Goal: Transaction & Acquisition: Purchase product/service

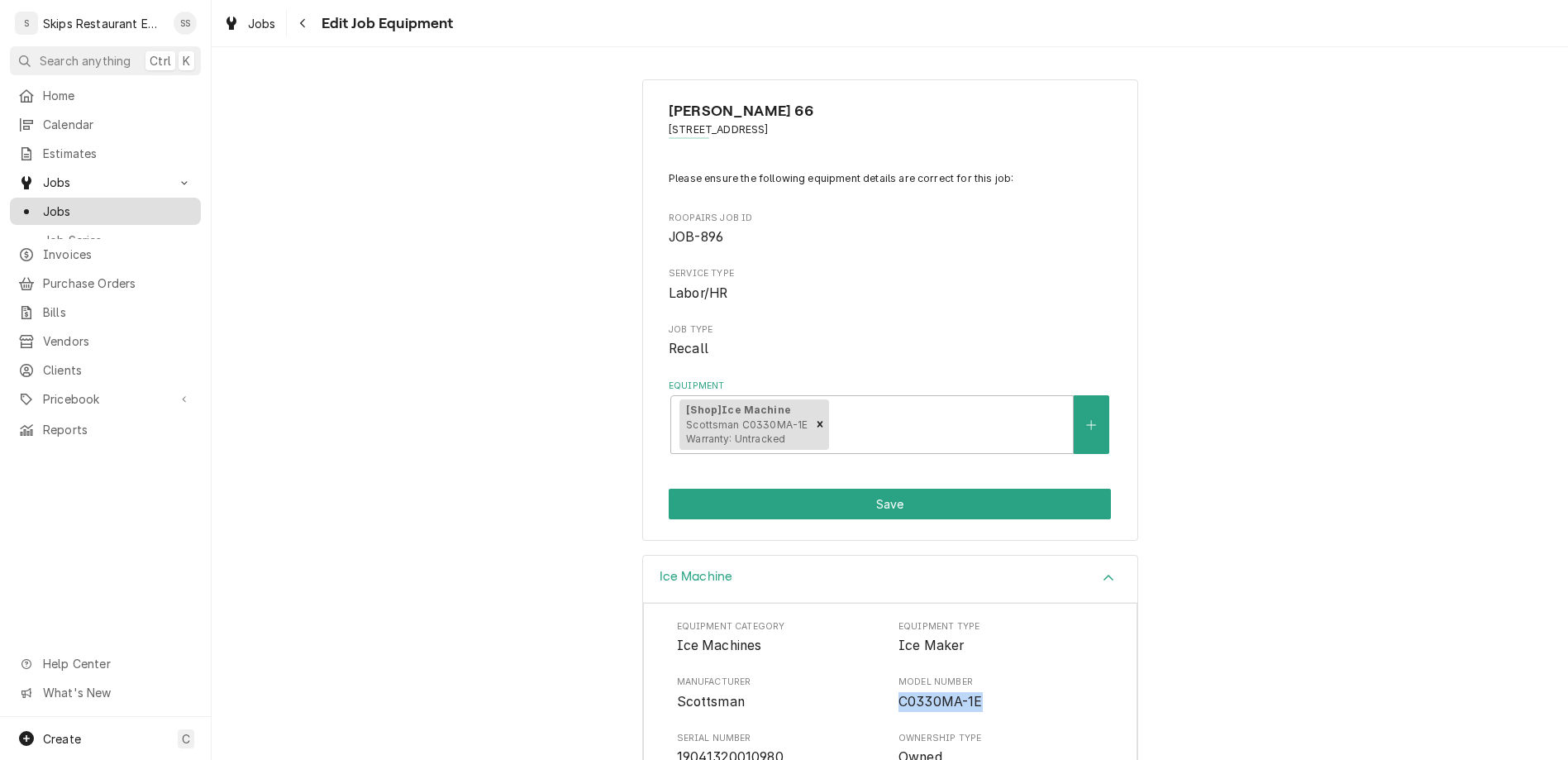
click at [49, 203] on span "Jobs" at bounding box center [118, 211] width 150 height 18
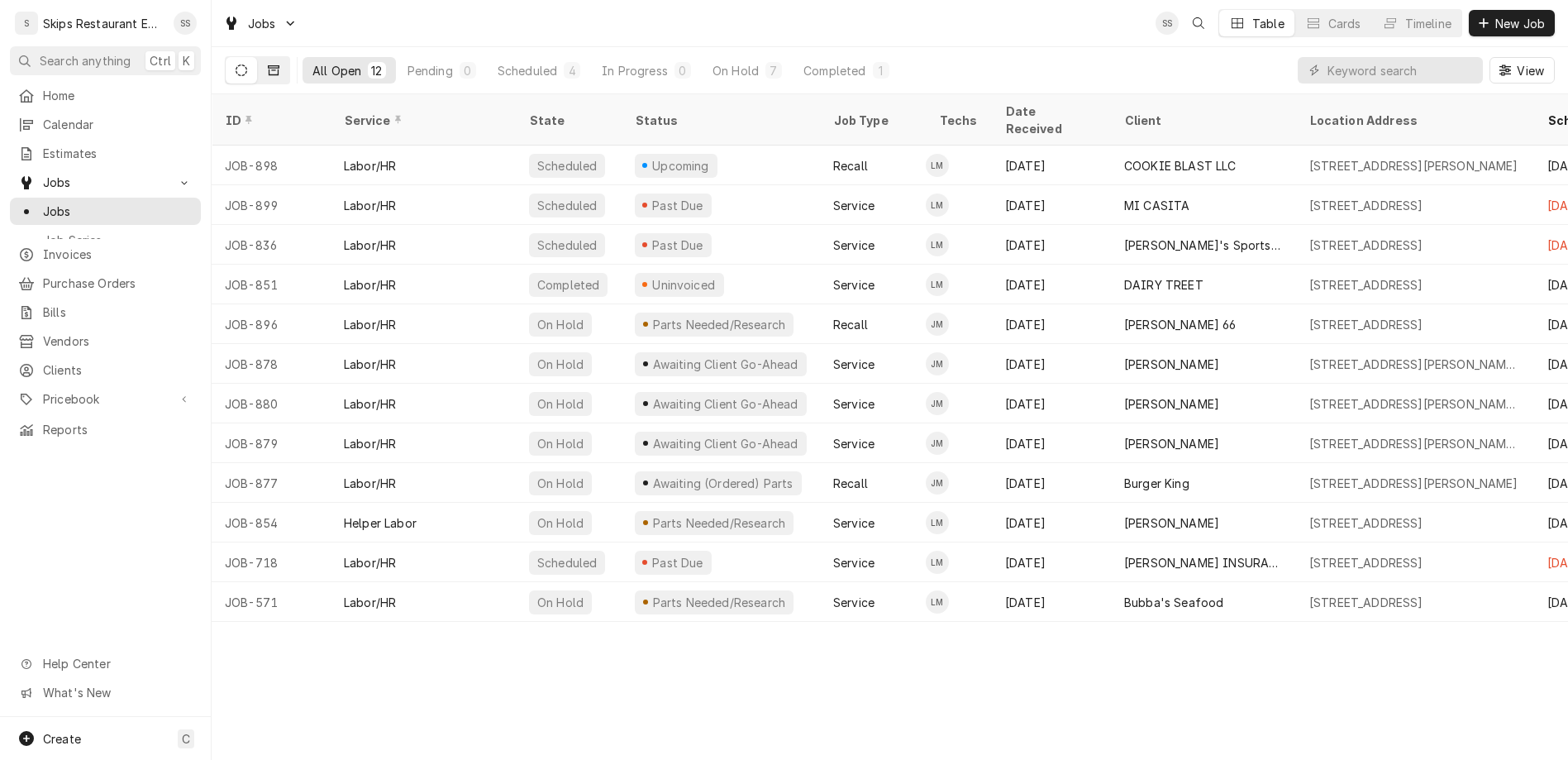
click at [258, 57] on button "Dynamic Content Wrapper" at bounding box center [274, 70] width 31 height 27
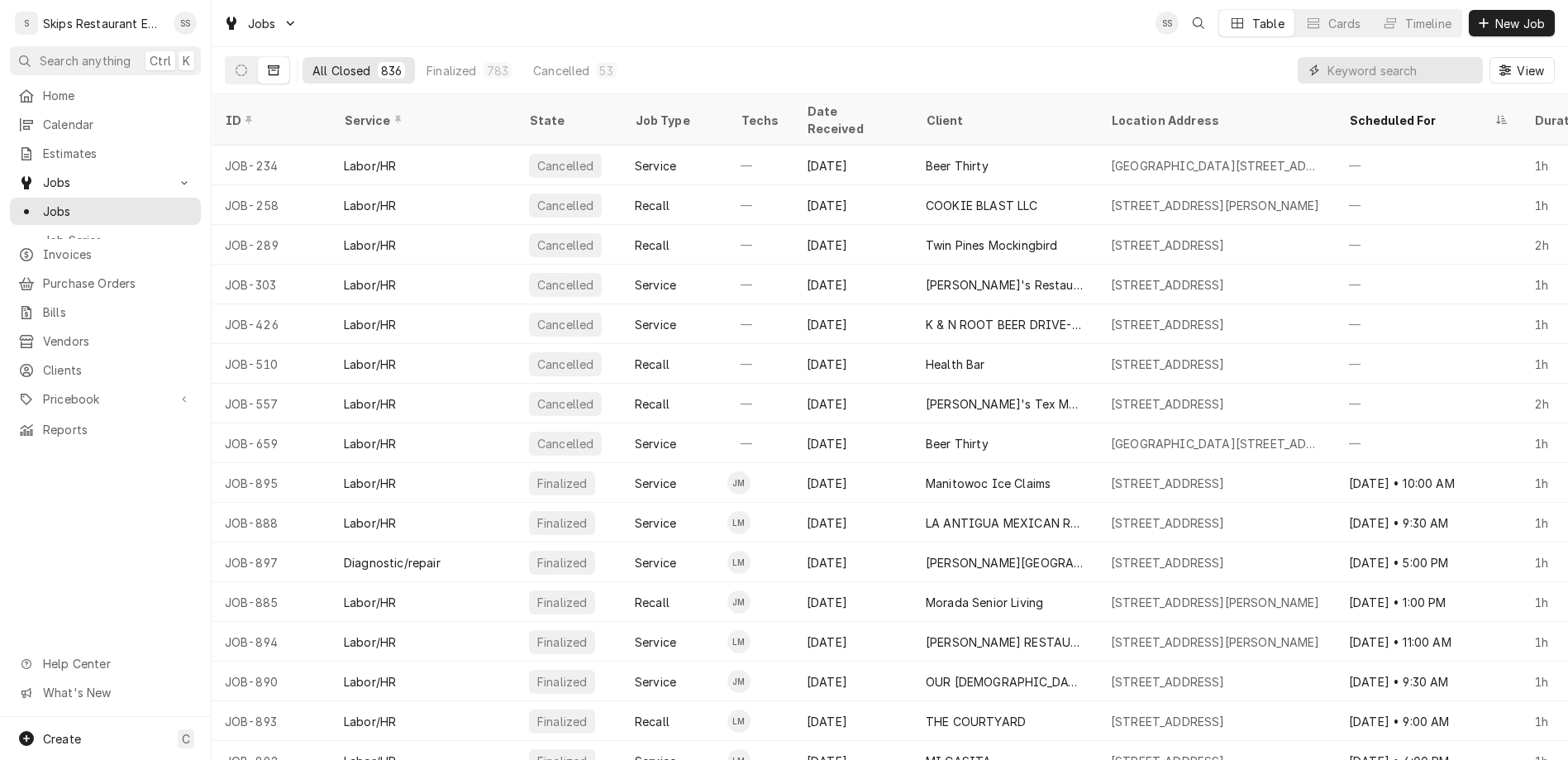
click at [1399, 57] on input "Dynamic Content Wrapper" at bounding box center [1401, 70] width 147 height 27
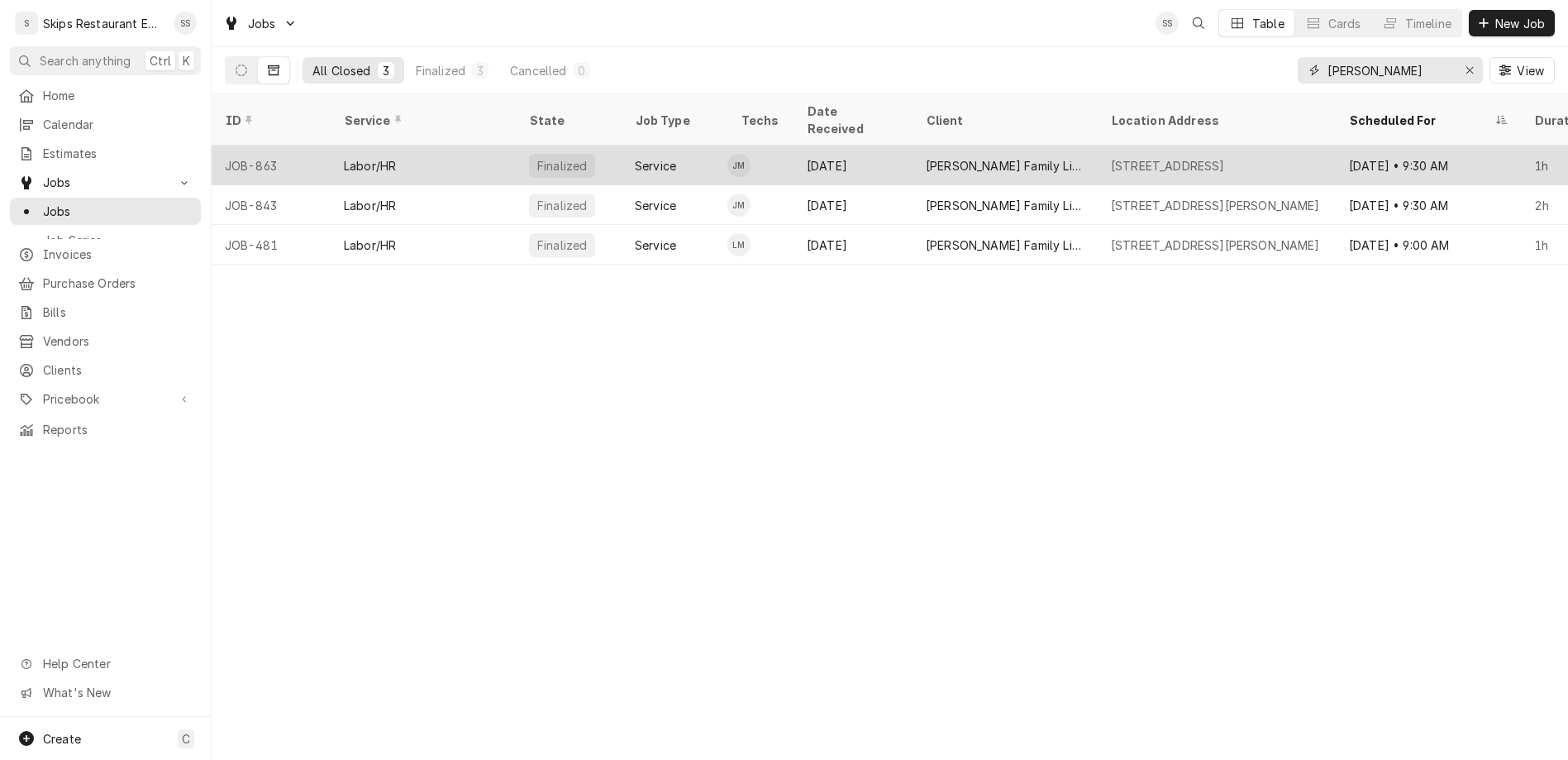
type input "dugger"
click at [794, 145] on div "Aug 20" at bounding box center [853, 165] width 119 height 40
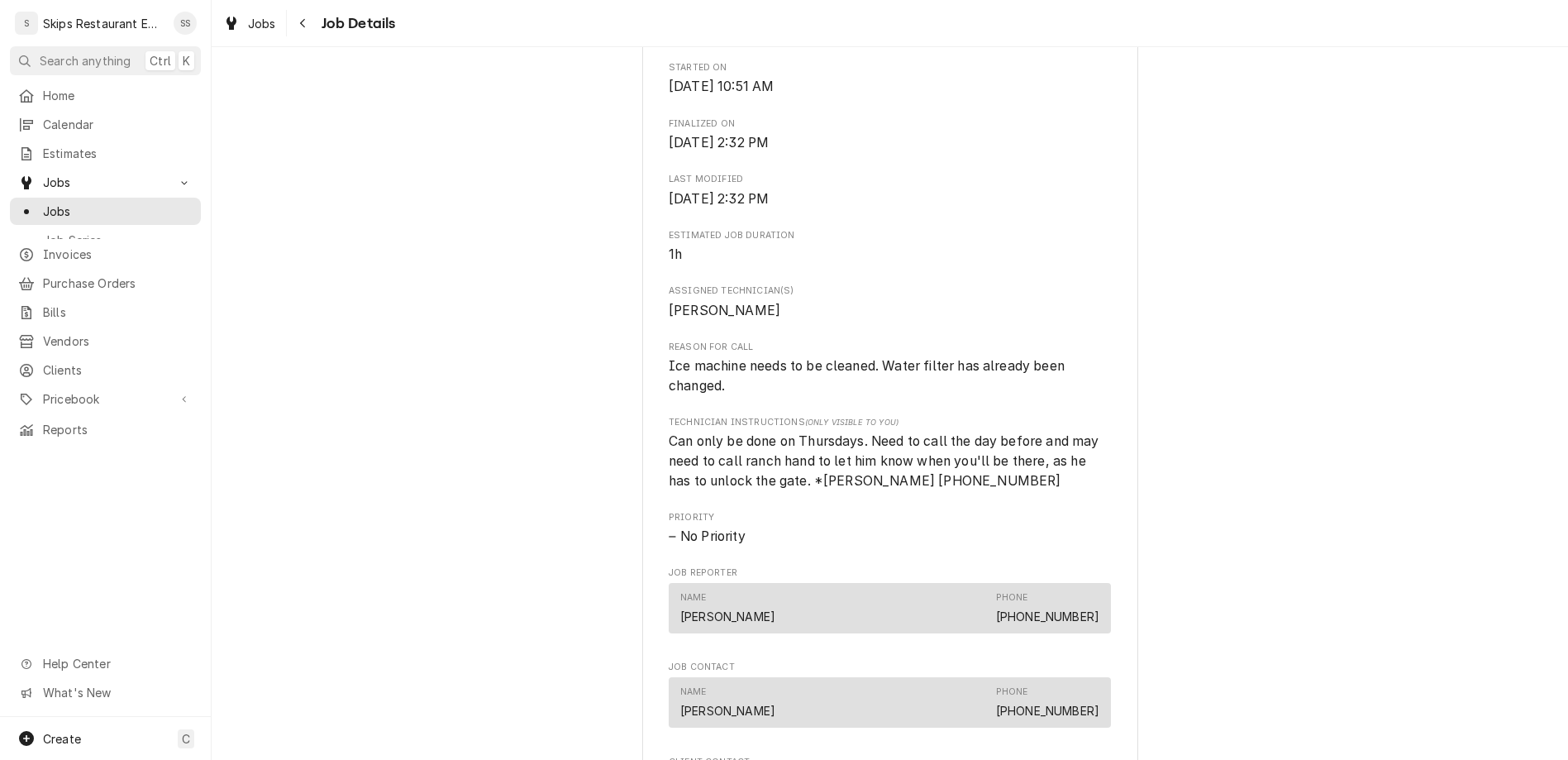
scroll to position [725, 0]
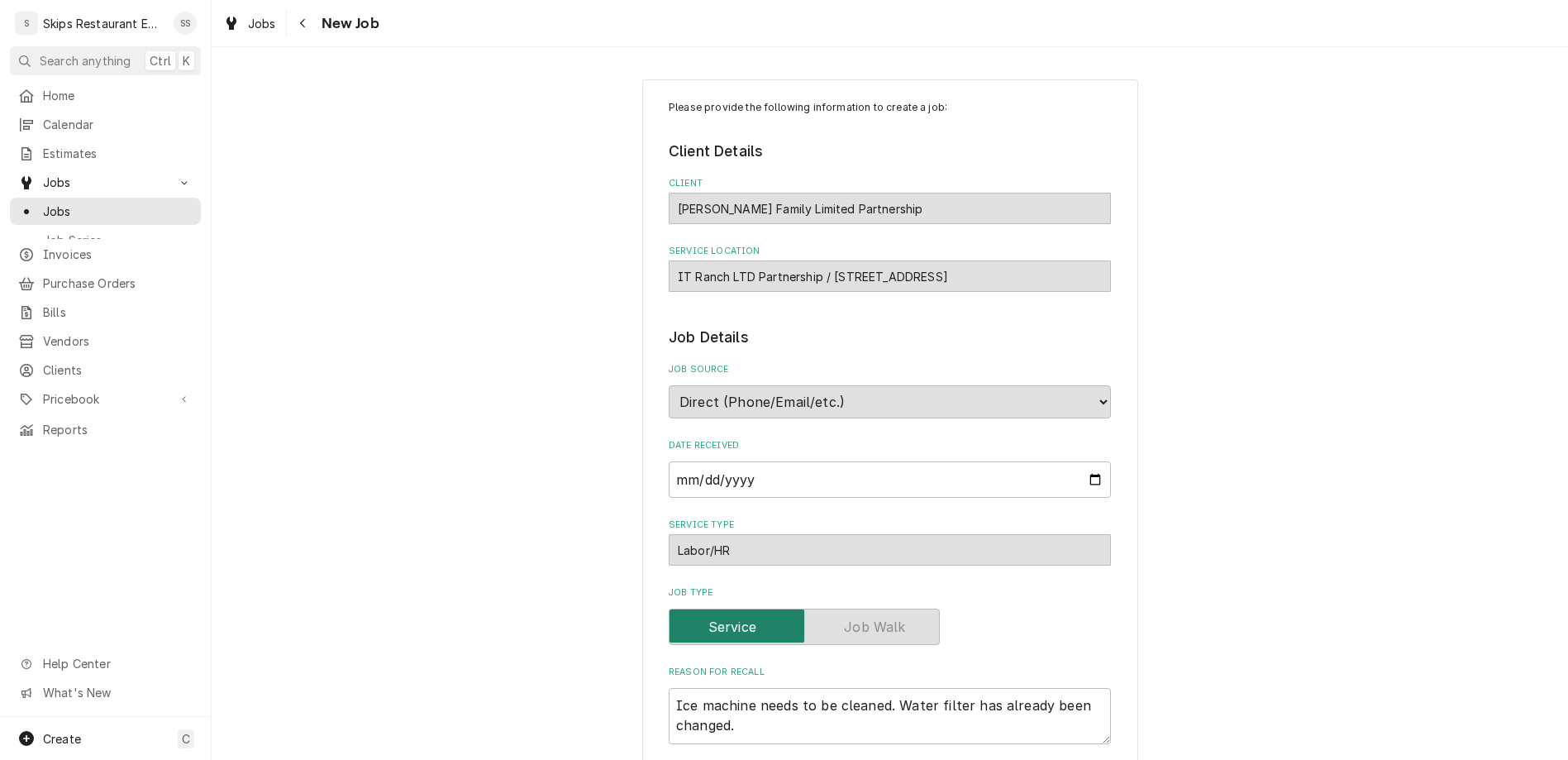
type textarea "x"
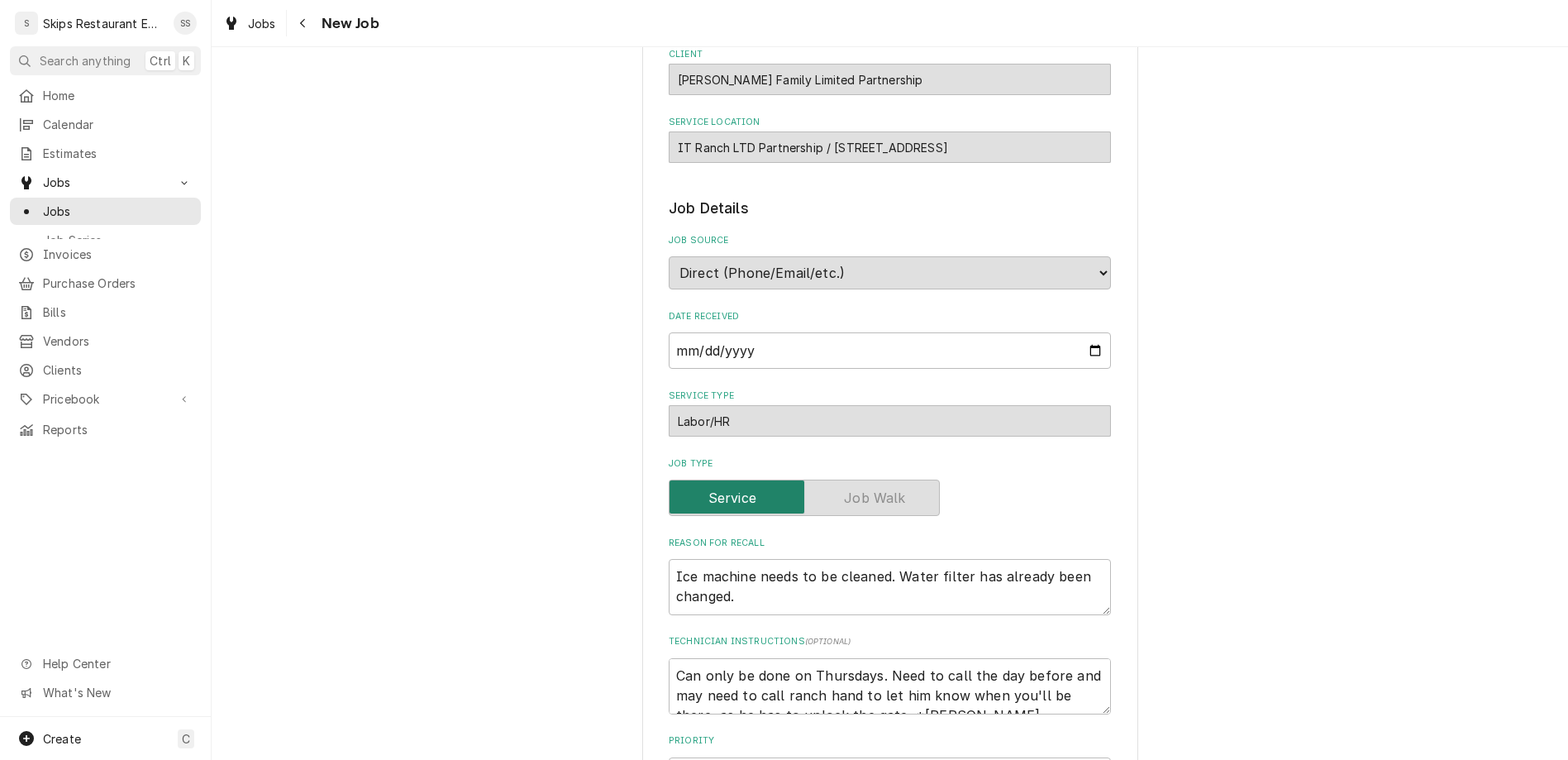
scroll to position [258, 0]
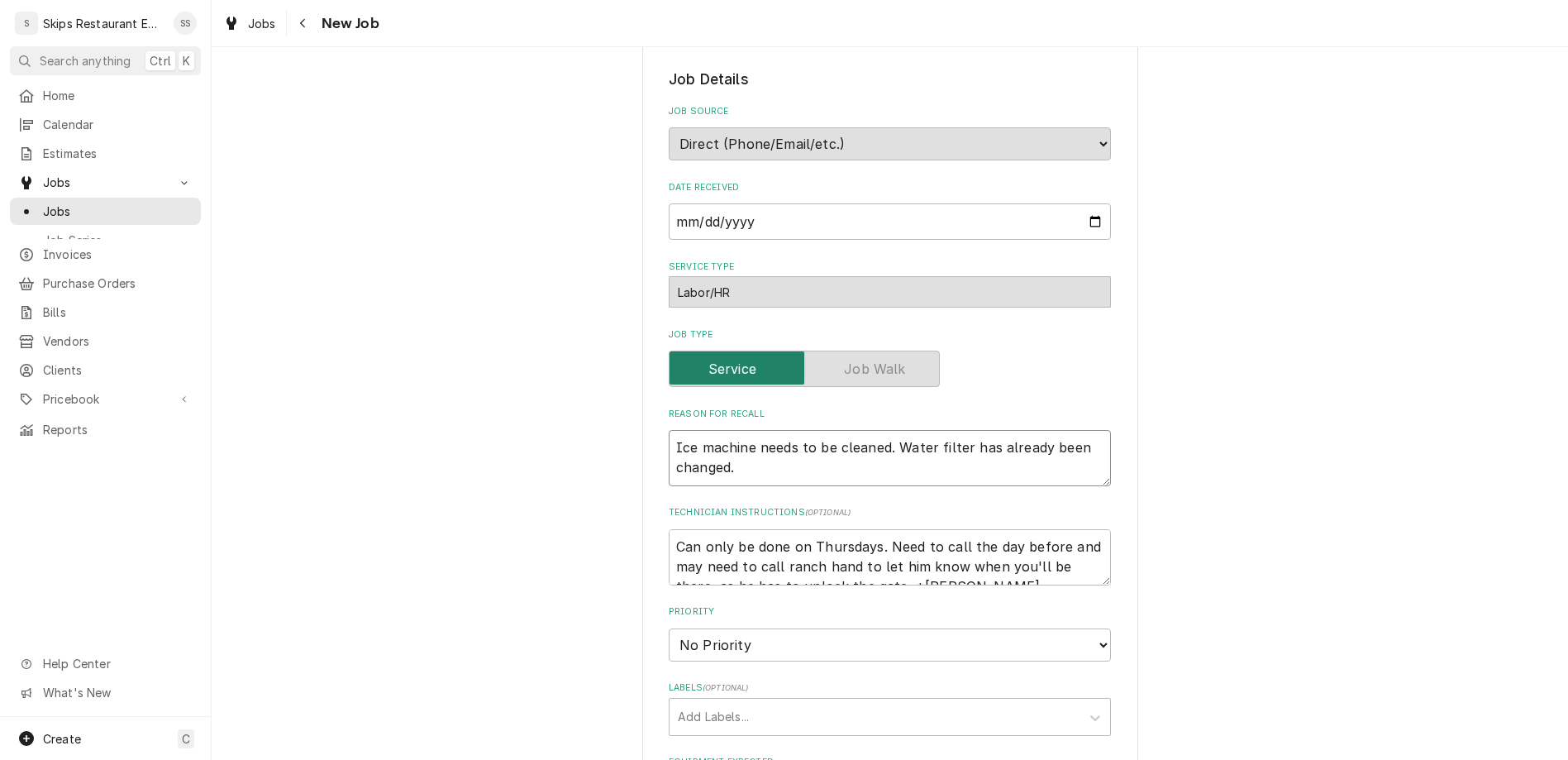
click at [764, 430] on textarea "Ice machine needs to be cleaned. Water filter has already been changed." at bounding box center [890, 457] width 442 height 56
type textarea "Ice machine needs to be cleaned. Water filter has already been changed."
type textarea "x"
type textarea "Ice machine needs to be cleaned. Water filter has already been changed."
type textarea "x"
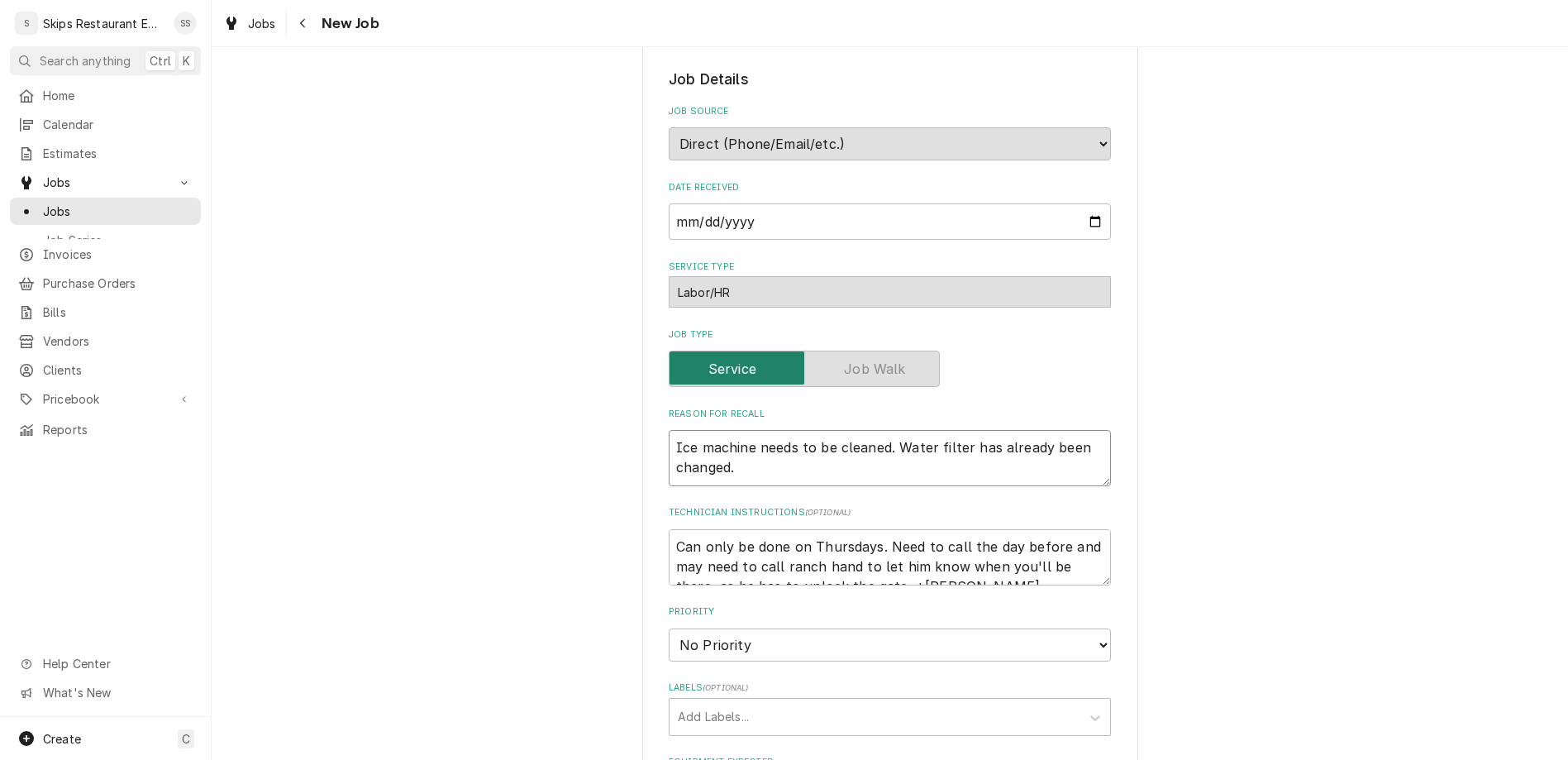
type textarea "Ice machine needs to be cleaned. Water filter has already been changed. W"
type textarea "x"
type textarea "Ice machine needs to be cleaned. Water filter has already been changed. Wa"
type textarea "x"
type textarea "Ice machine needs to be cleaned. Water filter has already been changed. Wat"
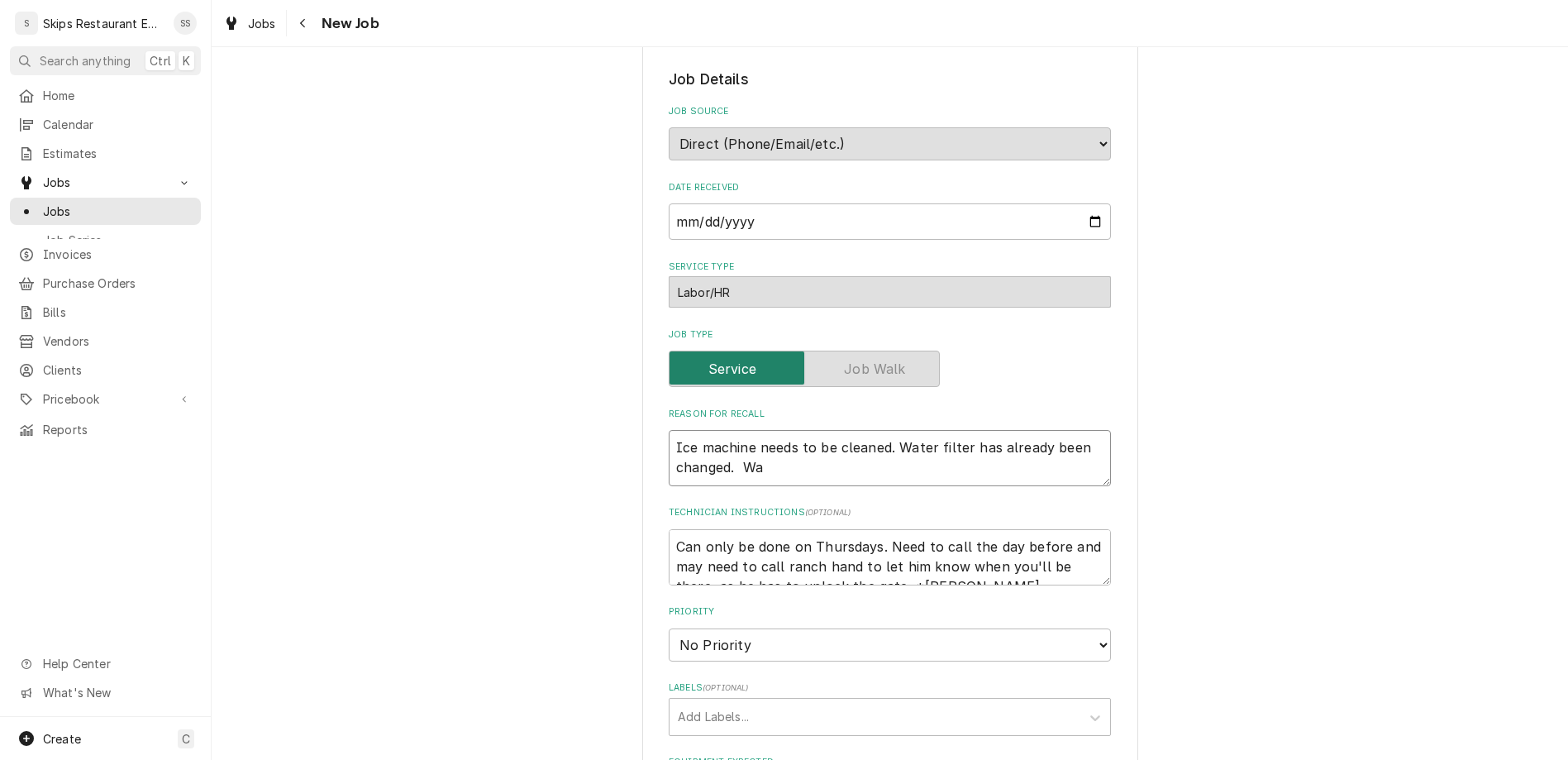
type textarea "x"
type textarea "Ice machine needs to be cleaned. Water filter has already been changed. Wate"
type textarea "x"
type textarea "Ice machine needs to be cleaned. Water filter has already been changed. Water"
type textarea "x"
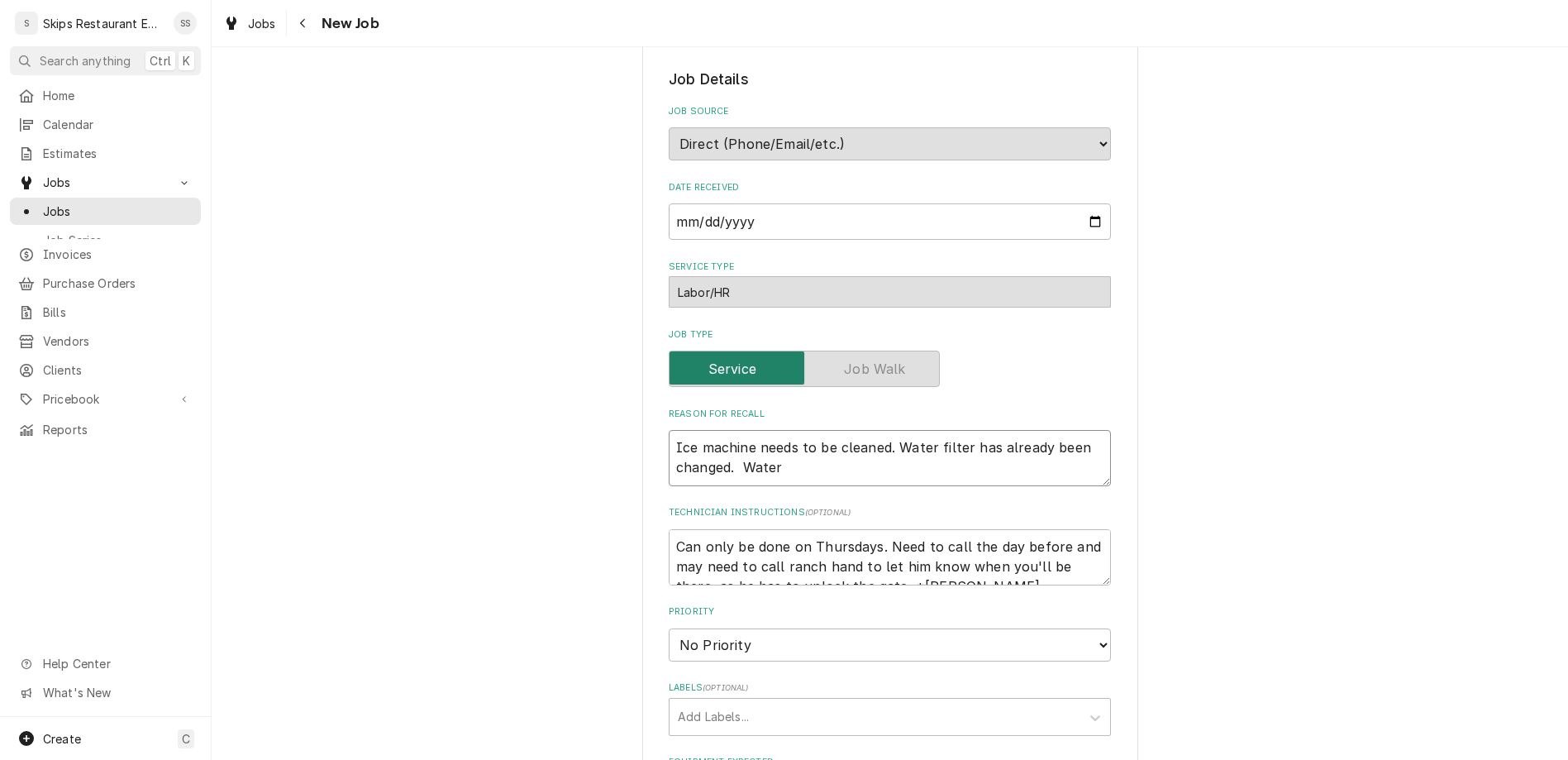
drag, startPoint x: 694, startPoint y: 274, endPoint x: 740, endPoint y: 288, distance: 48.1
click at [740, 430] on textarea "Ice machine needs to be cleaned. Water filter has already been changed. Water" at bounding box center [890, 457] width 442 height 56
type textarea ". Water"
type textarea "x"
type textarea "Water"
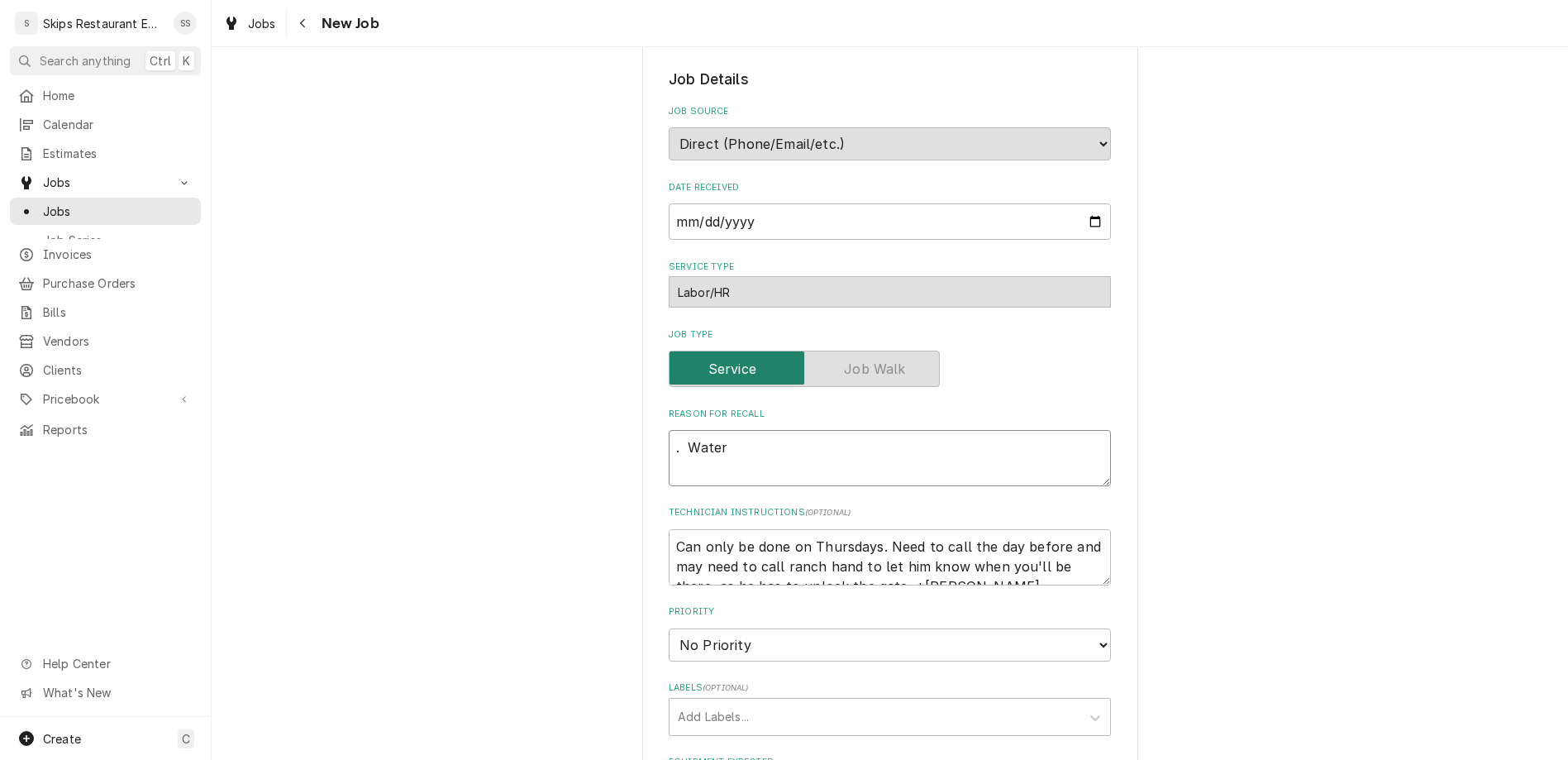
type textarea "x"
type textarea "Water"
type textarea "x"
click at [750, 430] on textarea "Water" at bounding box center [890, 457] width 442 height 56
type textarea "Water"
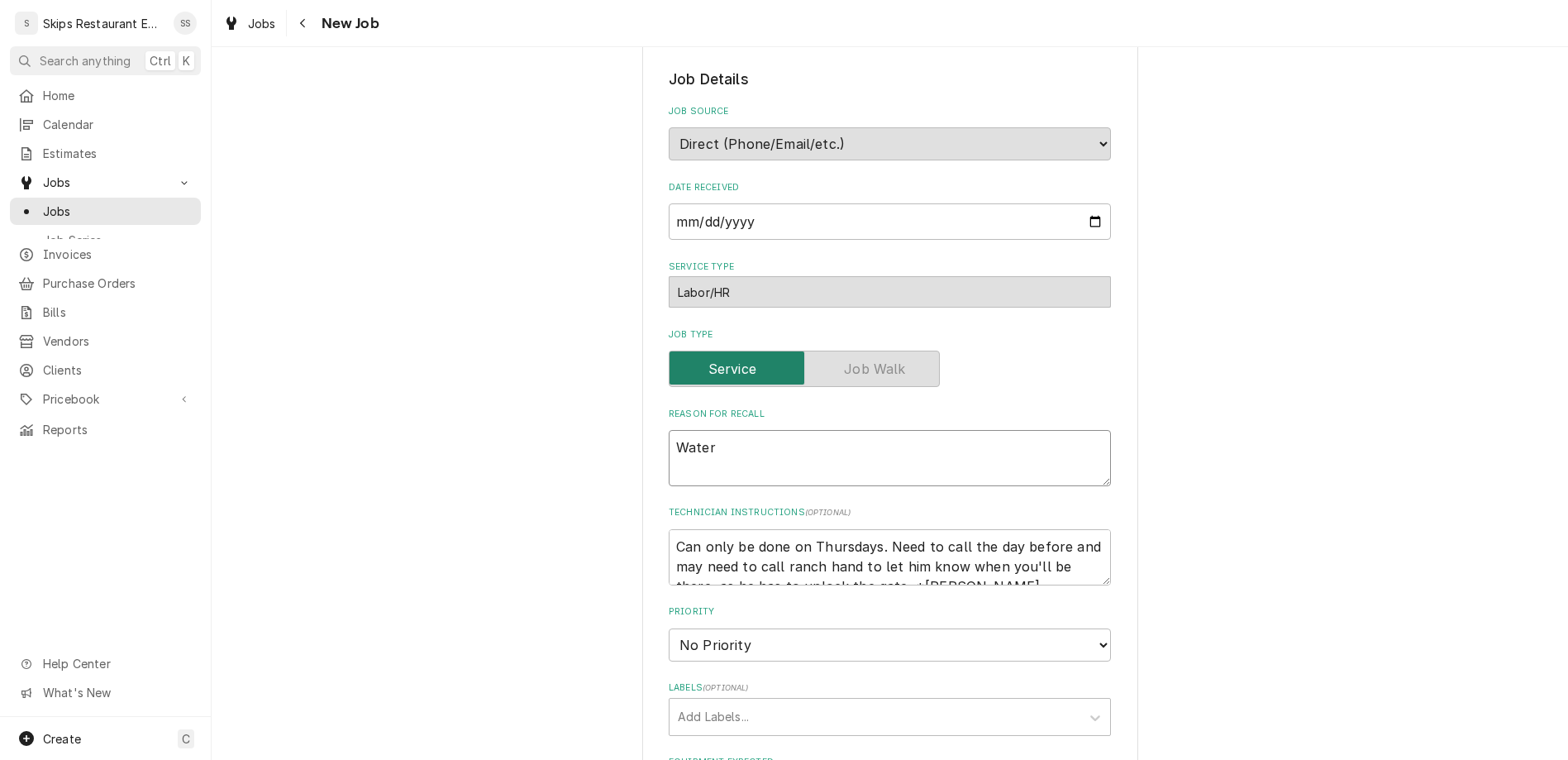
type textarea "x"
type textarea "Water f"
type textarea "x"
type textarea "Water fl"
type textarea "x"
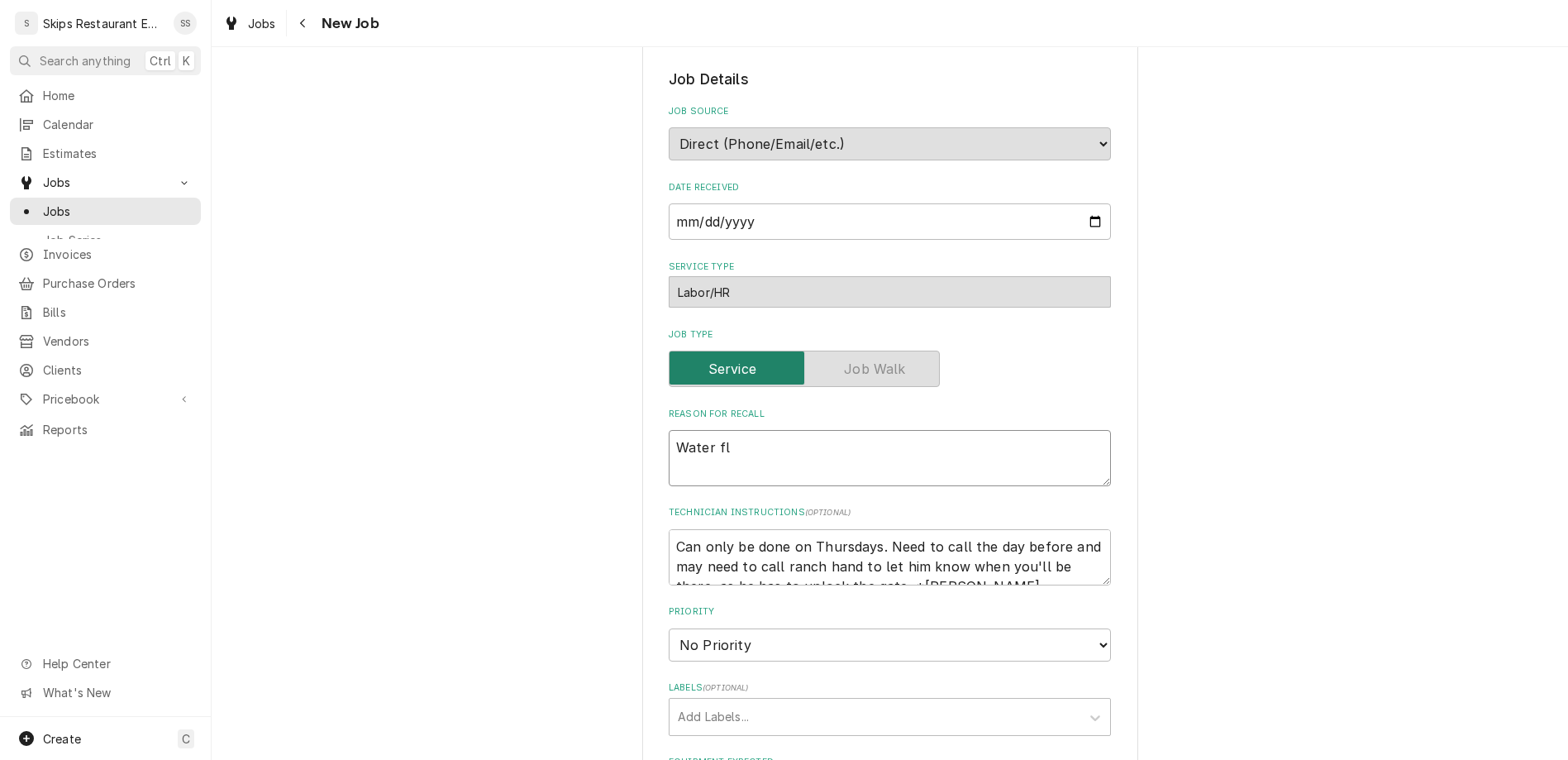
type textarea "Water flo"
type textarea "x"
type textarea "Water flow"
type textarea "x"
type textarea "Water flowi"
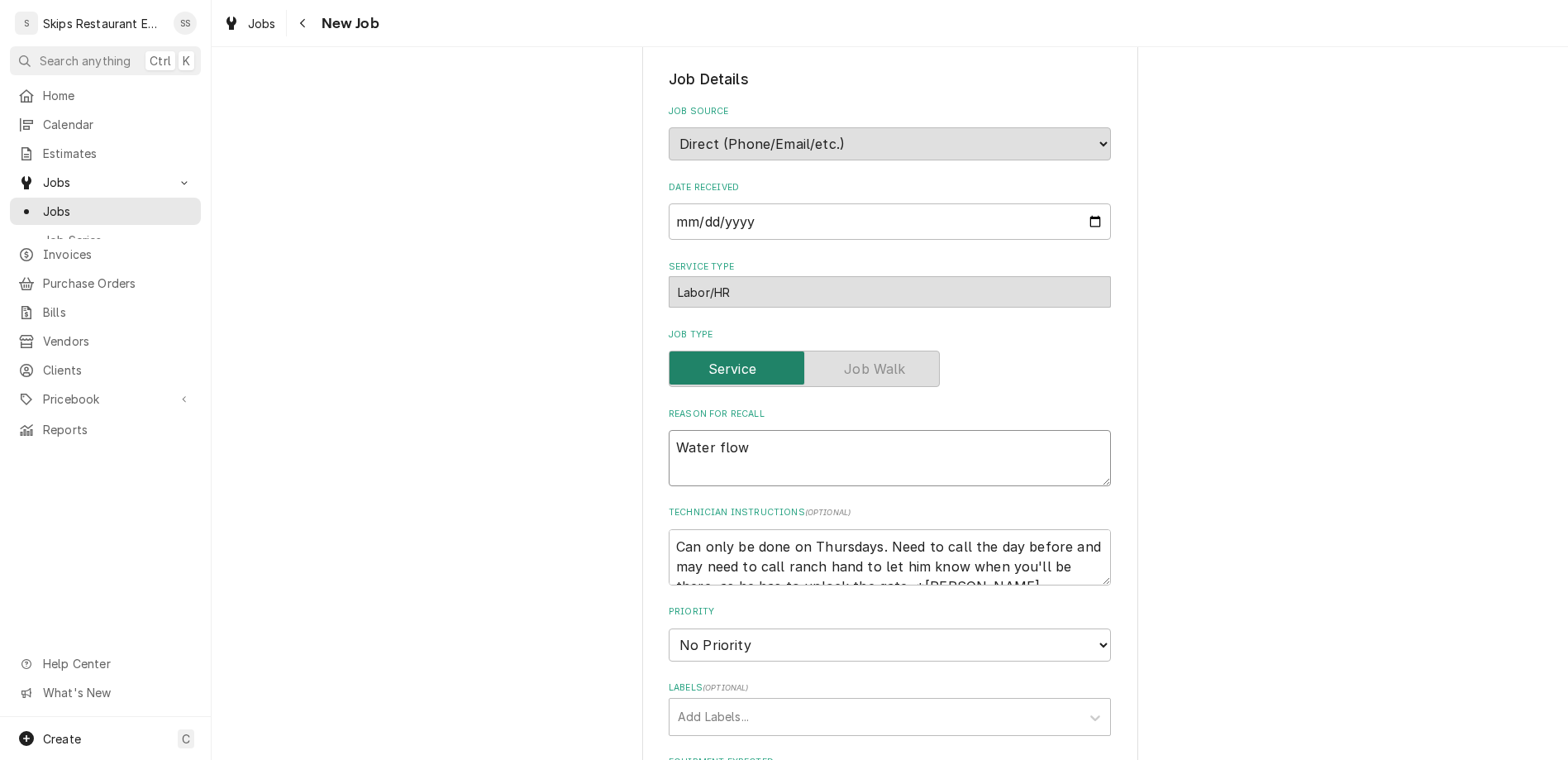
type textarea "x"
type textarea "Water flowin"
type textarea "x"
type textarea "Water flowing"
type textarea "x"
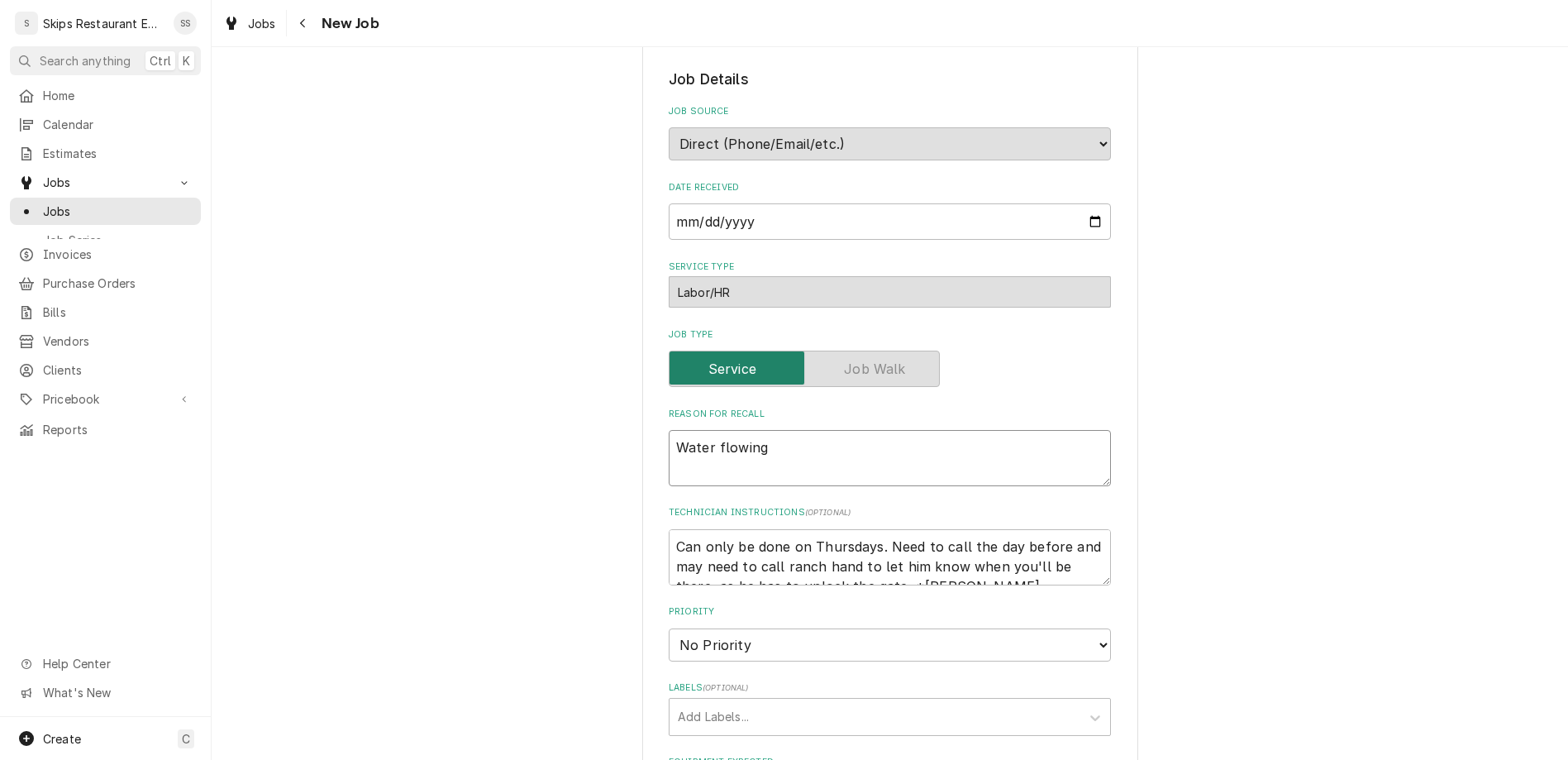
type textarea "Water flowing"
type textarea "x"
type textarea "Water flowing i"
type textarea "x"
type textarea "Water flowing in"
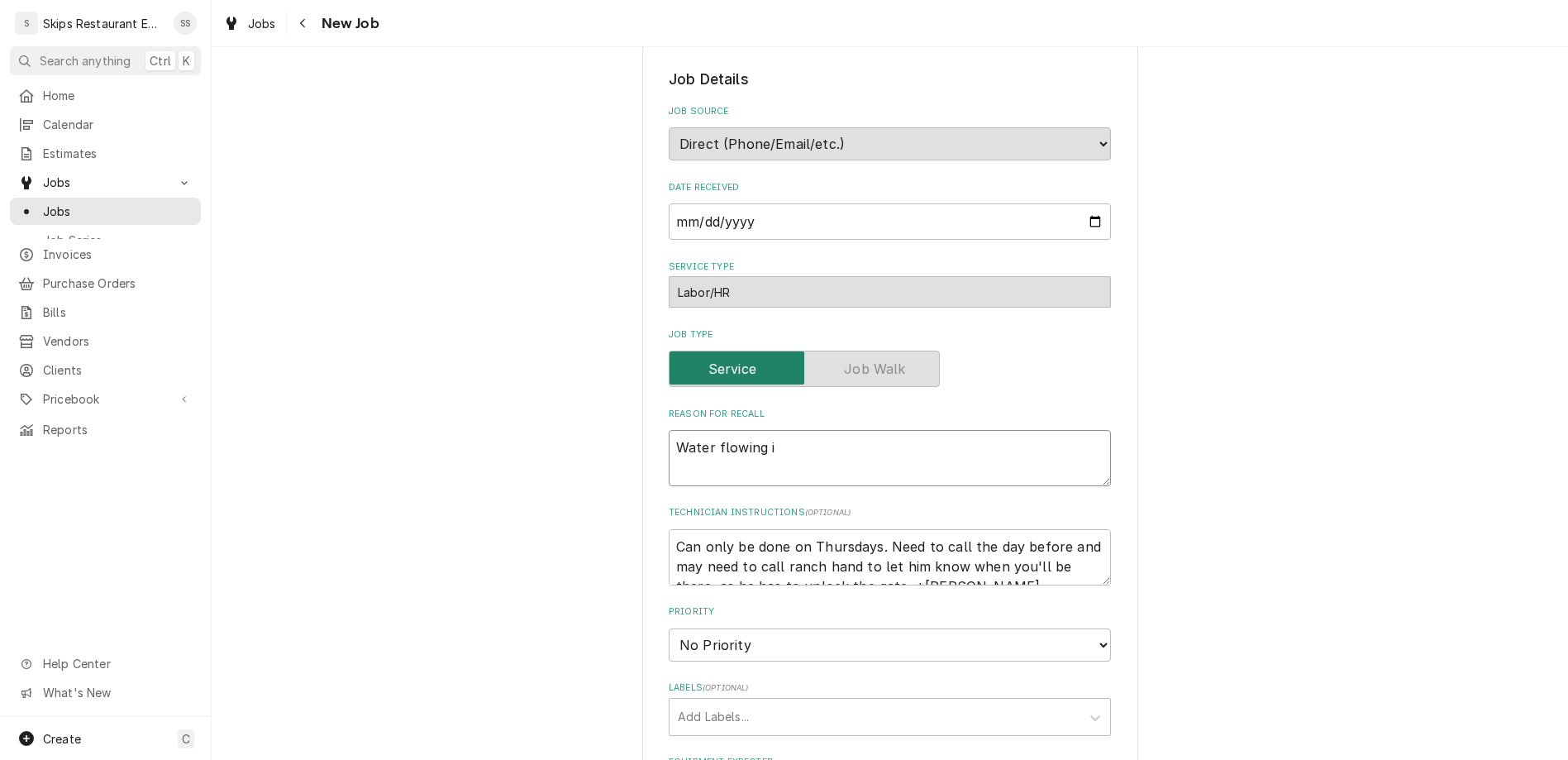
type textarea "x"
type textarea "Water flowing int"
type textarea "x"
type textarea "Water flowing into"
type textarea "x"
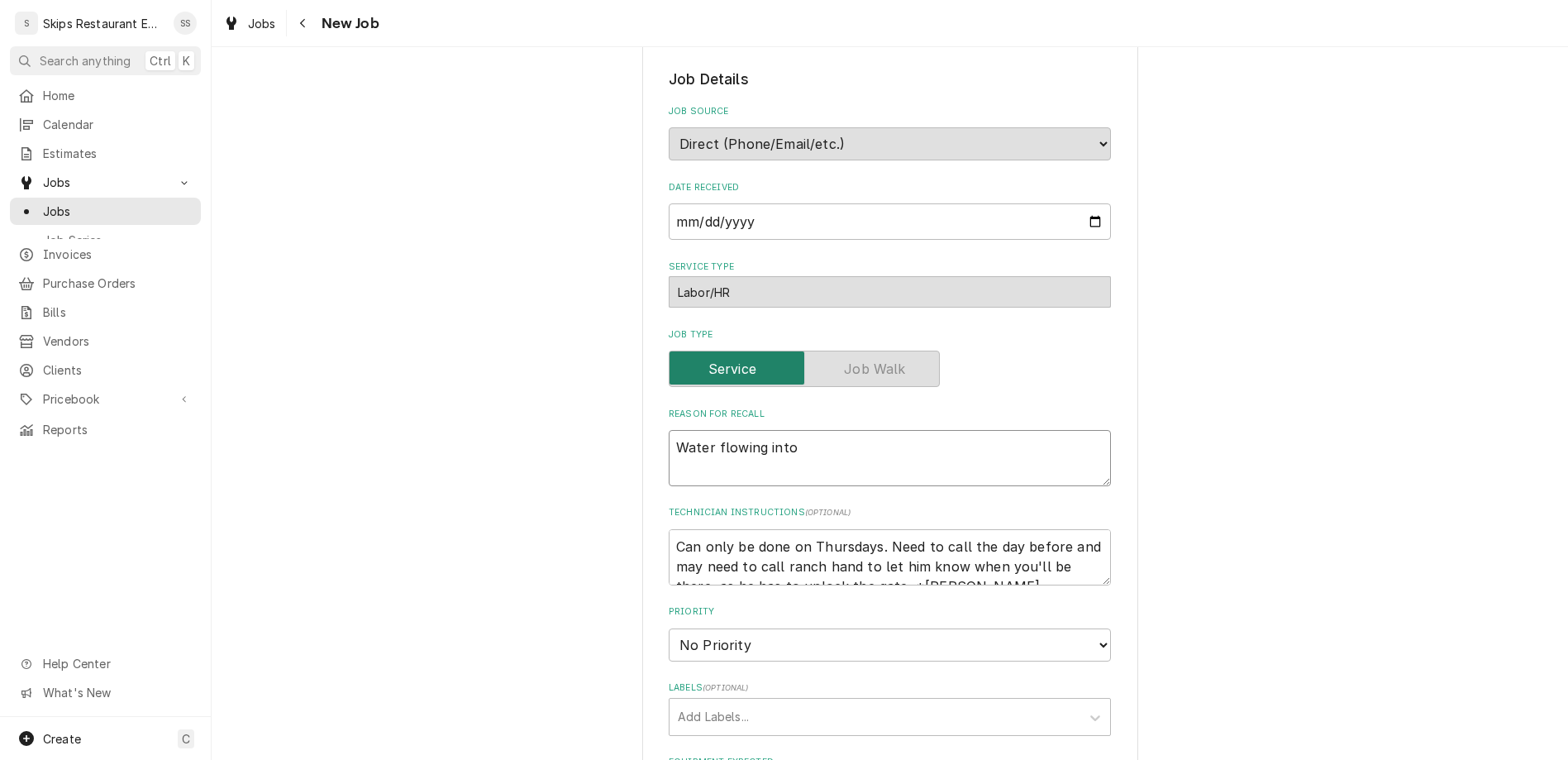
type textarea "Water flowing into"
type textarea "x"
type textarea "Water flowing into t"
type textarea "x"
type textarea "Water flowing into th"
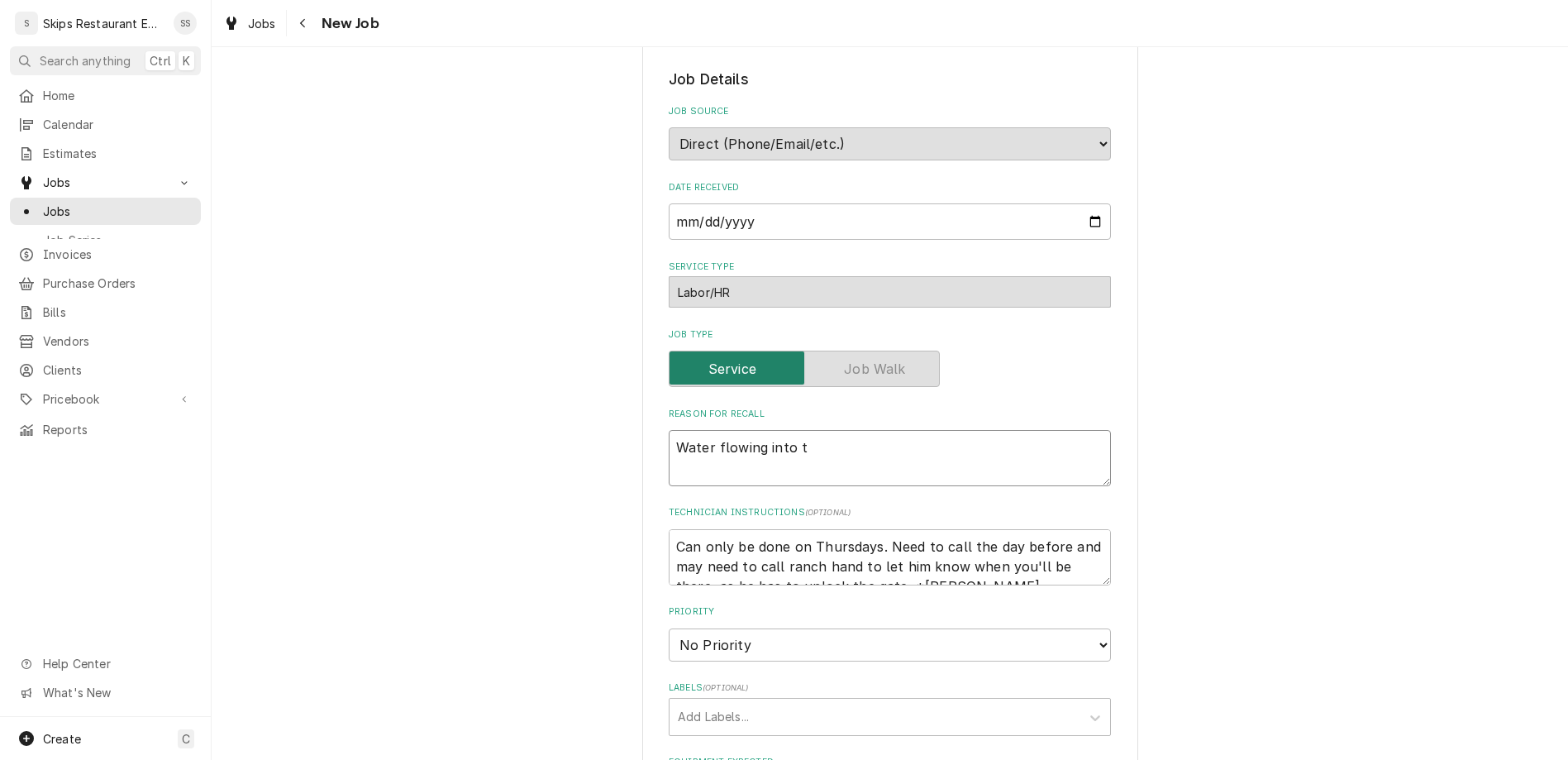
type textarea "x"
type textarea "Water flowing into the"
type textarea "x"
type textarea "Water flowing into the"
type textarea "x"
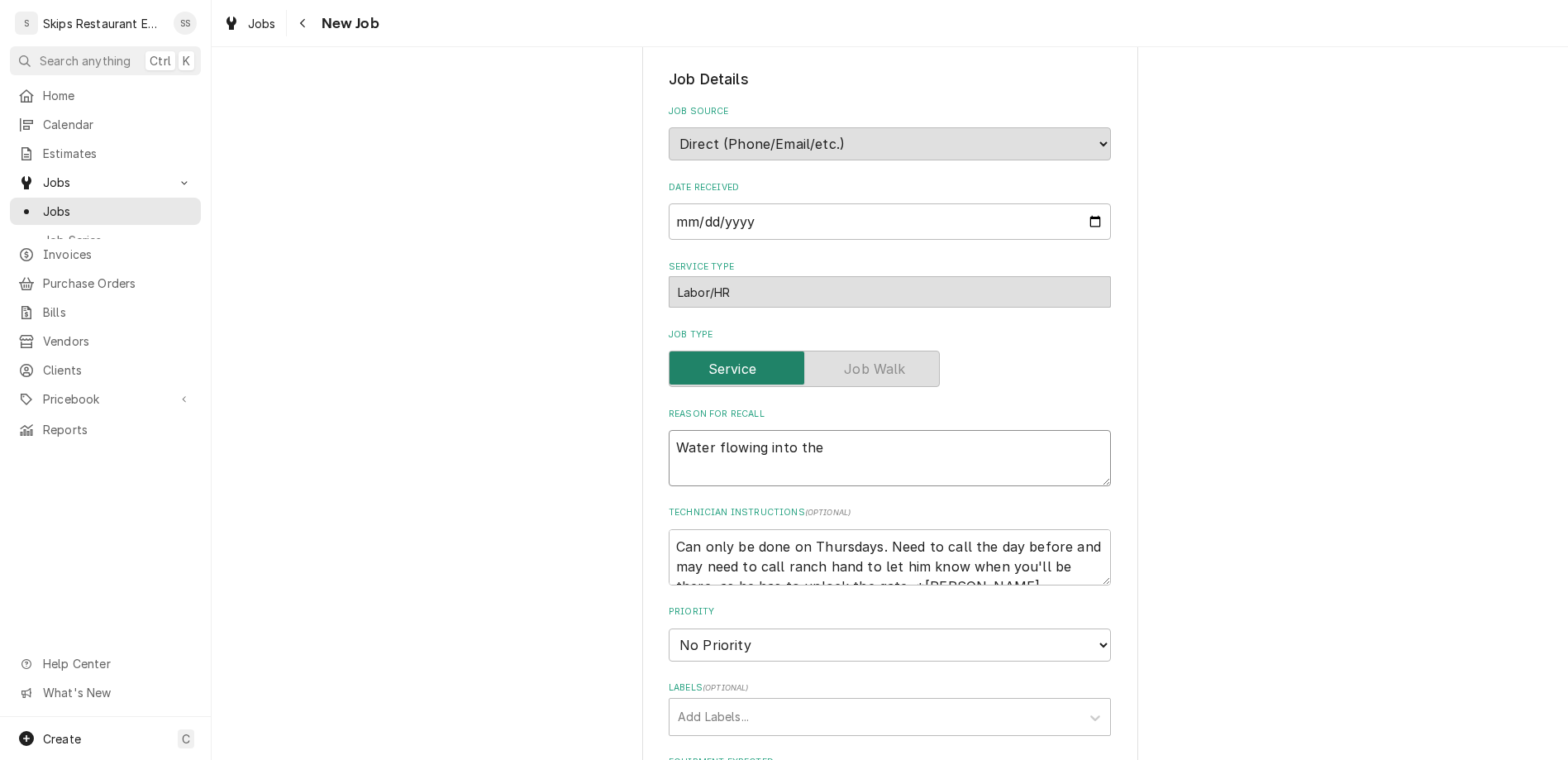
type textarea "Water flowing into the b"
type textarea "x"
type textarea "Water flowing into the bi"
type textarea "x"
type textarea "Water flowing into the bin"
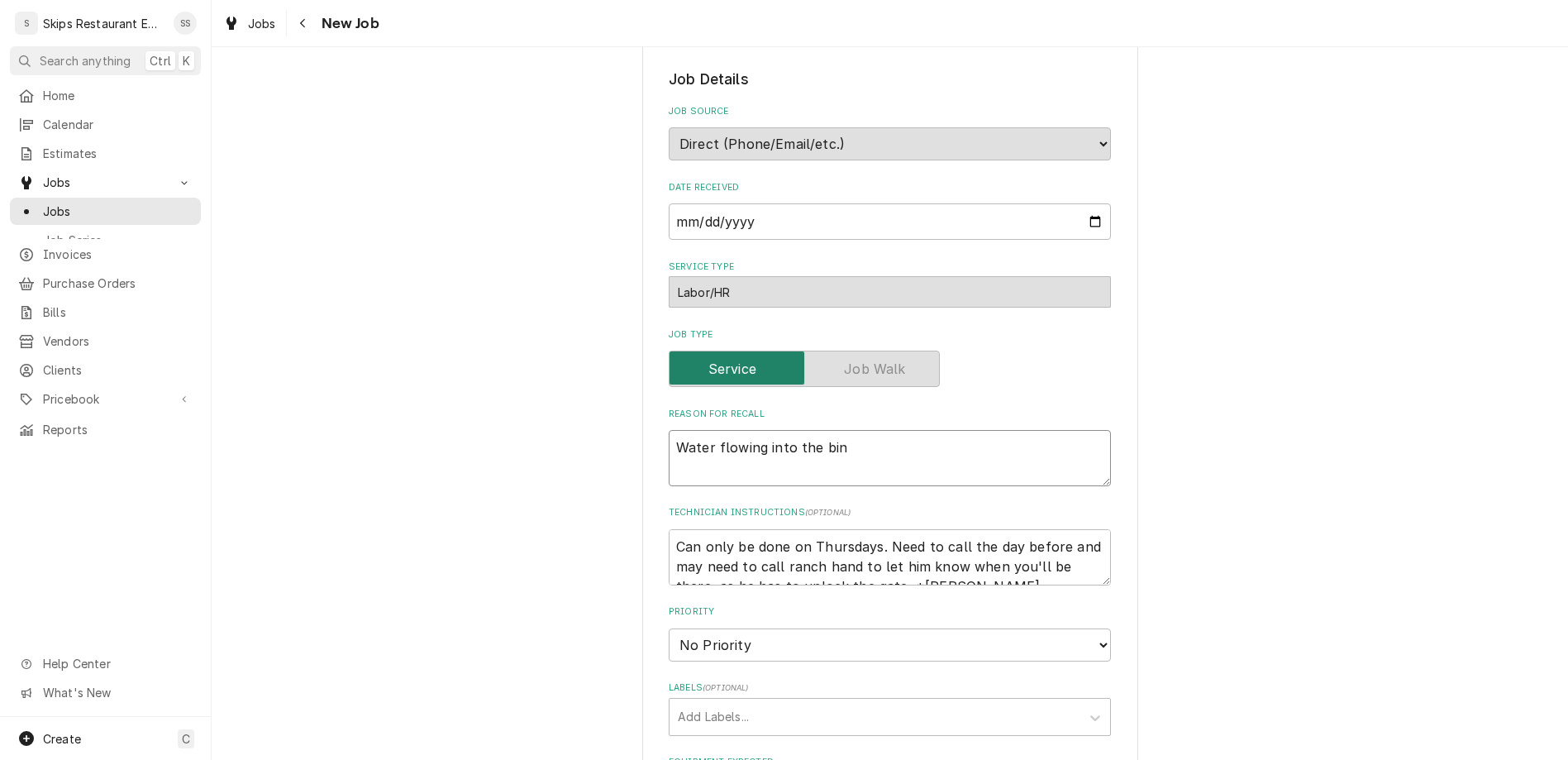
type textarea "x"
type textarea "Water flowing into the bin"
type textarea "x"
type textarea "Water flowing into the bin b"
type textarea "x"
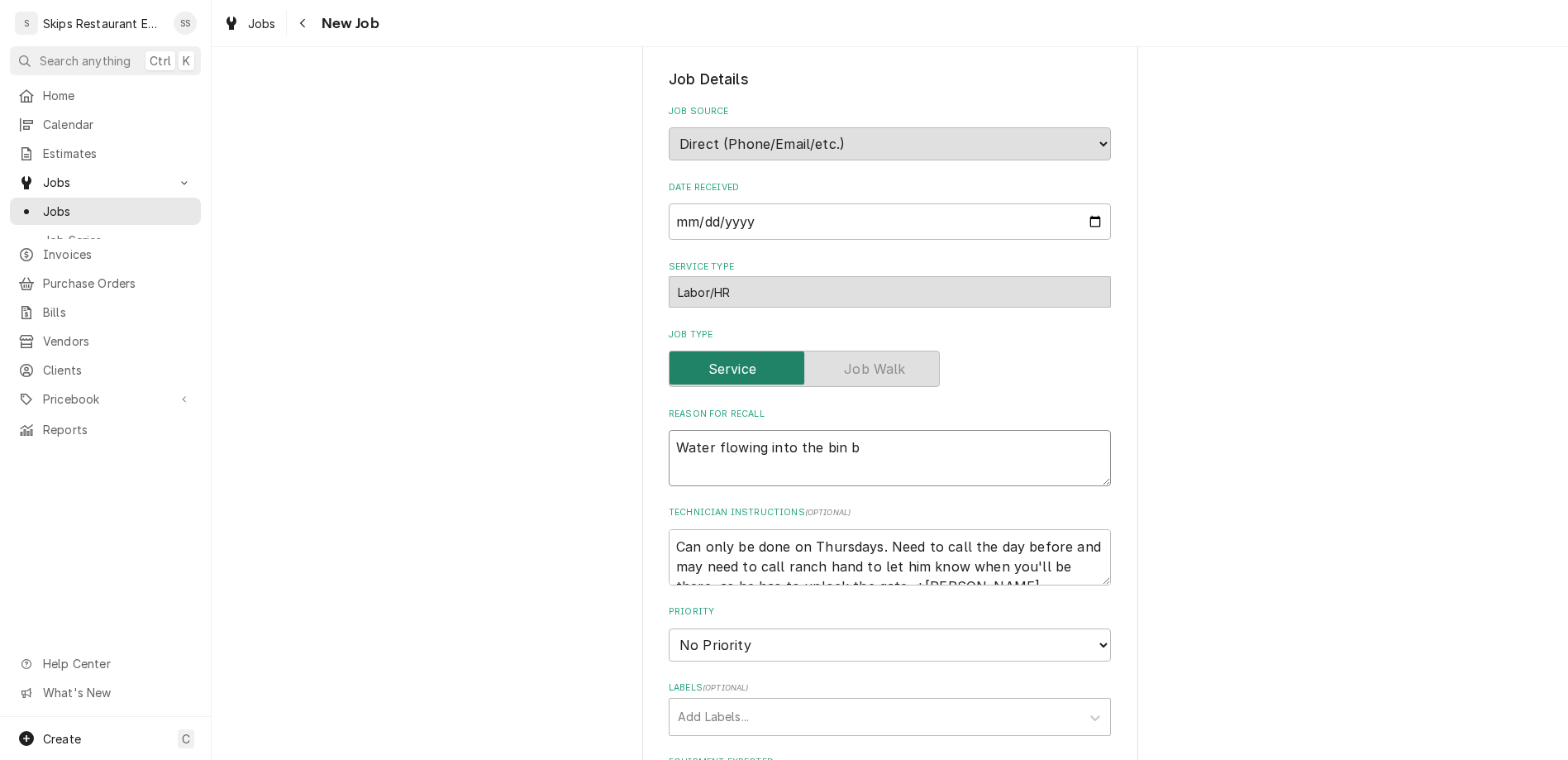
type textarea "Water flowing into the bin be"
type textarea "x"
type textarea "Water flowing into the bin bef"
type textarea "x"
type textarea "Water flowing into the bin befo"
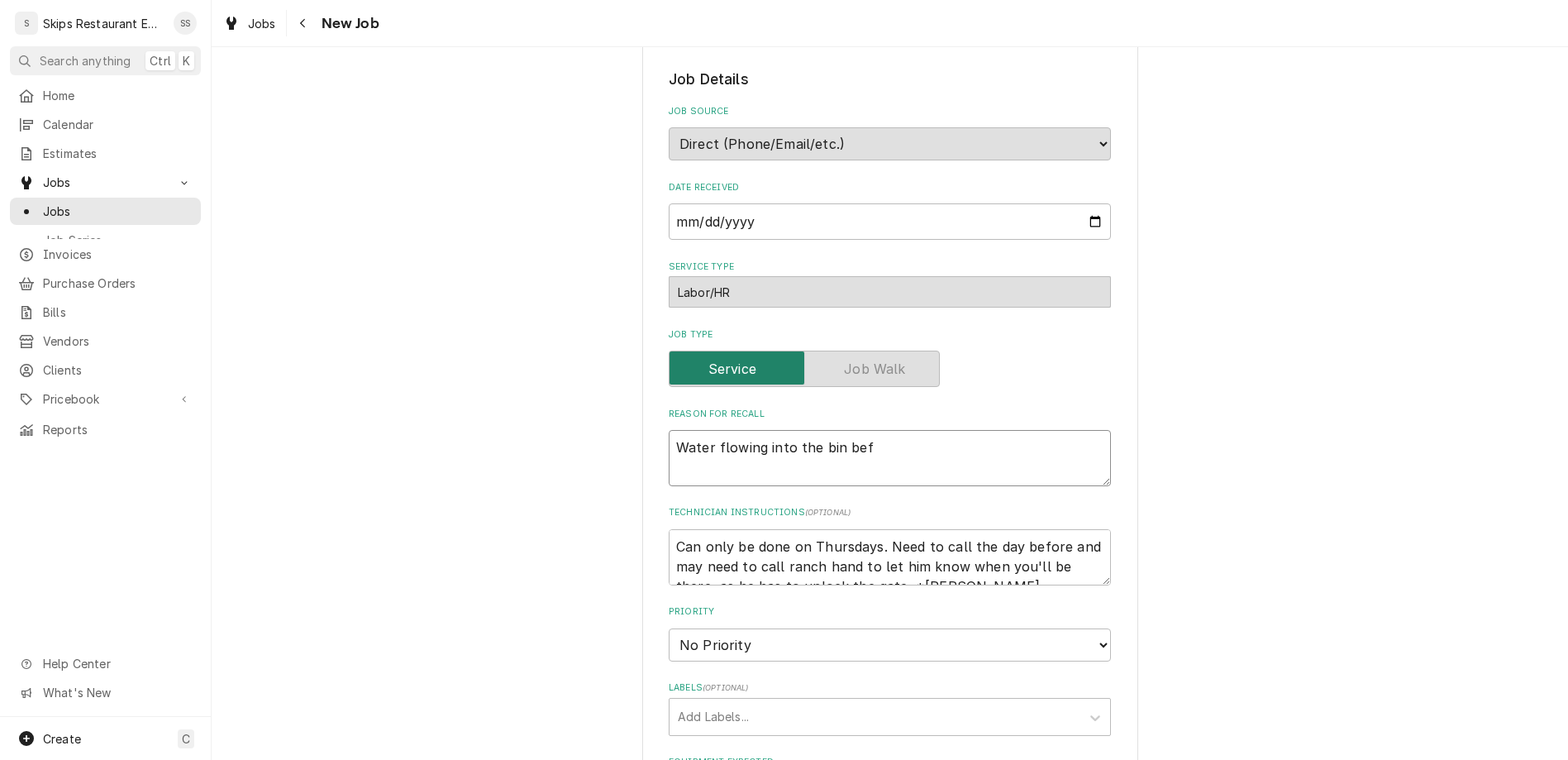
type textarea "x"
type textarea "Water flowing into the bin befor"
type textarea "x"
type textarea "Water flowing into the bin before"
type textarea "x"
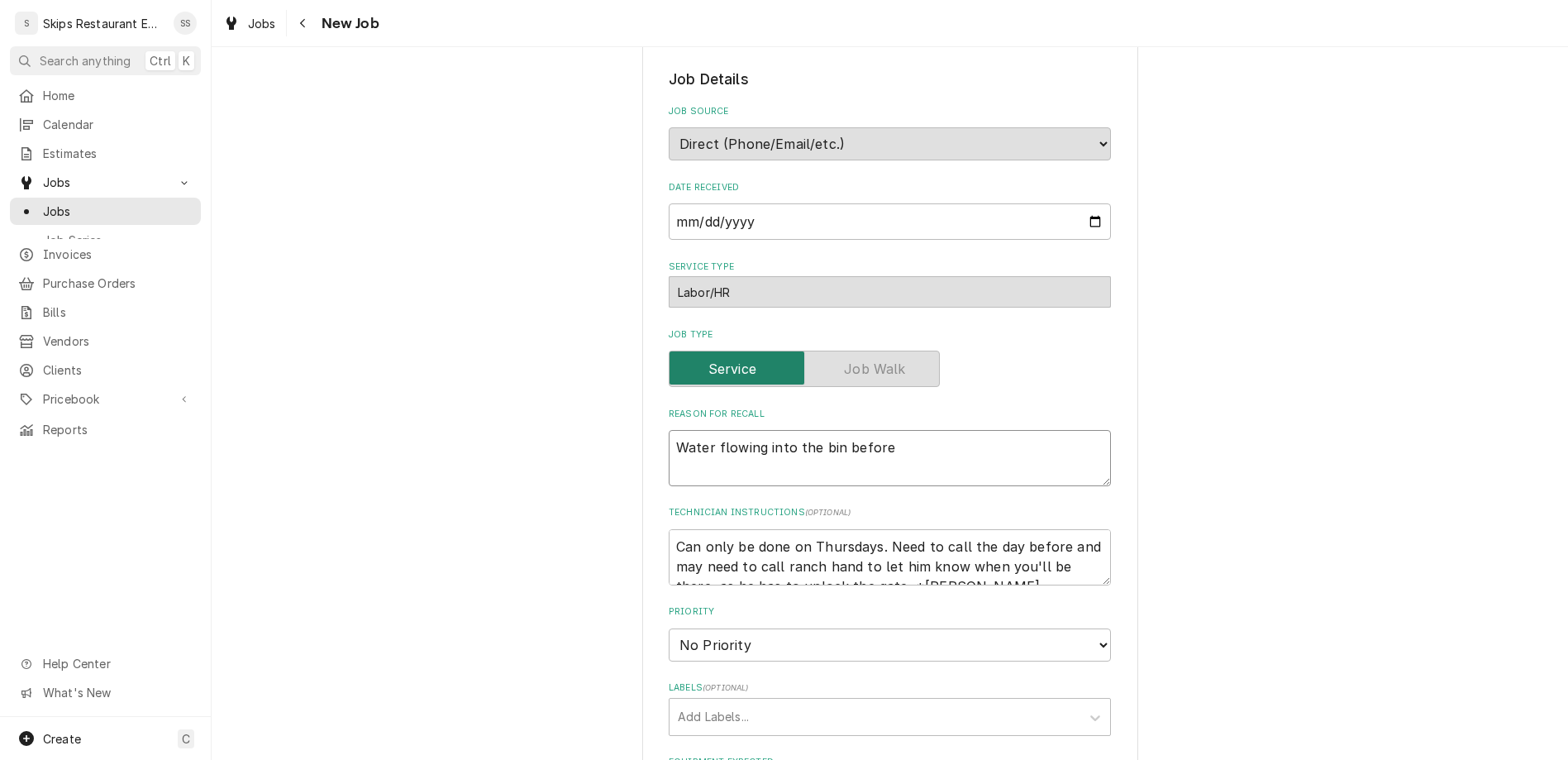
type textarea "Water flowing into the bin before"
type textarea "x"
type textarea "Water flowing into the bin before i"
type textarea "x"
type textarea "Water flowing into the bin before ic"
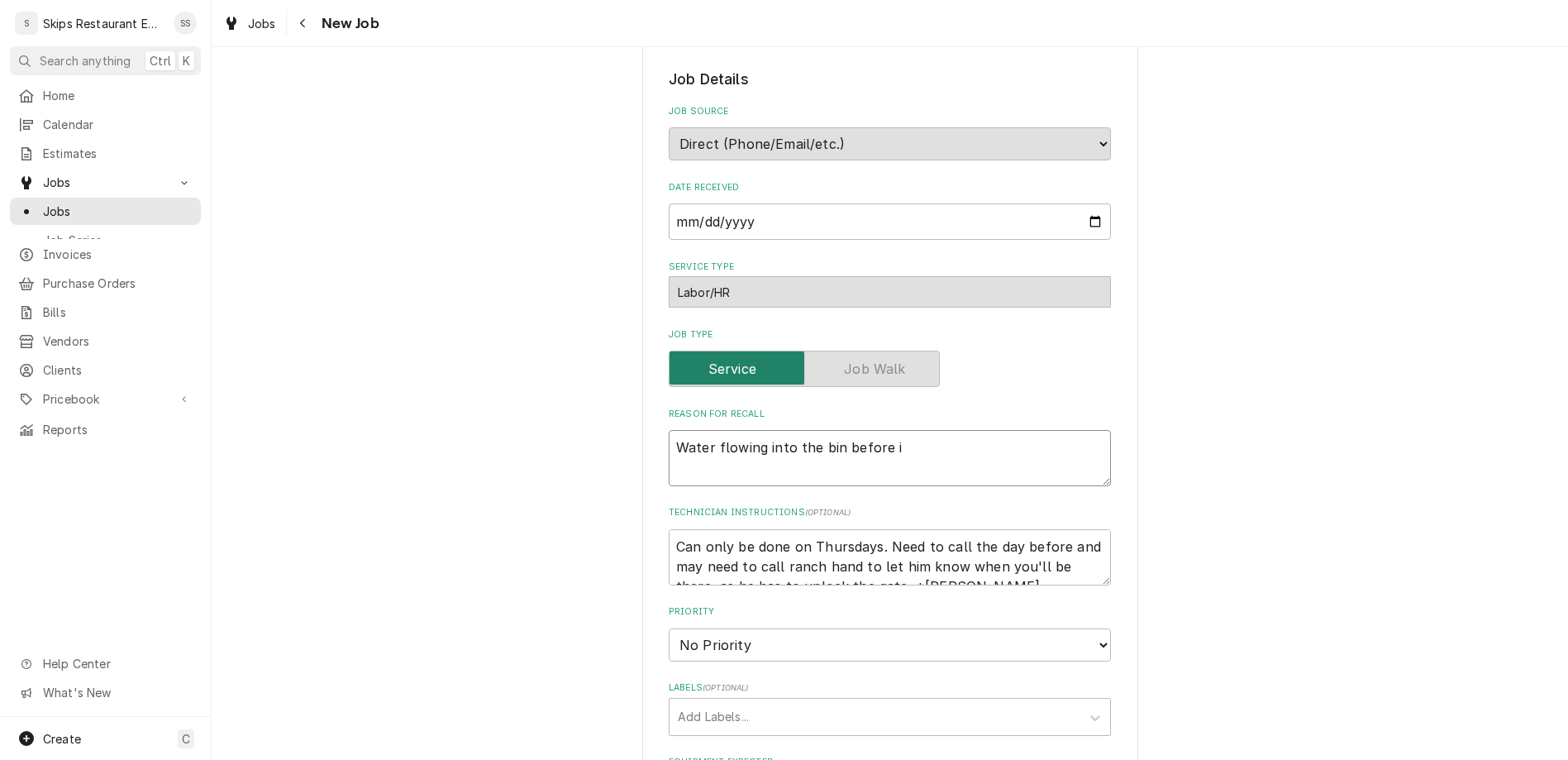
type textarea "x"
type textarea "Water flowing into the bin before ice"
type textarea "x"
type textarea "Water flowing into the bin before ice"
type textarea "x"
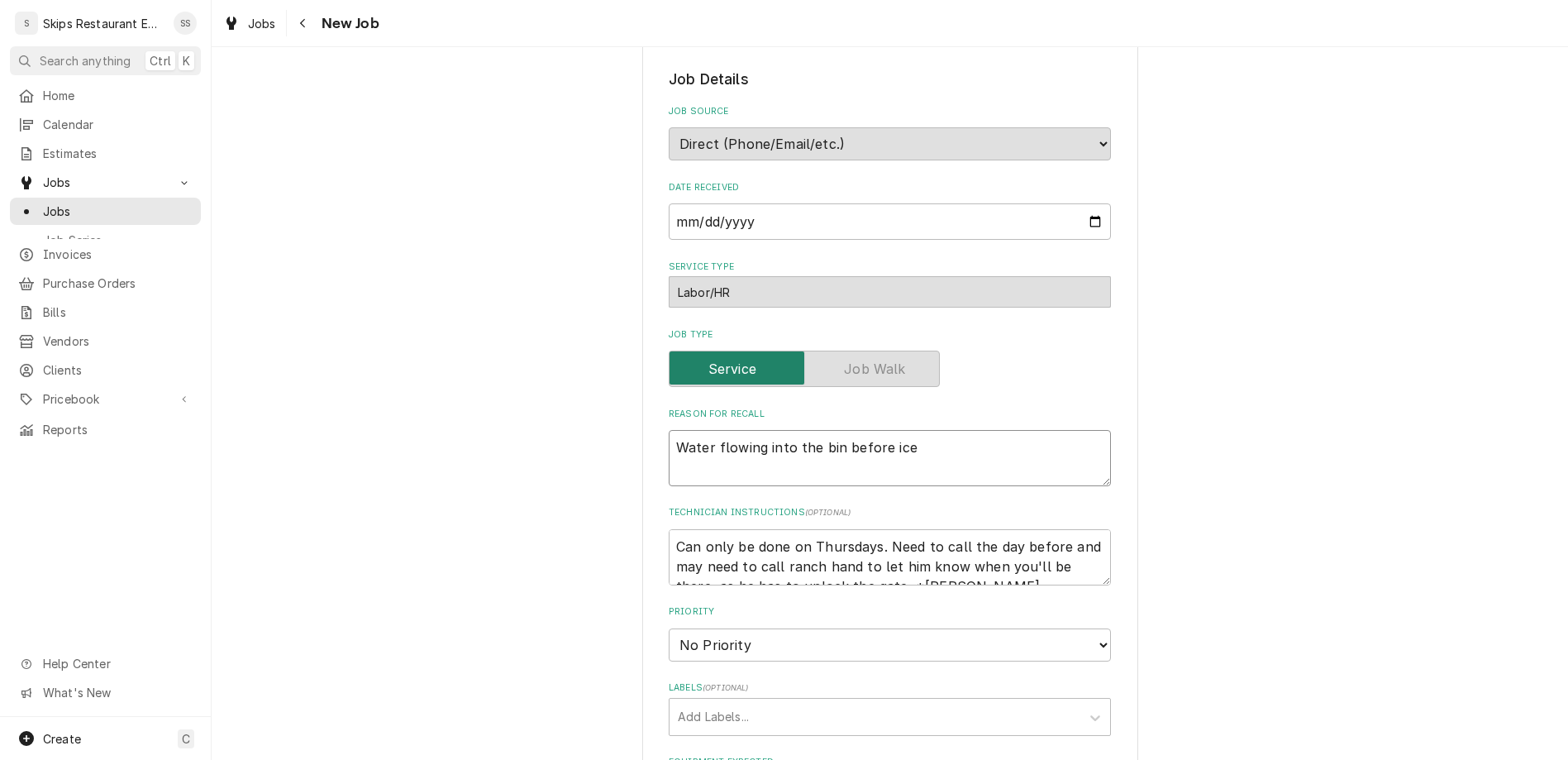
type textarea "Water flowing into the bin before ice d"
type textarea "x"
type textarea "Water flowing into the bin before ice de"
type textarea "x"
type textarea "Water flowing into the bin before ice d"
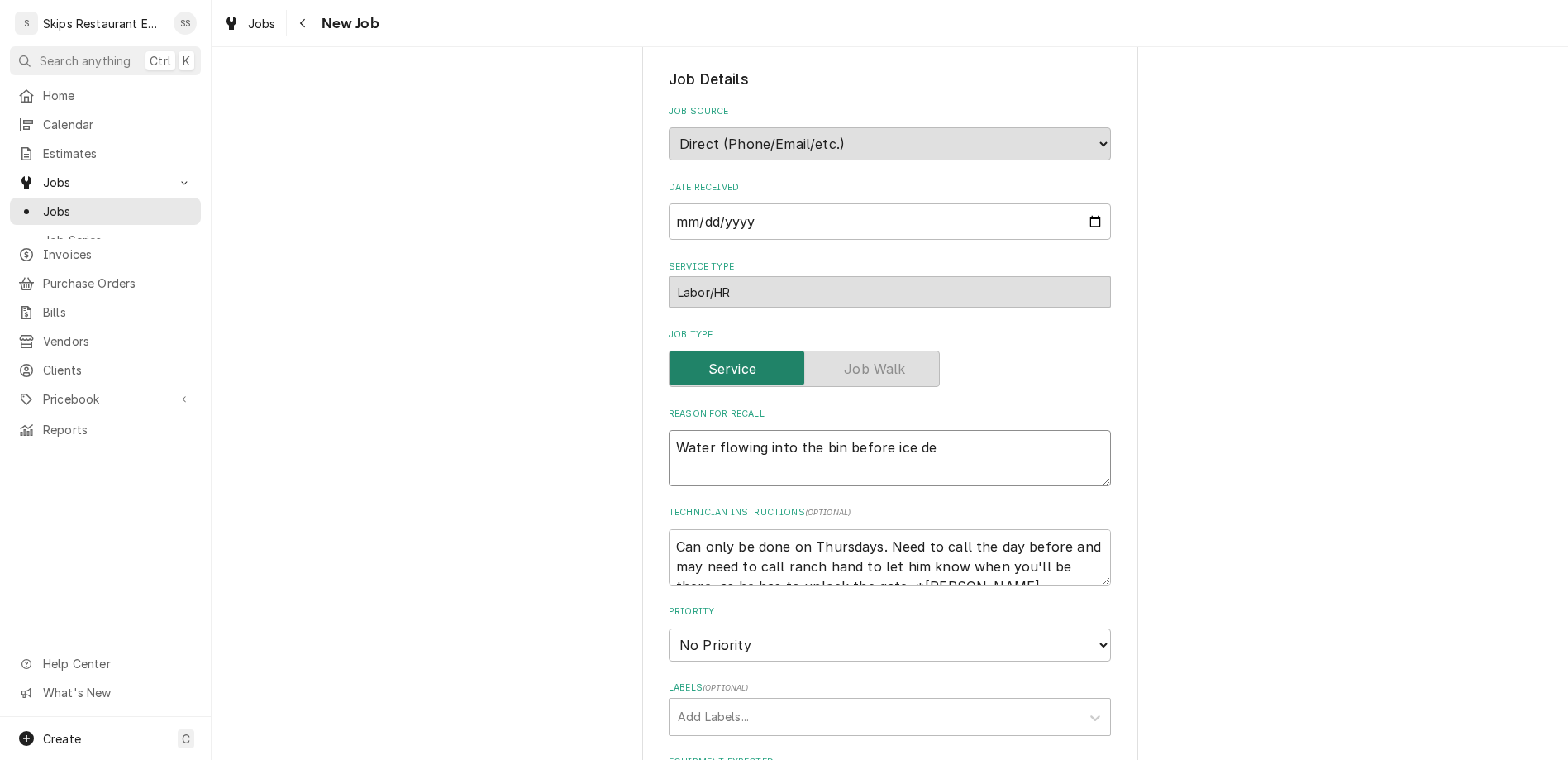
type textarea "x"
type textarea "Water flowing into the bin before ice dr"
type textarea "x"
type textarea "Water flowing into the bin before ice dro"
type textarea "x"
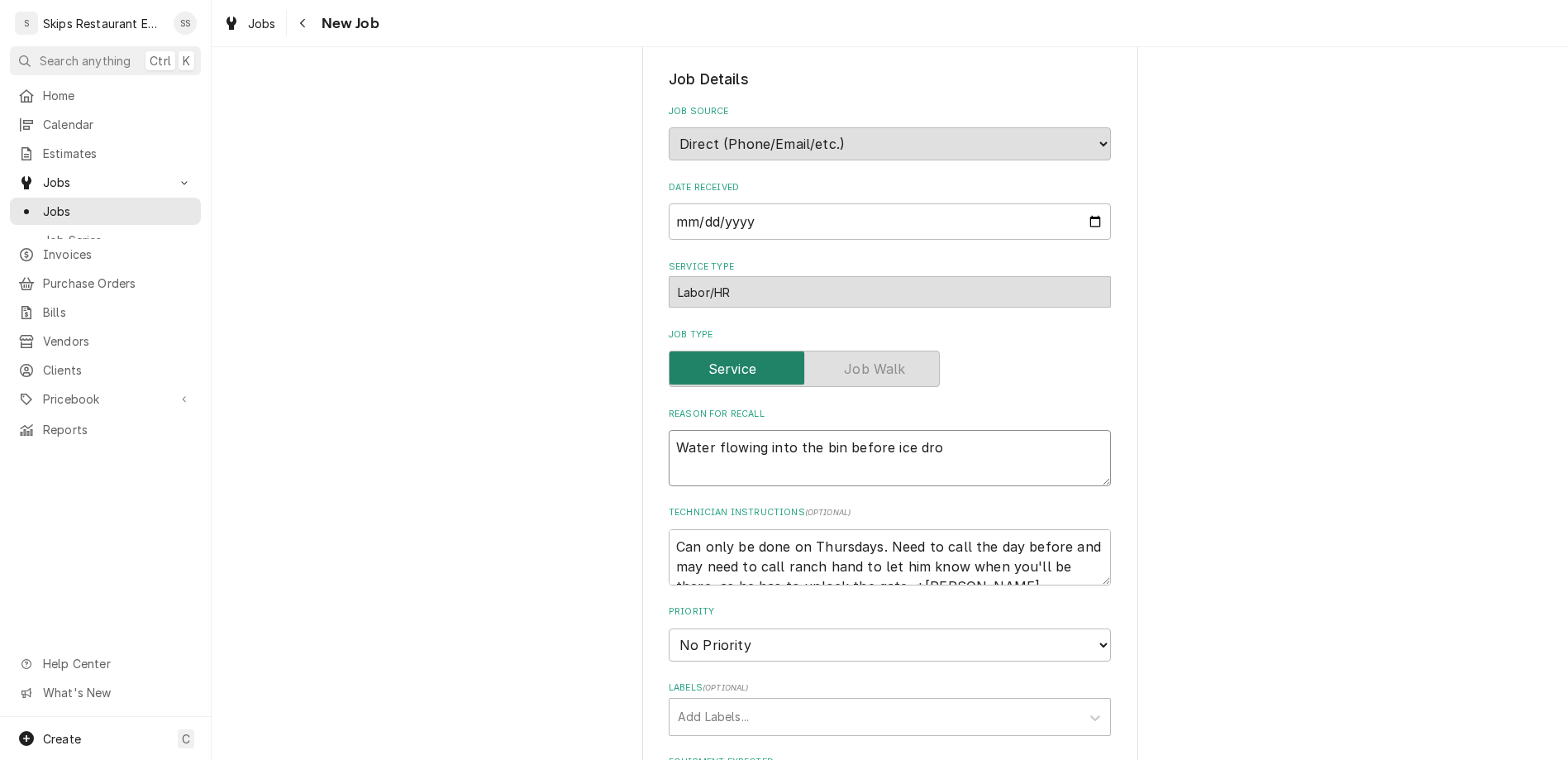
type textarea "Water flowing into the bin before ice drop"
type textarea "x"
type textarea "Water flowing into the bin before ice drops"
type textarea "x"
type textarea "Water flowing into the bin before ice drops."
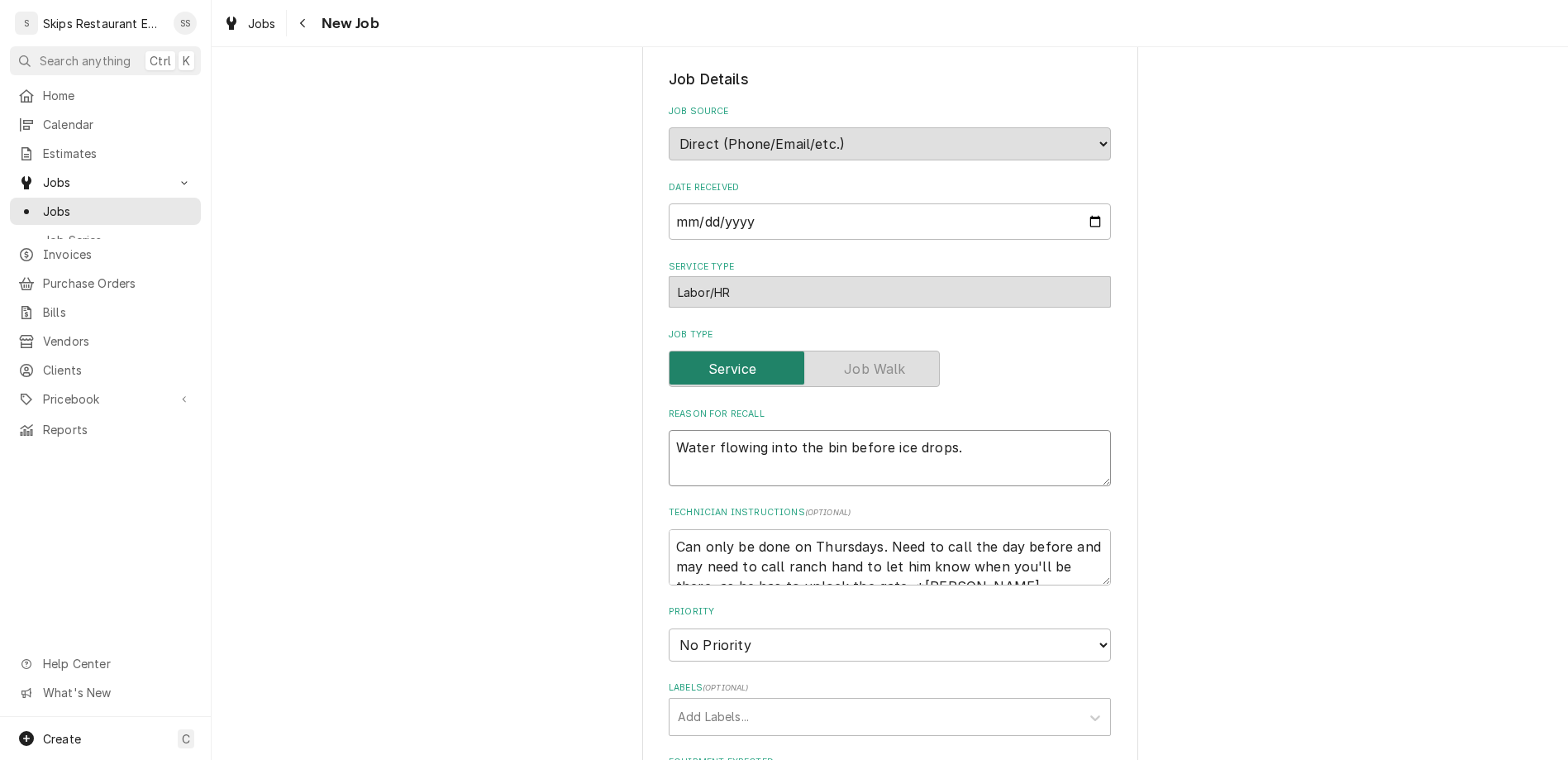
type textarea "x"
type textarea "Water flowing into the bin before ice drops."
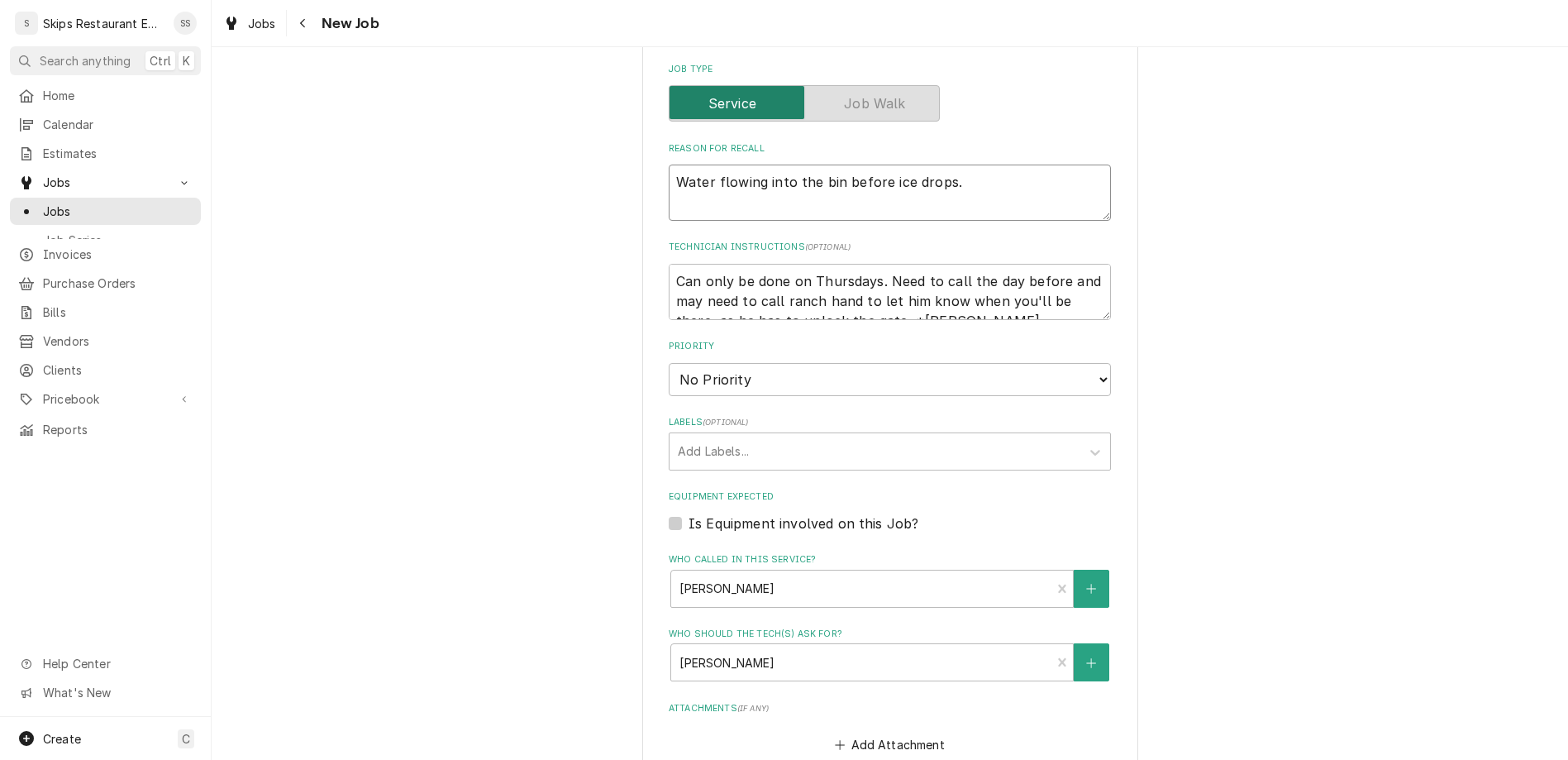
scroll to position [526, 0]
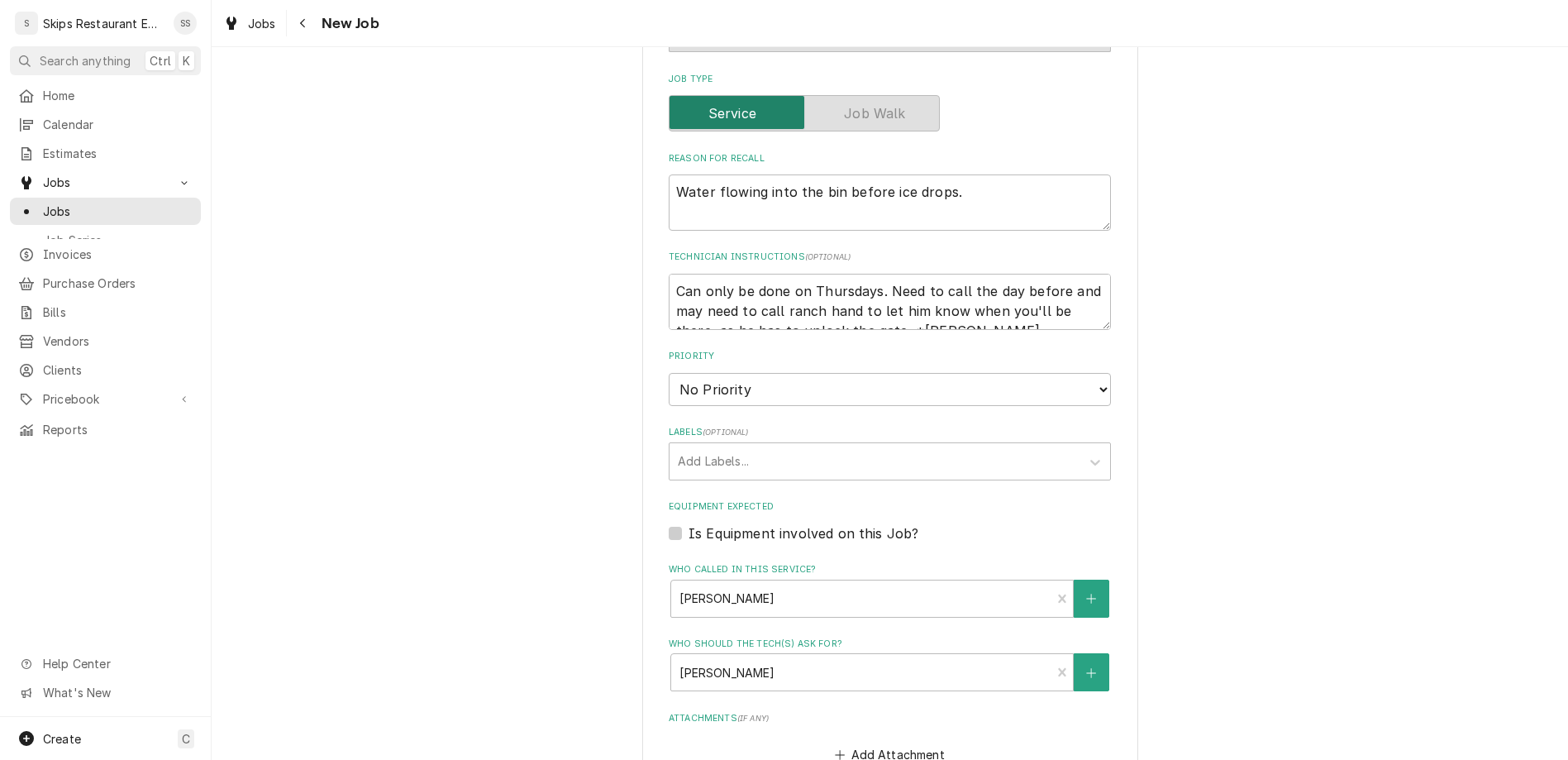
type textarea "x"
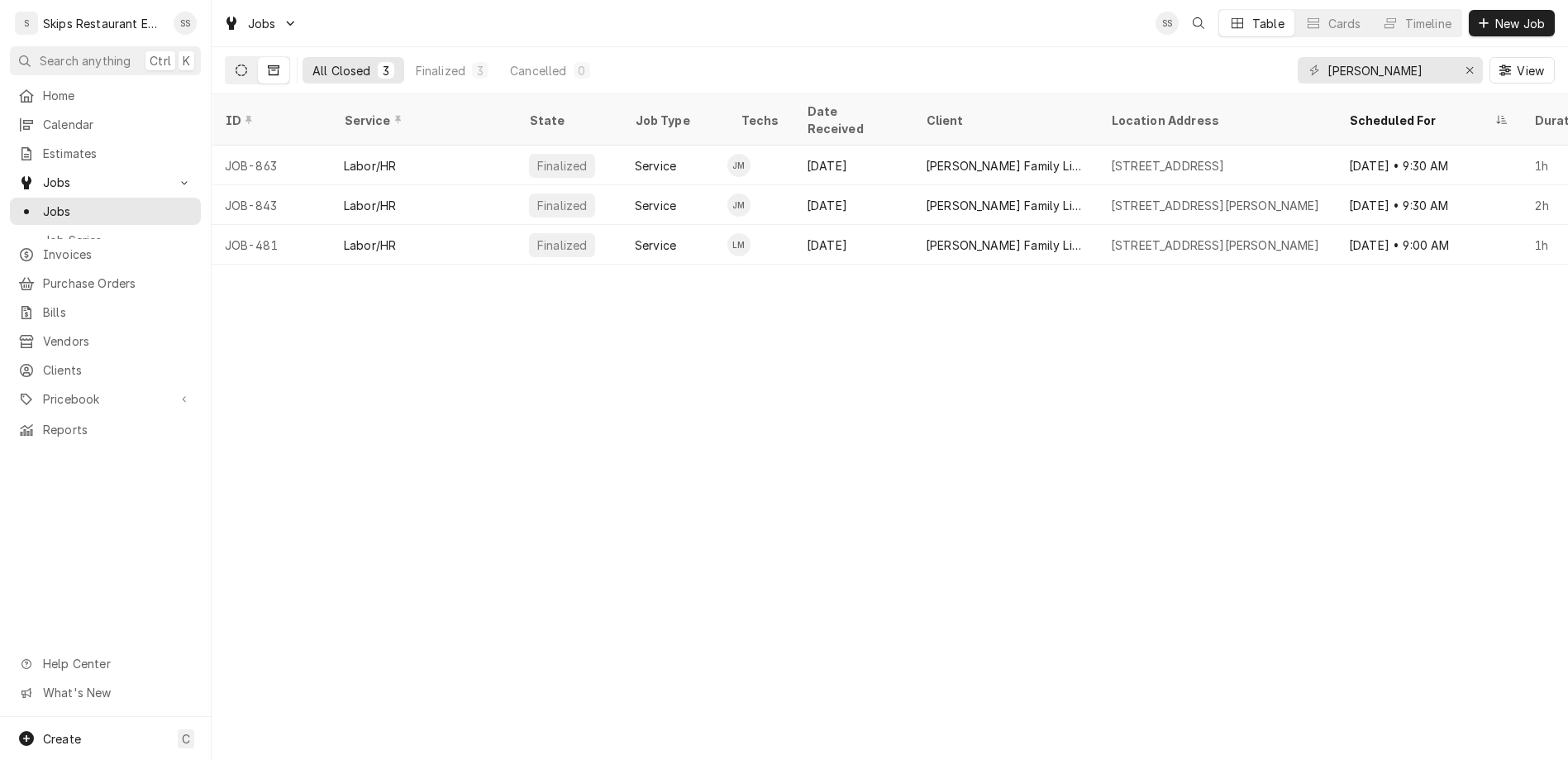
click at [236, 65] on icon "Dynamic Content Wrapper" at bounding box center [242, 70] width 12 height 12
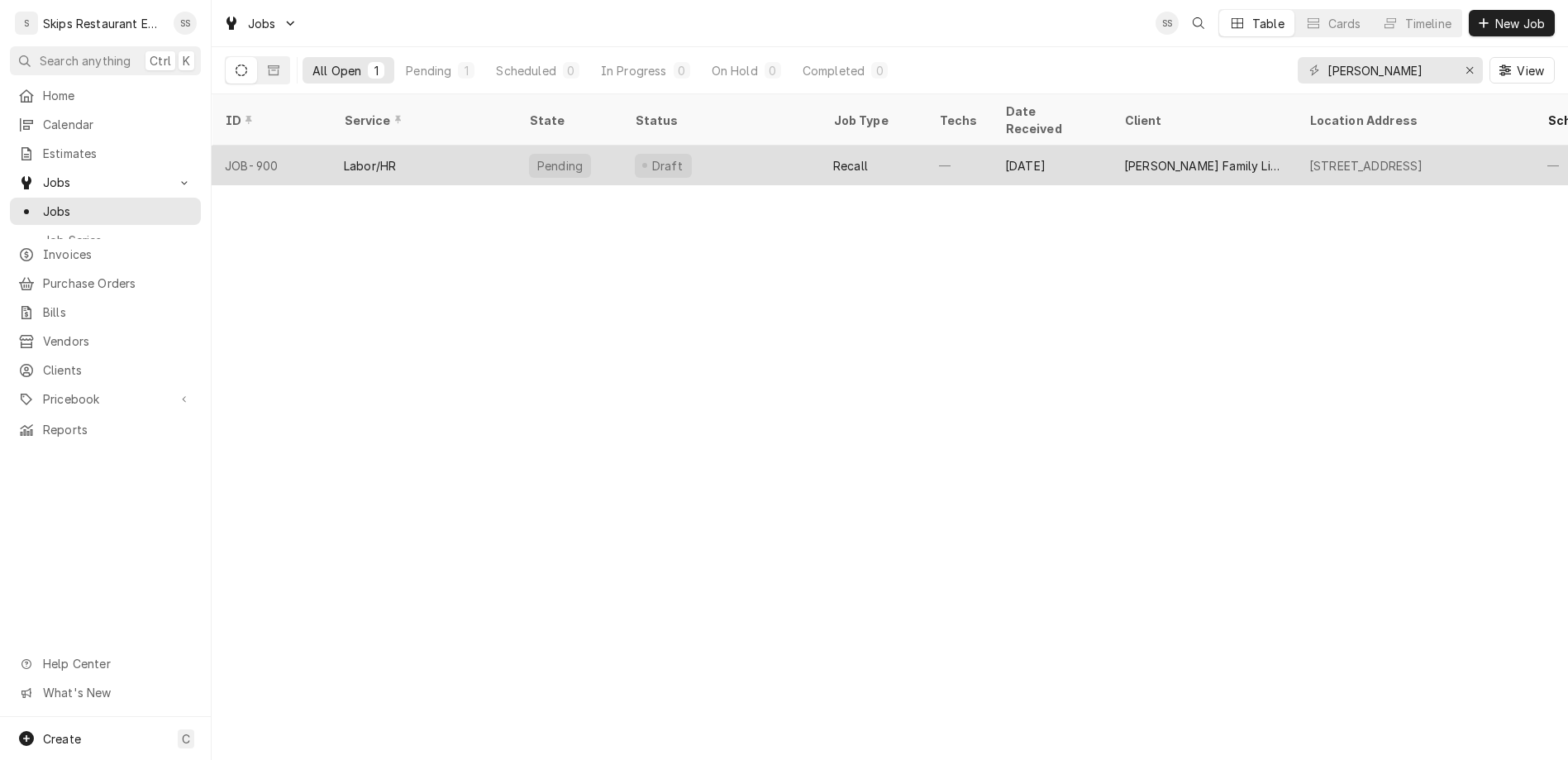
click at [1137, 157] on div "Dugger Family Limited Partnership" at bounding box center [1204, 166] width 159 height 18
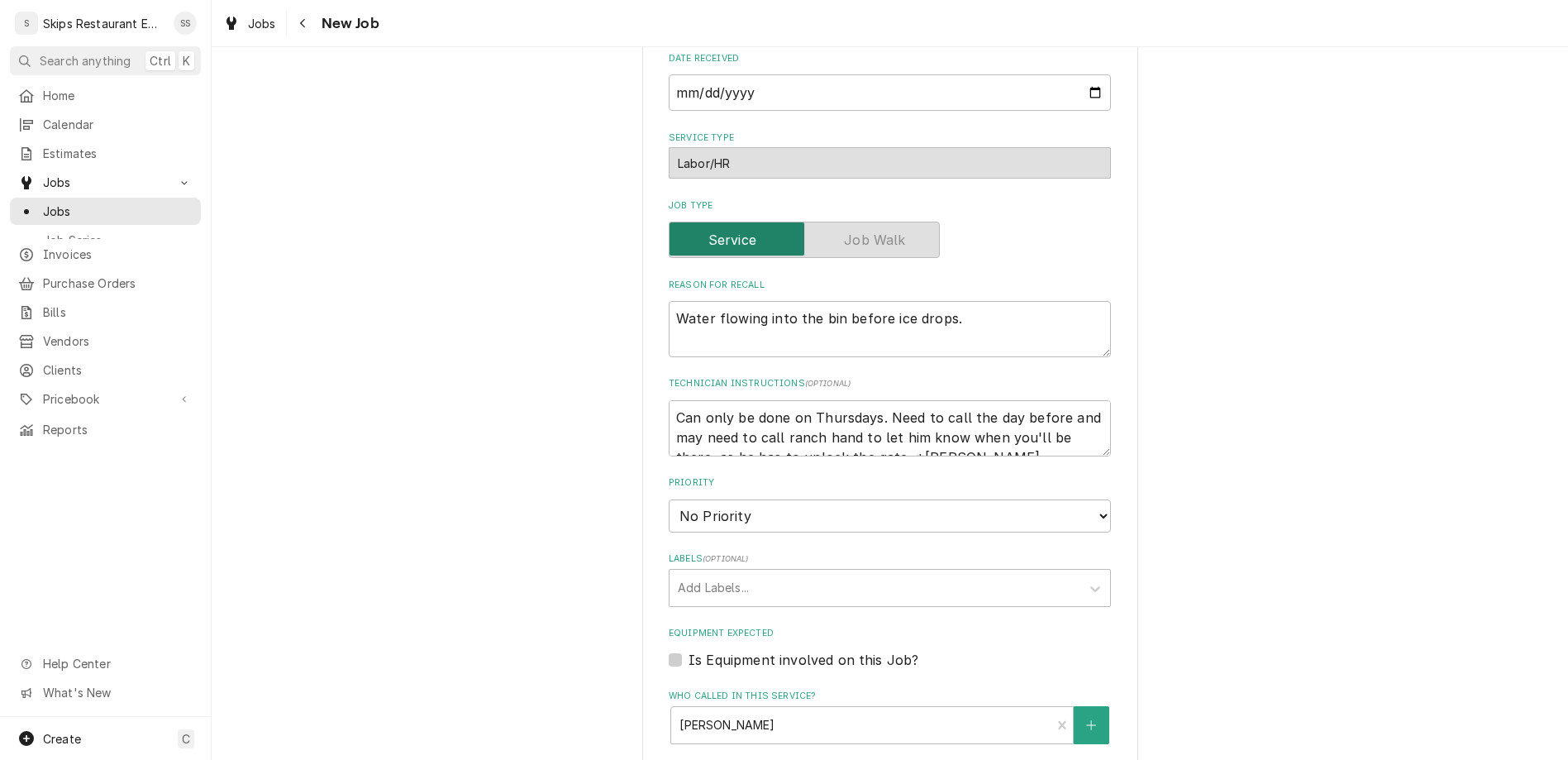
scroll to position [557, 0]
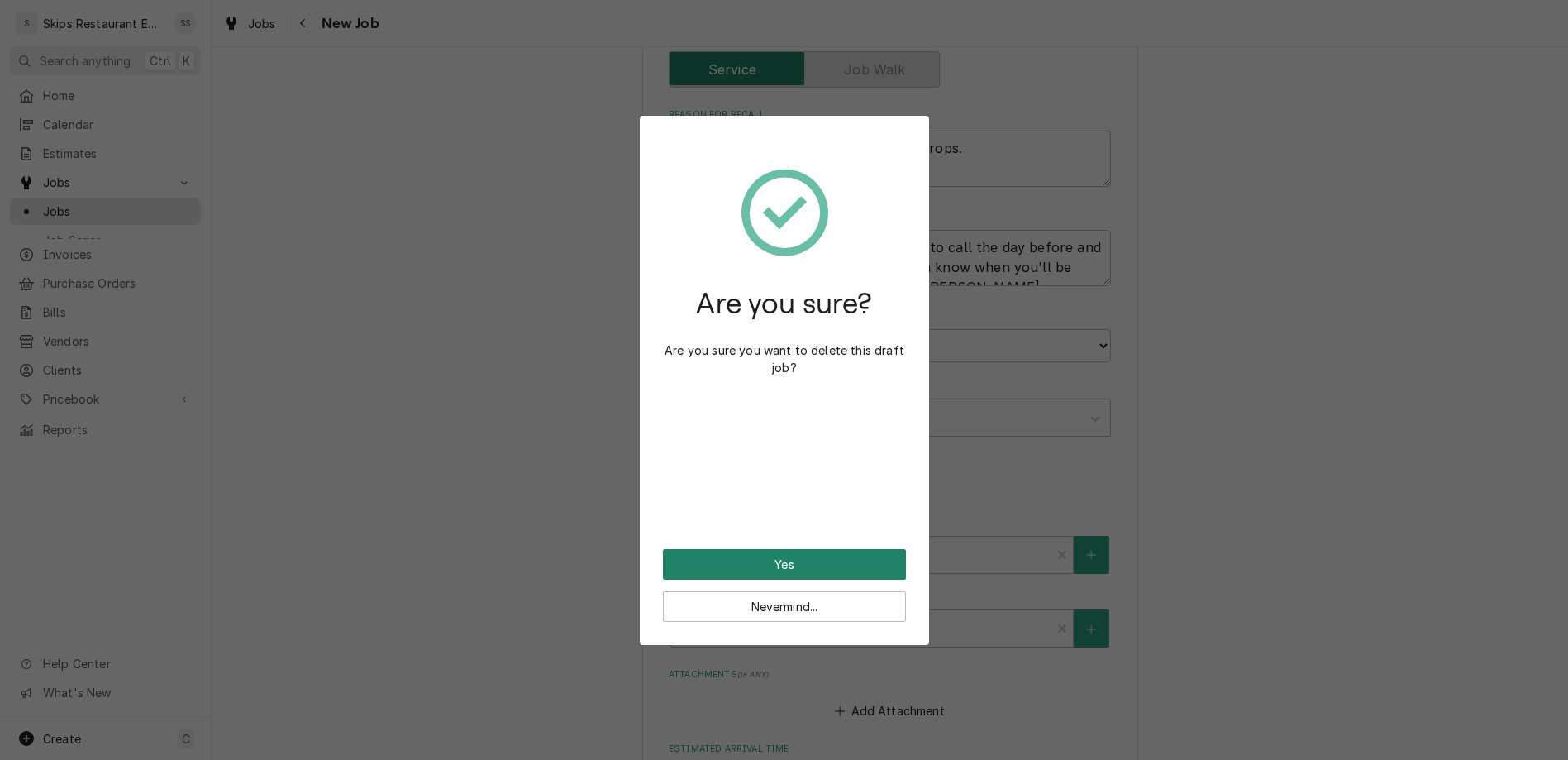
click at [787, 549] on button "Yes" at bounding box center [784, 564] width 243 height 31
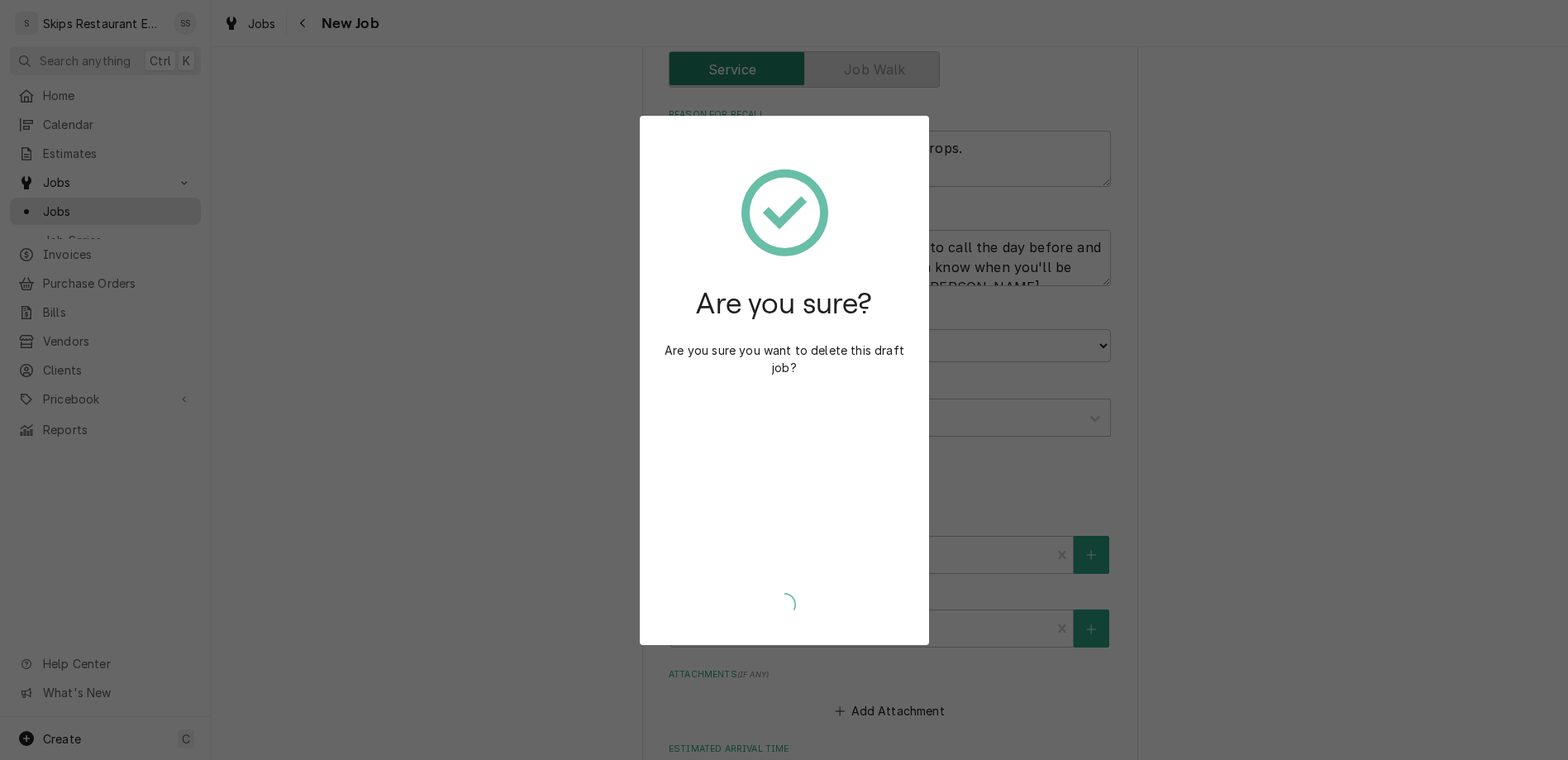
scroll to position [514, 0]
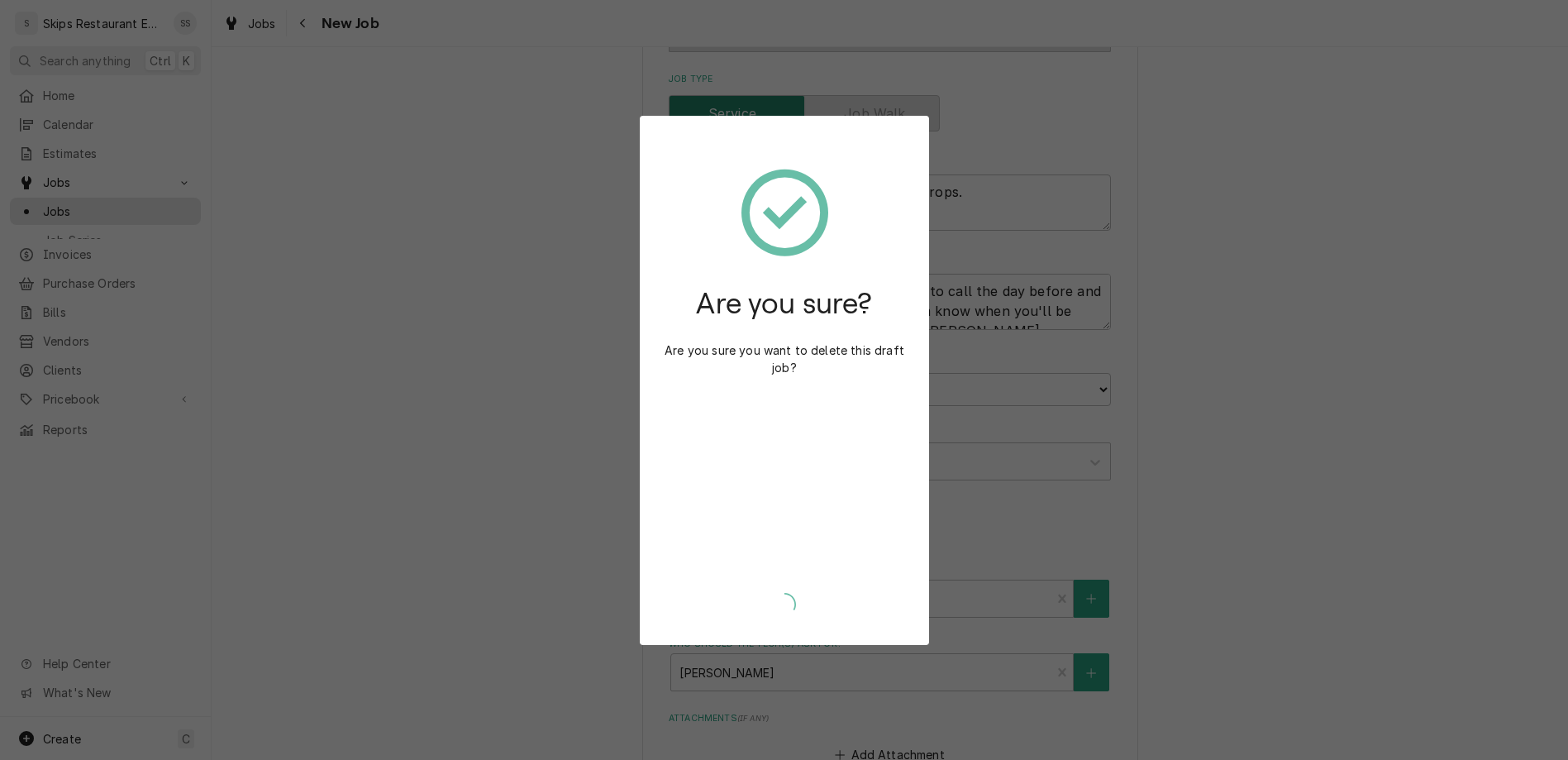
type textarea "x"
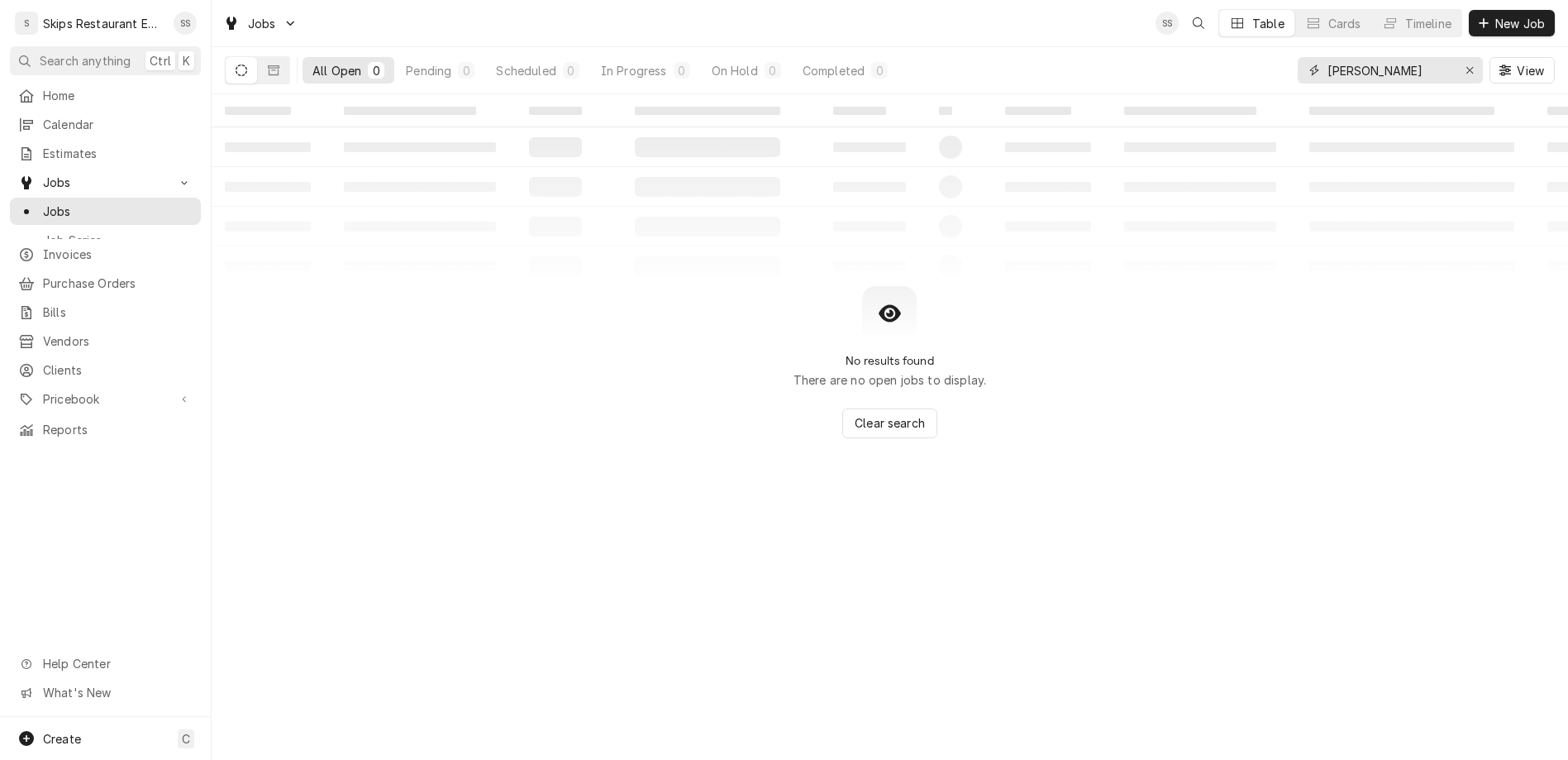
drag, startPoint x: 1421, startPoint y: 51, endPoint x: 1313, endPoint y: 64, distance: 108.8
click at [1328, 64] on input "[PERSON_NAME]" at bounding box center [1390, 70] width 124 height 27
type input "manitowoc"
click at [268, 65] on icon "Dynamic Content Wrapper" at bounding box center [273, 70] width 12 height 12
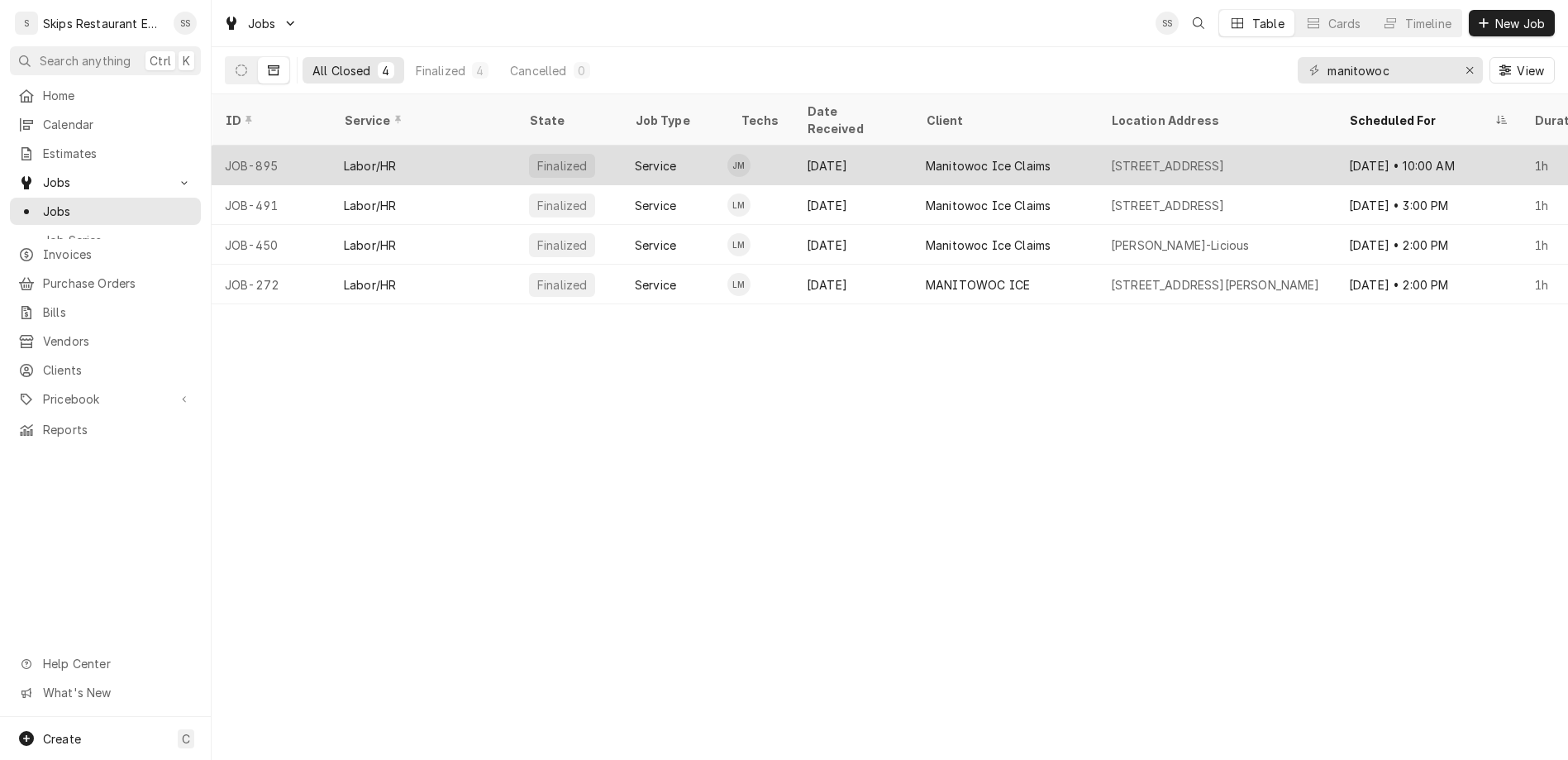
click at [913, 145] on div "Manitowoc Ice Claims" at bounding box center [1005, 165] width 185 height 40
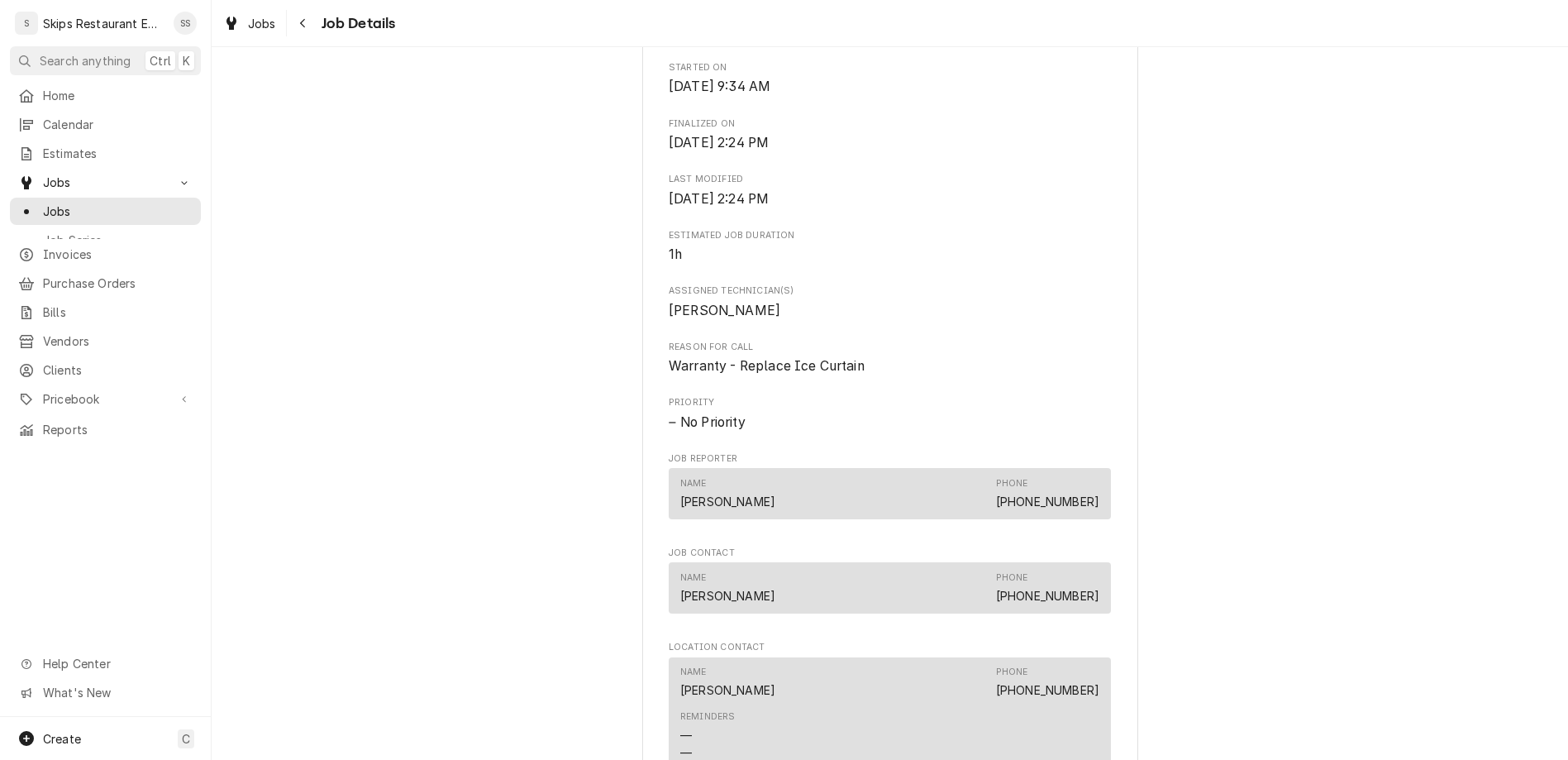
scroll to position [580, 0]
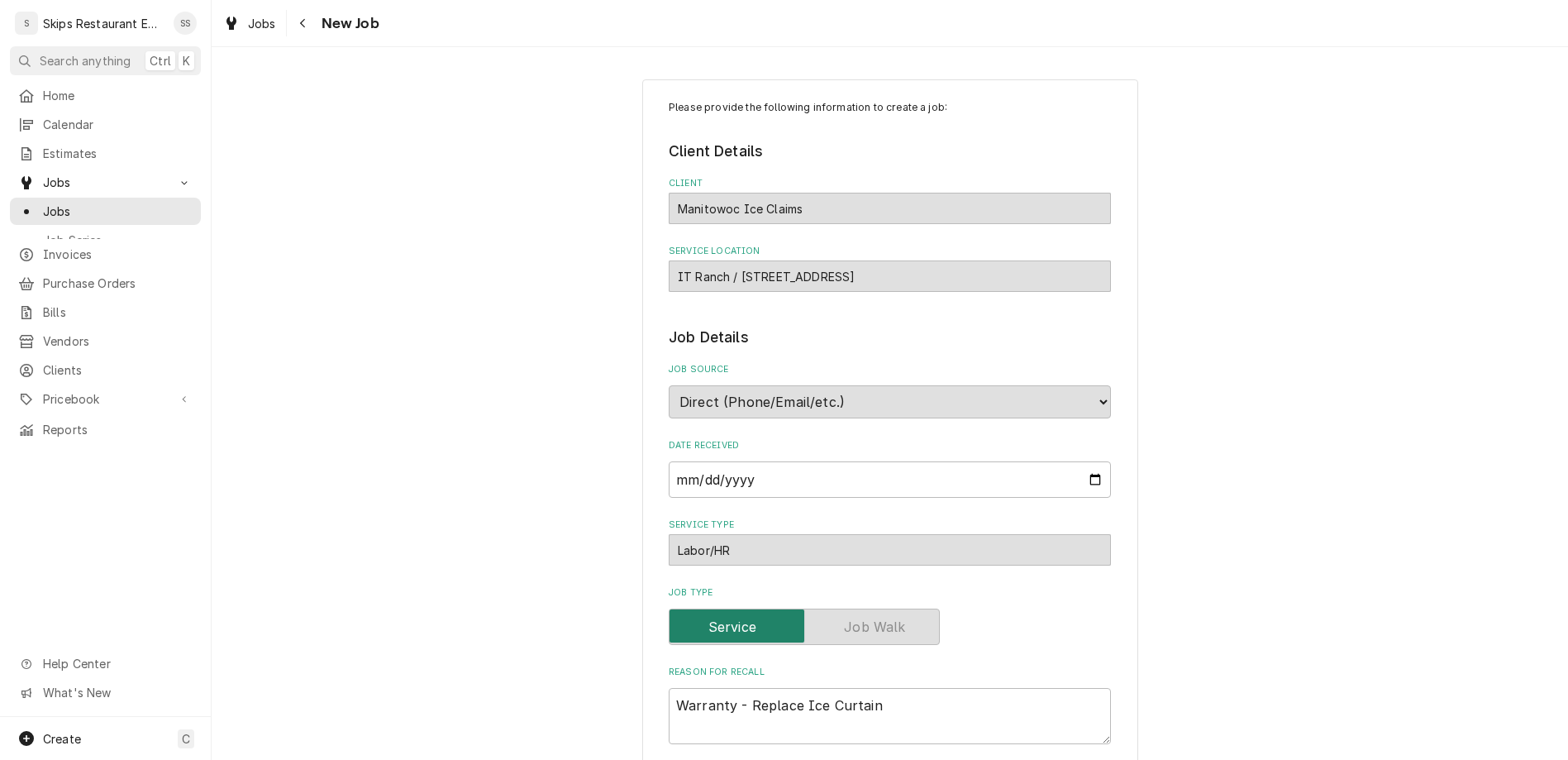
type textarea "x"
drag, startPoint x: 856, startPoint y: 535, endPoint x: 752, endPoint y: 530, distance: 104.1
click at [752, 688] on textarea "Warranty - Replace Ice Curtain" at bounding box center [890, 716] width 442 height 56
type textarea "Warranty - w"
type textarea "x"
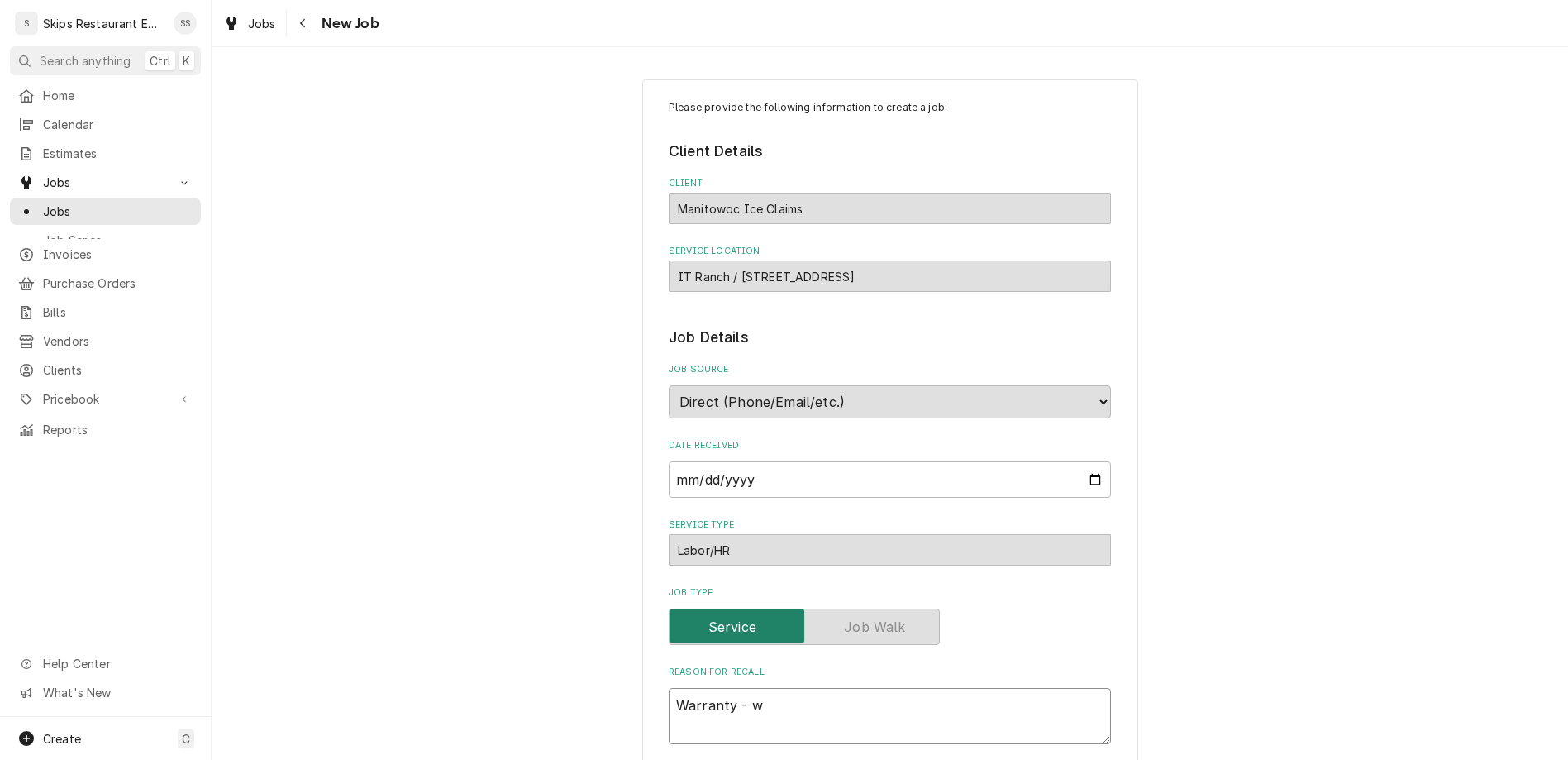
type textarea "Warranty - wa"
type textarea "x"
type textarea "Warranty - wat"
type textarea "x"
type textarea "Warranty - wate"
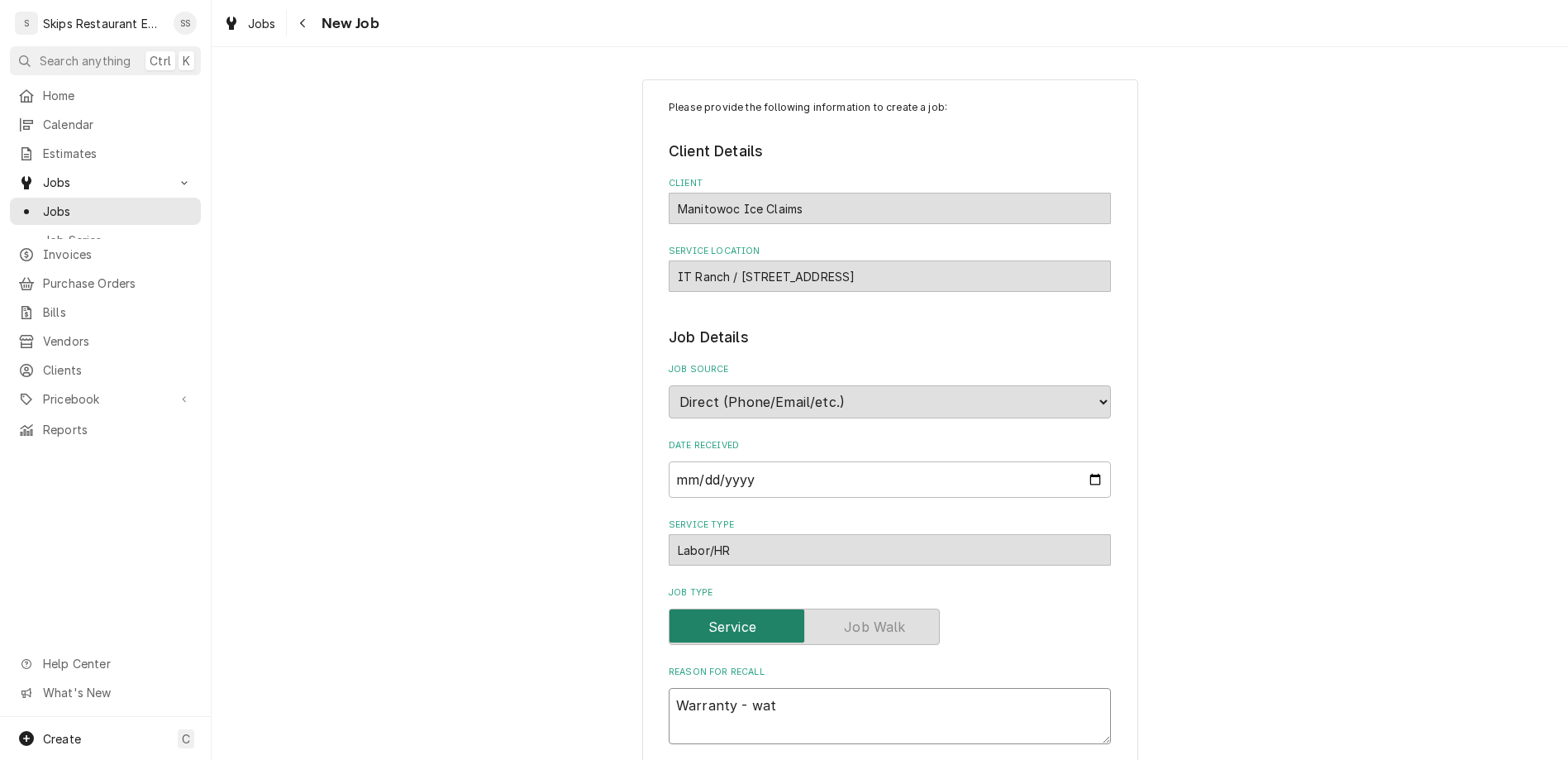
type textarea "x"
type textarea "Warranty - water"
type textarea "x"
type textarea "Warranty - water"
type textarea "x"
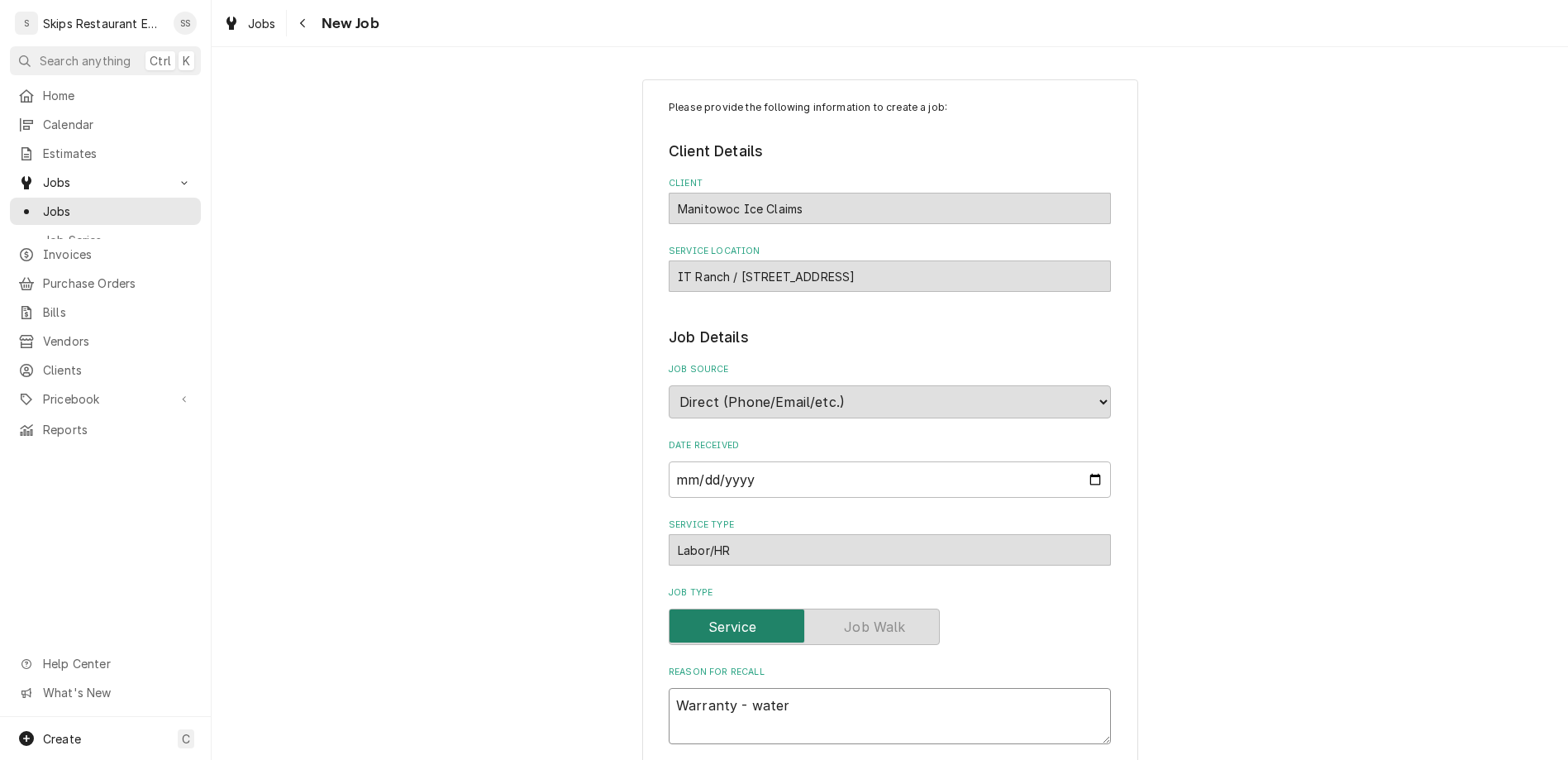
type textarea "Warranty - water f"
type textarea "x"
type textarea "Warranty - water fl"
type textarea "x"
type textarea "Warranty - water flo"
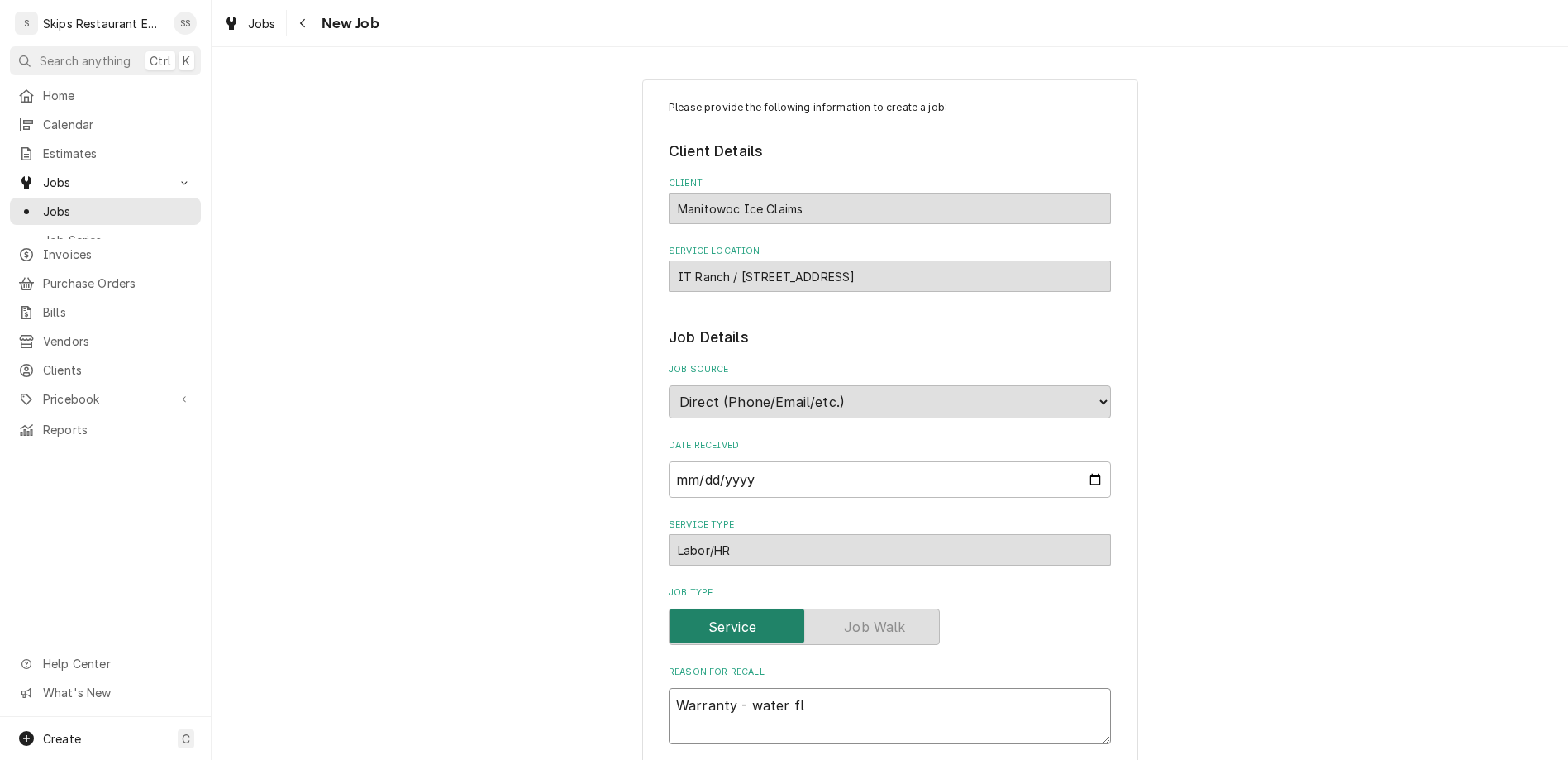
type textarea "x"
type textarea "Warranty - water flow"
type textarea "x"
type textarea "Warranty - water flowi"
type textarea "x"
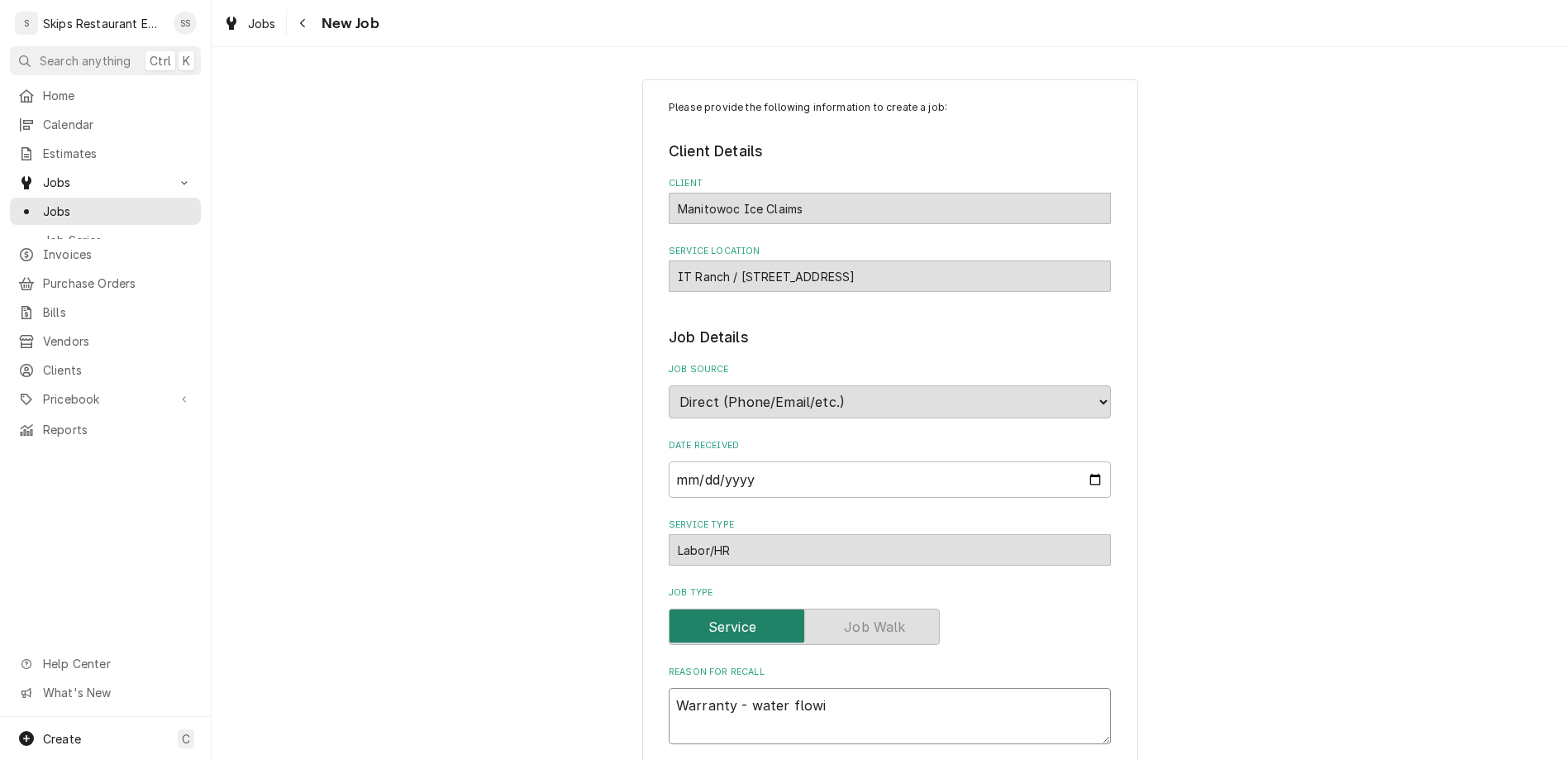
type textarea "Warranty - water flowin"
type textarea "x"
type textarea "Warranty - water flowing"
type textarea "x"
type textarea "Warranty - water flowing"
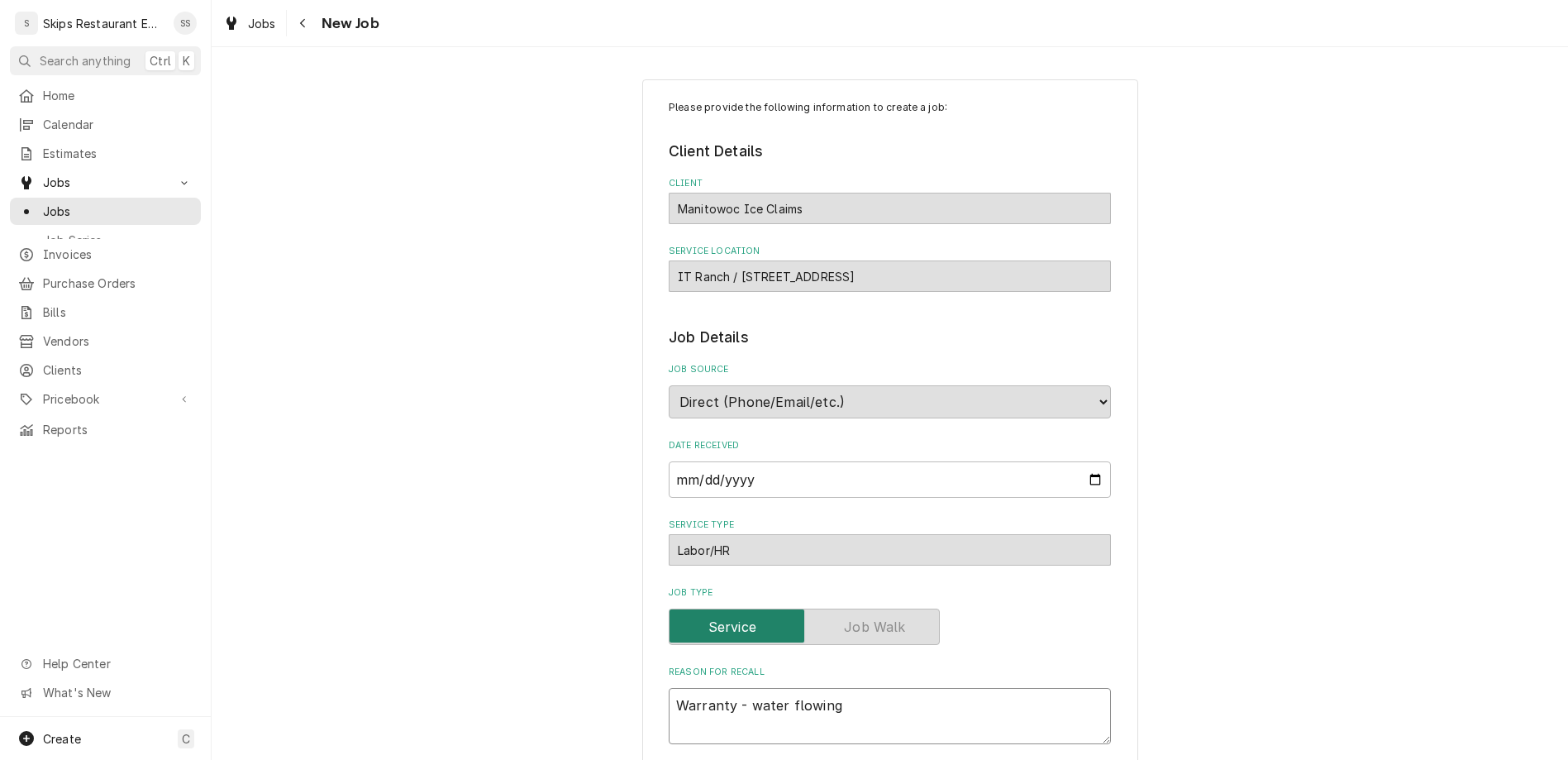
type textarea "x"
type textarea "Warranty - water flowing i"
type textarea "x"
type textarea "Warranty - water flowing in"
type textarea "x"
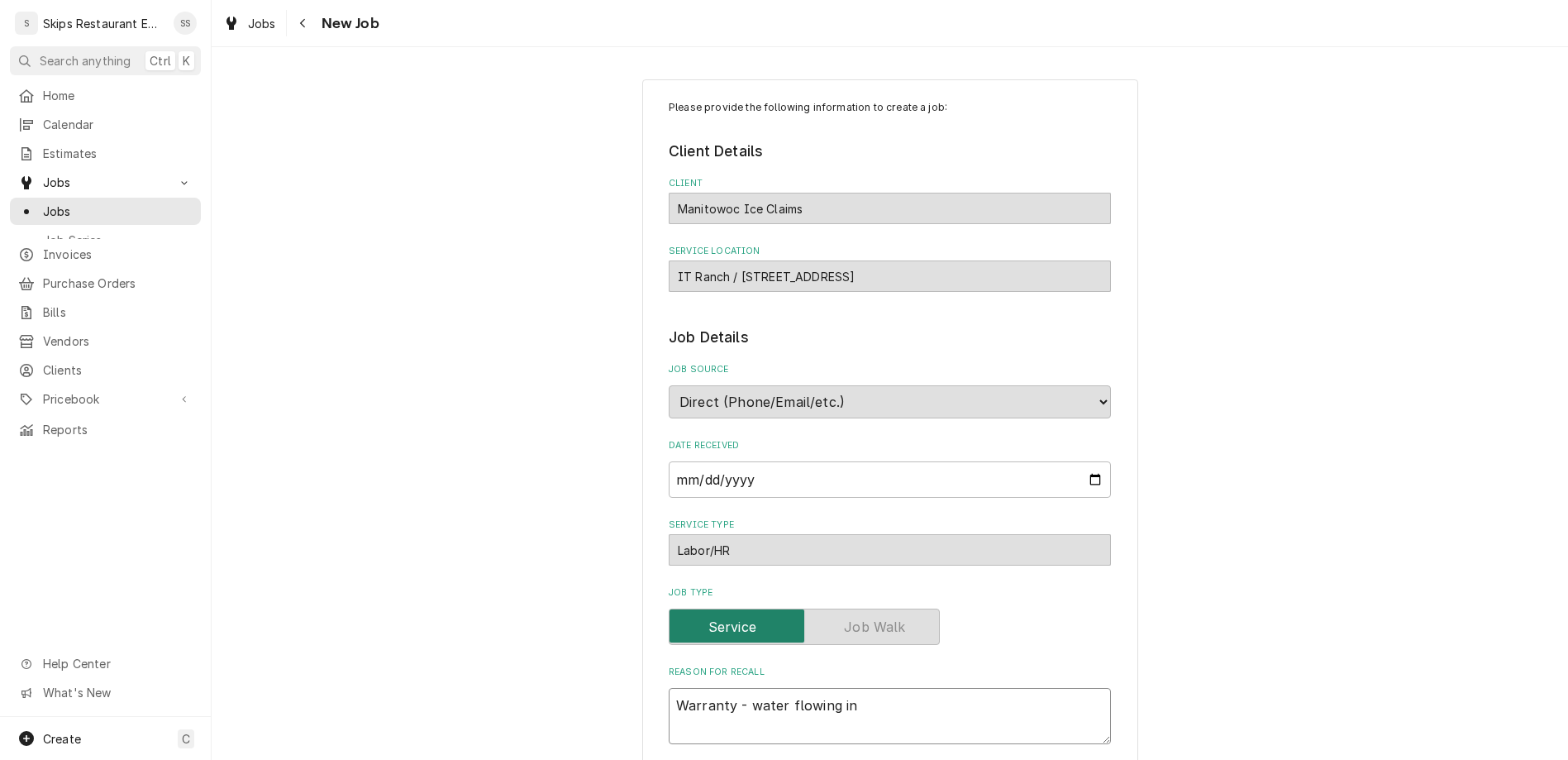
type textarea "Warranty - water flowing int"
type textarea "x"
type textarea "Warranty - water flowing into"
type textarea "x"
type textarea "Warranty - water flowing into"
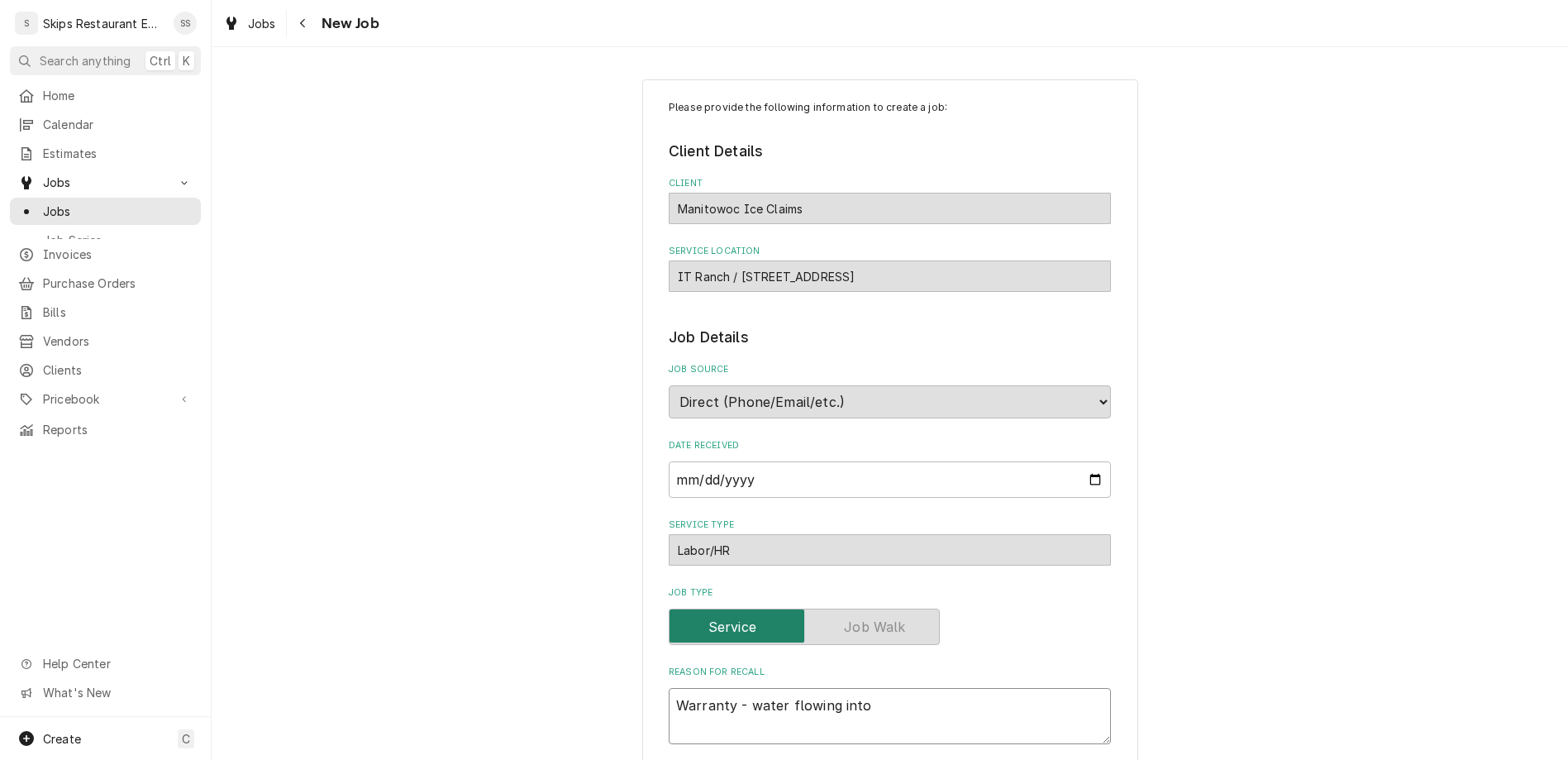
type textarea "x"
type textarea "Warranty - water flowing into b"
type textarea "x"
type textarea "Warranty - water flowing into bi"
type textarea "x"
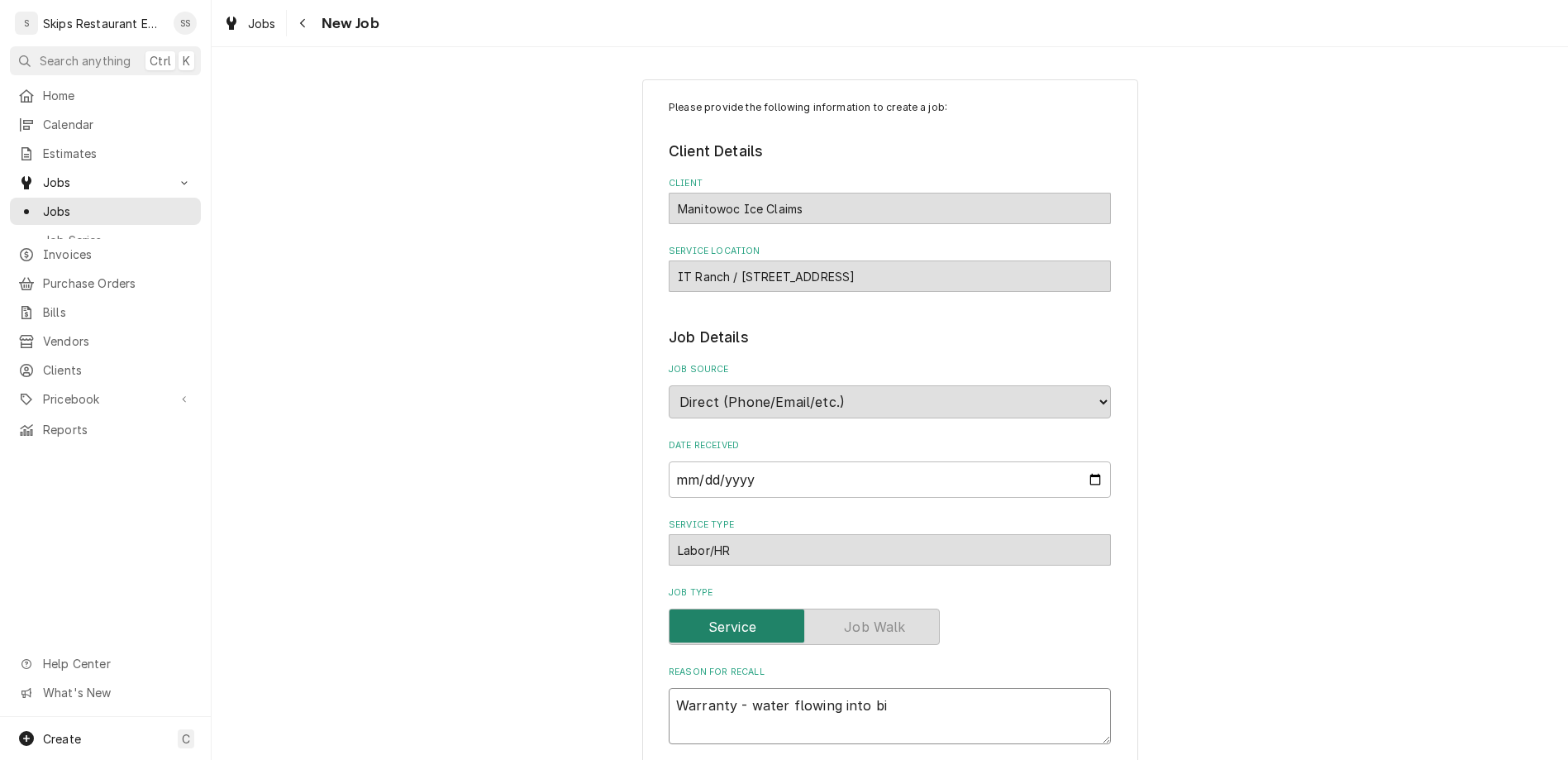
type textarea "Warranty - water flowing into bin"
type textarea "x"
type textarea "Warranty - water flowing into bin"
type textarea "x"
type textarea "Warranty - water flowing into bin b"
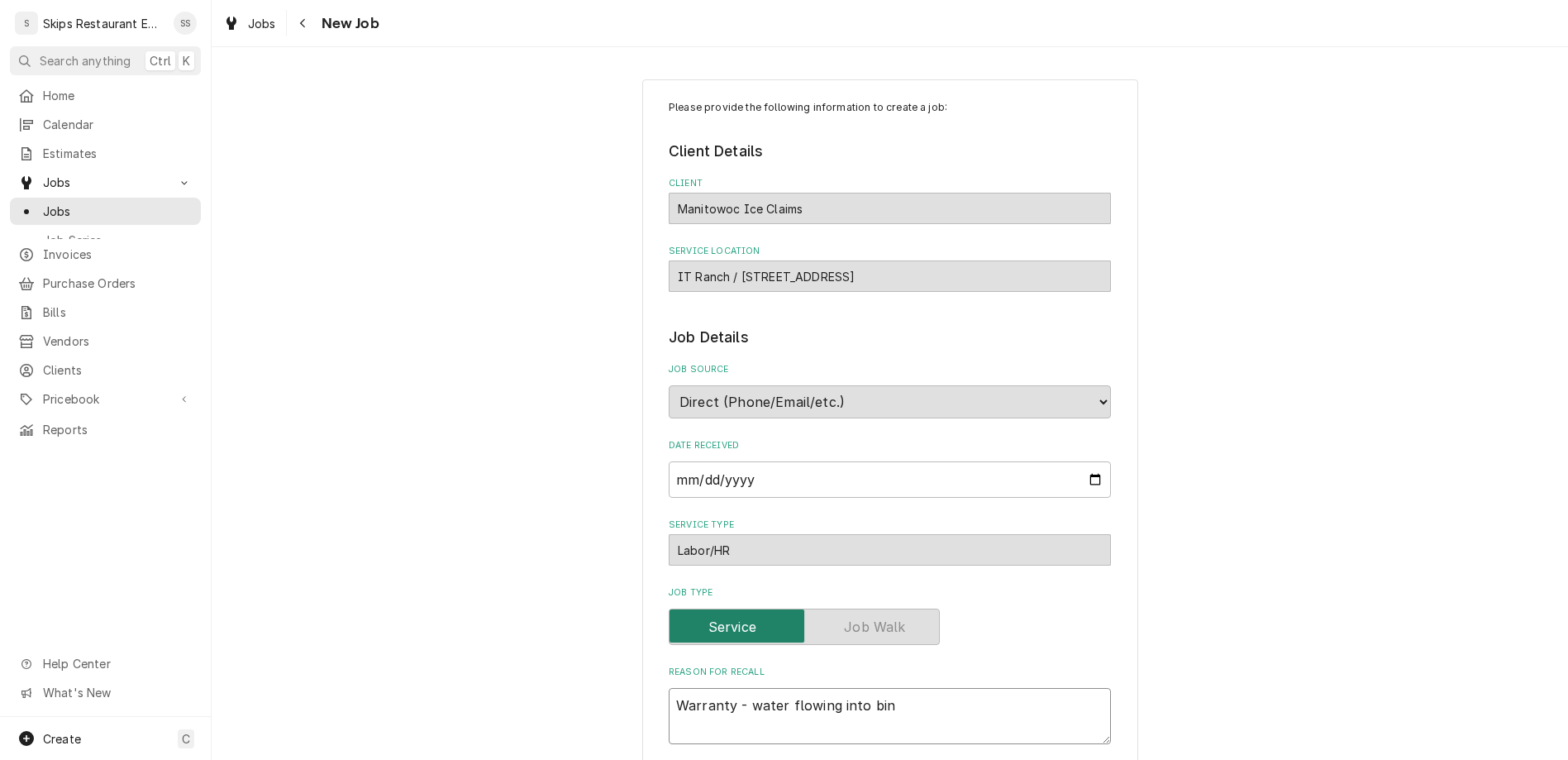
type textarea "x"
type textarea "Warranty - water flowing into bin be"
type textarea "x"
type textarea "Warranty - water flowing into bin bef"
type textarea "x"
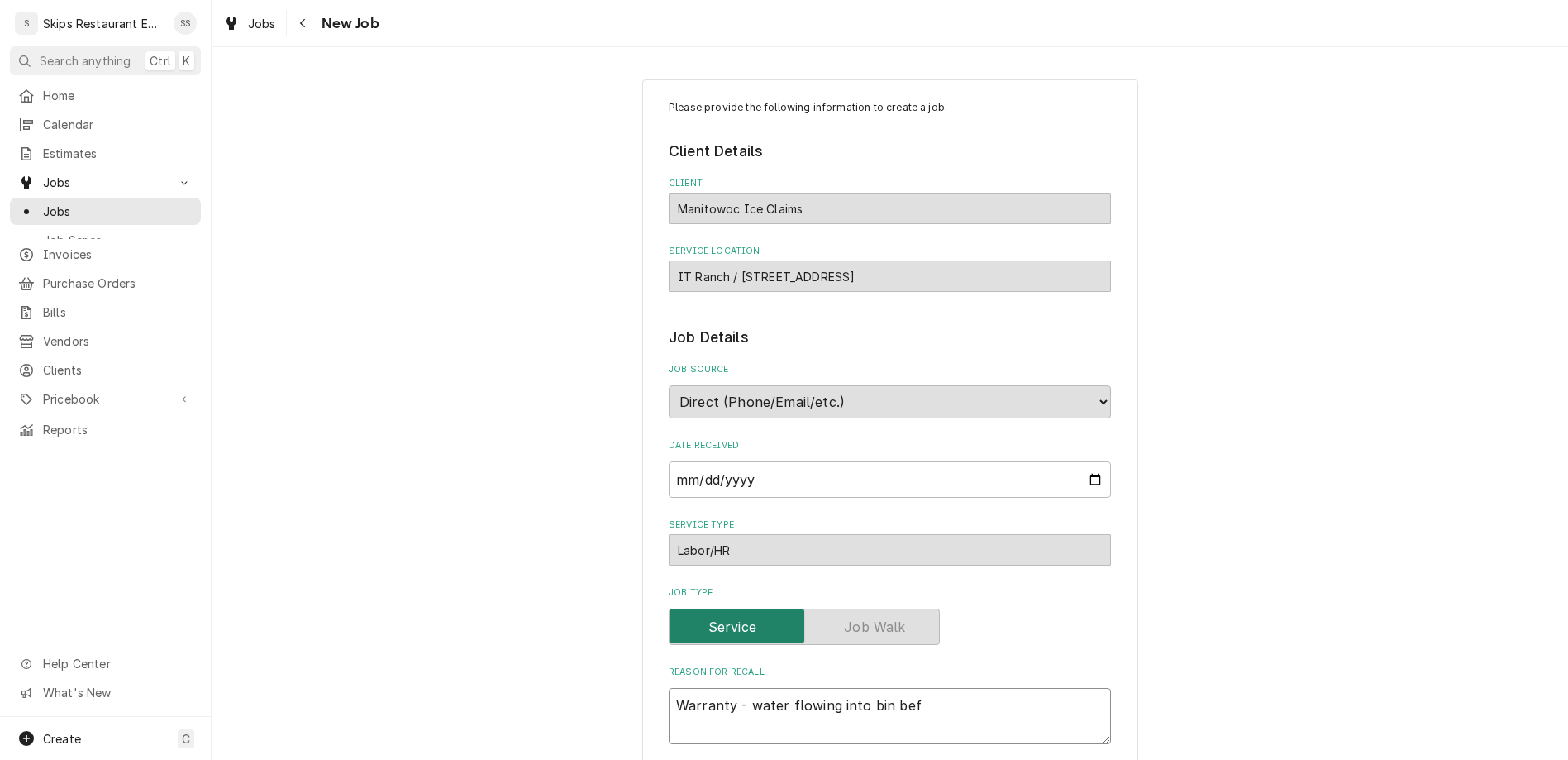
type textarea "Warranty - water flowing into bin befo"
type textarea "x"
type textarea "Warranty - water flowing into bin befor"
type textarea "x"
type textarea "Warranty - water flowing into bin before"
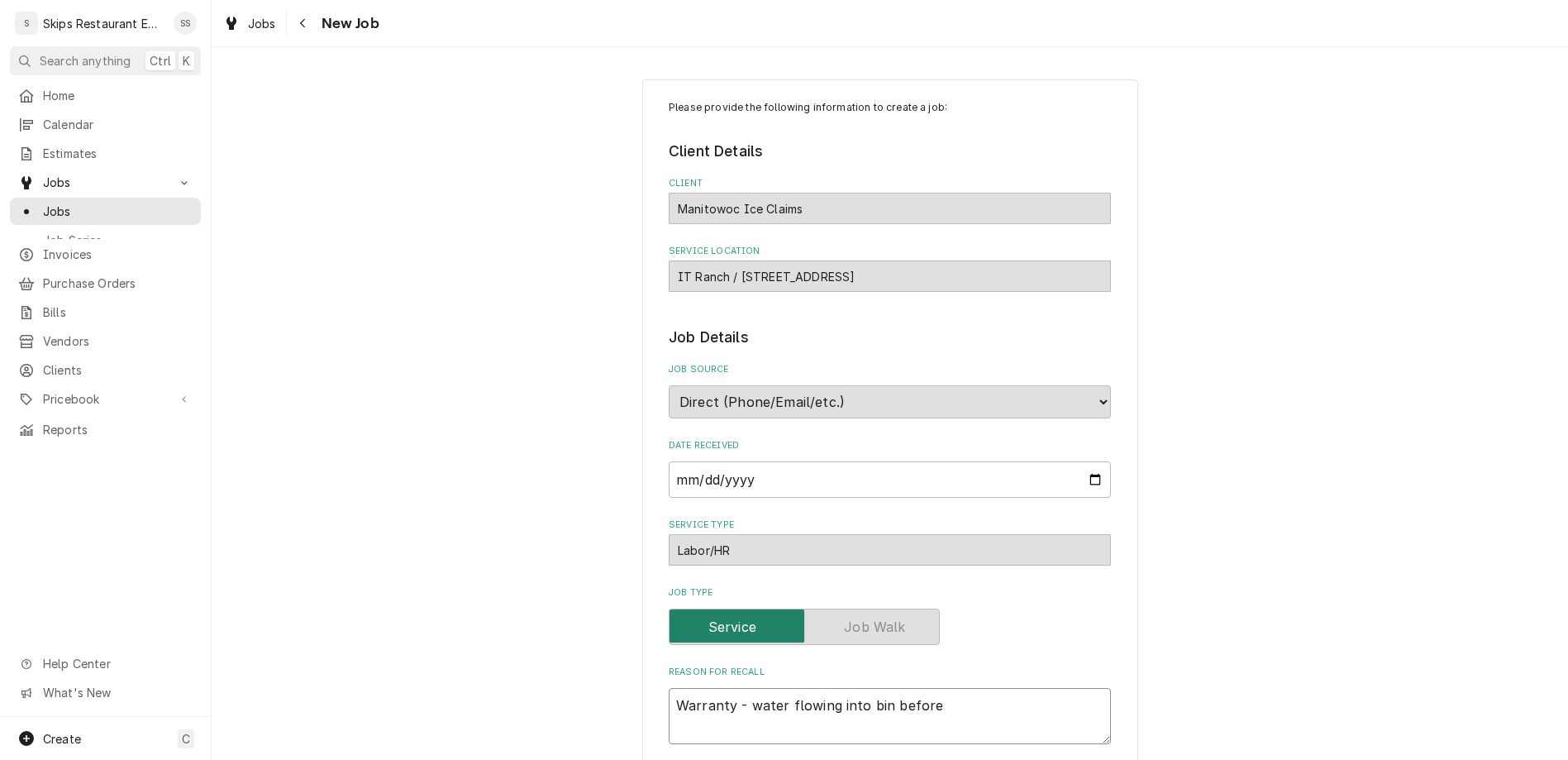
type textarea "x"
type textarea "Warranty - water flowing into bin before"
type textarea "x"
type textarea "Warranty - water flowing into bin before i"
type textarea "x"
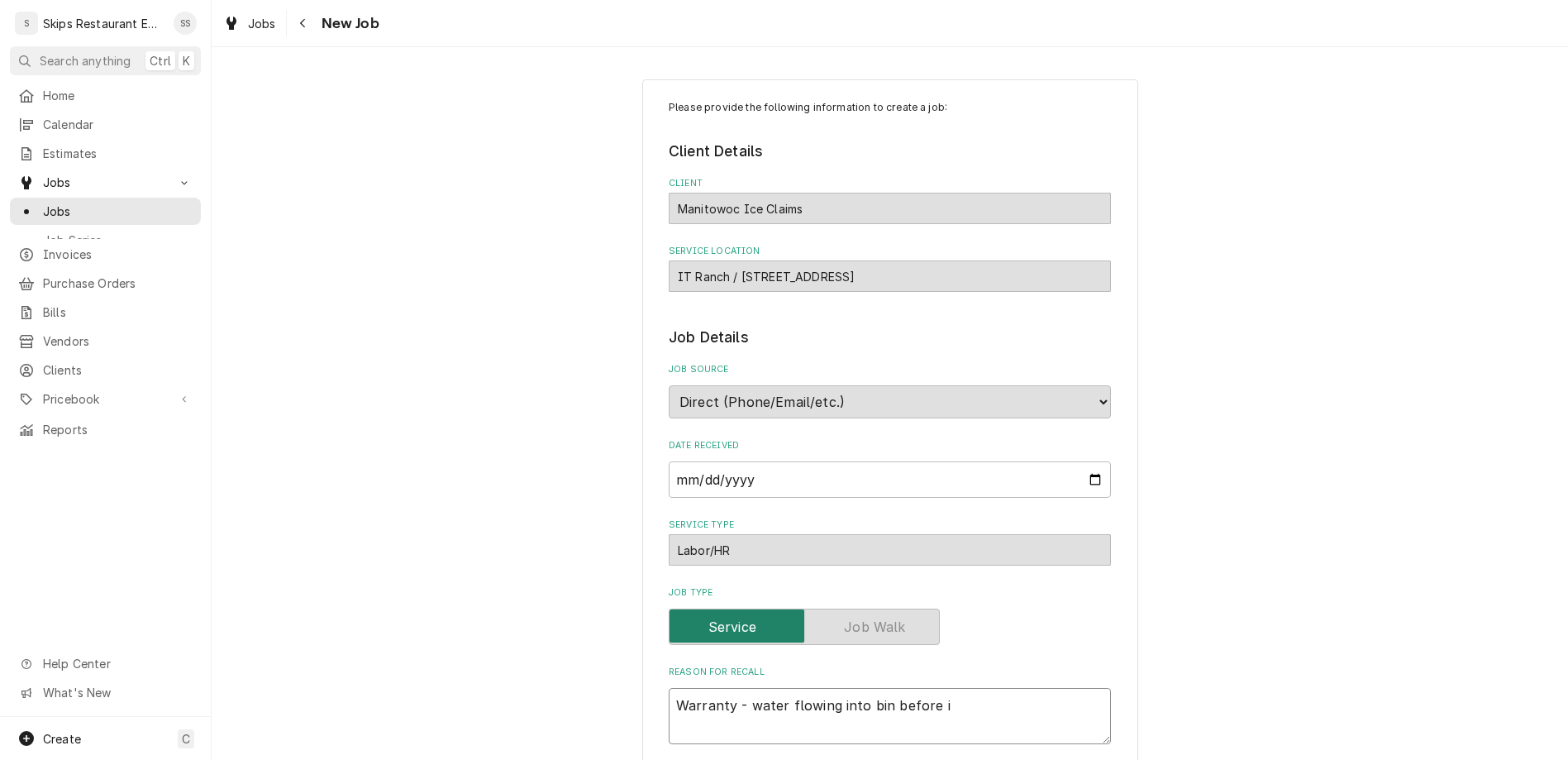
type textarea "Warranty - water flowing into bin before ic"
type textarea "x"
type textarea "Warranty - water flowing into bin before ice"
type textarea "x"
type textarea "Warranty - water flowing into bin before ice"
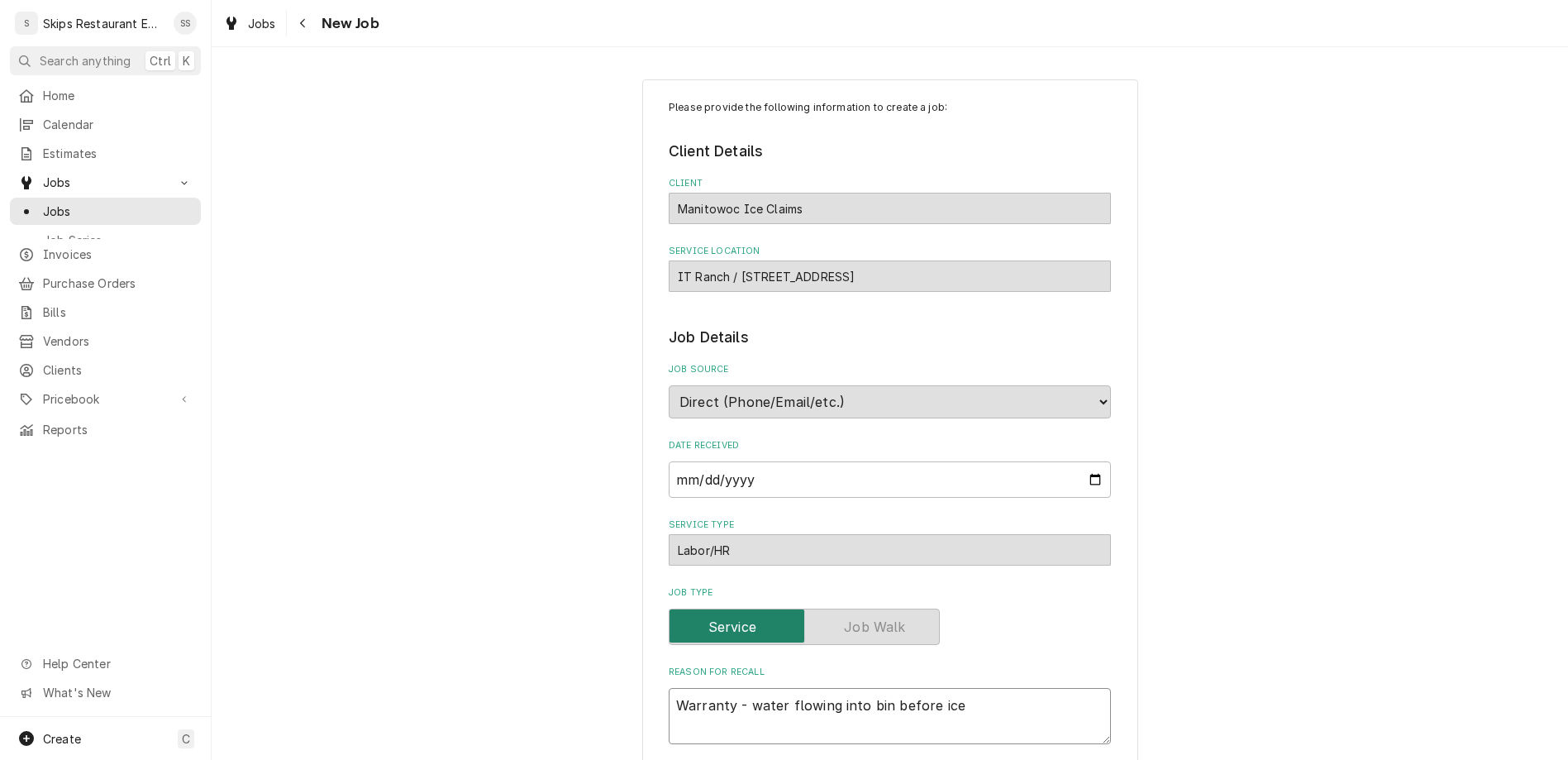
type textarea "x"
type textarea "Warranty - water flowing into bin before ice d"
type textarea "x"
type textarea "Warranty - water flowing into bin before ice dr"
type textarea "x"
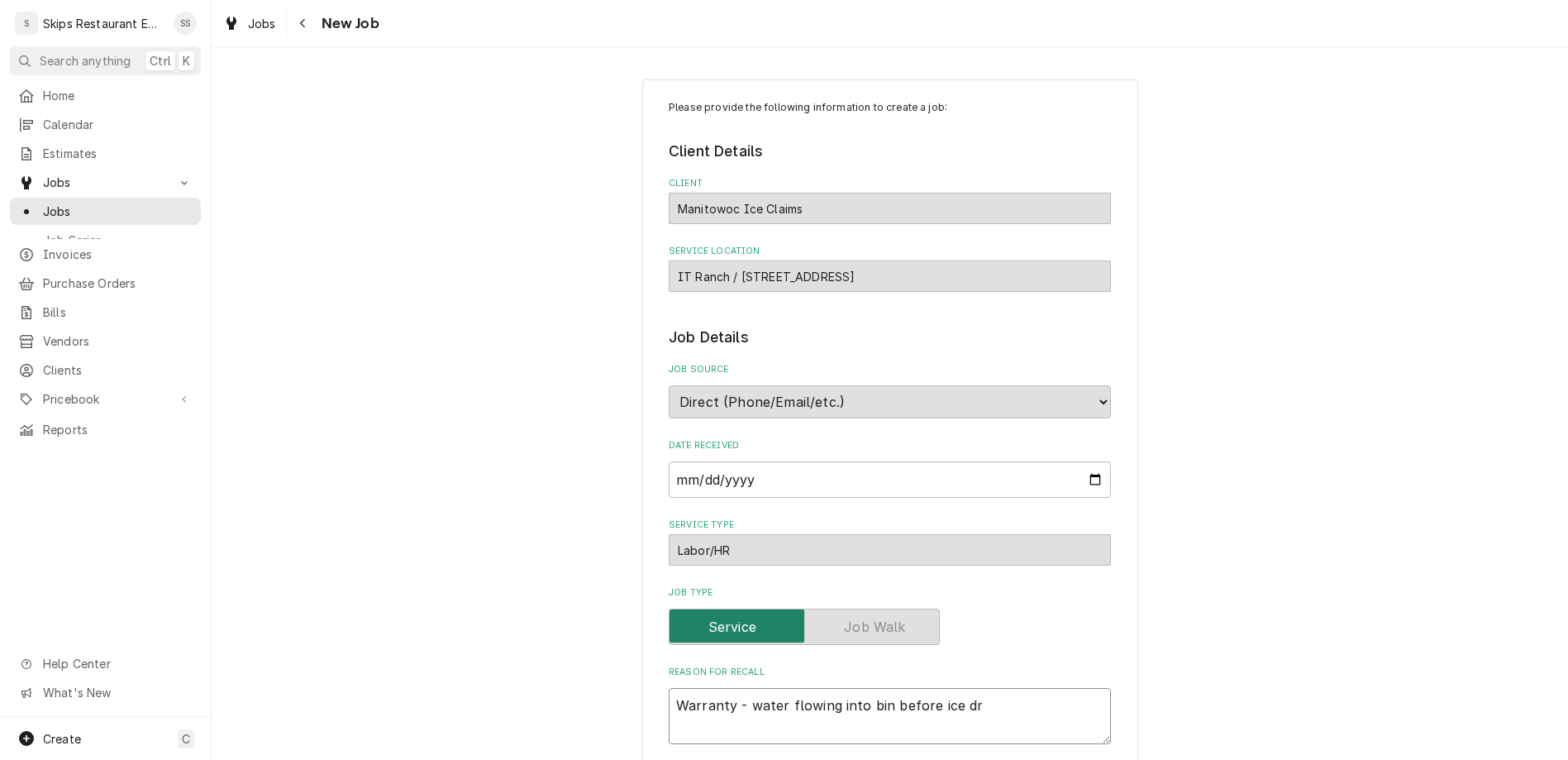
type textarea "Warranty - water flowing into bin before ice dro"
type textarea "x"
type textarea "Warranty - water flowing into bin before ice drop"
type textarea "x"
type textarea "Warranty - water flowing into bin before ice drops"
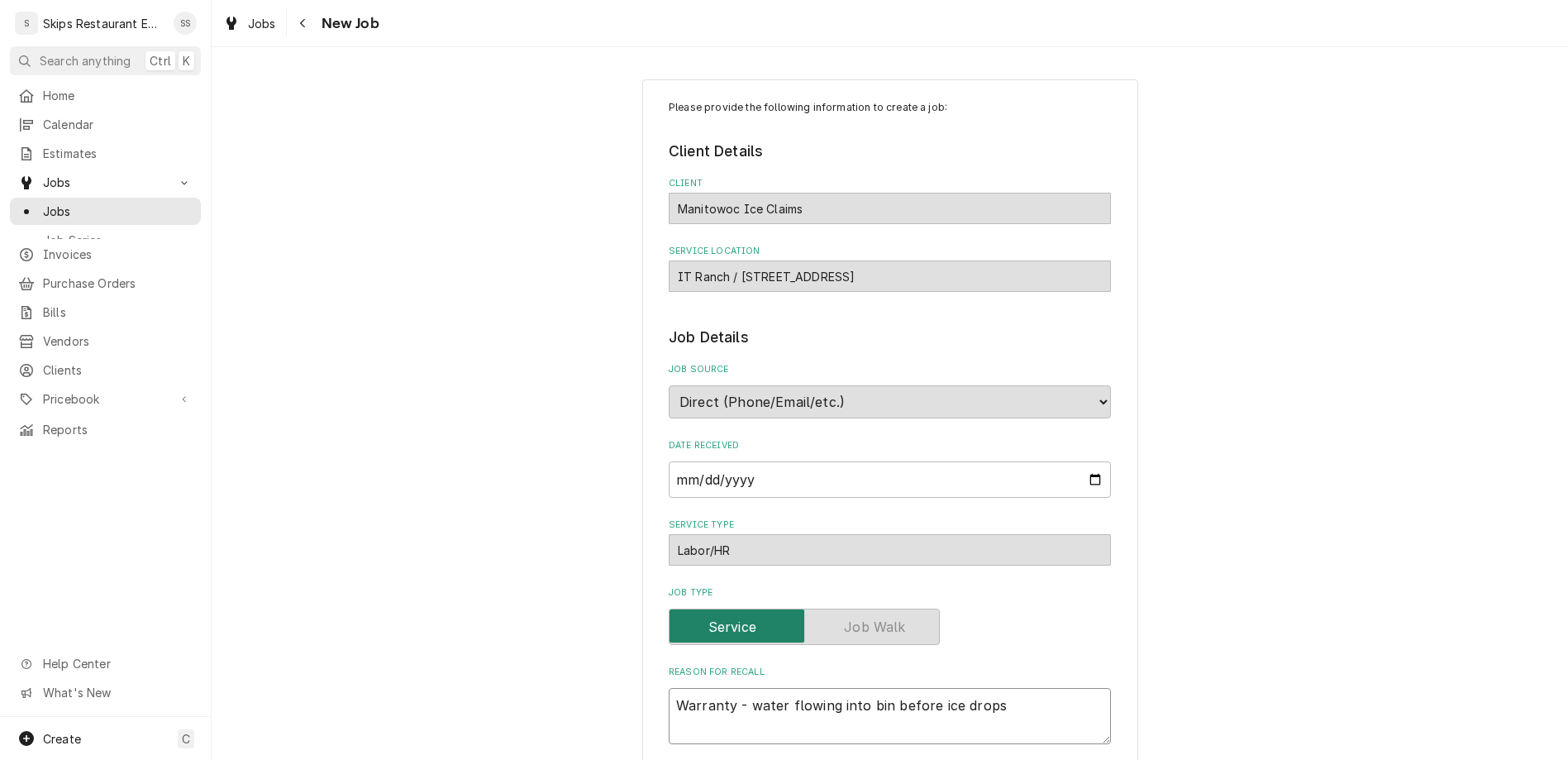
type textarea "x"
type textarea "Warranty - water flowing into bin before ice drops."
type textarea "x"
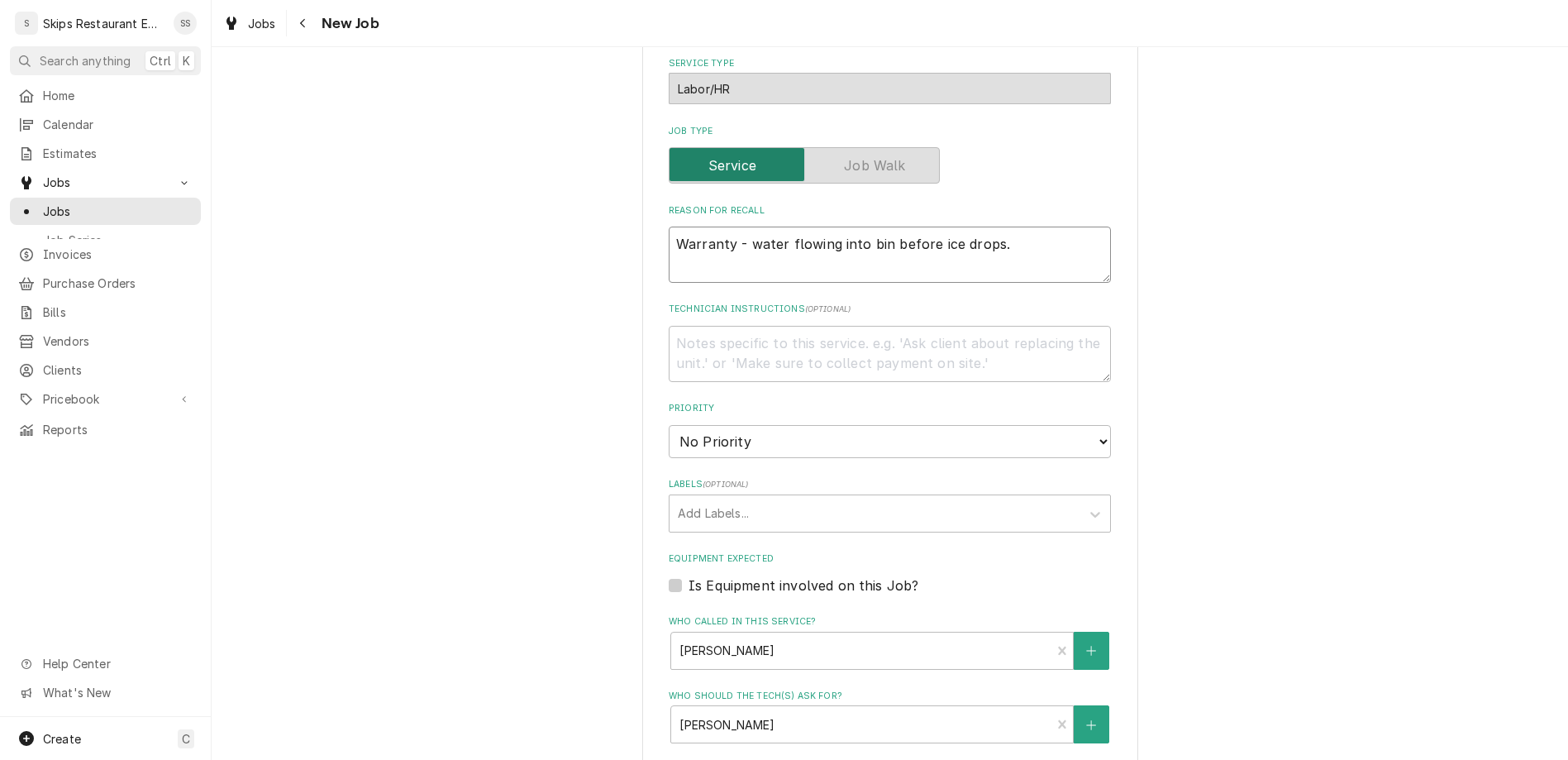
scroll to position [526, 0]
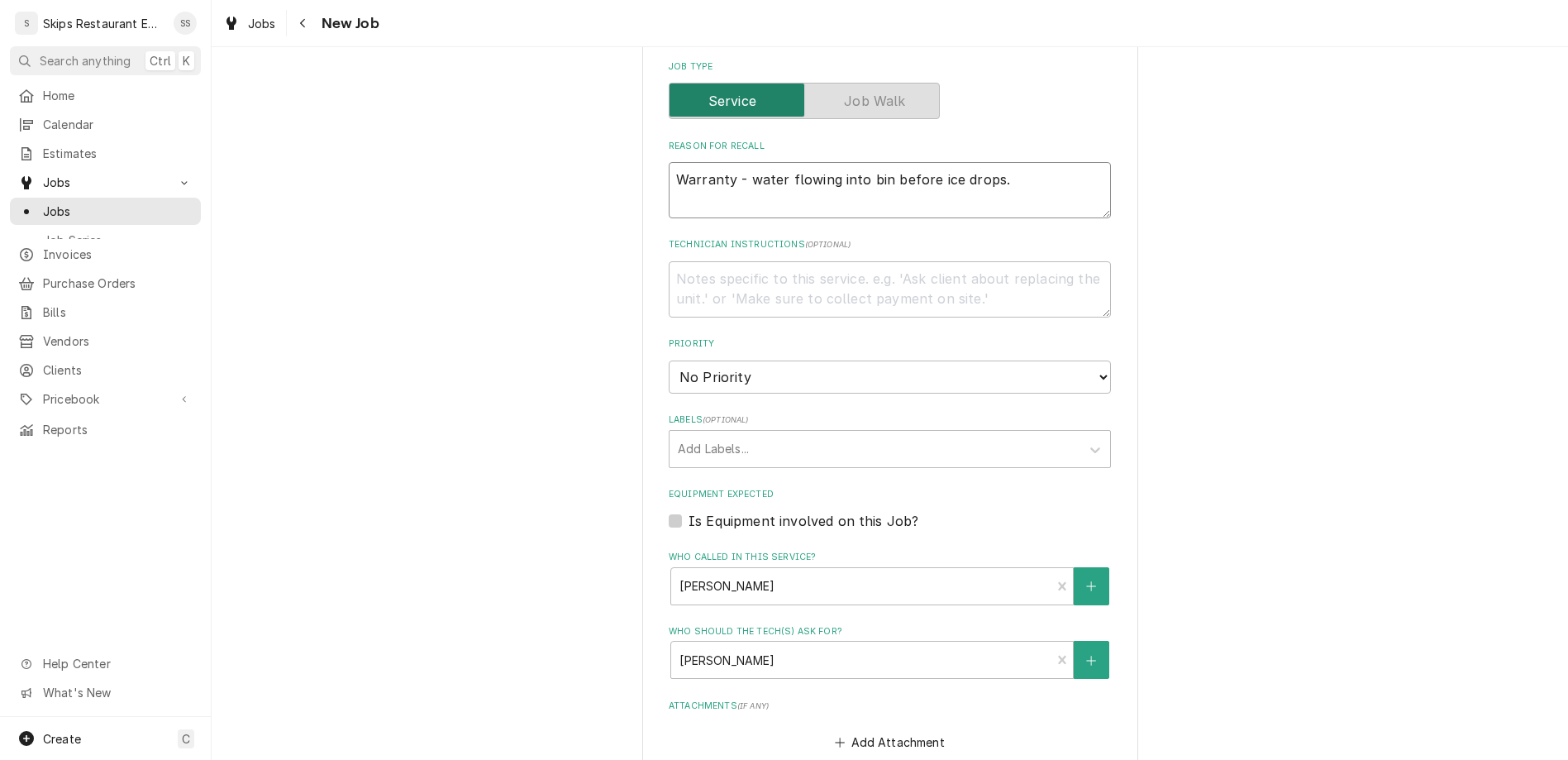
type textarea "Warranty - water flowing into bin before ice drops."
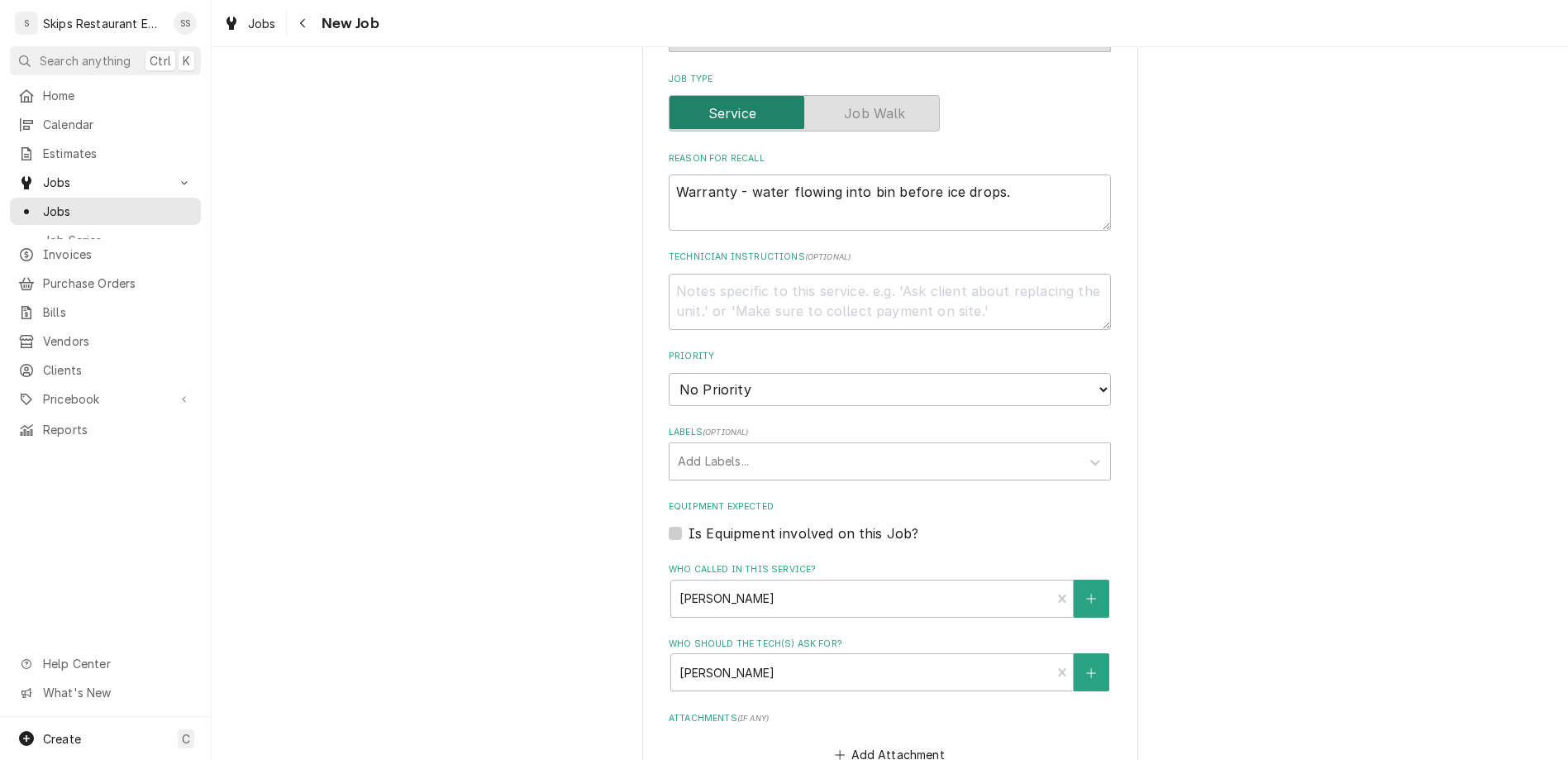
type textarea "x"
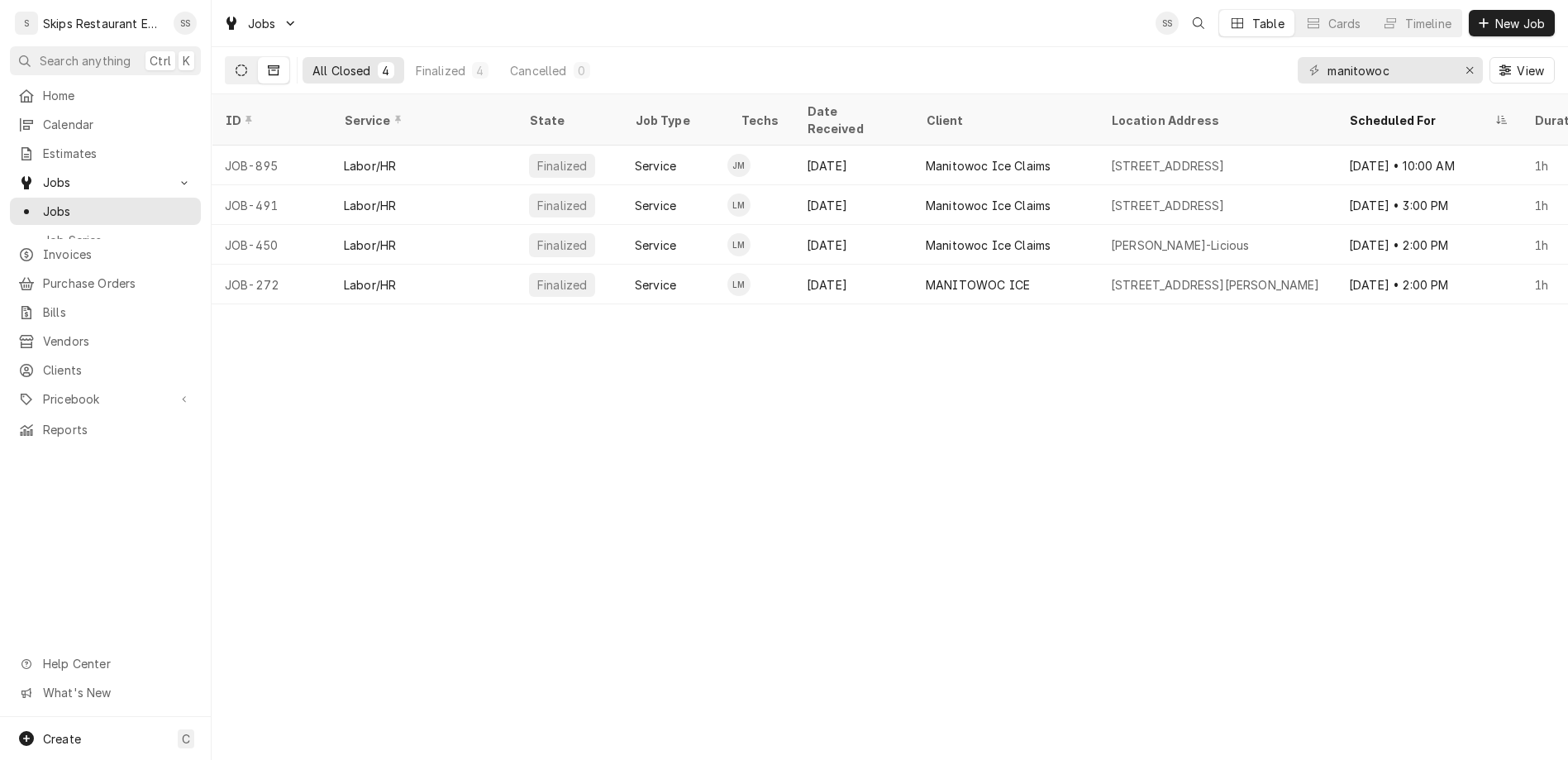
click at [226, 57] on button "Dynamic Content Wrapper" at bounding box center [242, 70] width 31 height 27
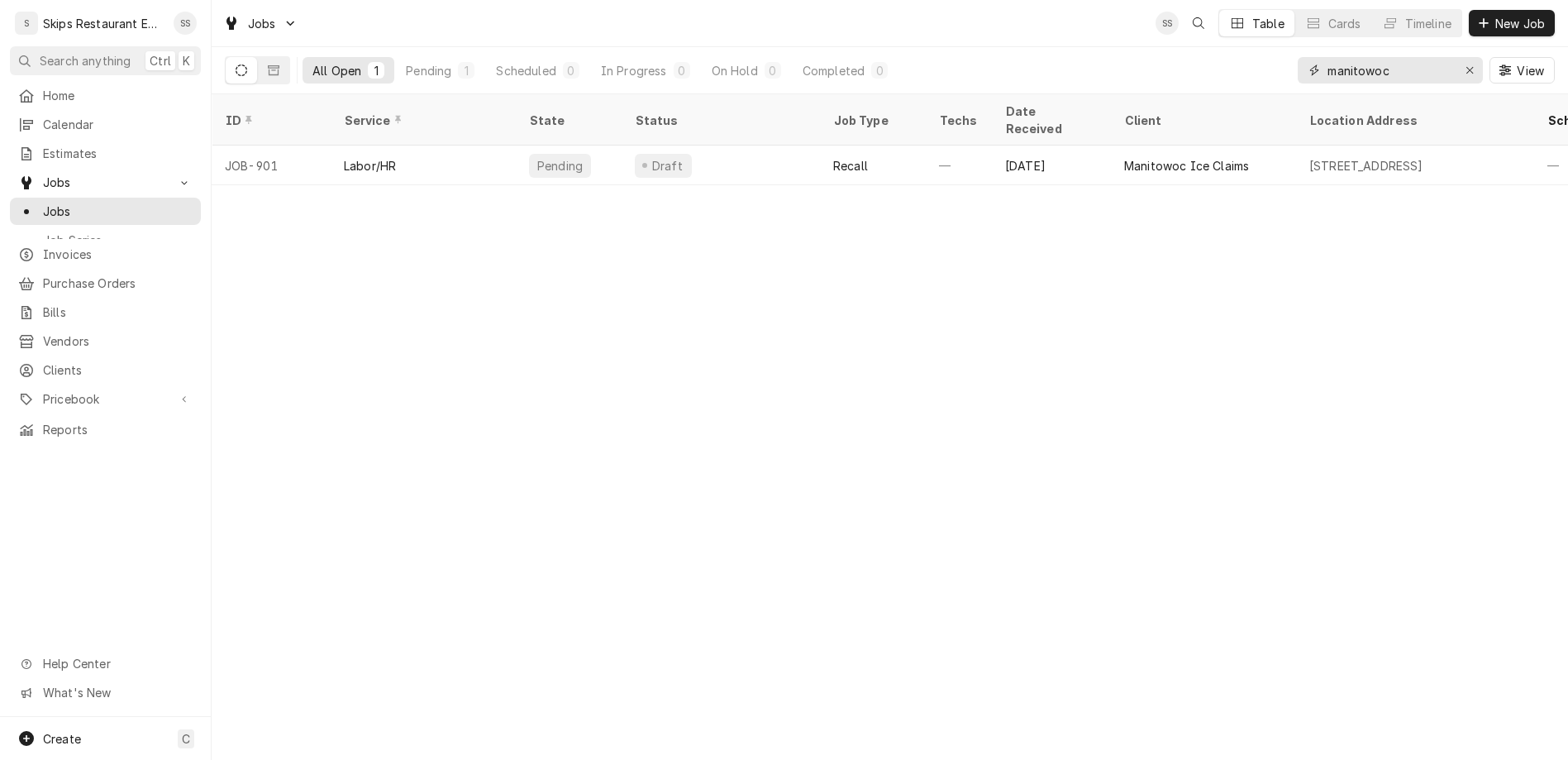
drag, startPoint x: 1454, startPoint y: 51, endPoint x: 1318, endPoint y: 55, distance: 136.1
click at [1328, 57] on input "manitowoc" at bounding box center [1390, 70] width 124 height 27
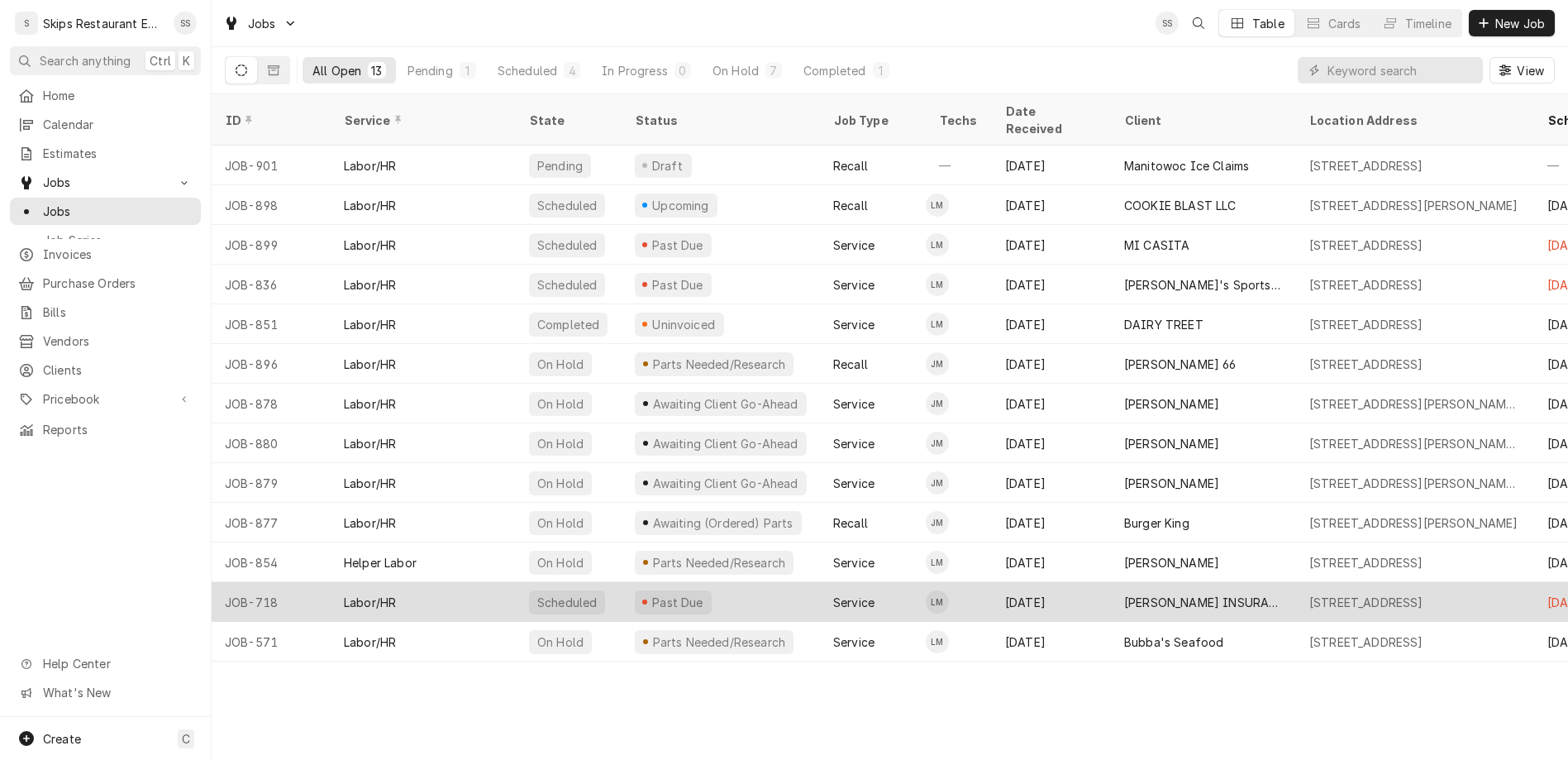
click at [1125, 593] on div "[PERSON_NAME] INSURANCE" at bounding box center [1204, 602] width 159 height 18
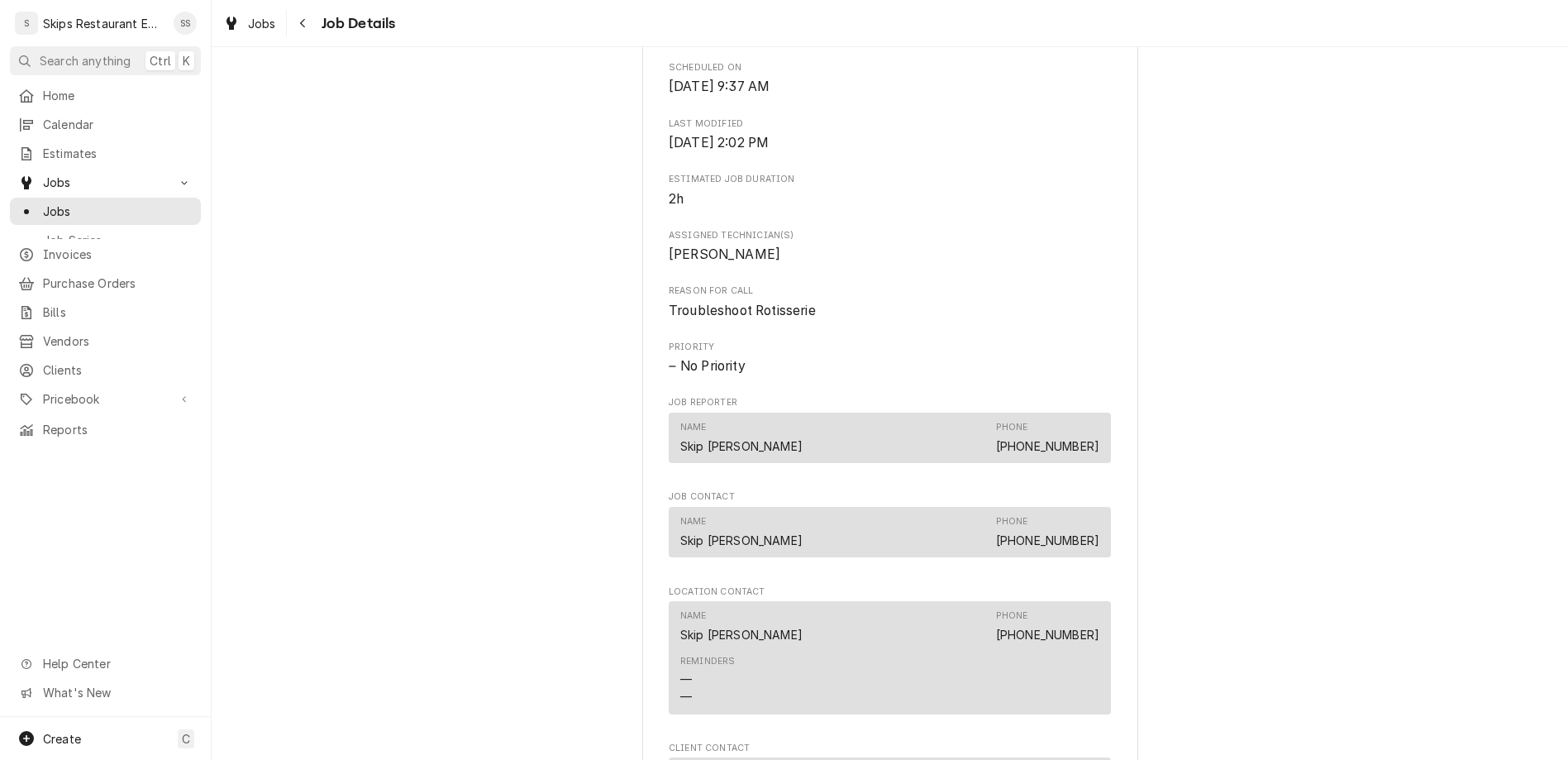
scroll to position [683, 0]
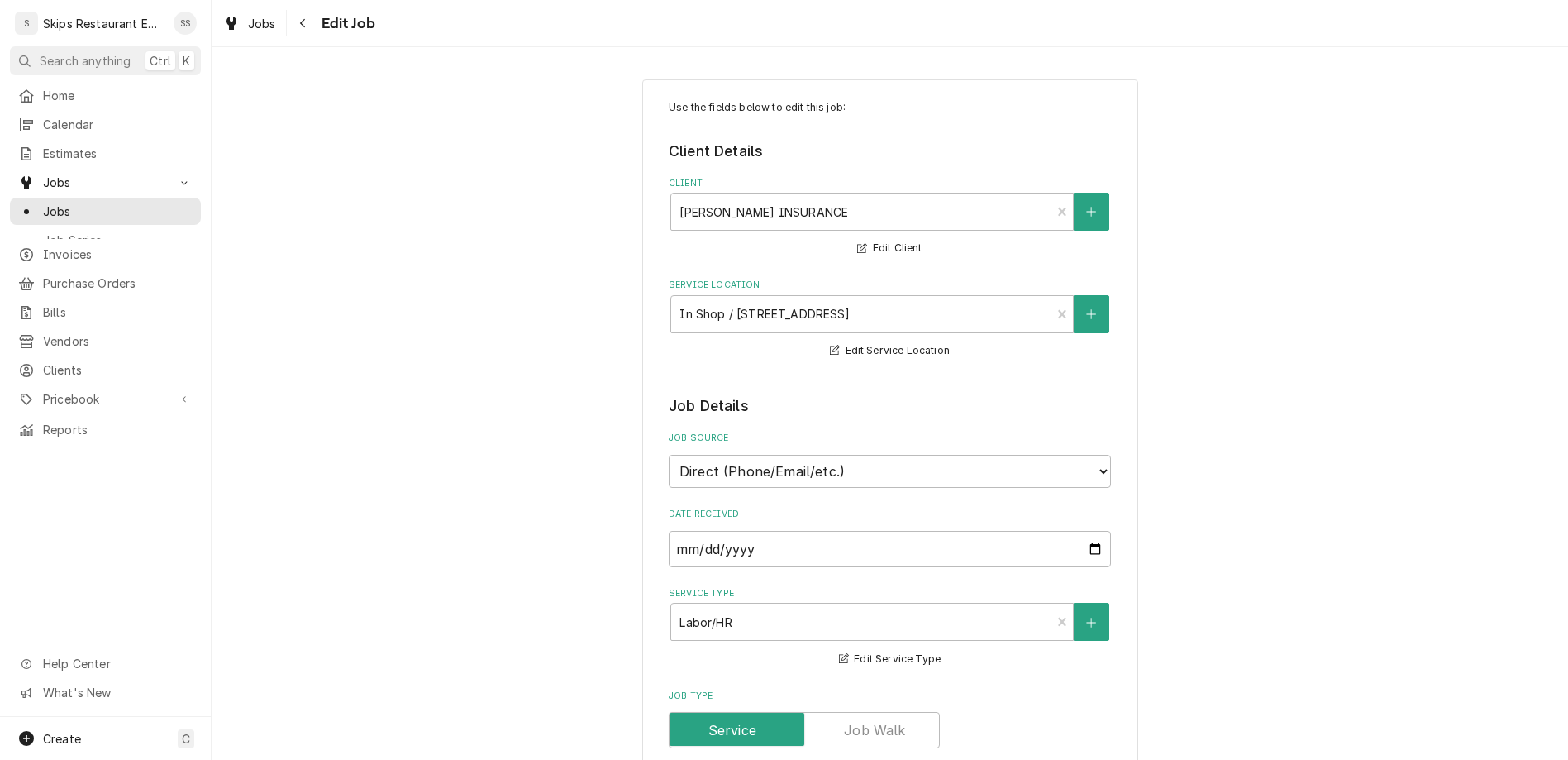
type textarea "x"
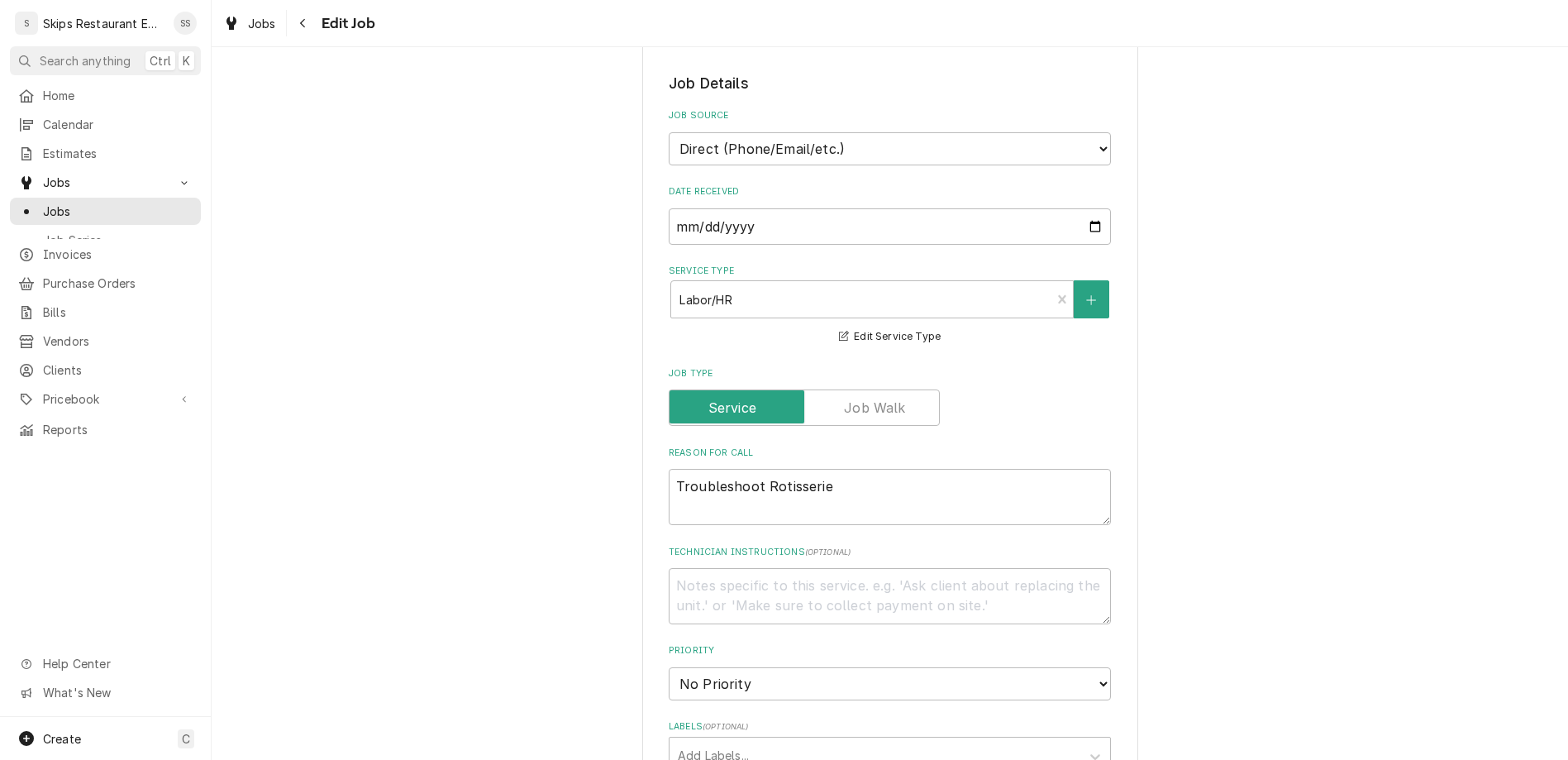
scroll to position [707, 0]
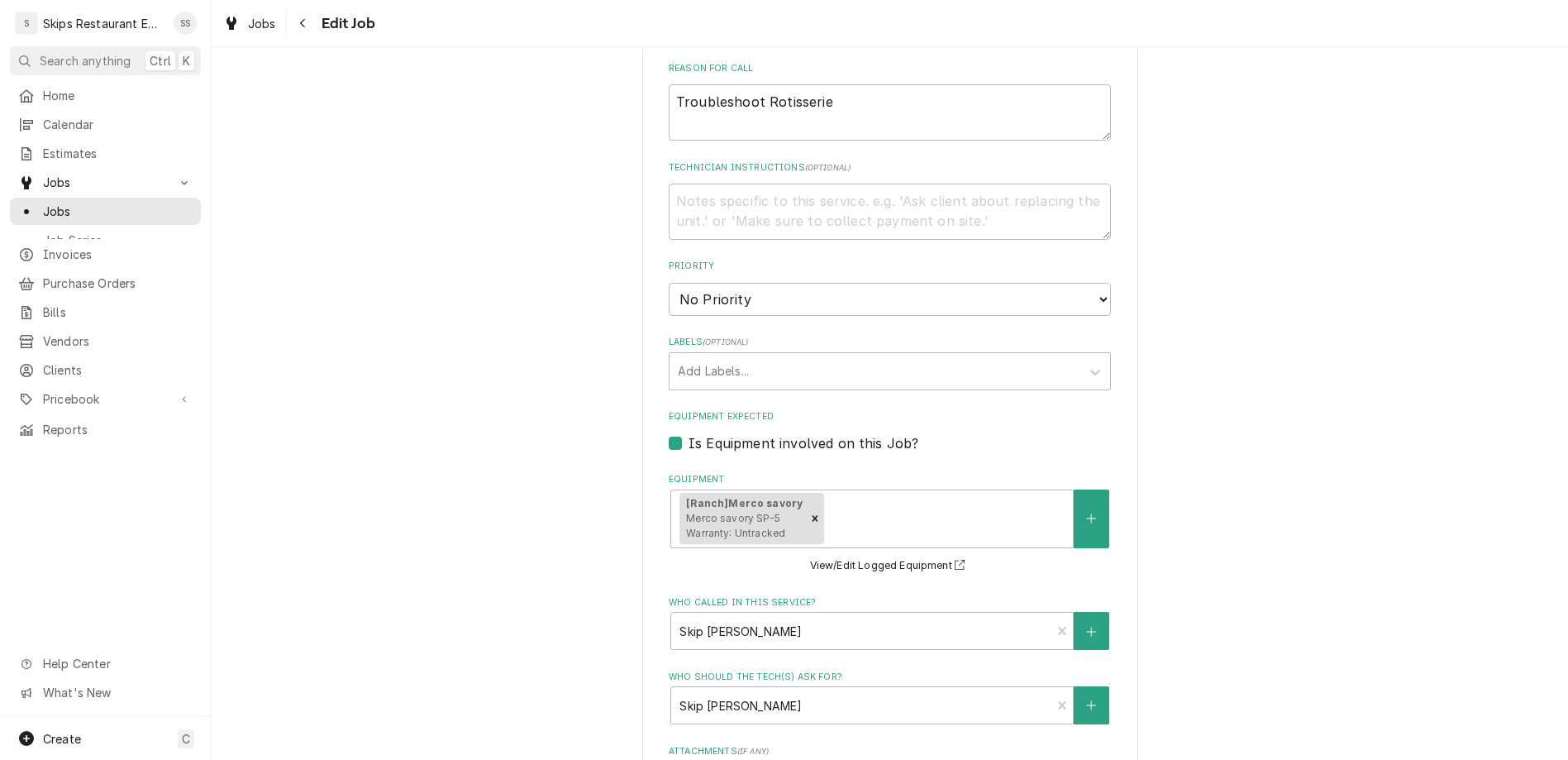
type input "2025-09-13"
type textarea "x"
select select "09:00:00"
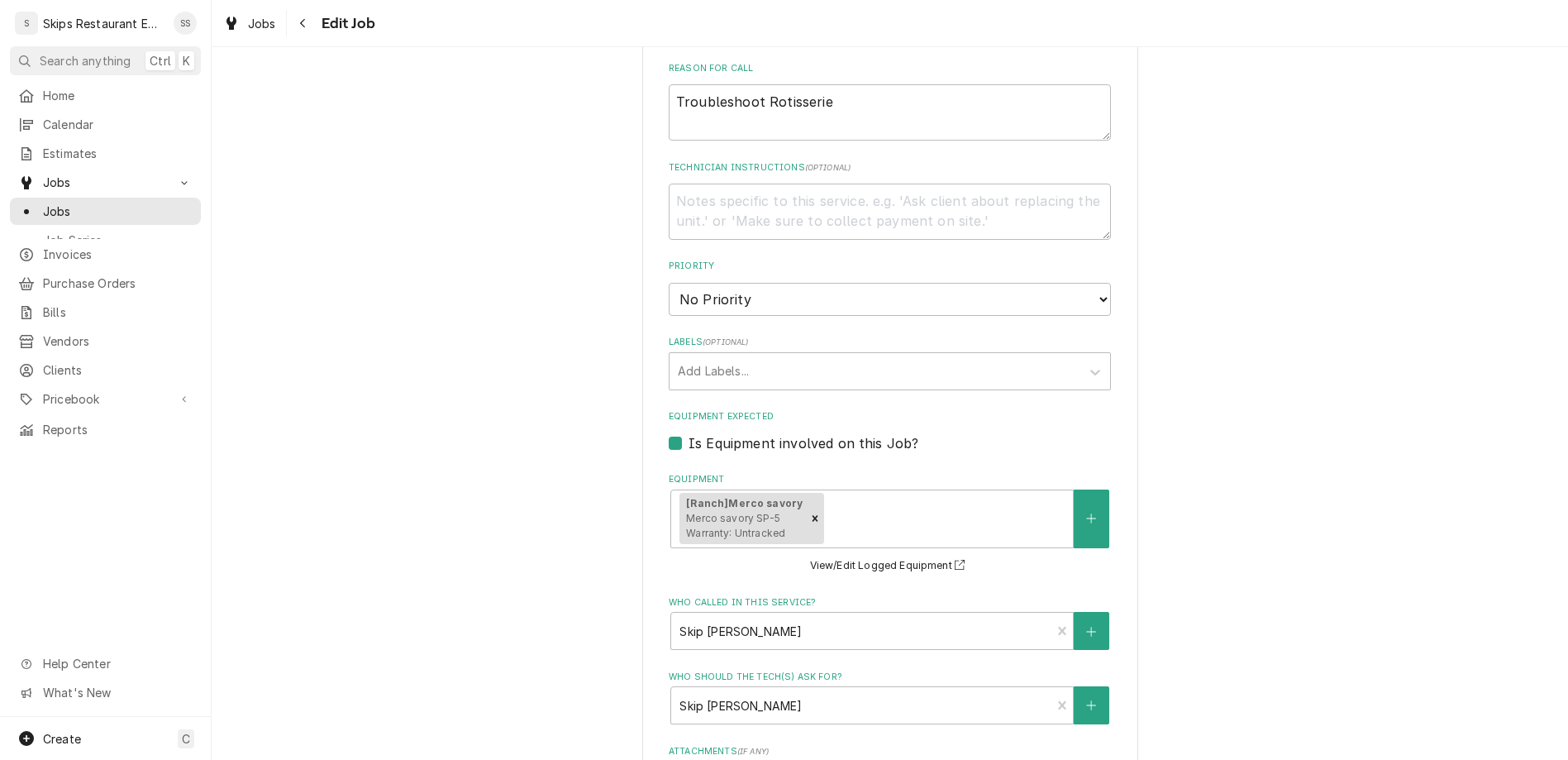
click option "9:00 AM" at bounding box center [0, 0] width 0 height 0
type textarea "x"
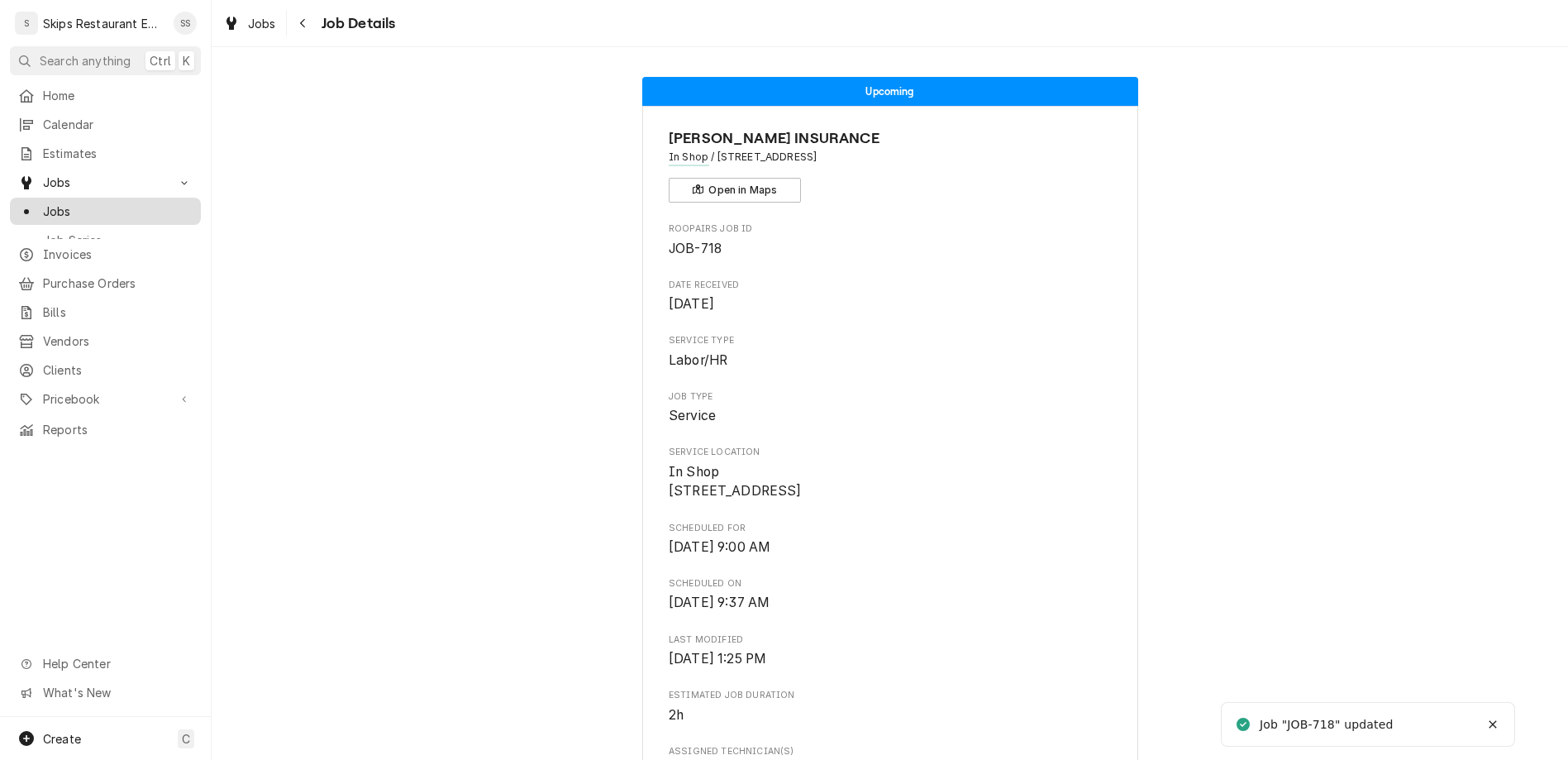
click at [50, 203] on span "Jobs" at bounding box center [118, 211] width 150 height 18
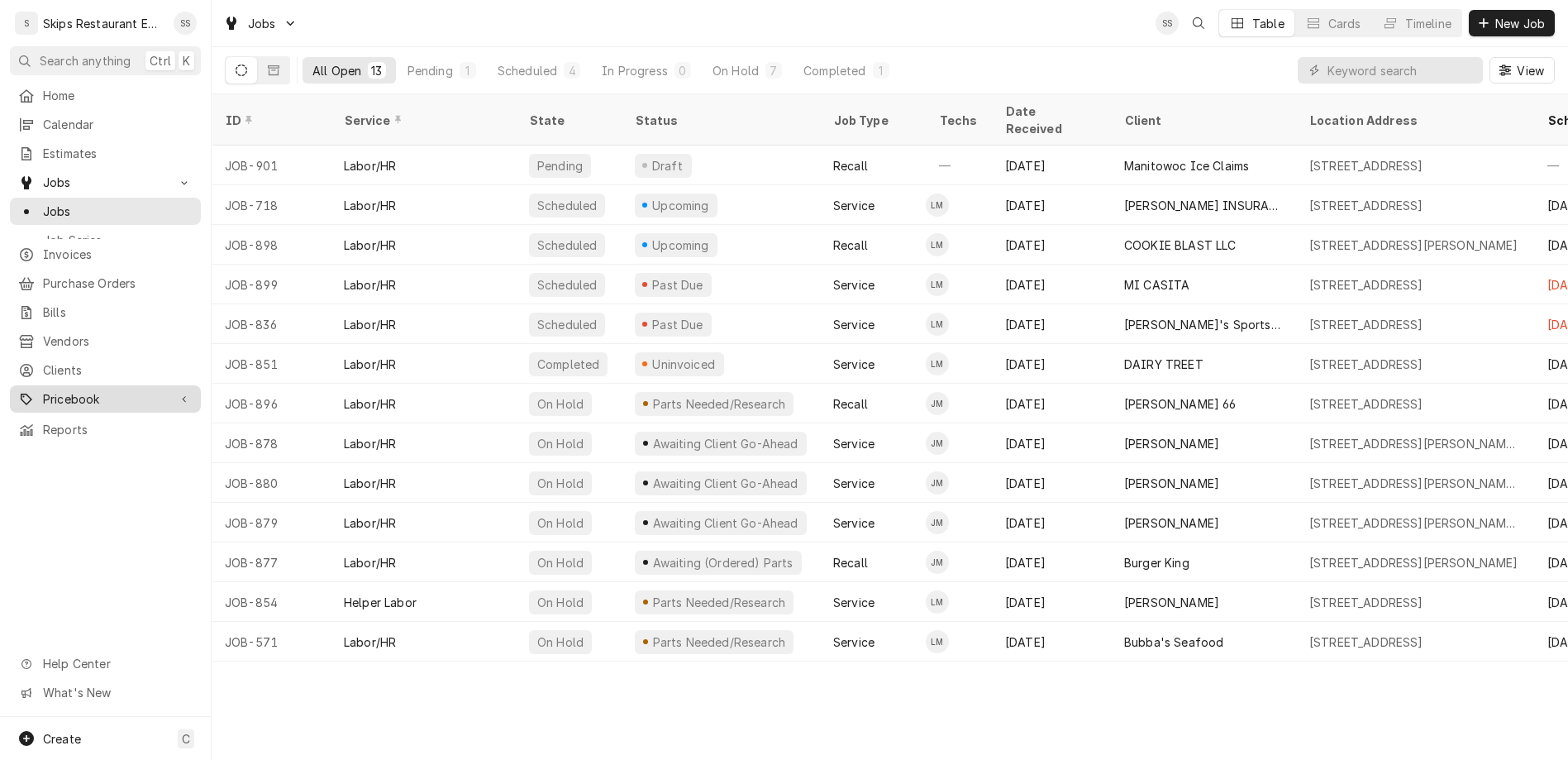
click at [43, 391] on span "Pricebook" at bounding box center [105, 399] width 125 height 18
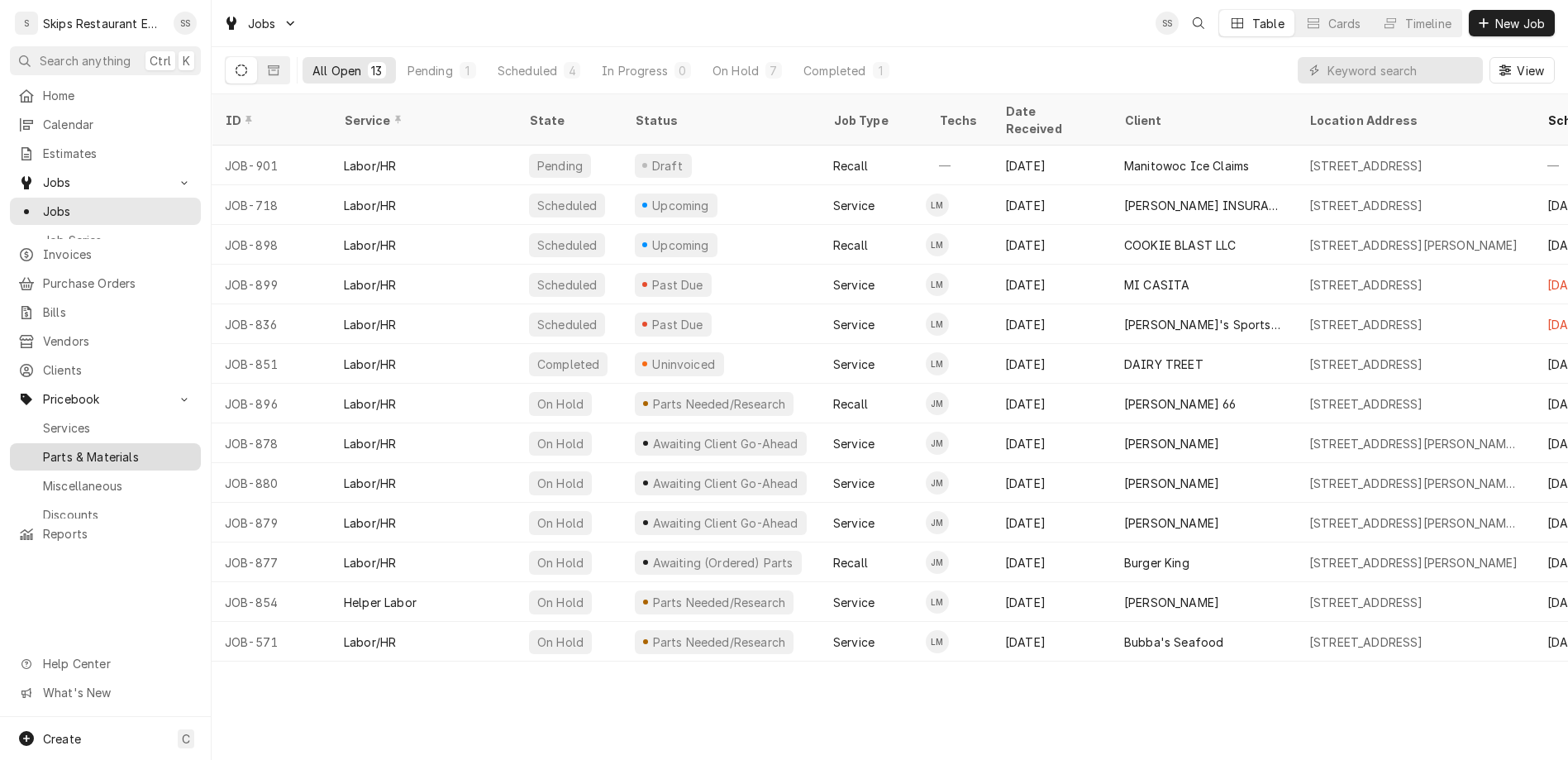
click at [43, 448] on span "Parts & Materials" at bounding box center [118, 456] width 150 height 18
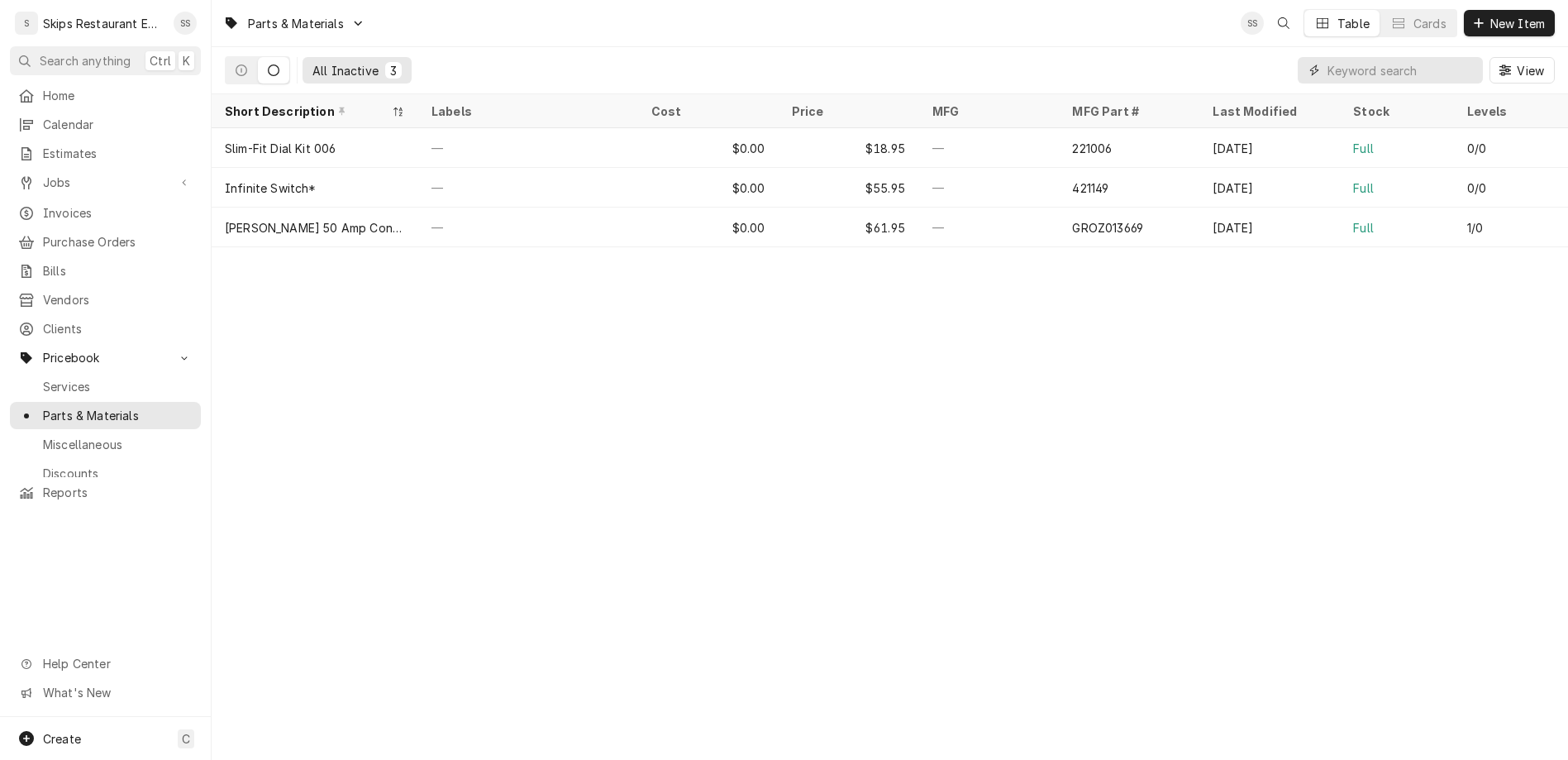
click at [1460, 57] on input "Dynamic Content Wrapper" at bounding box center [1401, 70] width 147 height 27
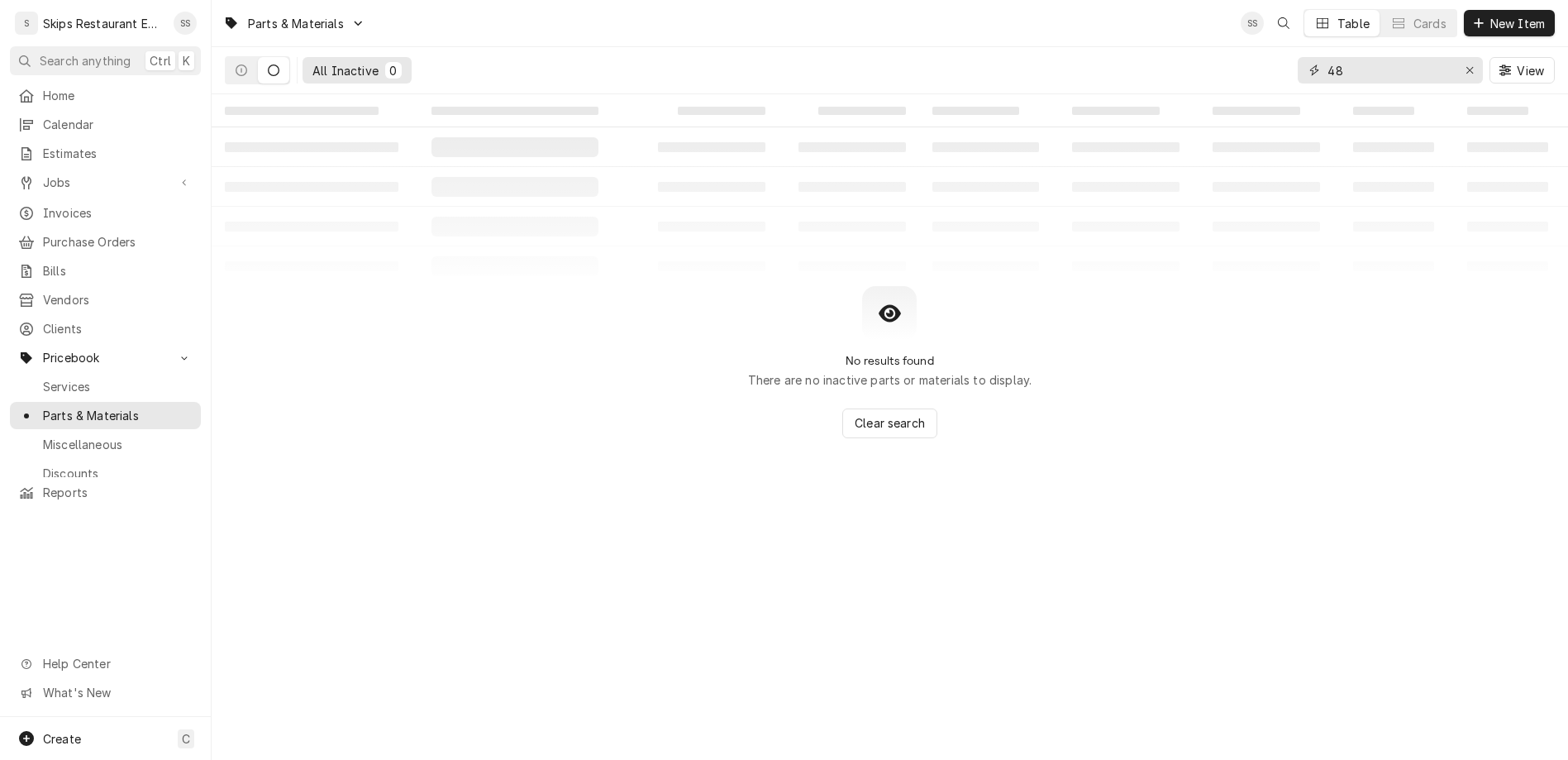
type input "8"
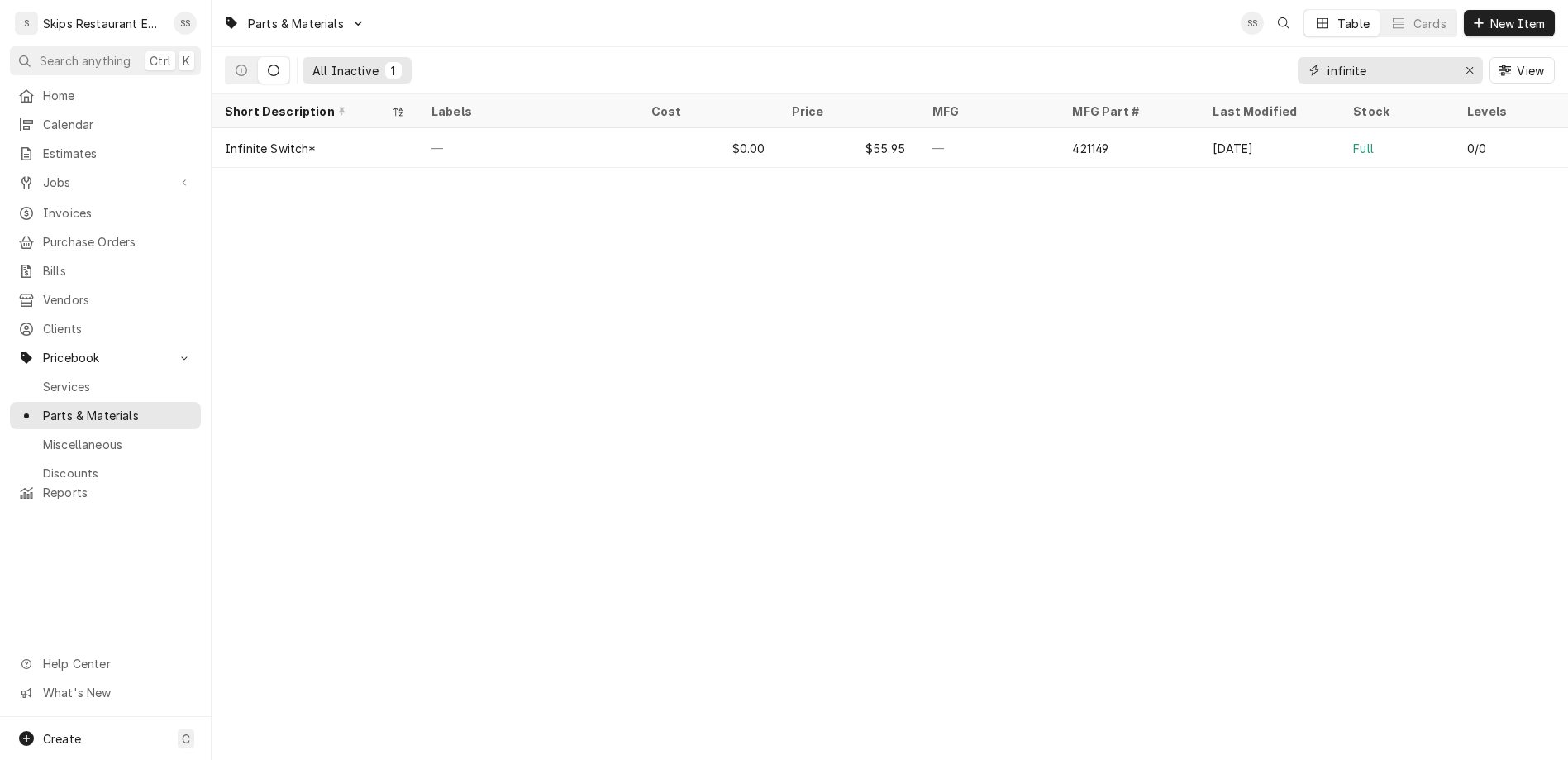
drag, startPoint x: 1433, startPoint y: 52, endPoint x: 1291, endPoint y: 49, distance: 142.0
click at [1328, 57] on input "infinite" at bounding box center [1390, 70] width 124 height 27
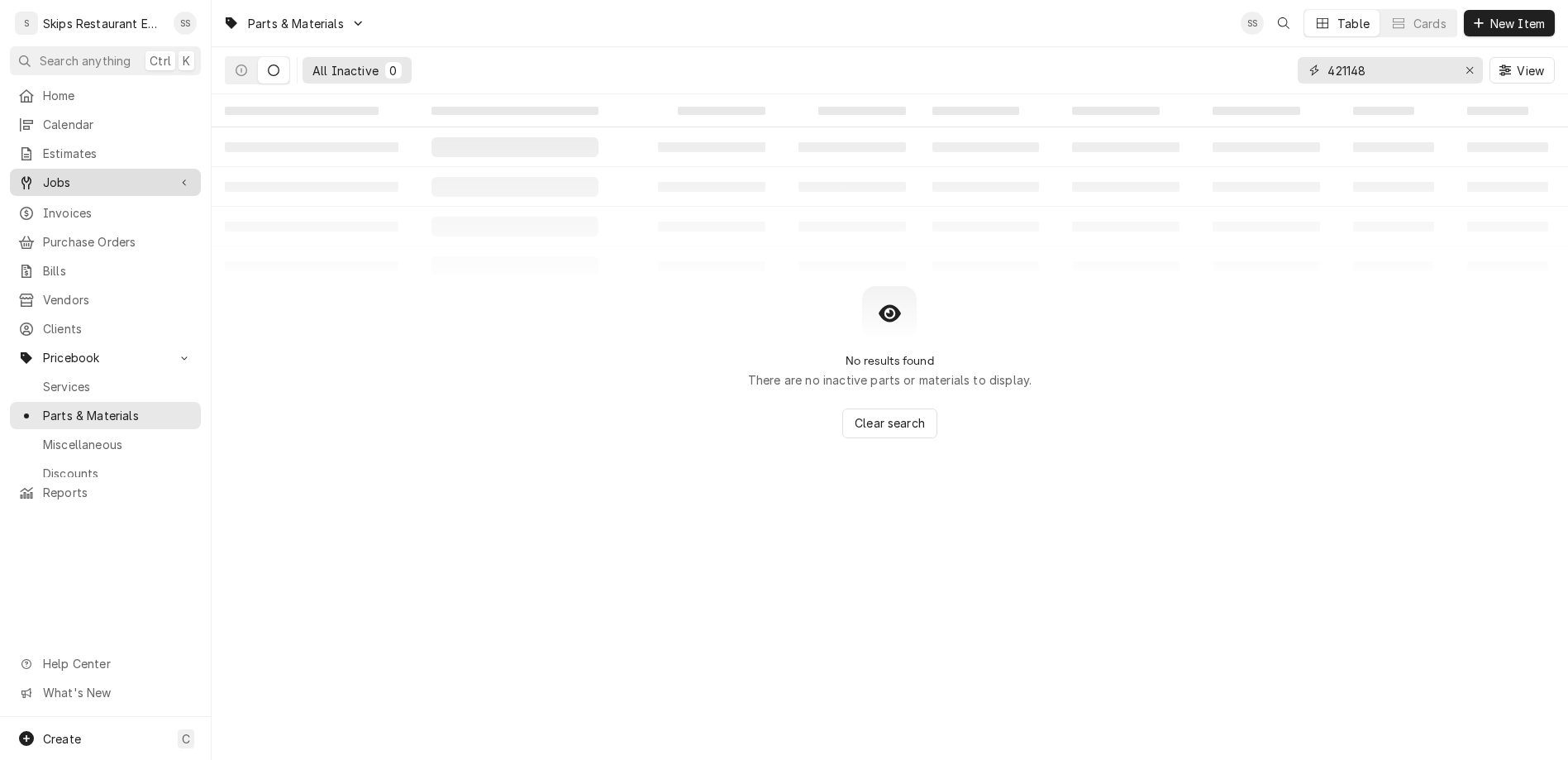
type input "421148"
click at [63, 174] on span "Jobs" at bounding box center [105, 182] width 125 height 18
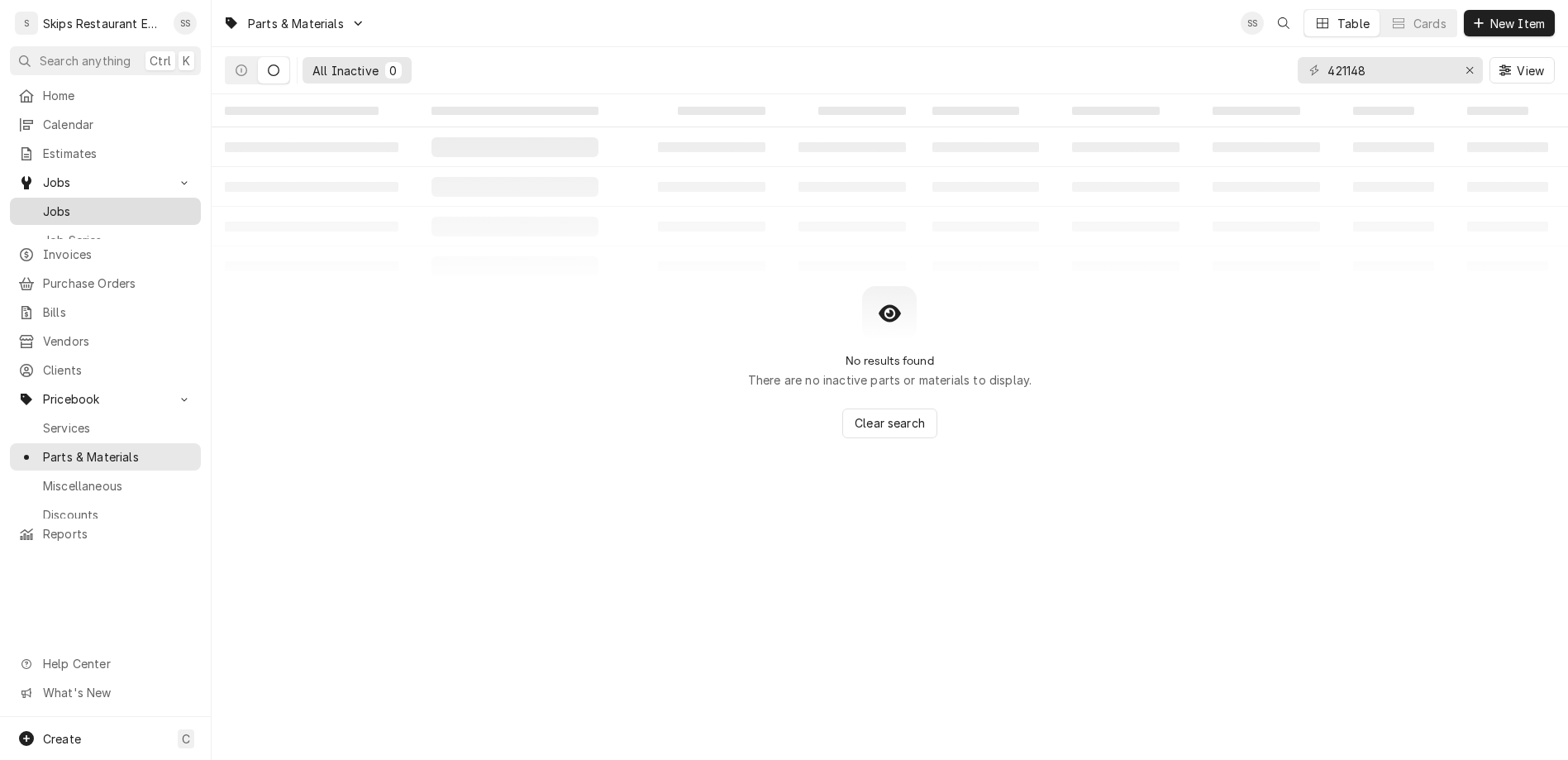
click at [47, 203] on span "Jobs" at bounding box center [118, 211] width 150 height 18
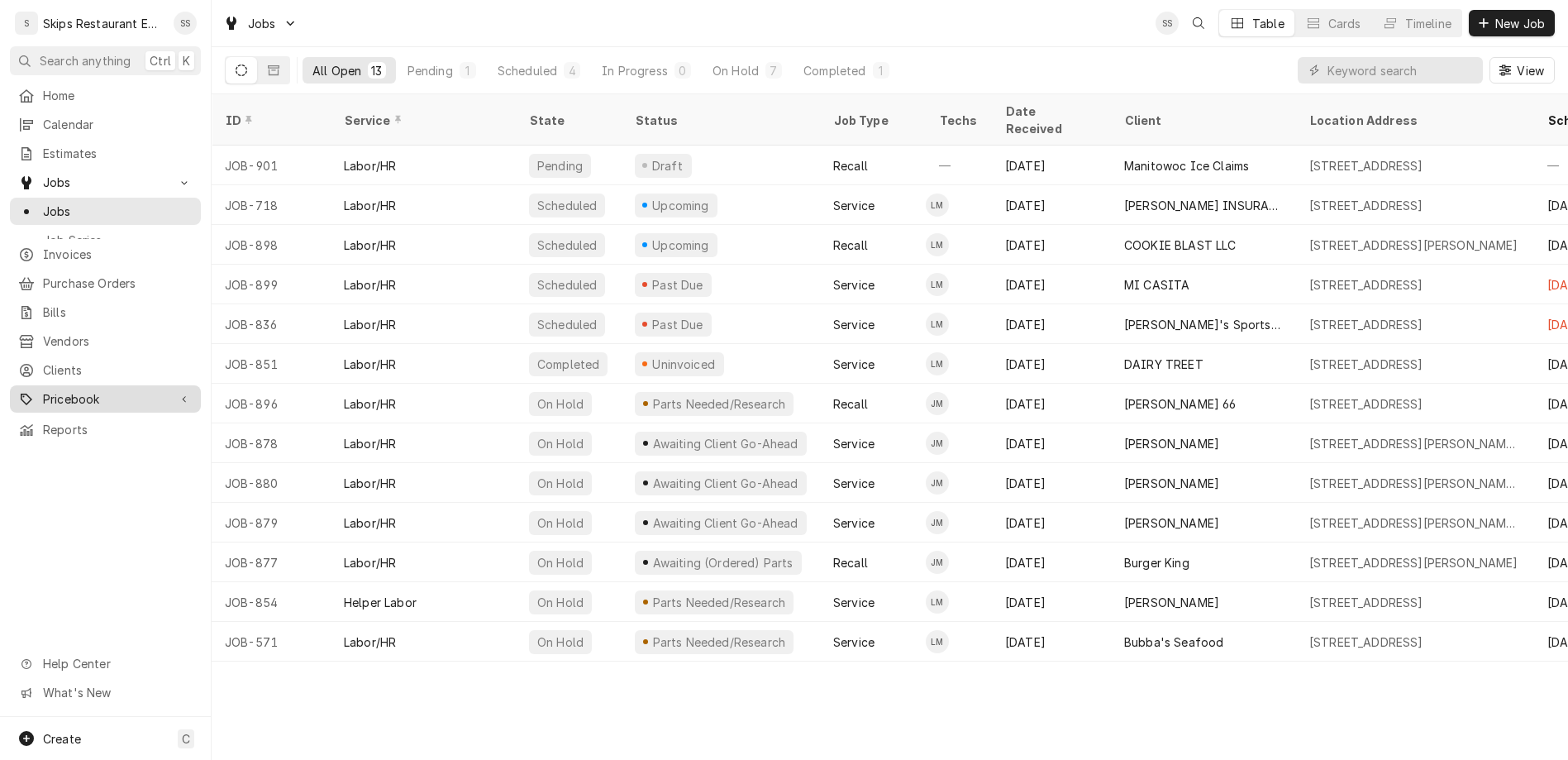
click at [73, 391] on span "Pricebook" at bounding box center [105, 399] width 125 height 18
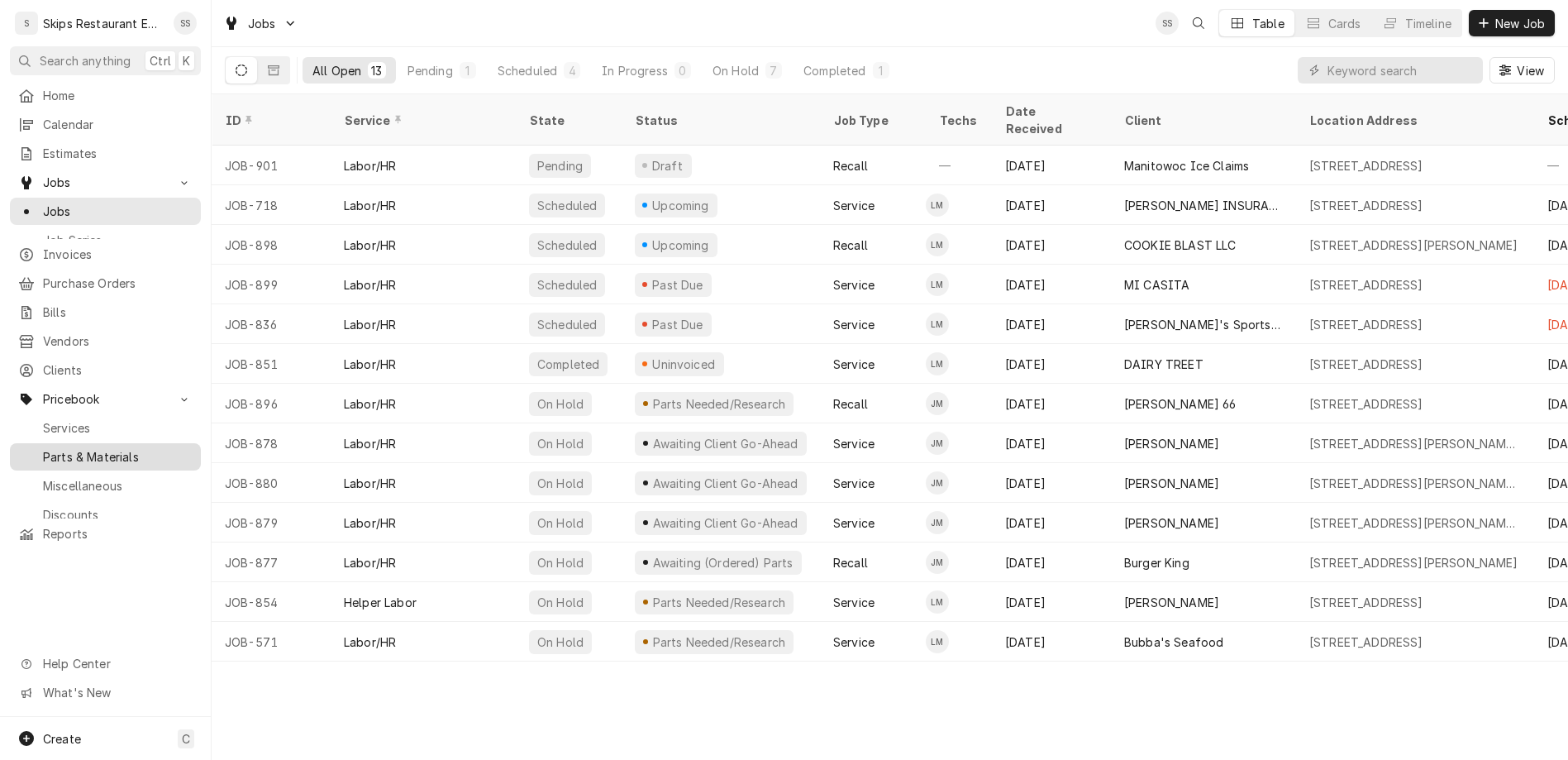
click at [66, 448] on span "Parts & Materials" at bounding box center [118, 456] width 150 height 18
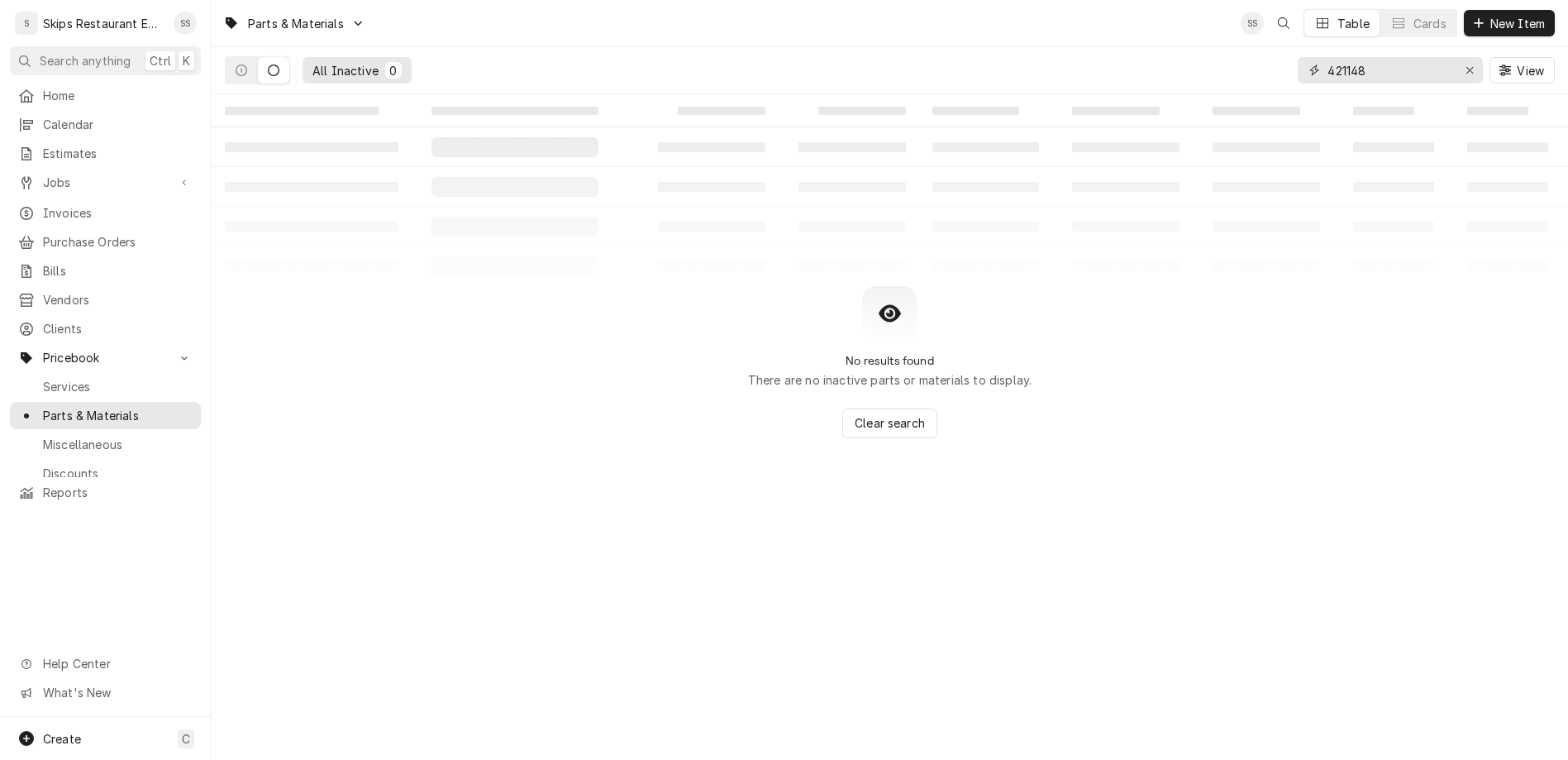
drag, startPoint x: 1437, startPoint y: 55, endPoint x: 1350, endPoint y: 59, distance: 87.1
click at [1350, 59] on input "421148" at bounding box center [1390, 70] width 124 height 27
type input "i"
type input "ICEMK2538"
drag, startPoint x: 1444, startPoint y: 58, endPoint x: 1380, endPoint y: 58, distance: 64.0
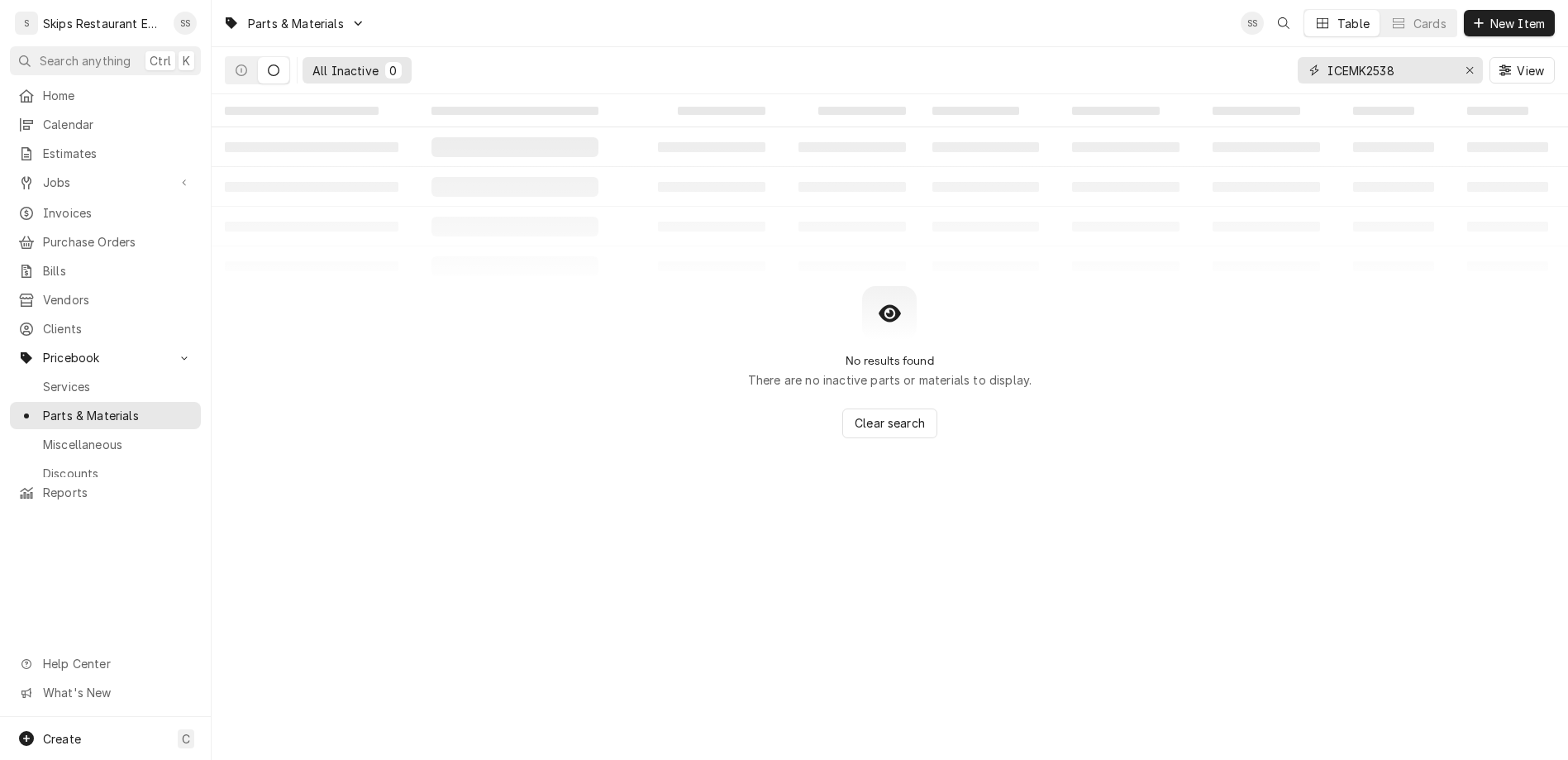
click at [1381, 58] on input "ICEMK2538" at bounding box center [1390, 70] width 124 height 27
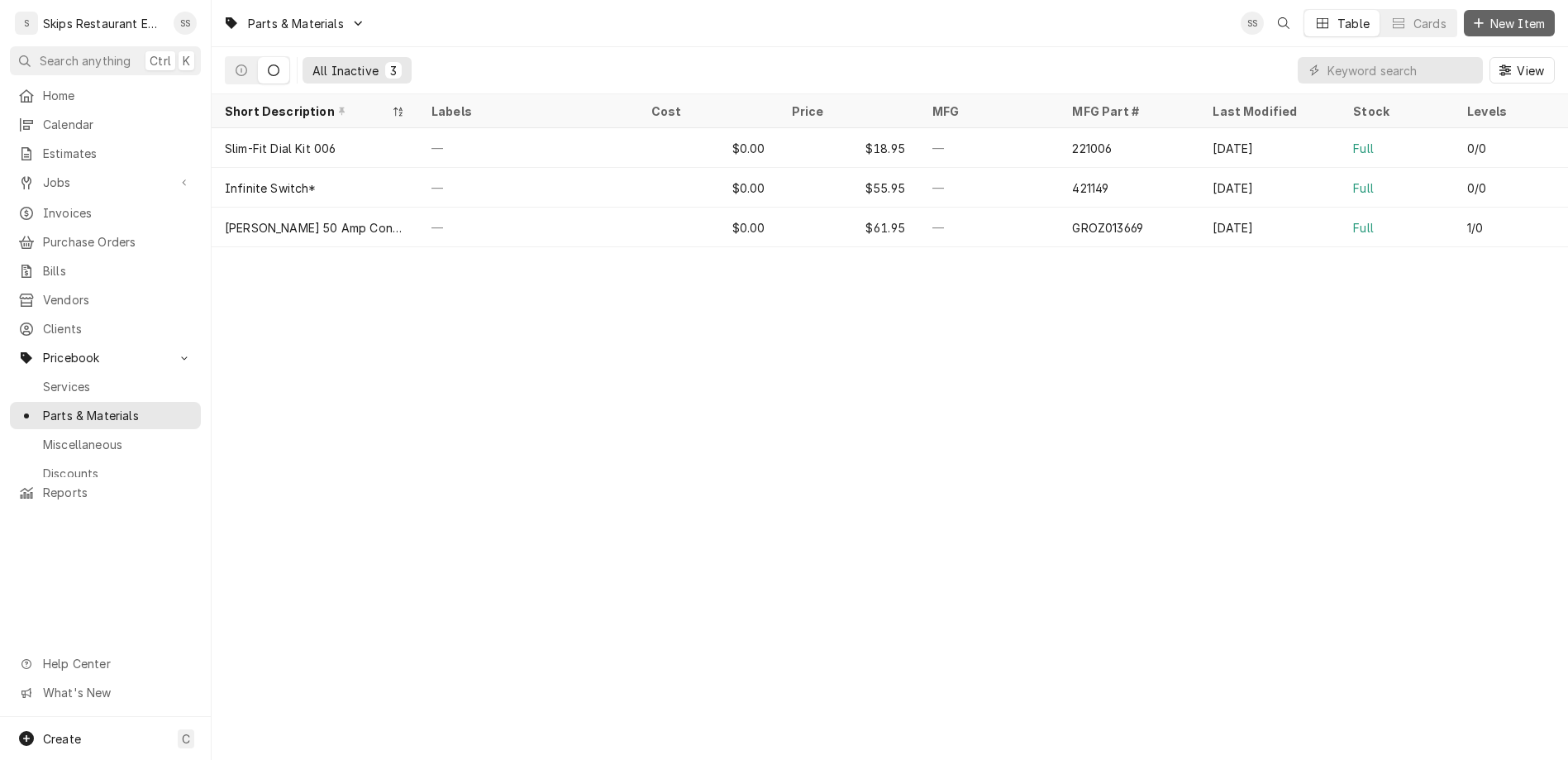
click at [1514, 19] on span "New Item" at bounding box center [1518, 23] width 61 height 18
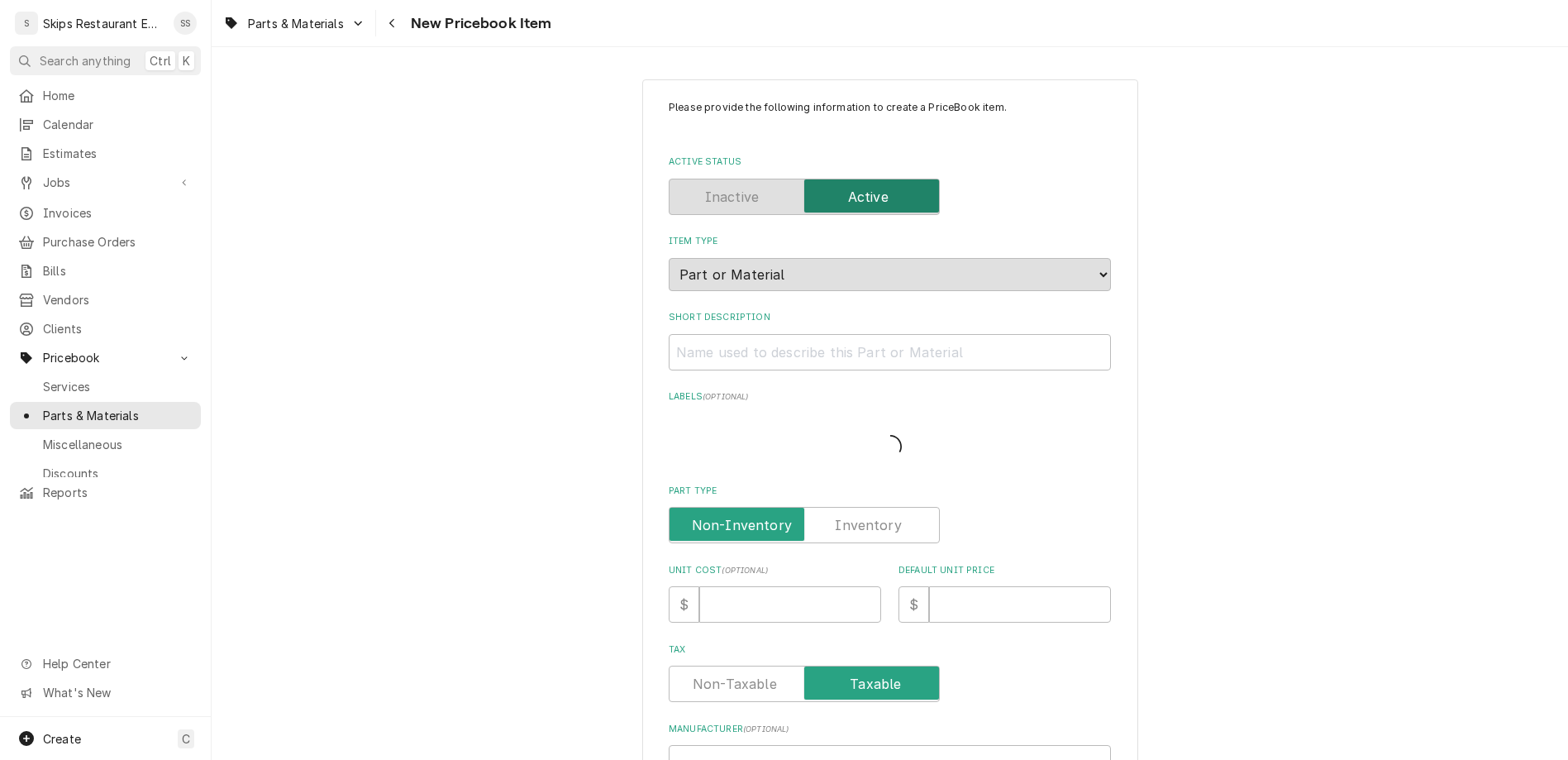
type textarea "x"
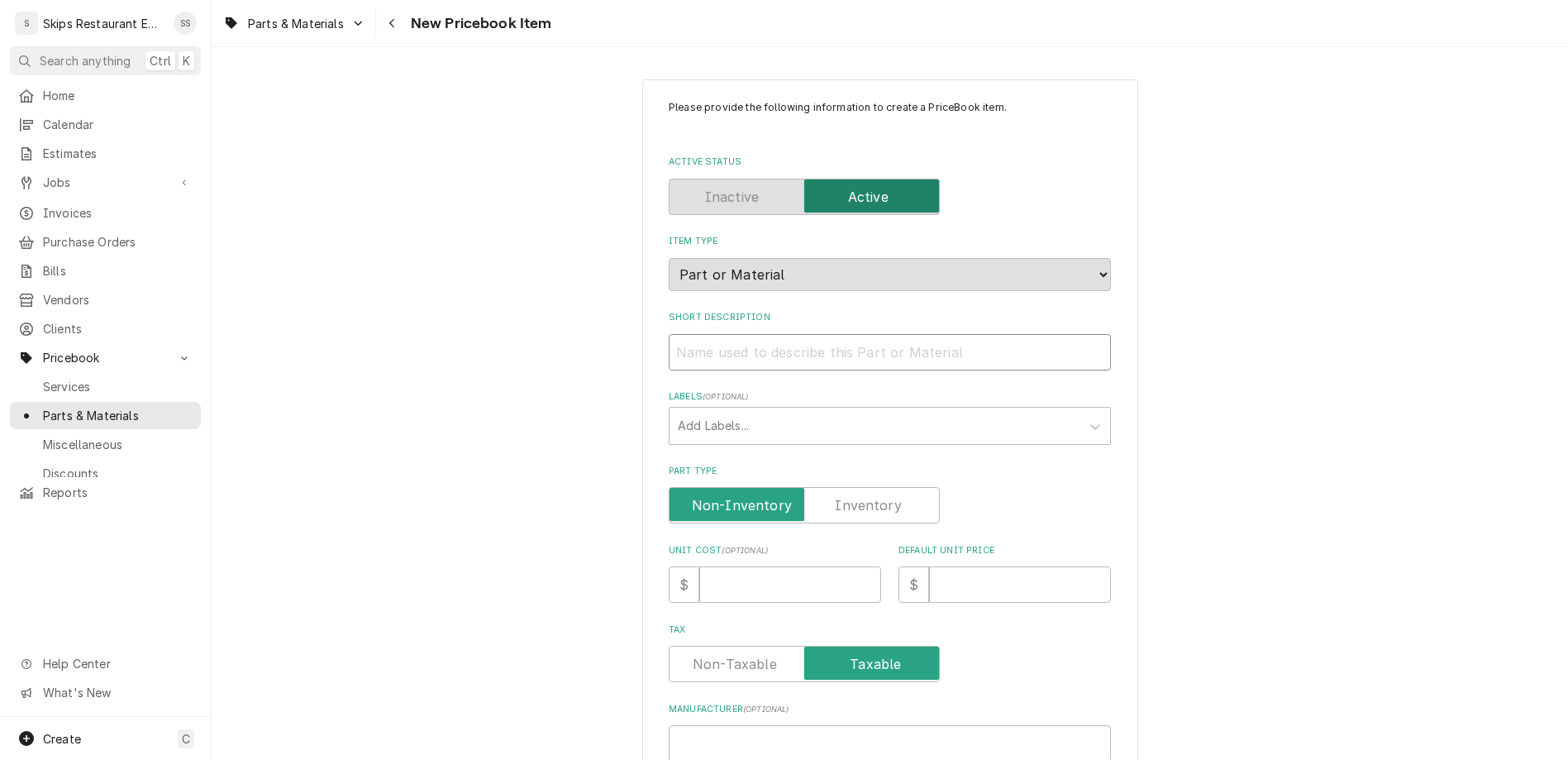
click at [796, 334] on input "Short Description" at bounding box center [890, 352] width 442 height 36
type input "3"
type textarea "x"
type input "3/"
type textarea "x"
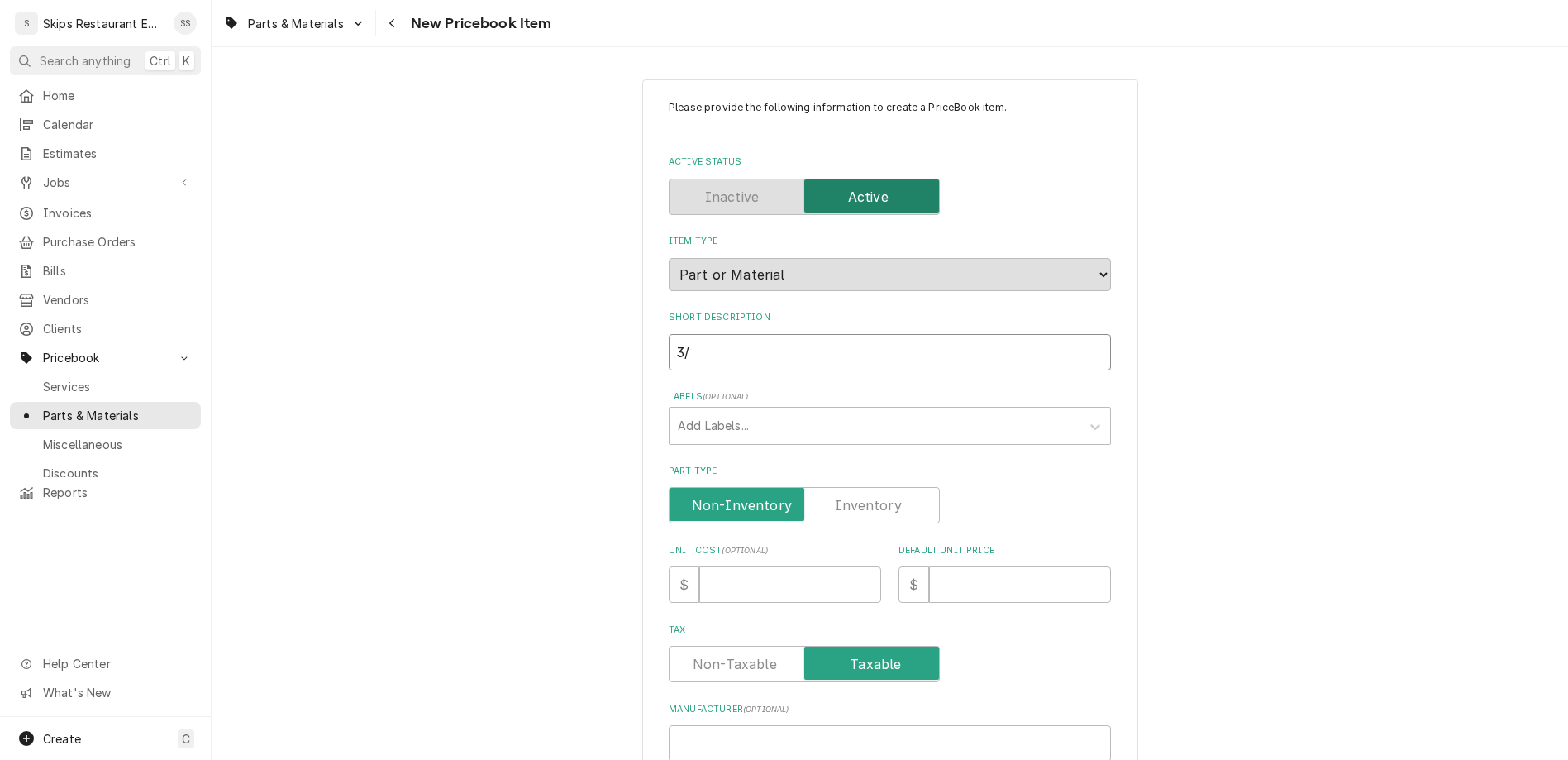
type input "3/8"
type textarea "x"
type input "3/8""
type textarea "x"
type input "3/8""
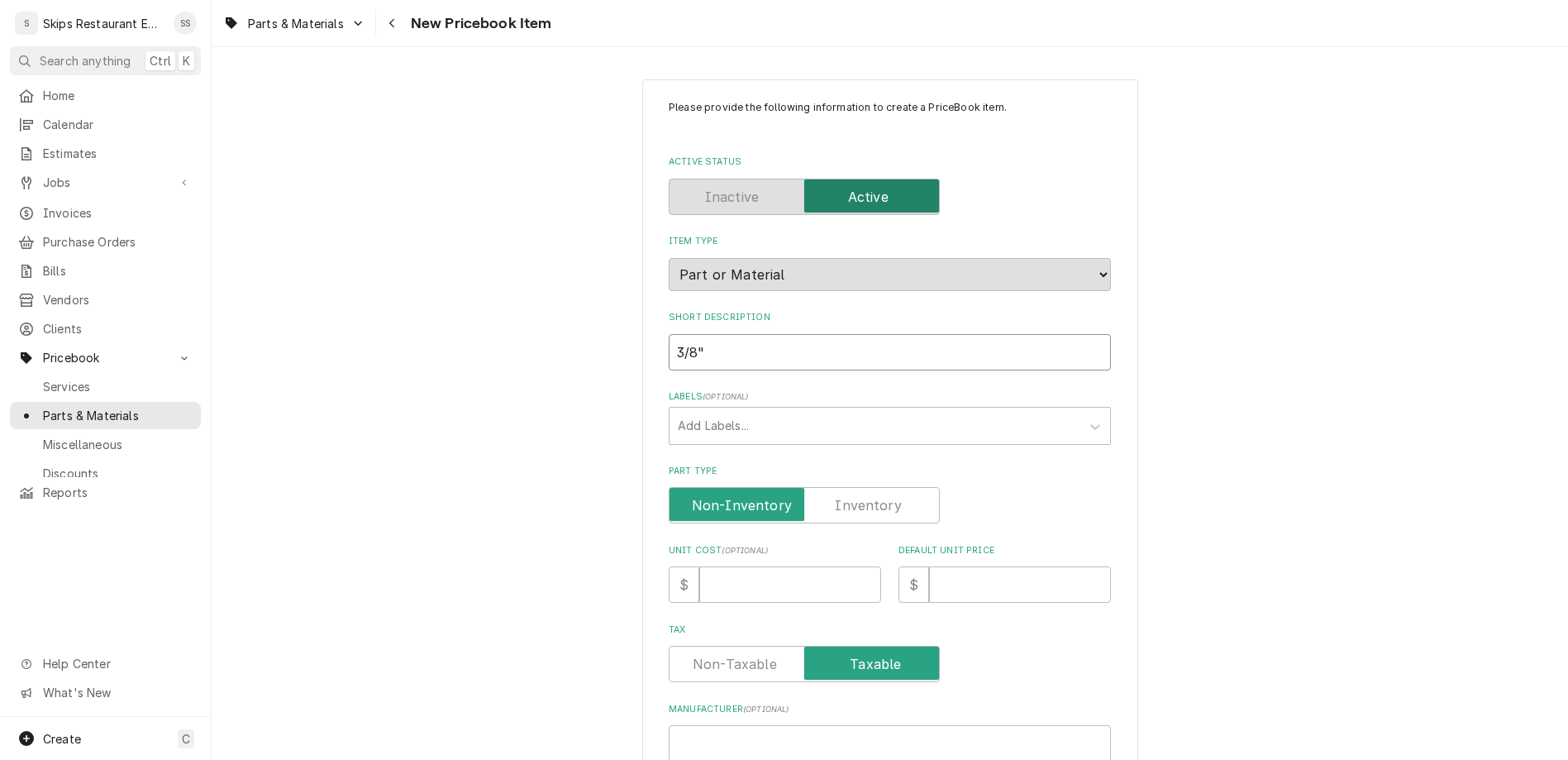
type textarea "x"
type input "3/8" I"
type textarea "x"
type input "3/8" Ic"
type textarea "x"
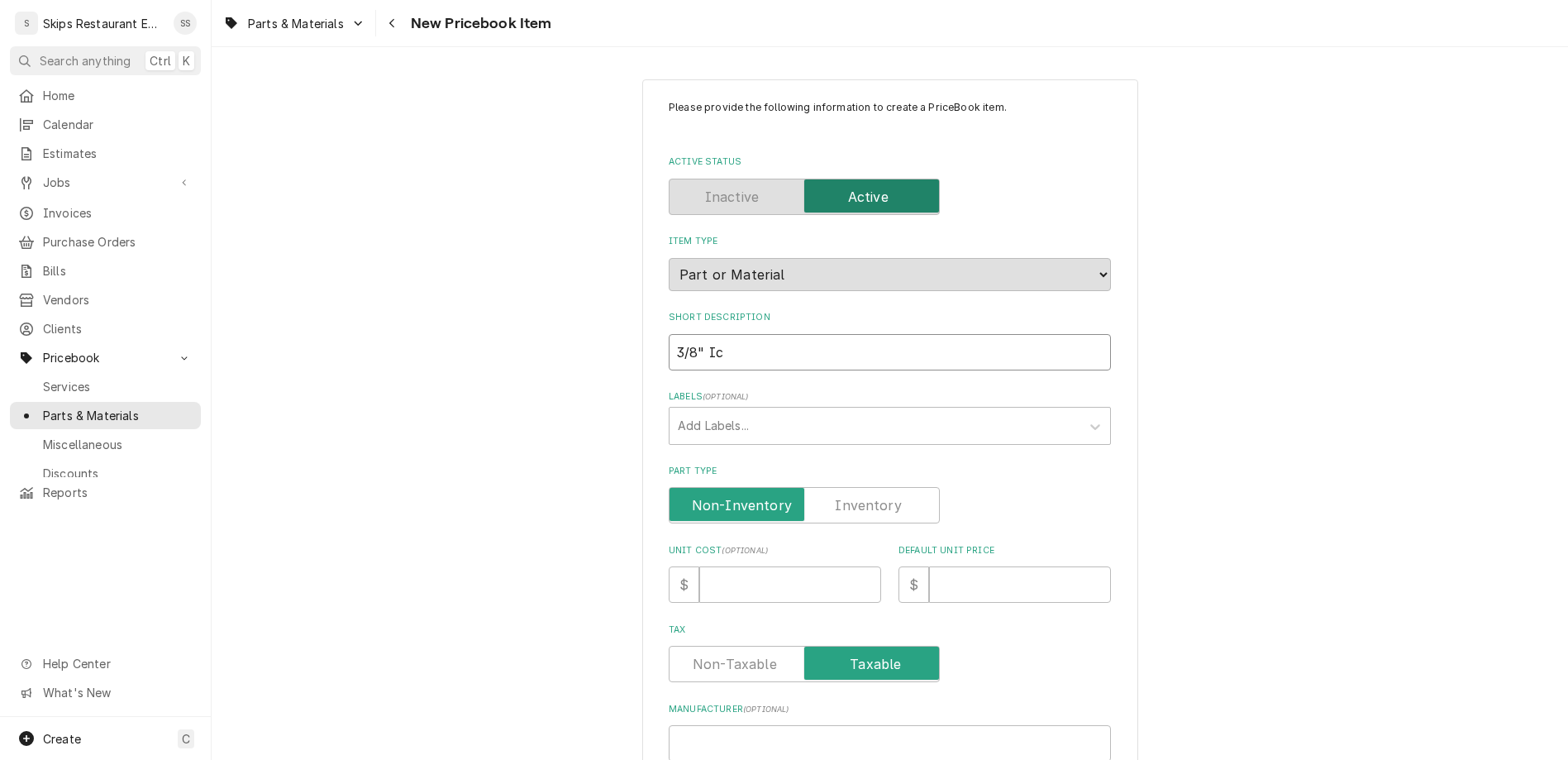
type input "3/8" Ice"
type textarea "x"
type input "3/8" Ice"
type textarea "x"
type input "3/8" Ice M"
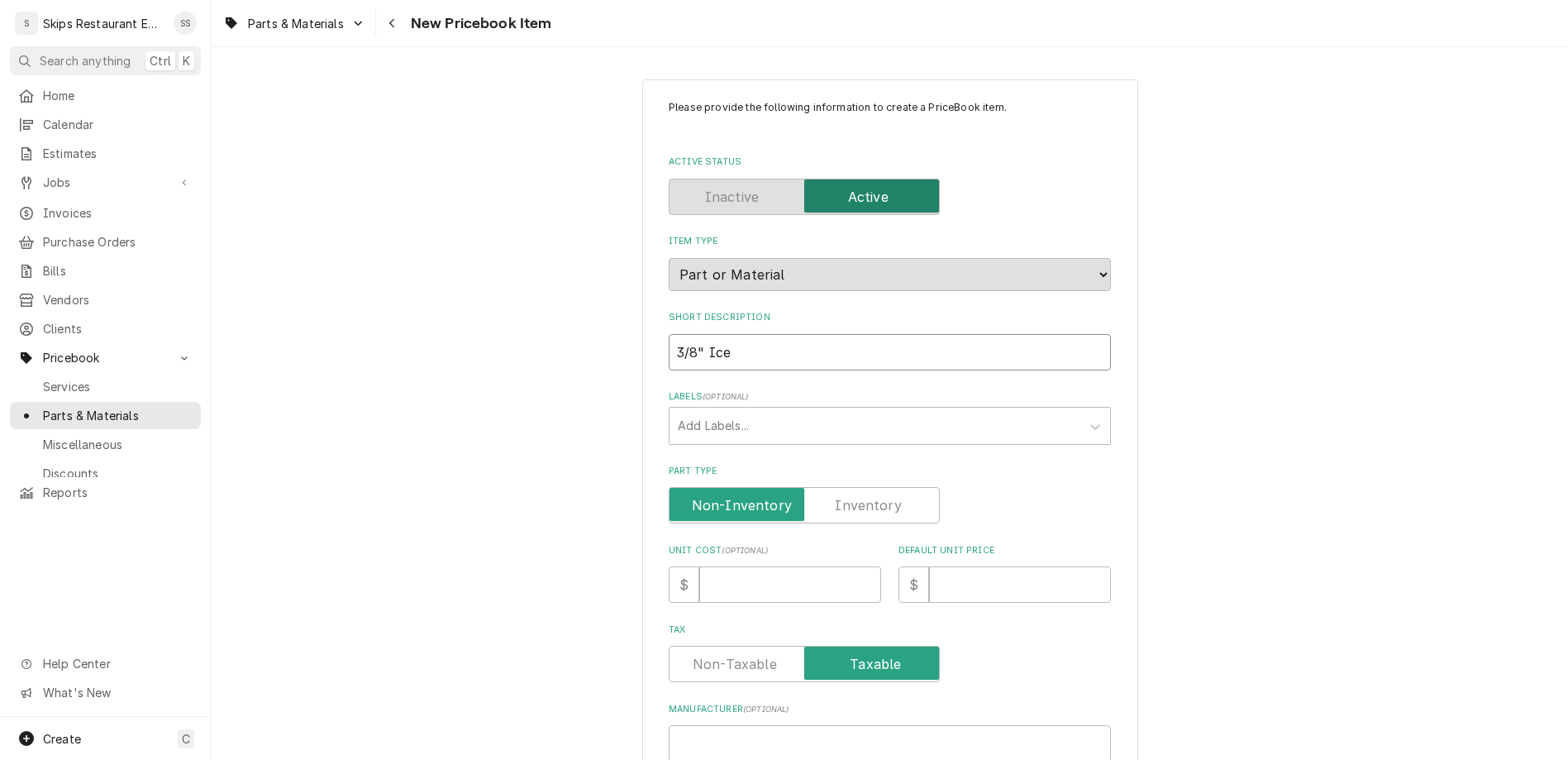
type textarea "x"
type input "3/8" Ice Ma"
type textarea "x"
type input "3/8" Ice Mak"
type textarea "x"
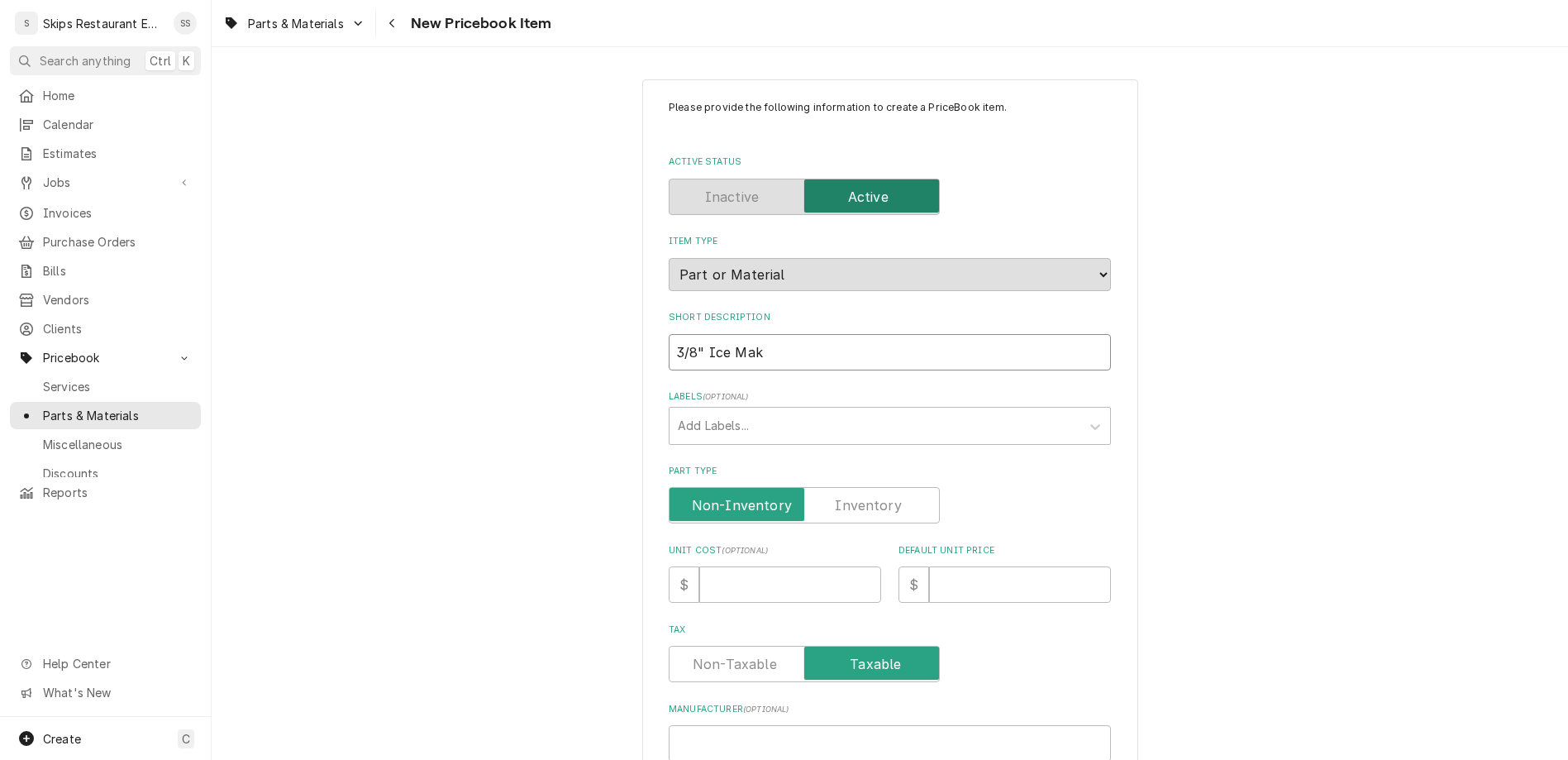
type input "3/8" Ice Make"
type textarea "x"
type input "3/8" Ice Maker"
type textarea "x"
type input "3/8" Ice Maker"
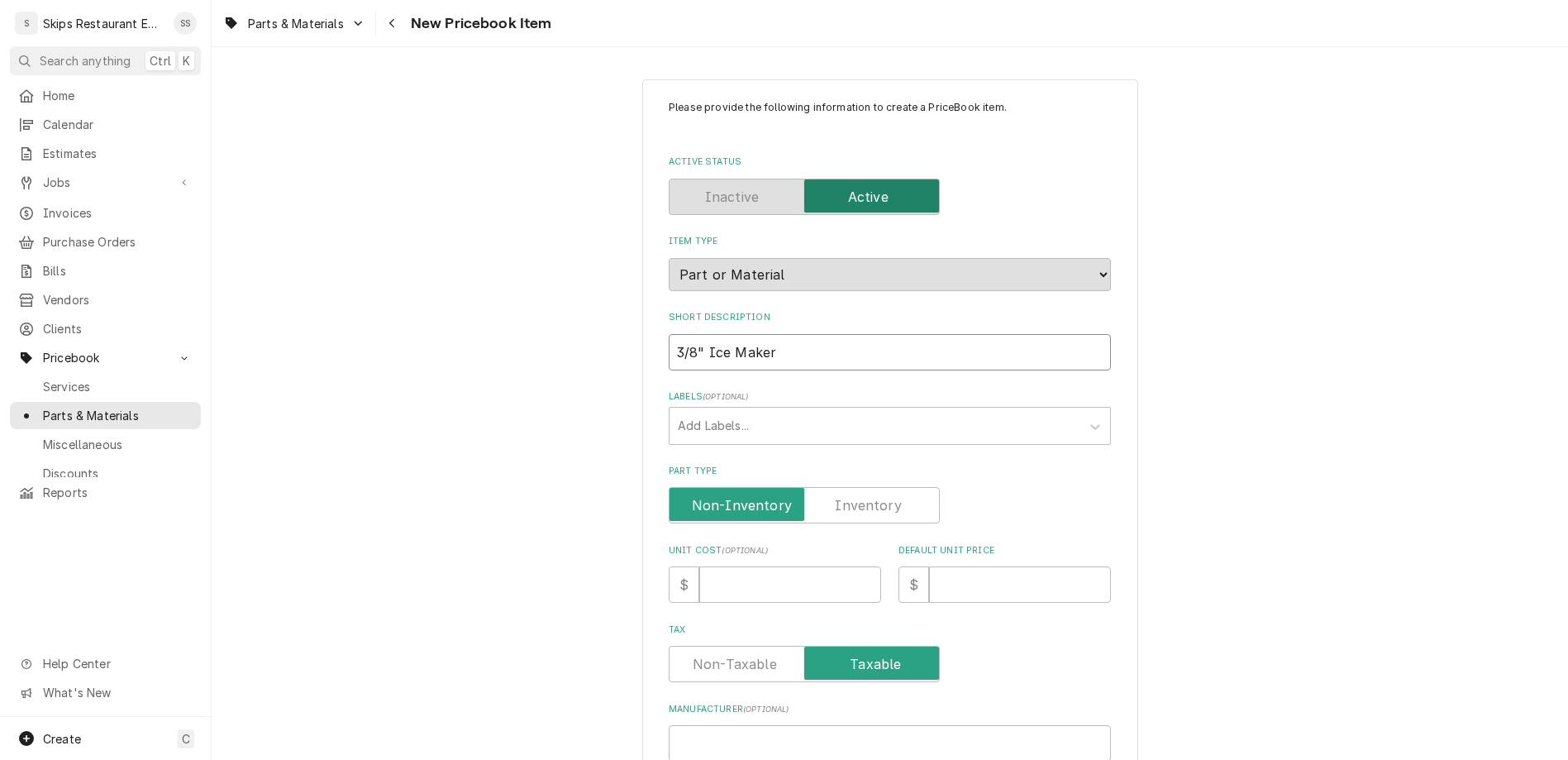
type textarea "x"
type input "3/8" Ice Maker I"
type textarea "x"
type input "3/8" Ice Maker In"
type textarea "x"
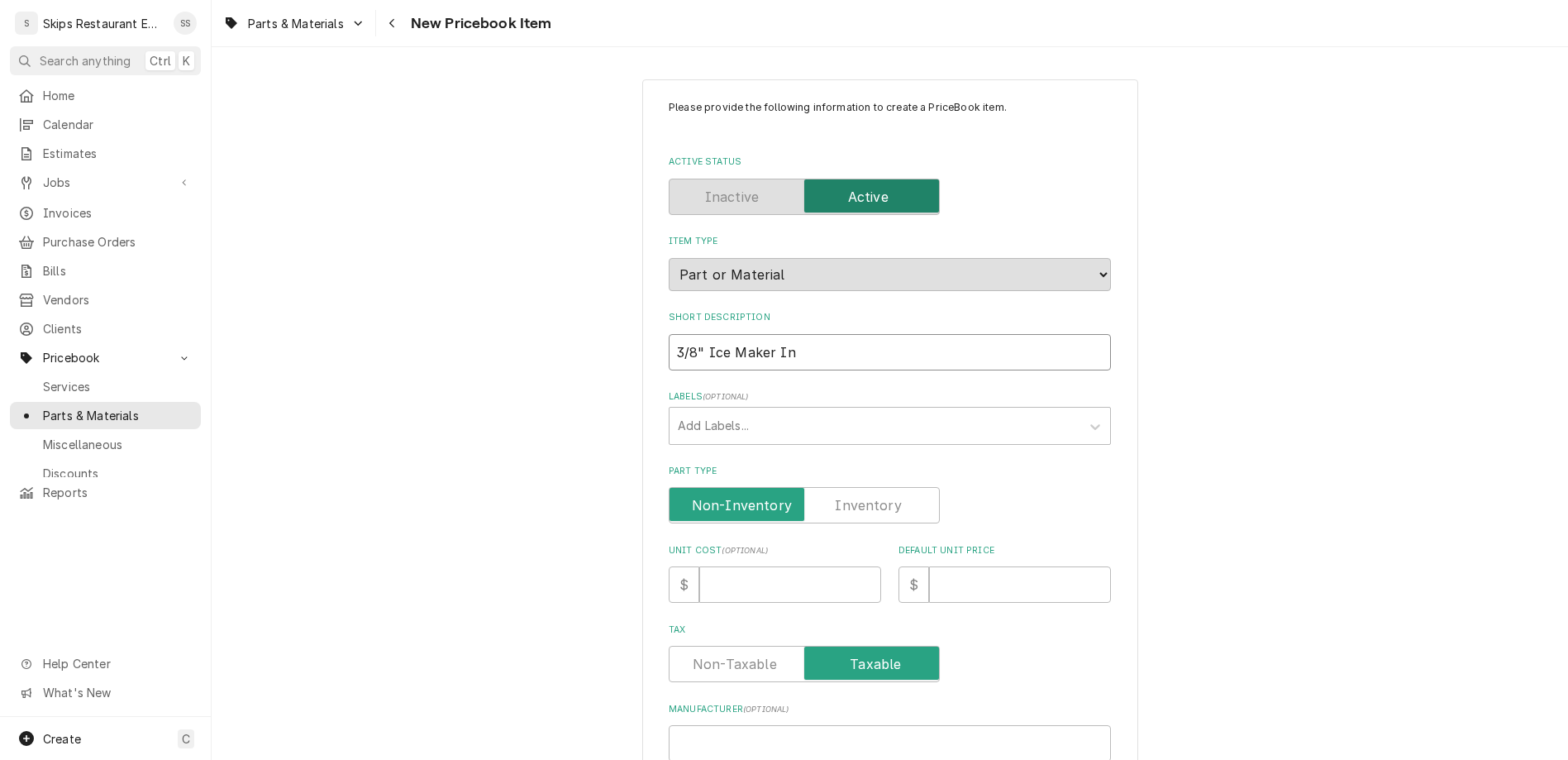
type input "3/8" Ice Maker Ins"
type textarea "x"
type input "3/8" Ice Maker Inst"
type textarea "x"
type input "3/8" Ice Maker Insta"
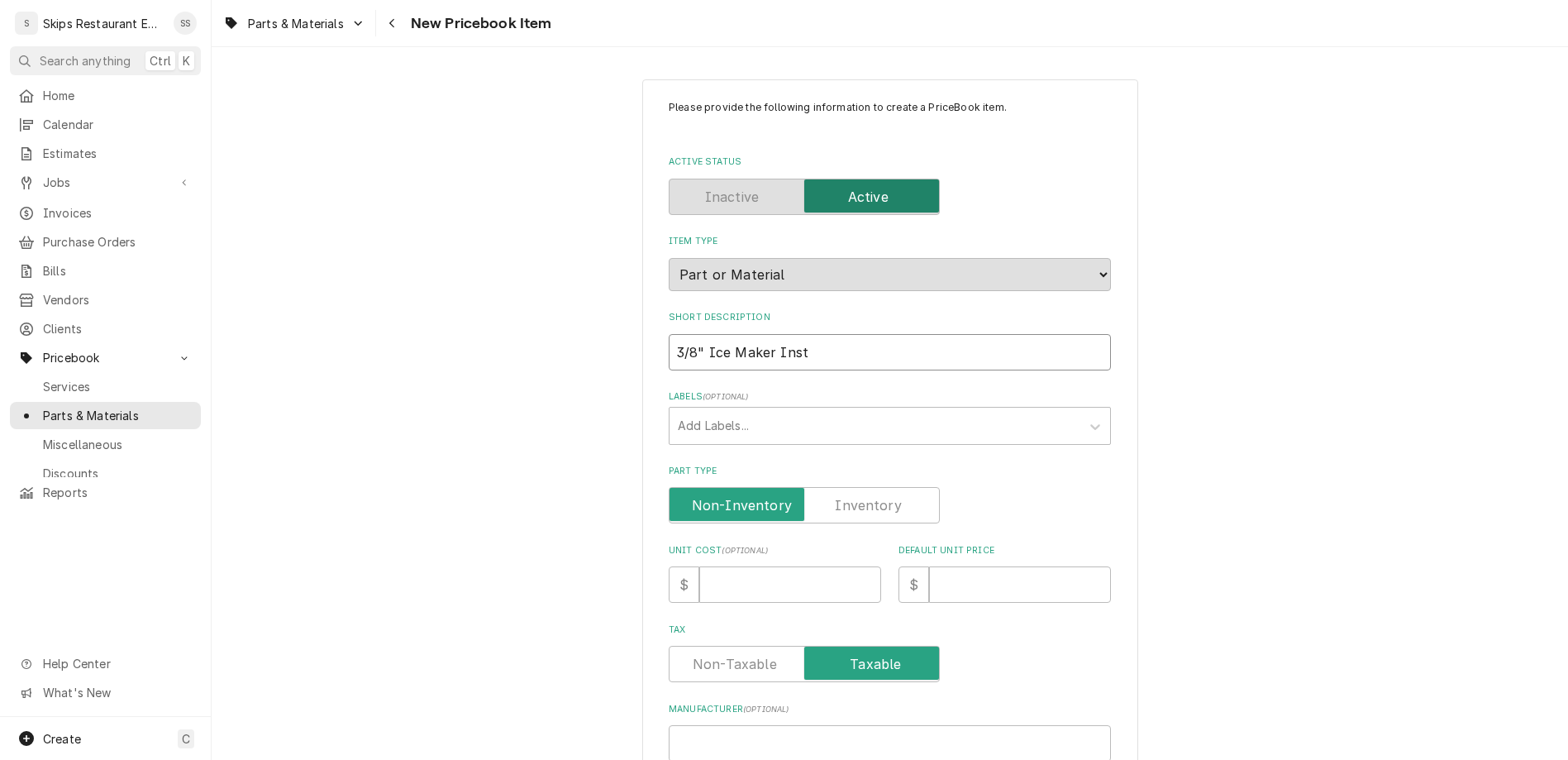
type textarea "x"
type input "3/8" Ice Maker Instal"
type textarea "x"
type input "3/8" Ice Maker Install"
type textarea "x"
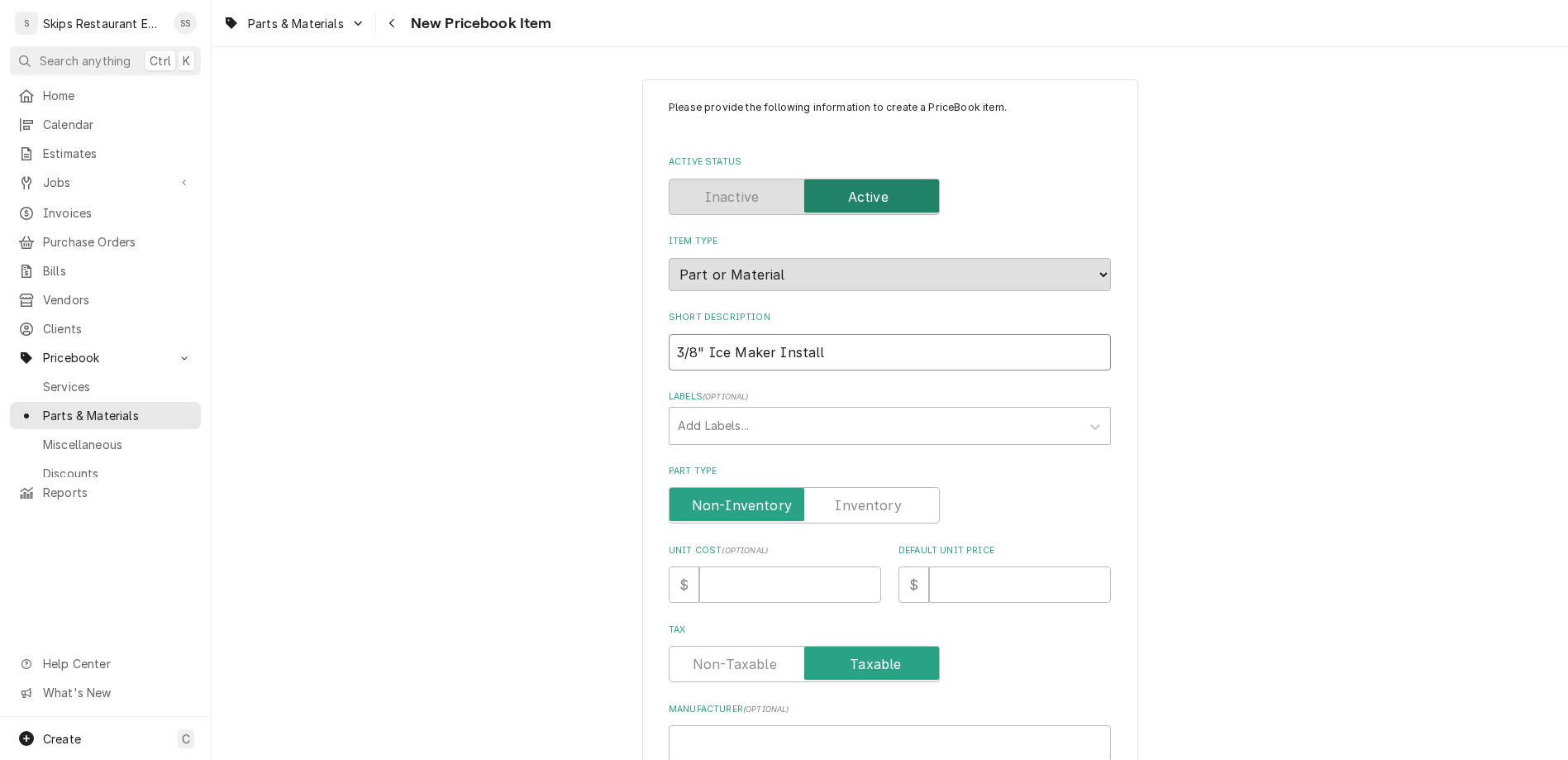
type input "3/8" Ice Maker Installa"
type textarea "x"
type input "3/8" Ice Maker Installat"
type textarea "x"
type input "3/8" Ice Maker Installati"
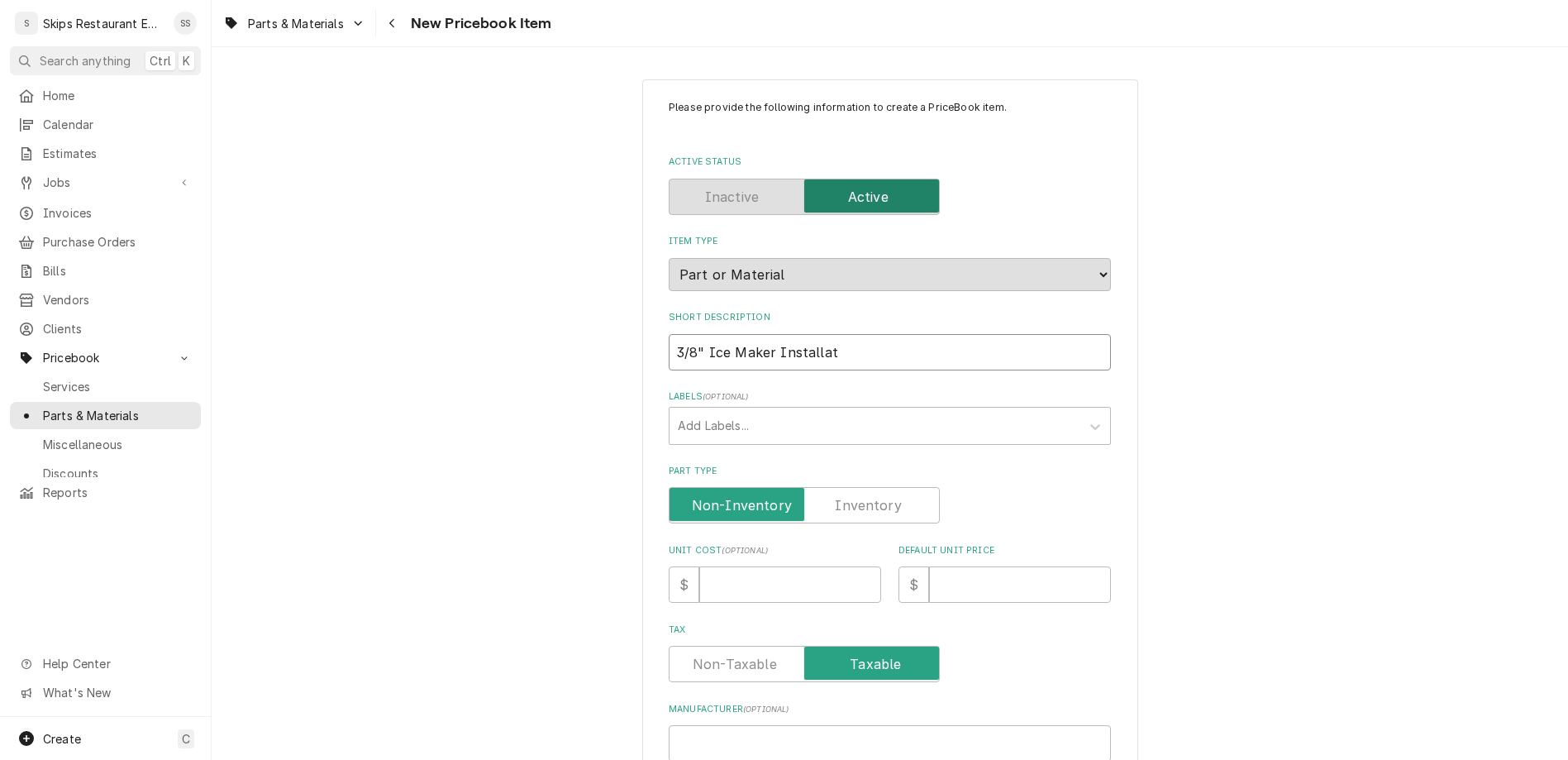
type textarea "x"
type input "3/8" Ice Maker Installatio"
type textarea "x"
type input "3/8" Ice Maker Installation"
type textarea "x"
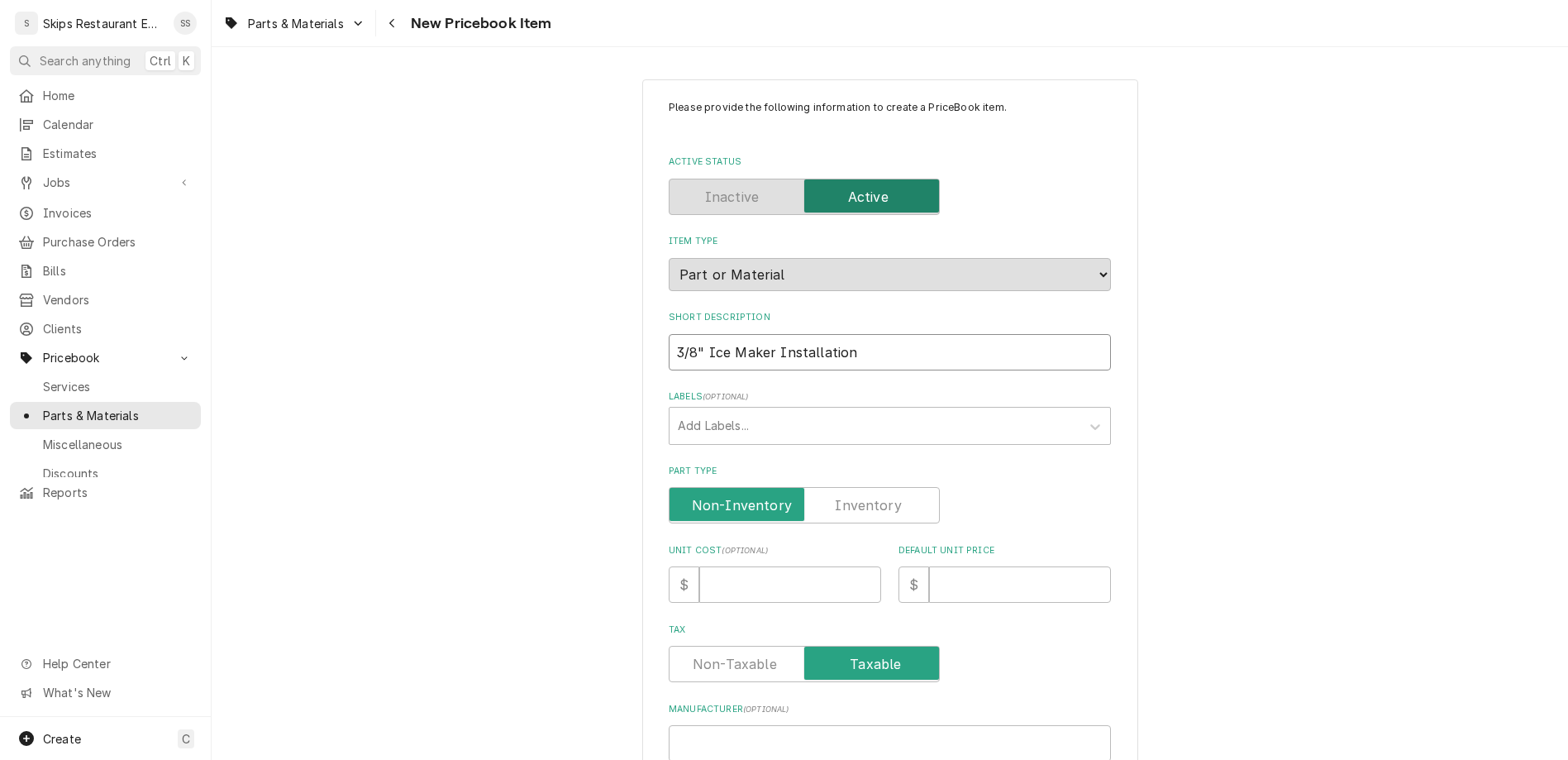
type input "3/8" Ice Maker Installation"
type textarea "x"
type input "3/8" Ice Maker Installation K"
type textarea "x"
type input "3/8" Ice Maker Installation Ki"
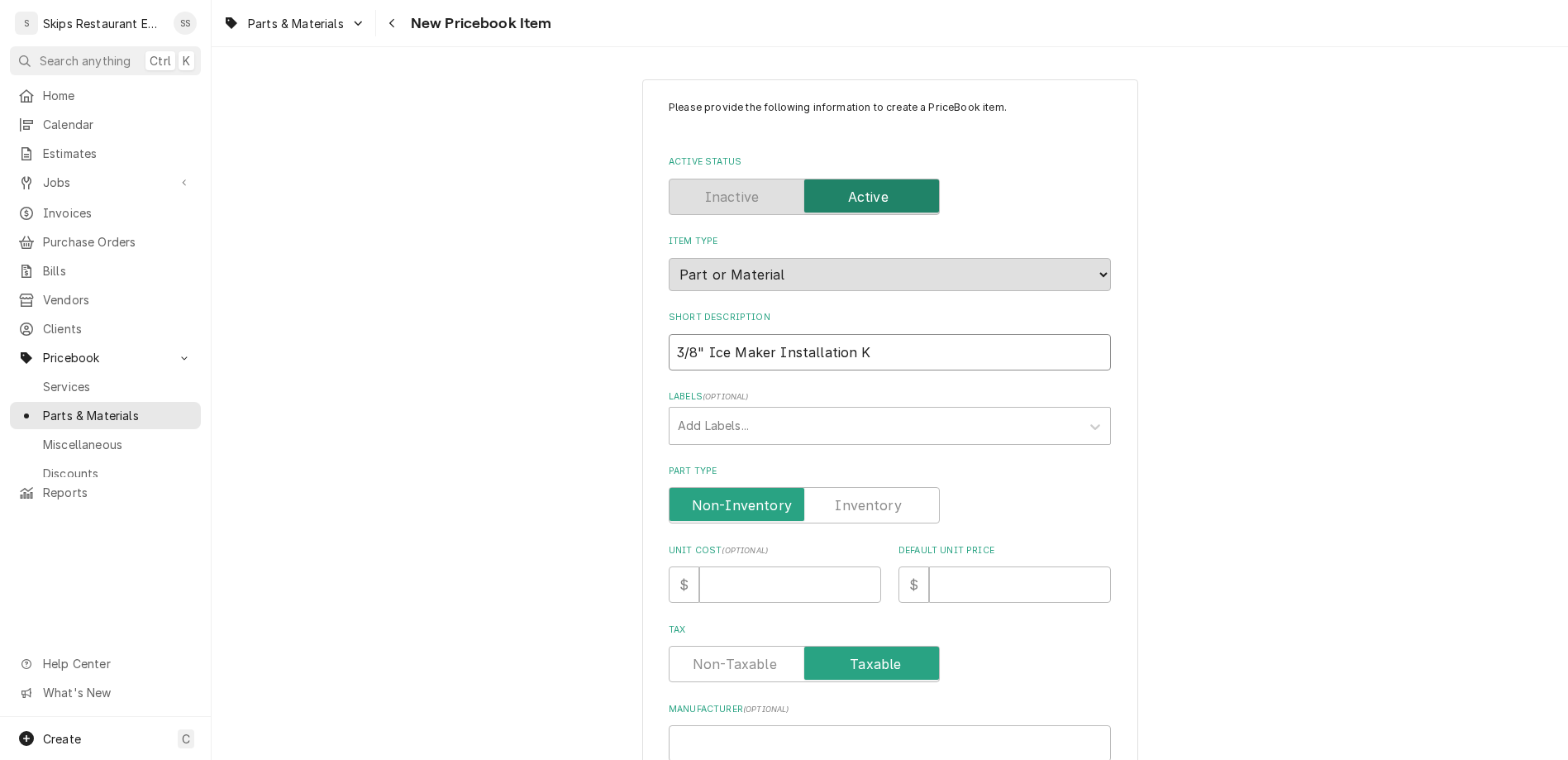
type textarea "x"
type input "3/8" Ice Maker Installation Kit"
type textarea "x"
type input "3/8" Ice Maker Installation Kit"
click at [840, 487] on label "Part Type" at bounding box center [804, 505] width 271 height 36
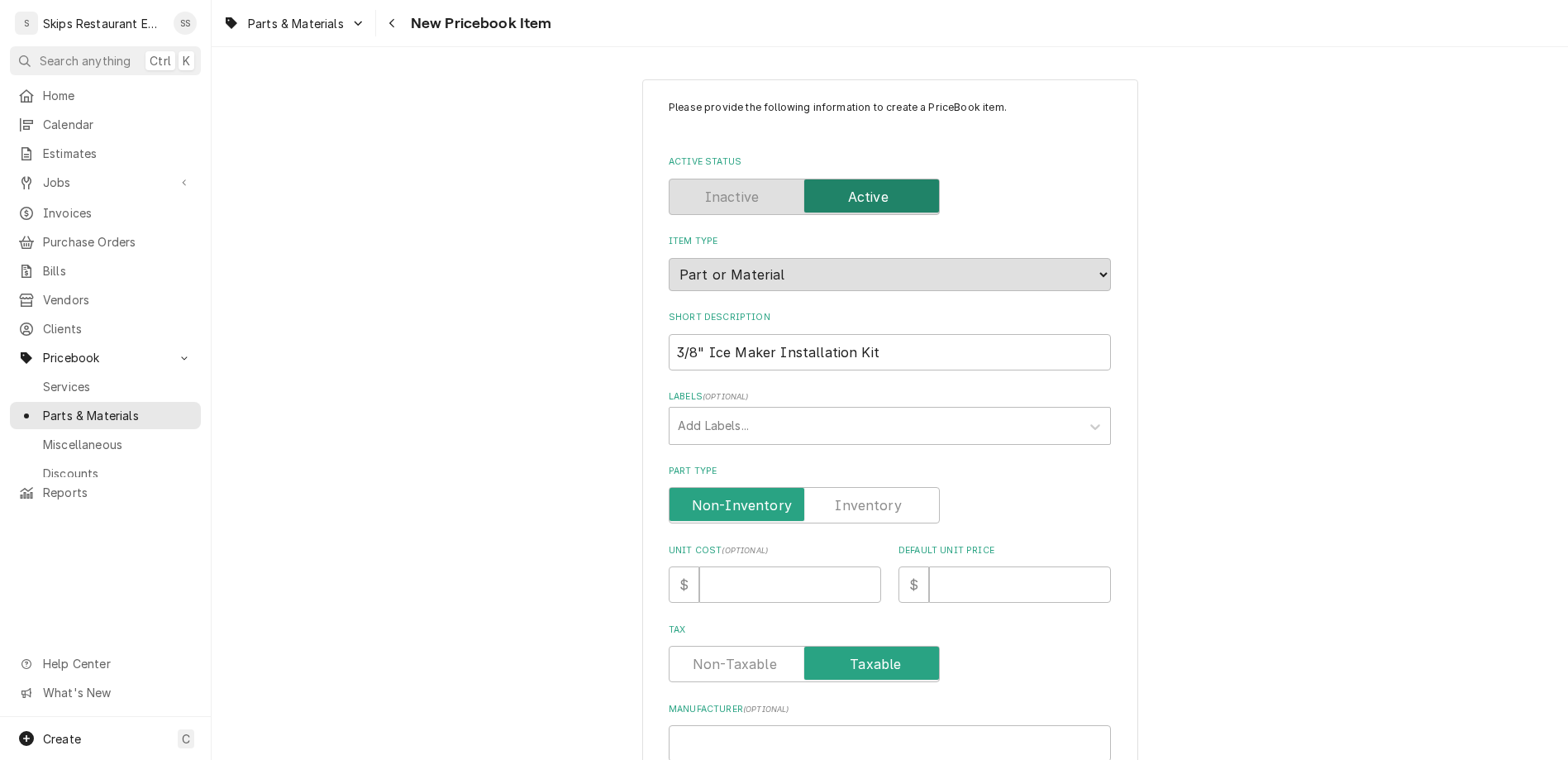
click at [840, 487] on input "Part Type" at bounding box center [804, 505] width 256 height 36
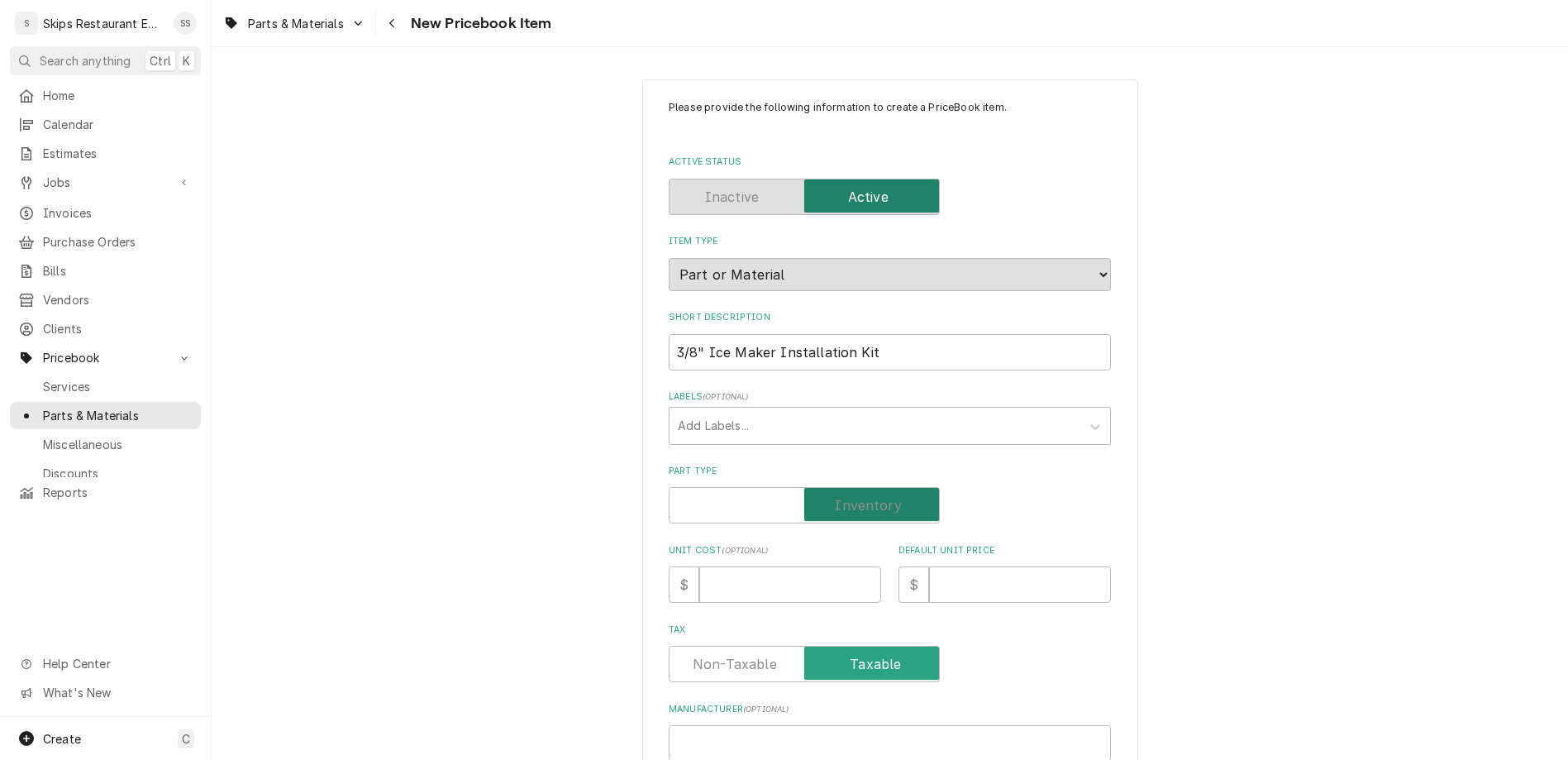
checkbox input "true"
type textarea "x"
click at [936, 567] on input "Default Unit Price" at bounding box center [1020, 584] width 182 height 36
type input "2"
type textarea "x"
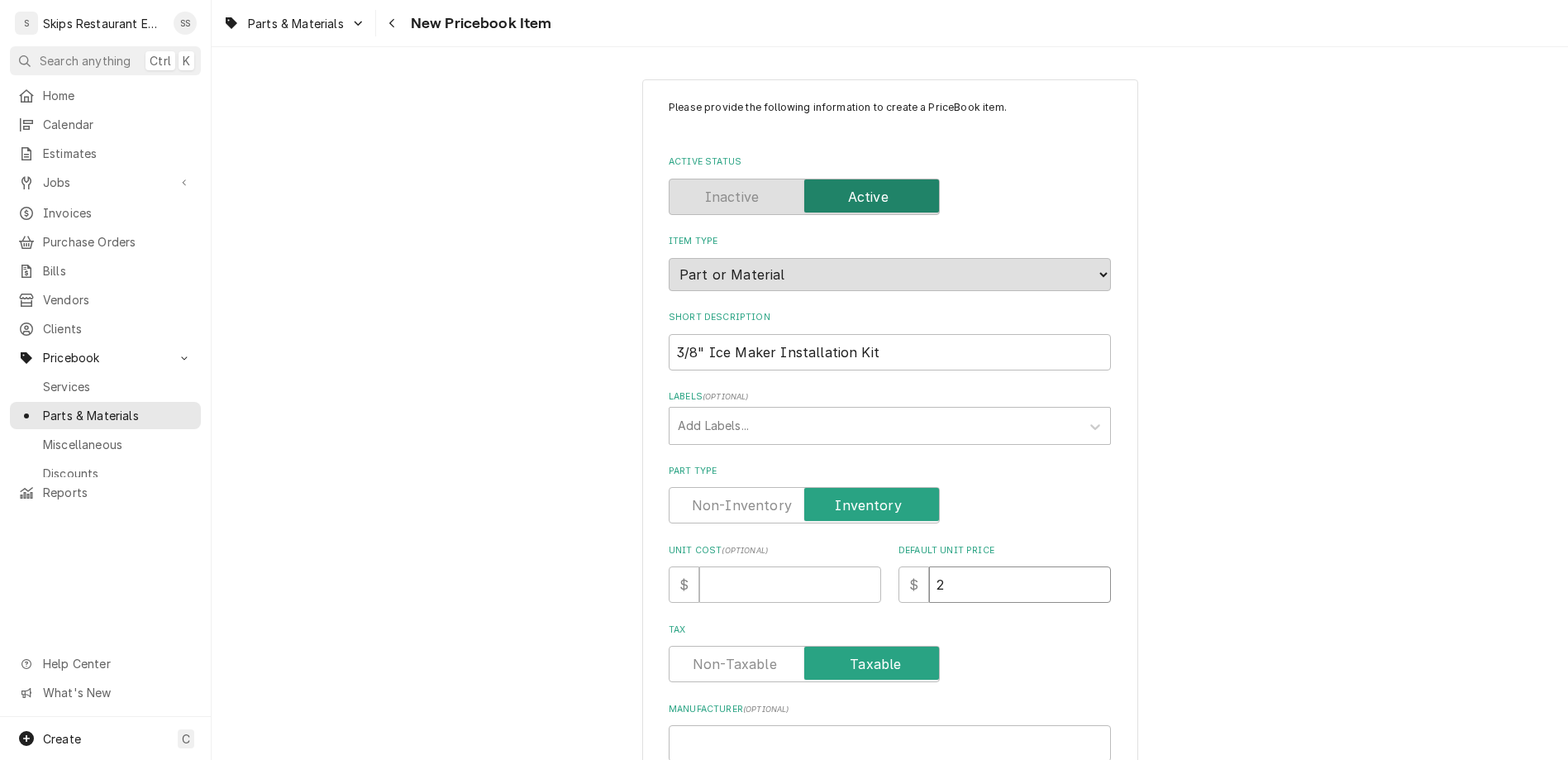
type input "24"
type textarea "x"
type input "24.9"
type textarea "x"
type input "24.95"
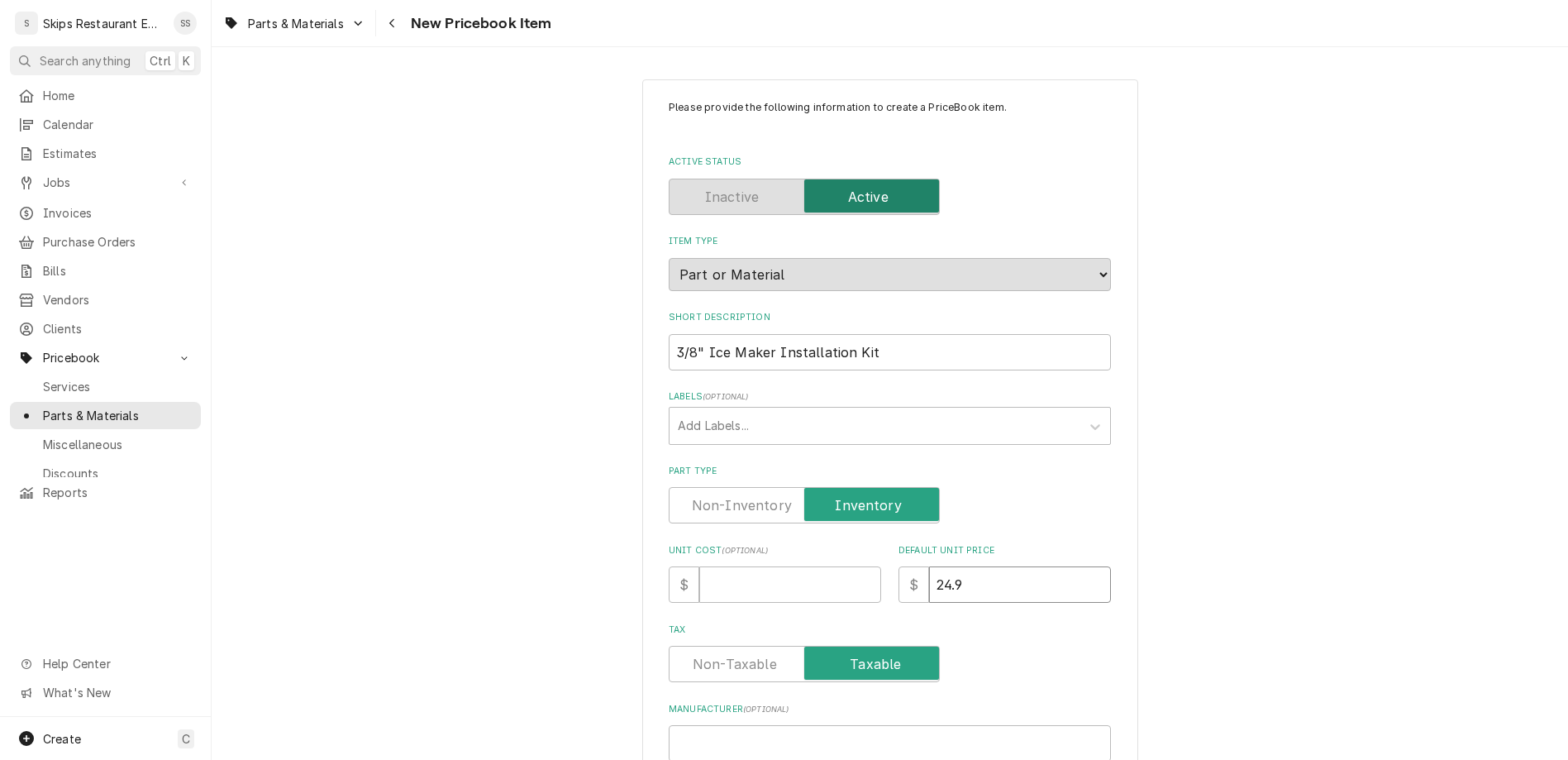
type textarea "x"
type input "24.95"
paste input "ICEMK2538"
type input "ICEMK2538"
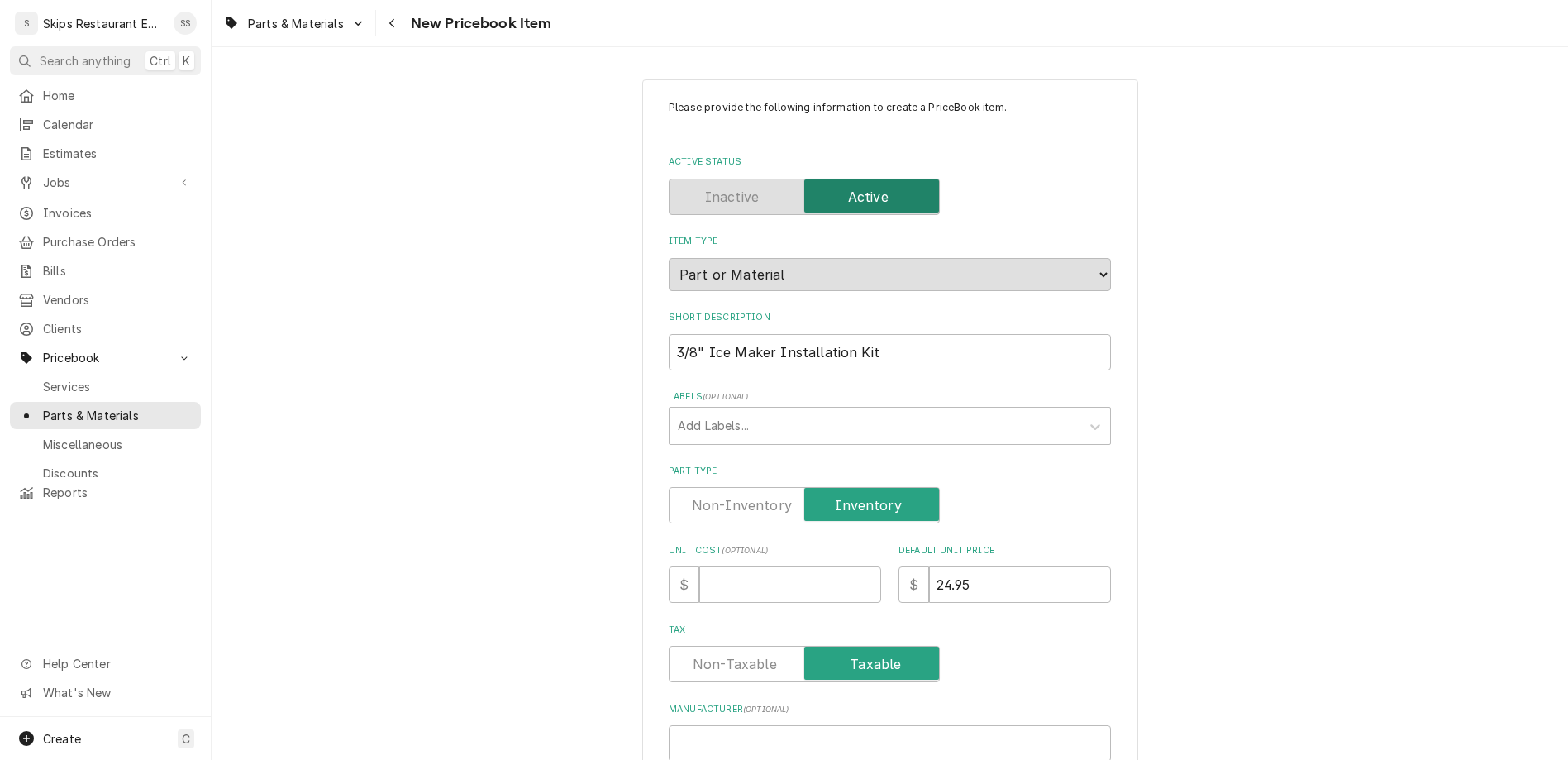
type textarea "x"
type input "ICEMK2538"
click at [786, 725] on input "Manufacturer ( optional )" at bounding box center [890, 742] width 442 height 36
type input "M"
type textarea "x"
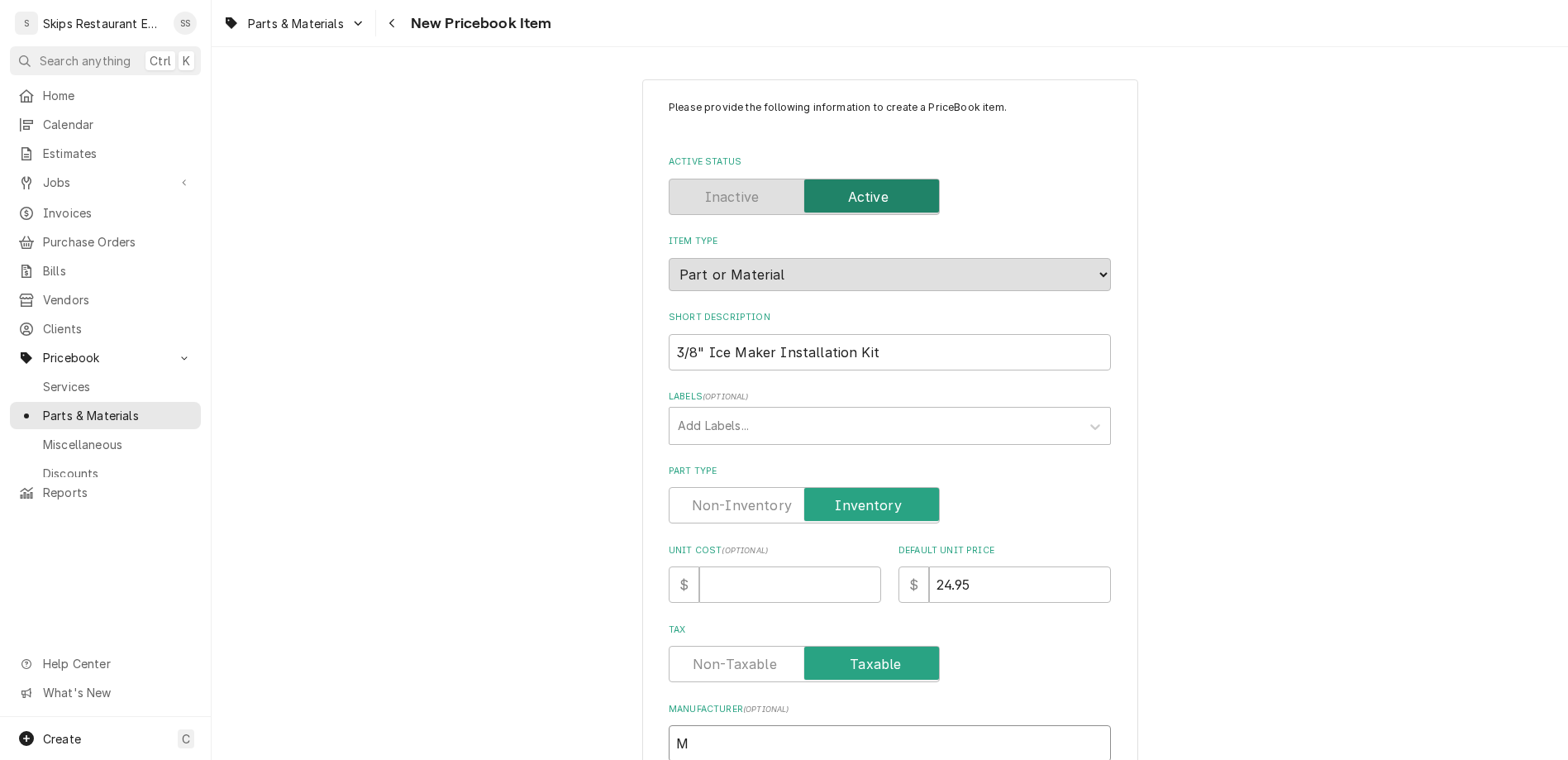
type input "Me"
type textarea "x"
type input "Met"
type textarea "x"
type input "Met"
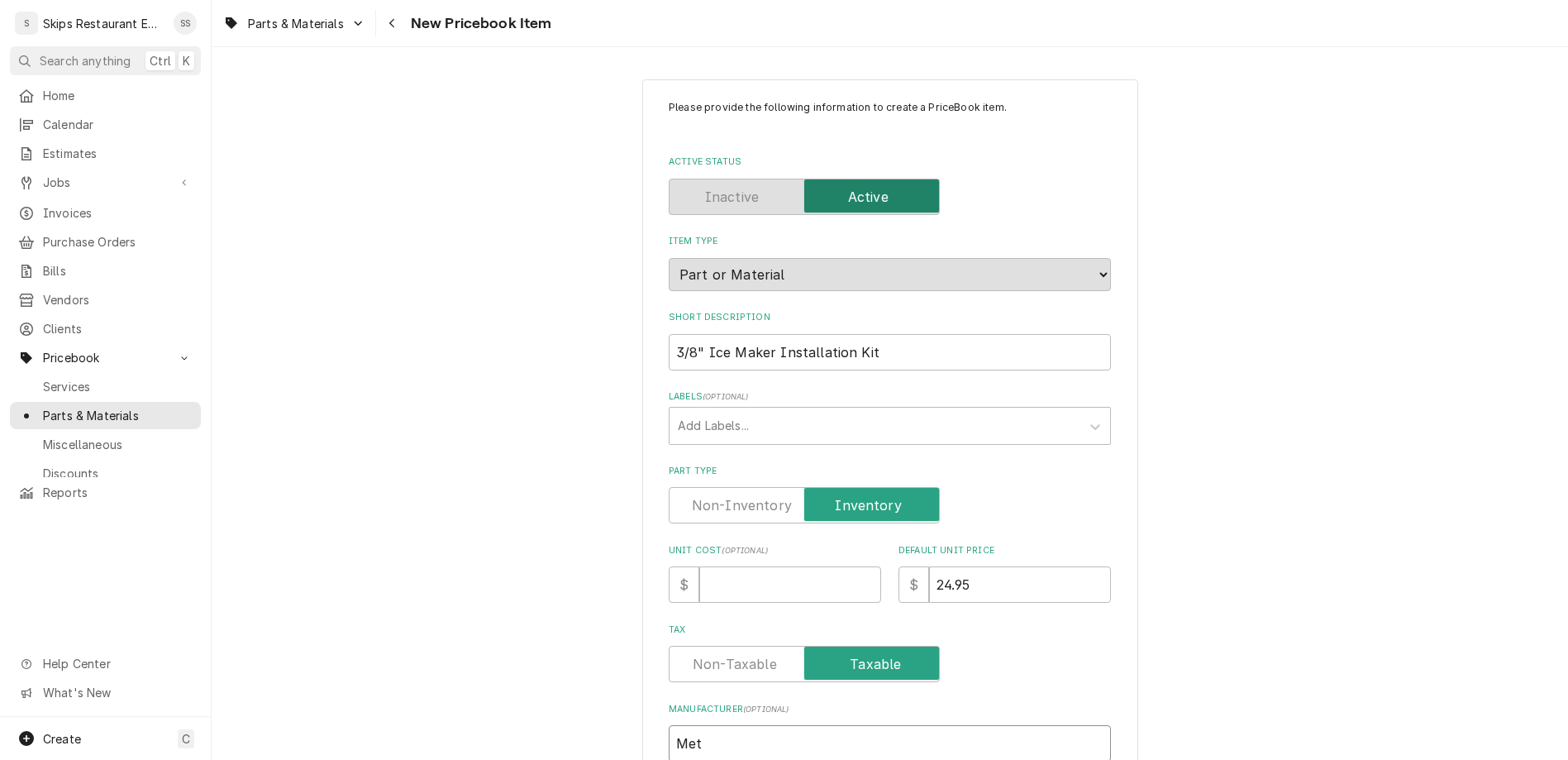
type textarea "x"
type input "Met P"
type textarea "x"
type input "Met Pu"
type textarea "x"
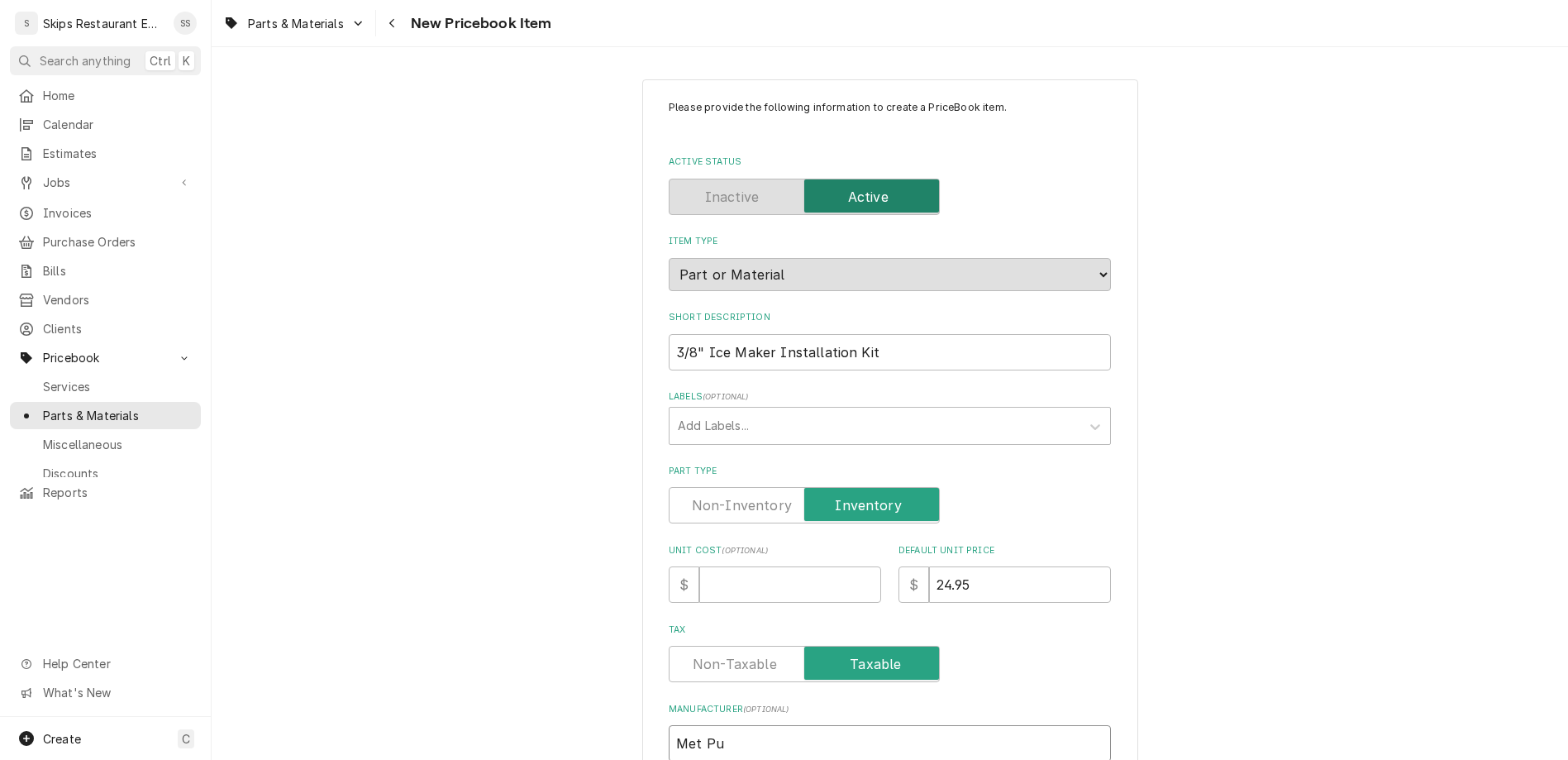
type input "Met Pur"
type textarea "x"
type input "Met Pure"
type textarea "x"
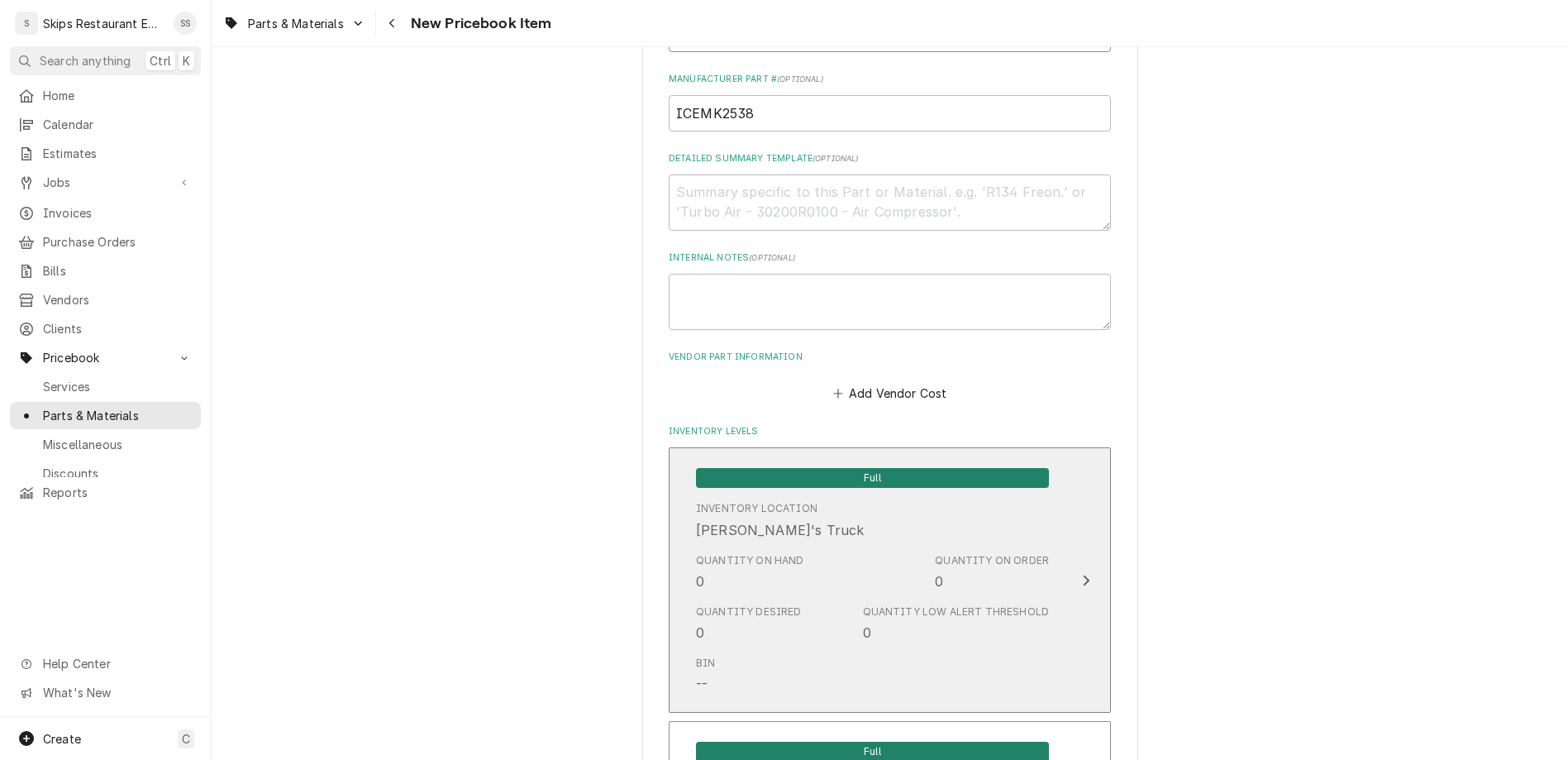
scroll to position [830, 0]
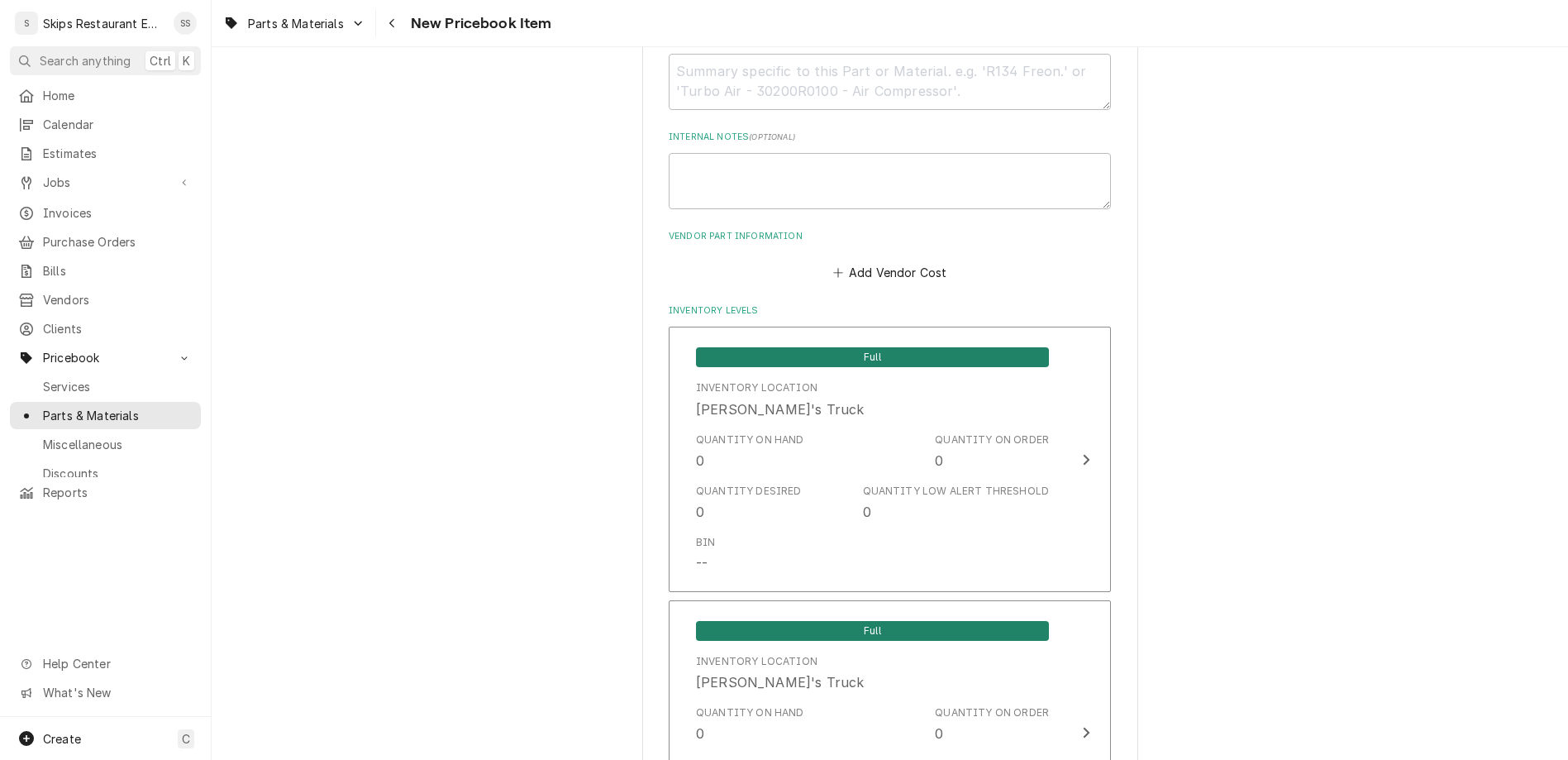
type input "Met Pure"
drag, startPoint x: 762, startPoint y: 562, endPoint x: 703, endPoint y: 578, distance: 61.1
type input "6"
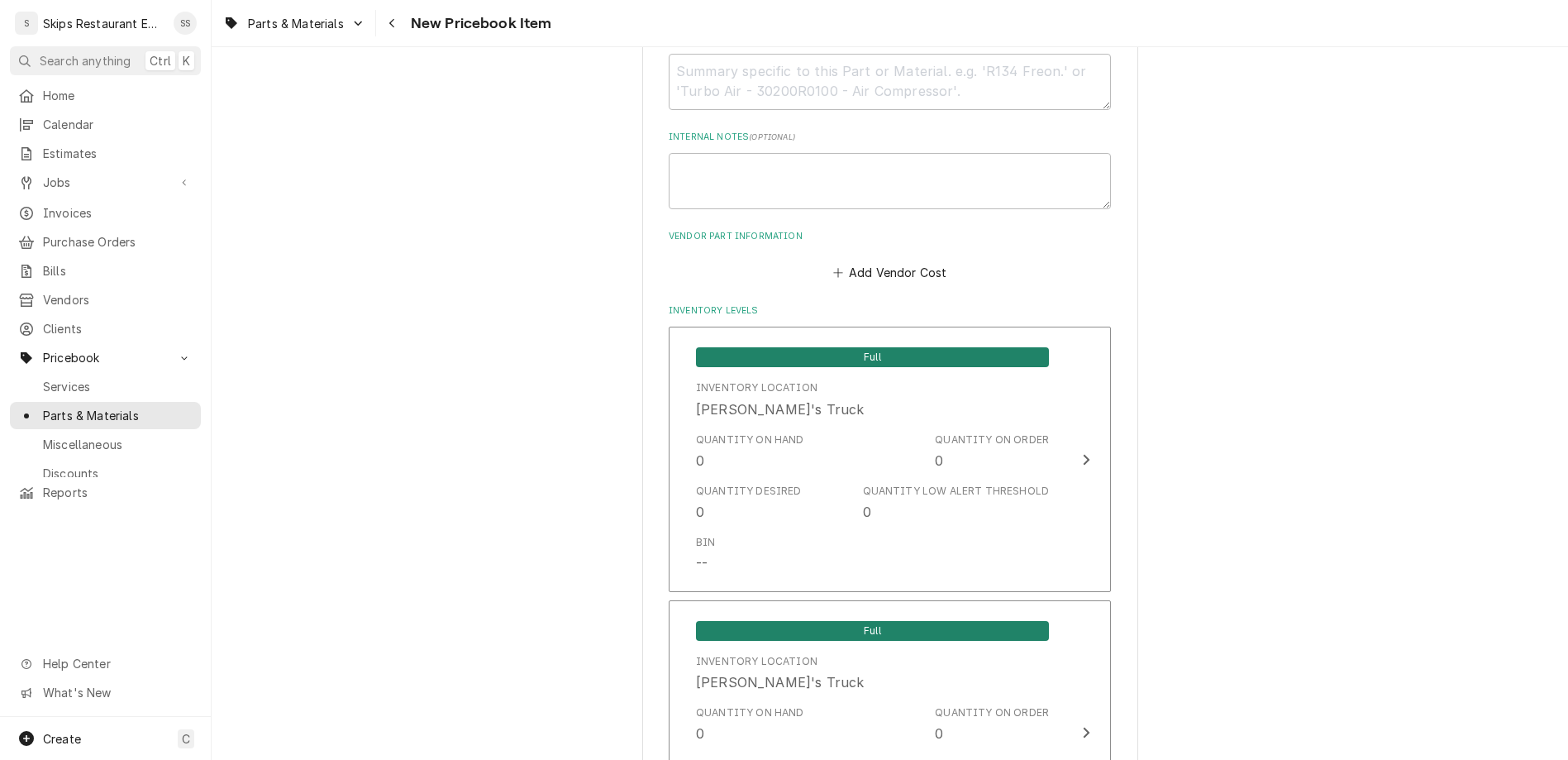
type textarea "x"
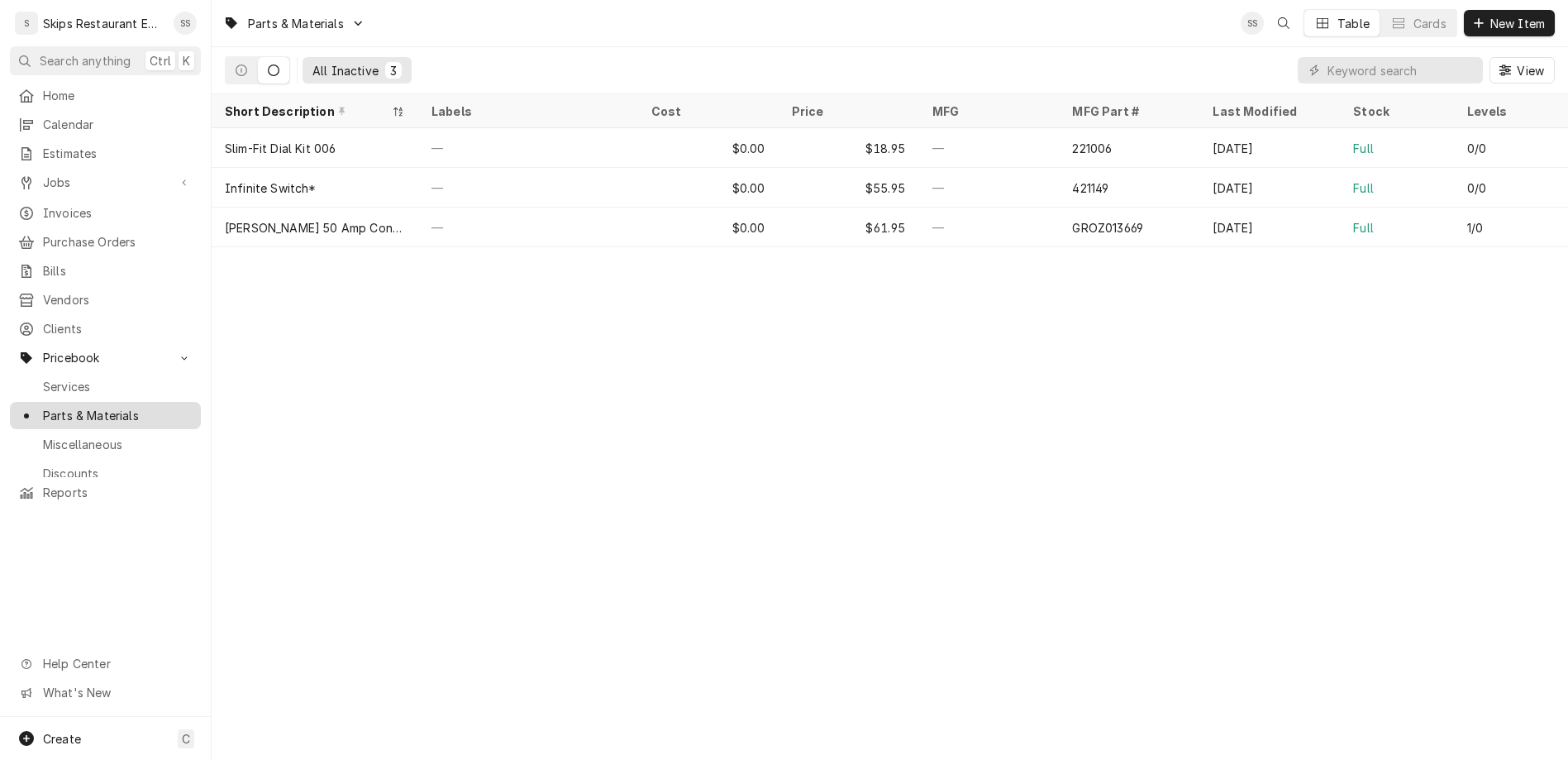
click at [65, 406] on span "Parts & Materials" at bounding box center [118, 415] width 150 height 18
click at [42, 172] on div "Jobs" at bounding box center [105, 182] width 184 height 20
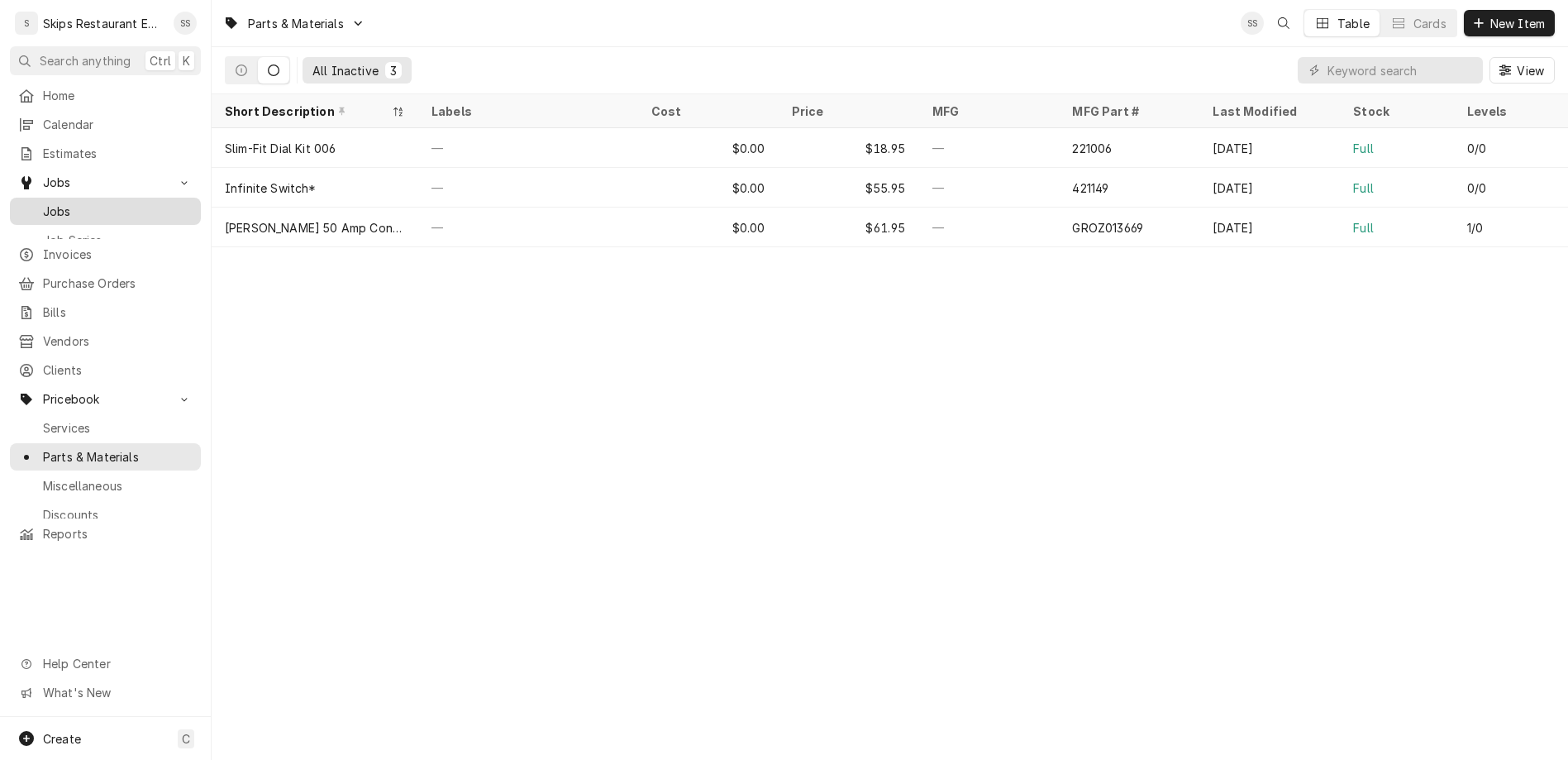
click at [39, 201] on div "Jobs" at bounding box center [105, 211] width 184 height 20
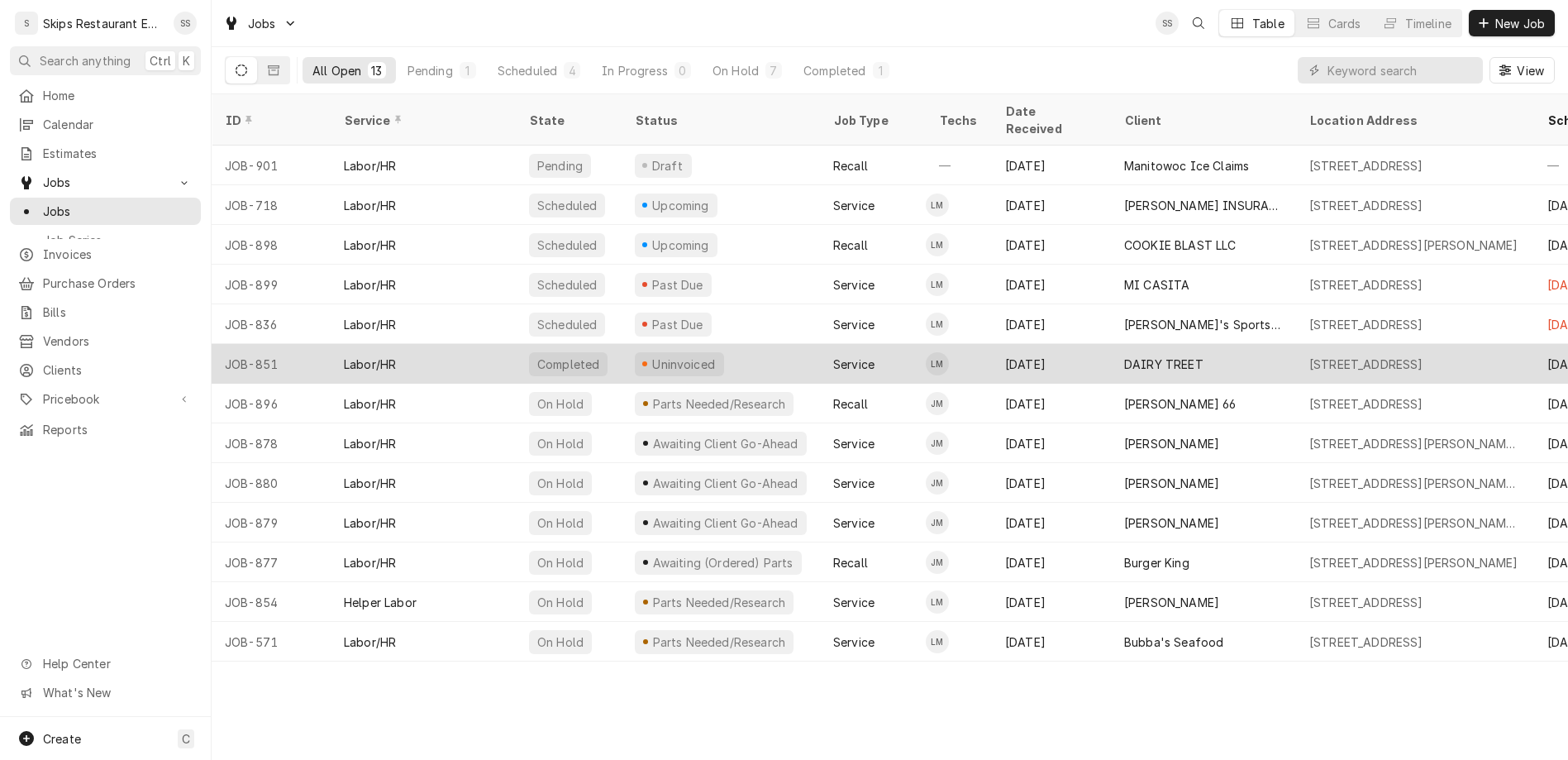
click at [651, 355] on div "Uninvoiced" at bounding box center [684, 364] width 67 height 18
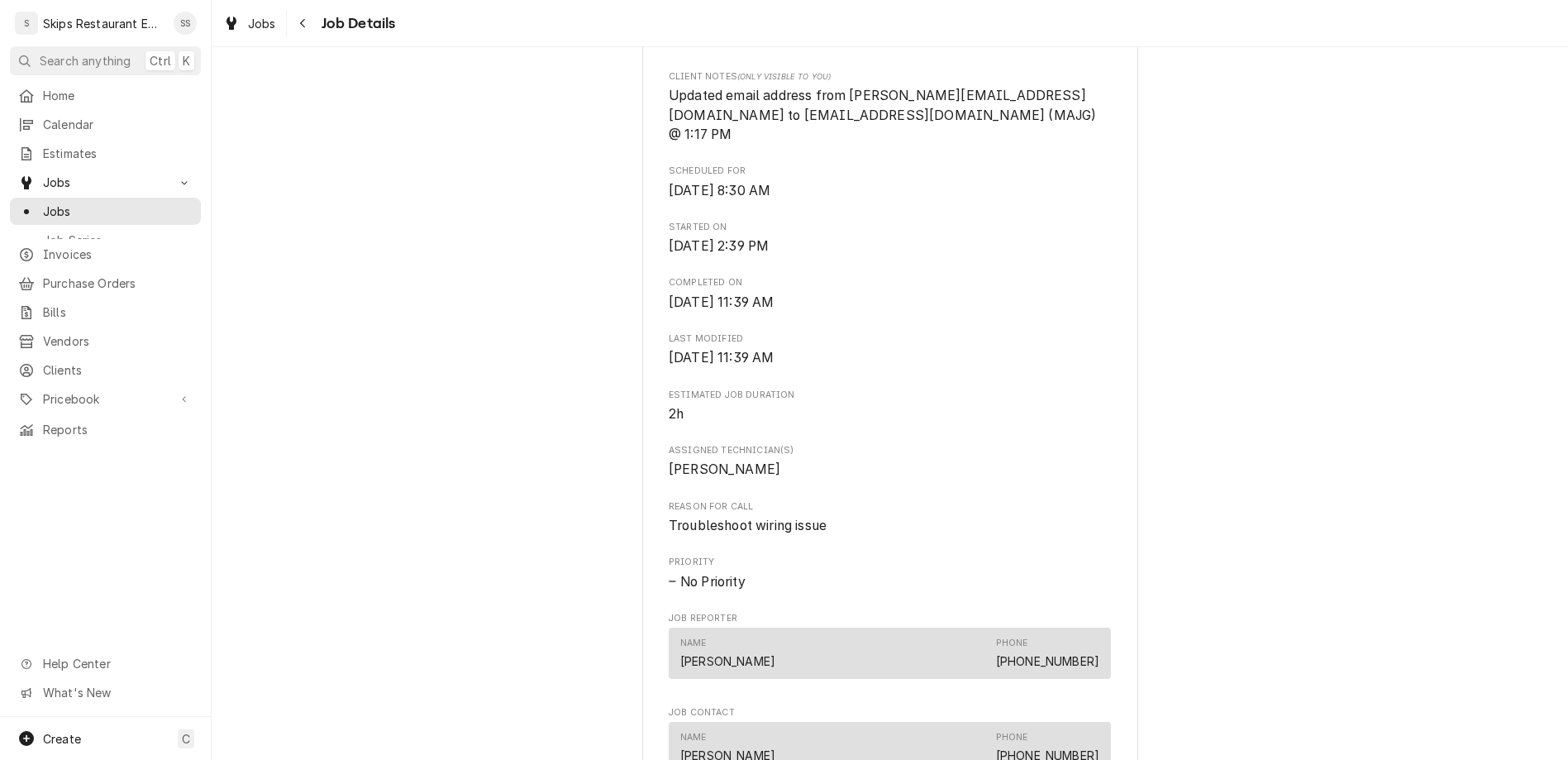
scroll to position [645, 0]
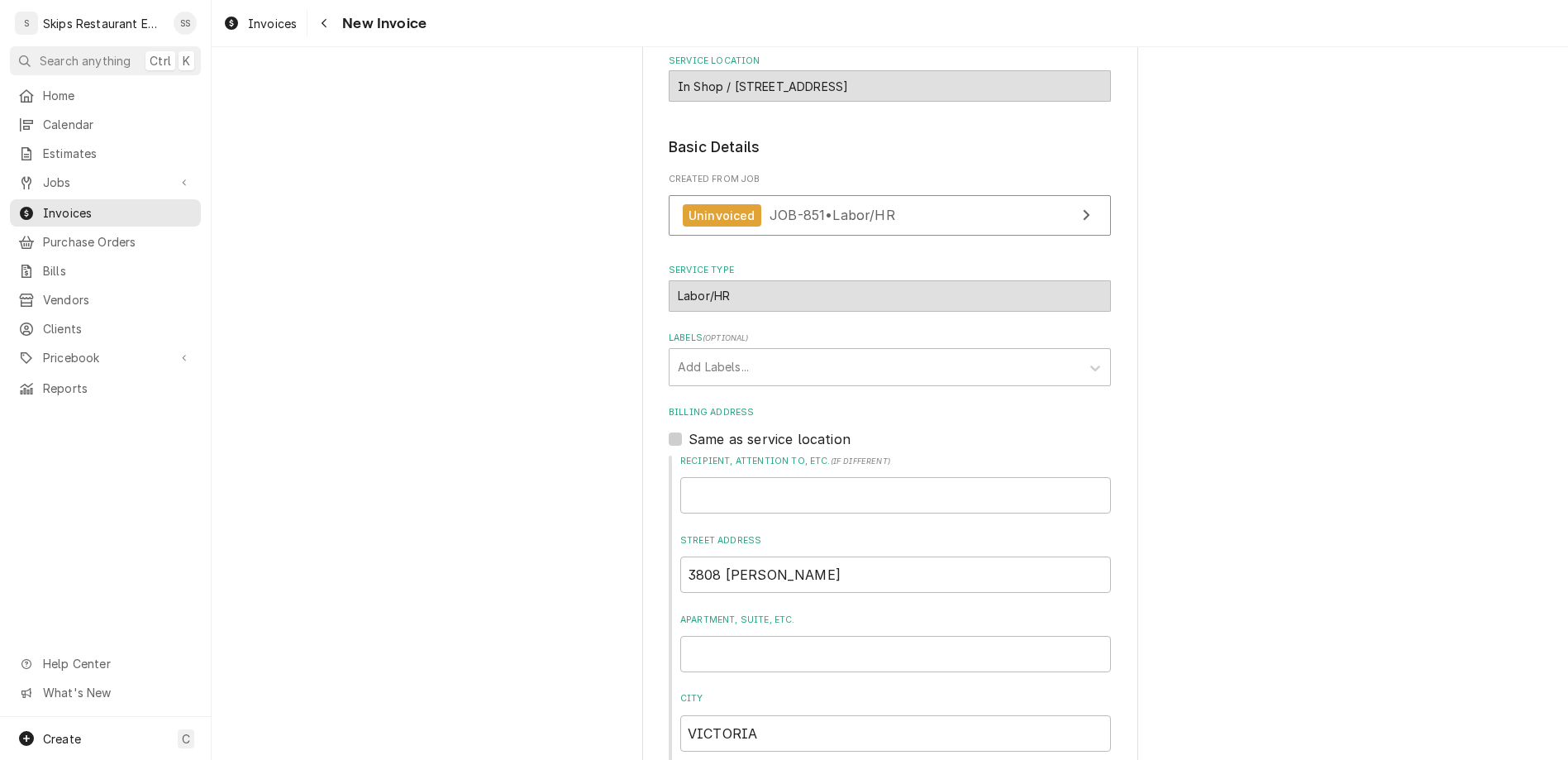
scroll to position [345, 0]
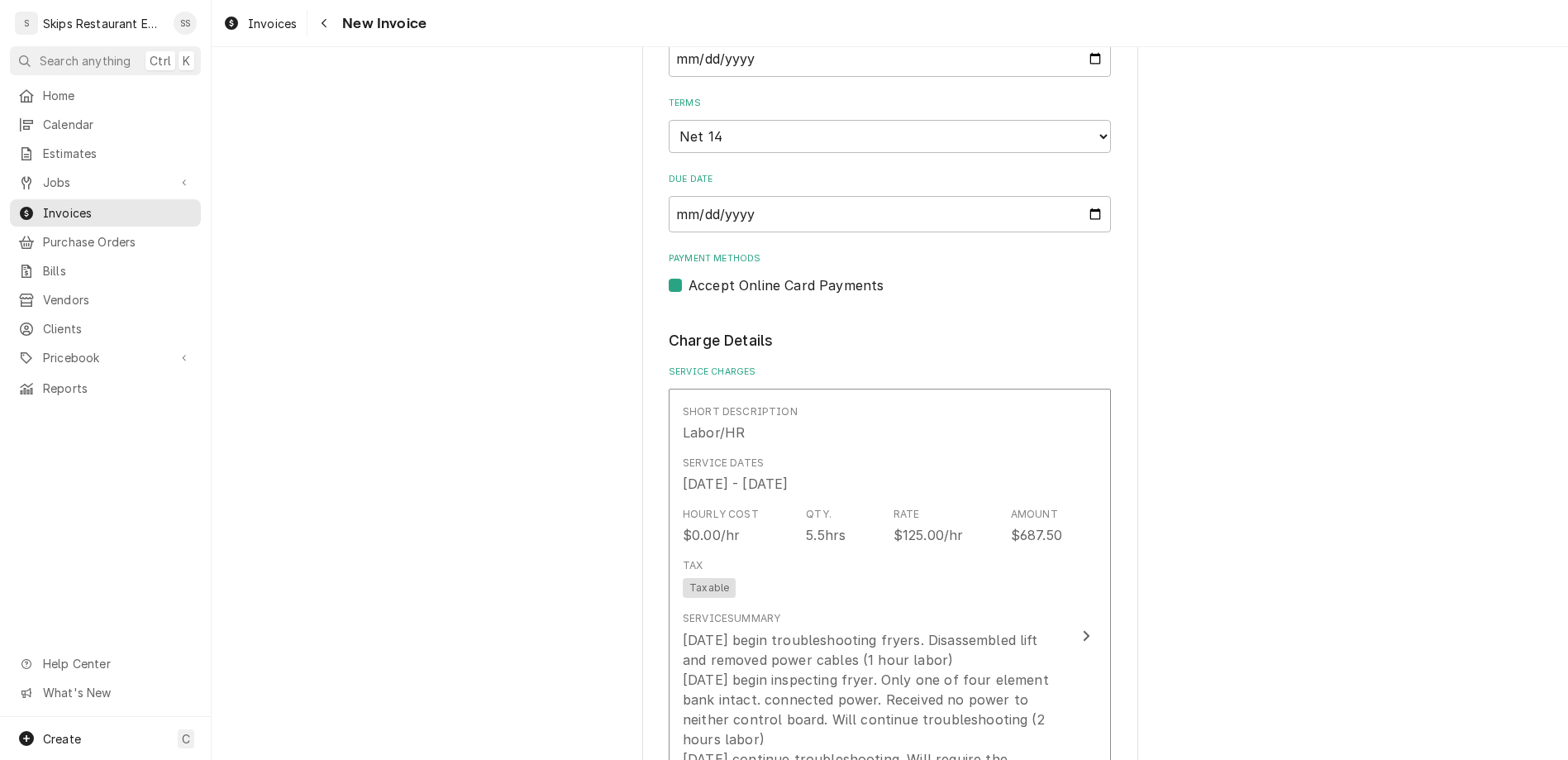
scroll to position [1400, 0]
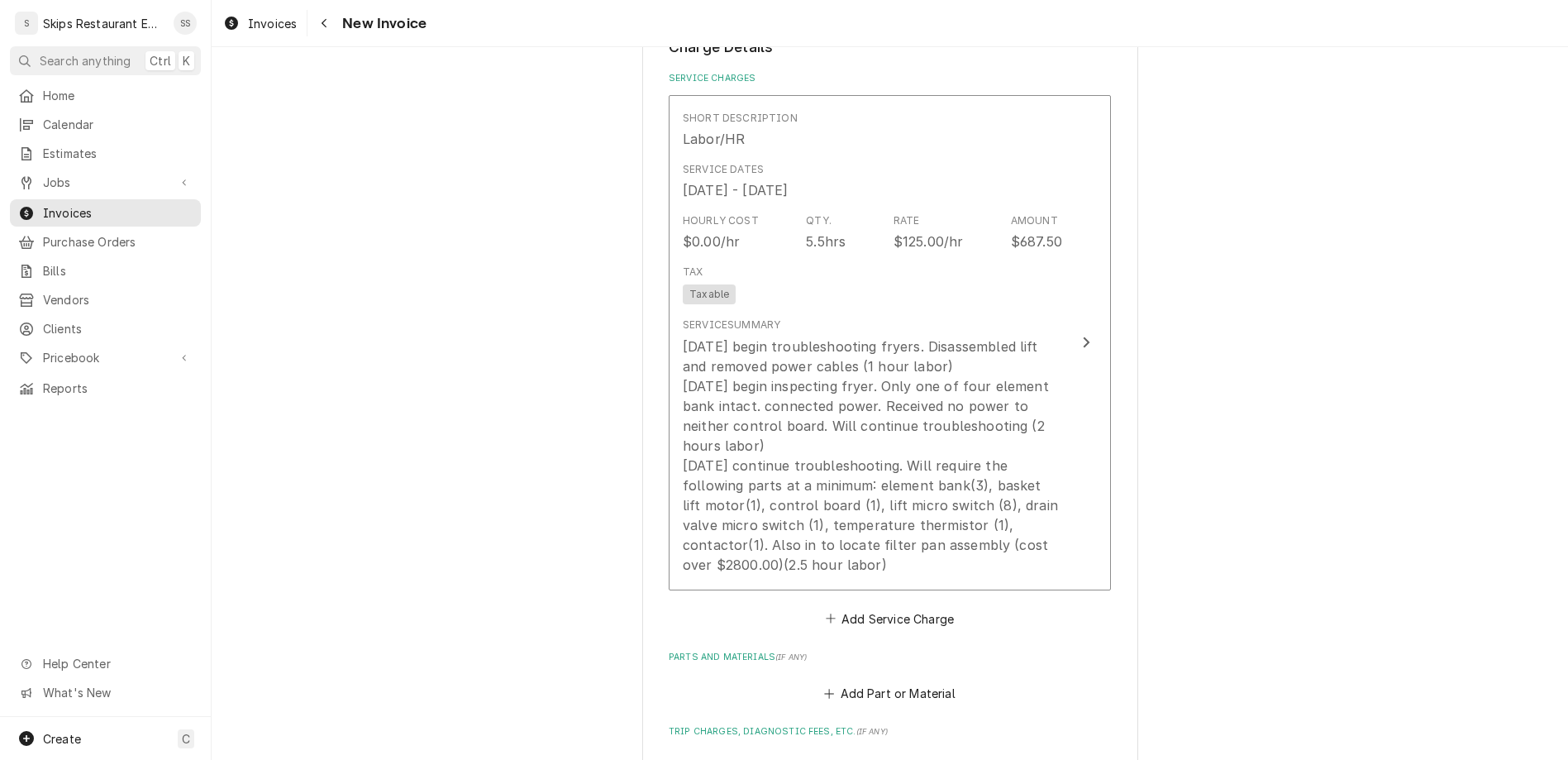
type textarea "x"
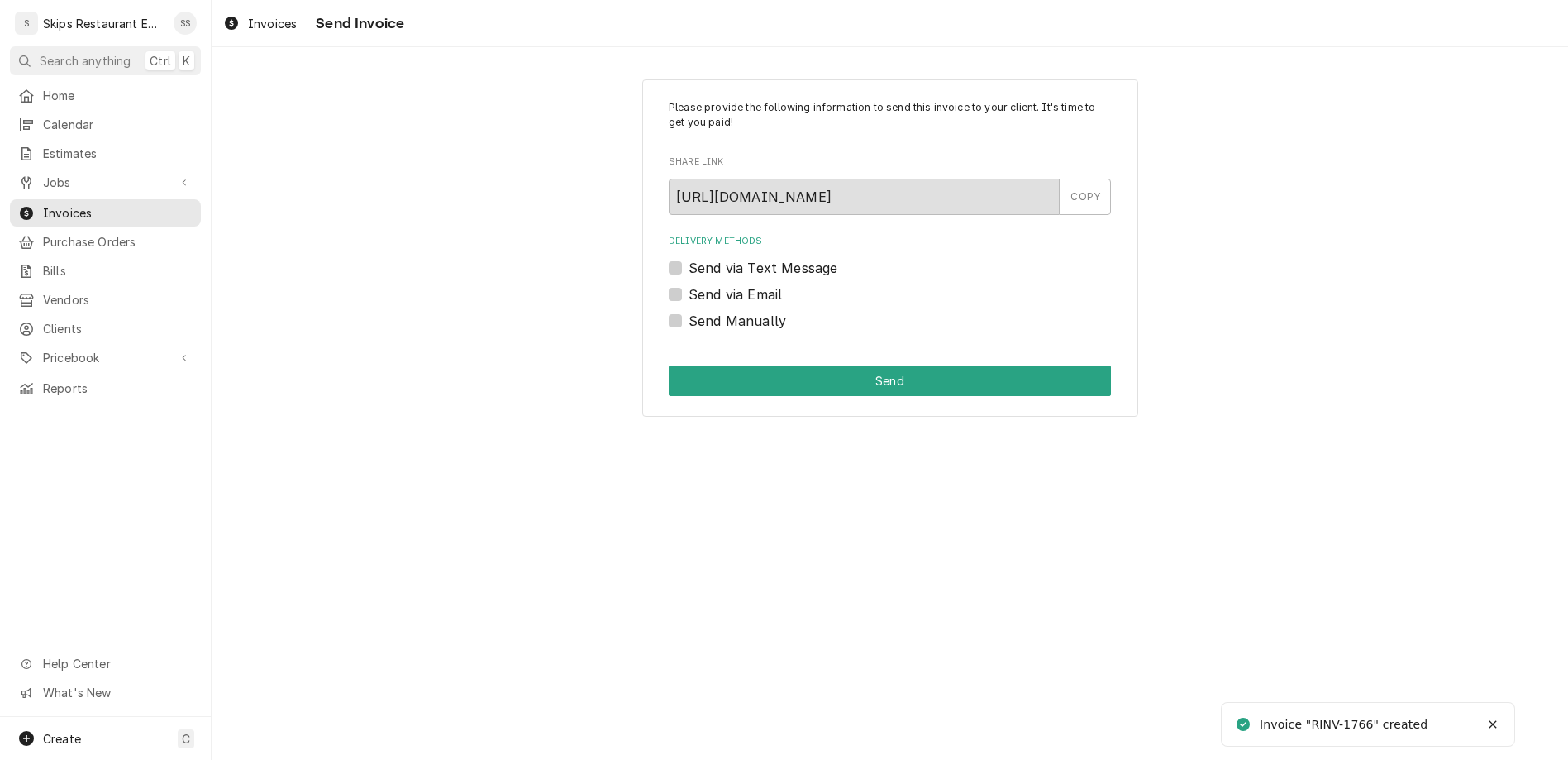
click at [704, 311] on label "Send Manually" at bounding box center [737, 320] width 97 height 19
click at [704, 311] on input "Send Manually" at bounding box center [910, 329] width 442 height 36
checkbox input "true"
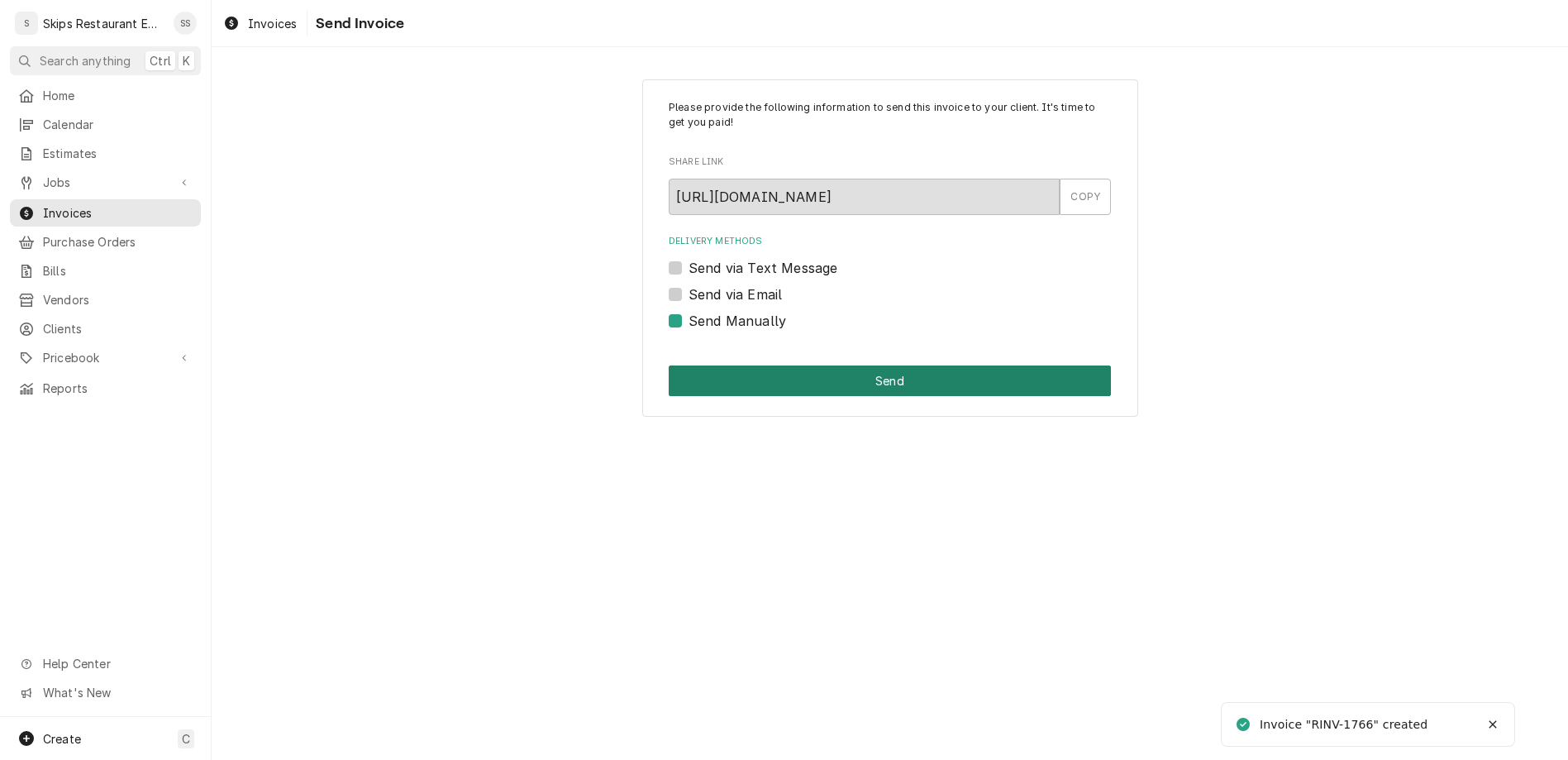
click at [830, 366] on button "Send" at bounding box center [890, 380] width 442 height 31
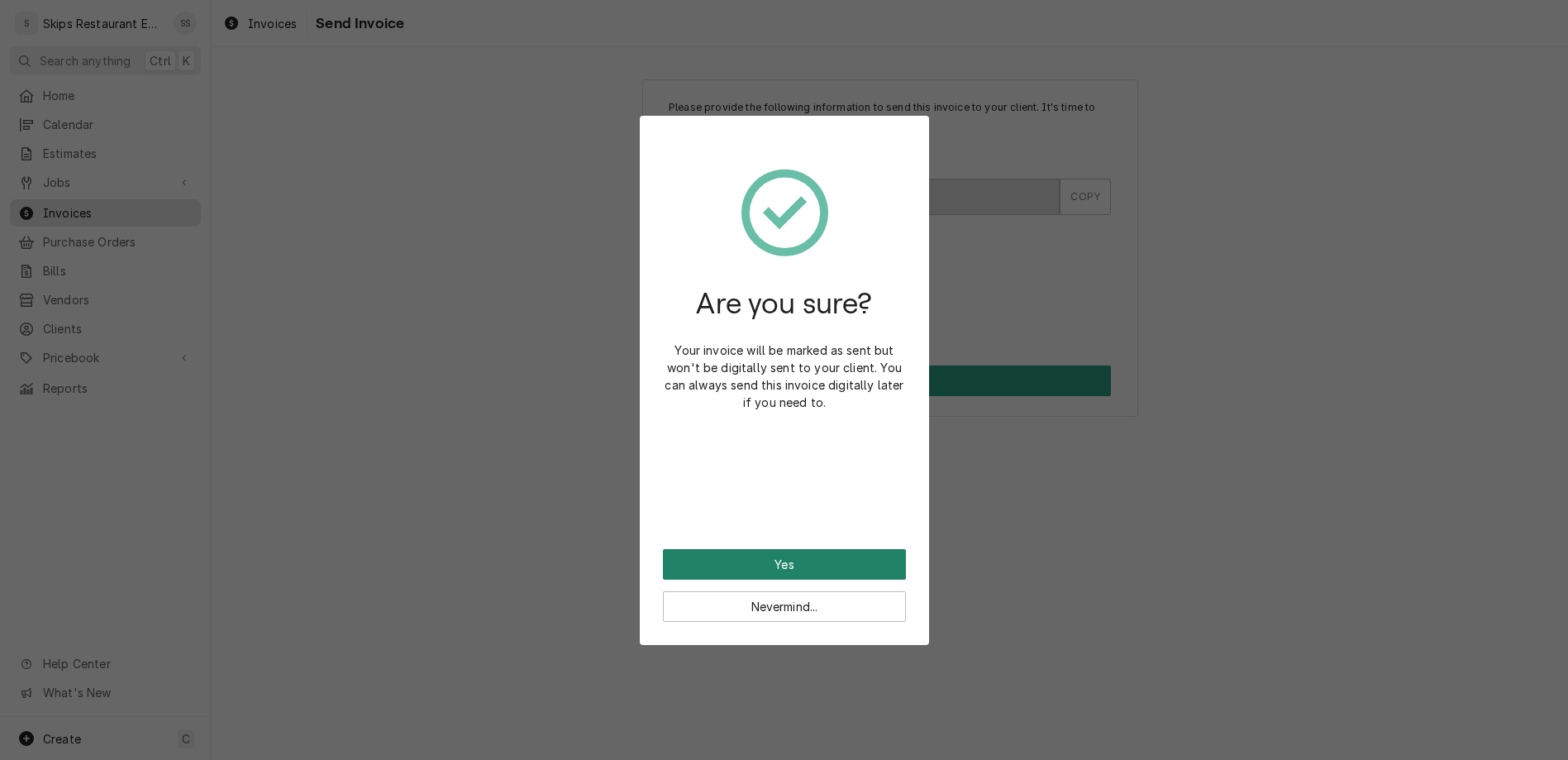
click at [765, 549] on button "Yes" at bounding box center [784, 564] width 243 height 31
